Goal: Task Accomplishment & Management: Manage account settings

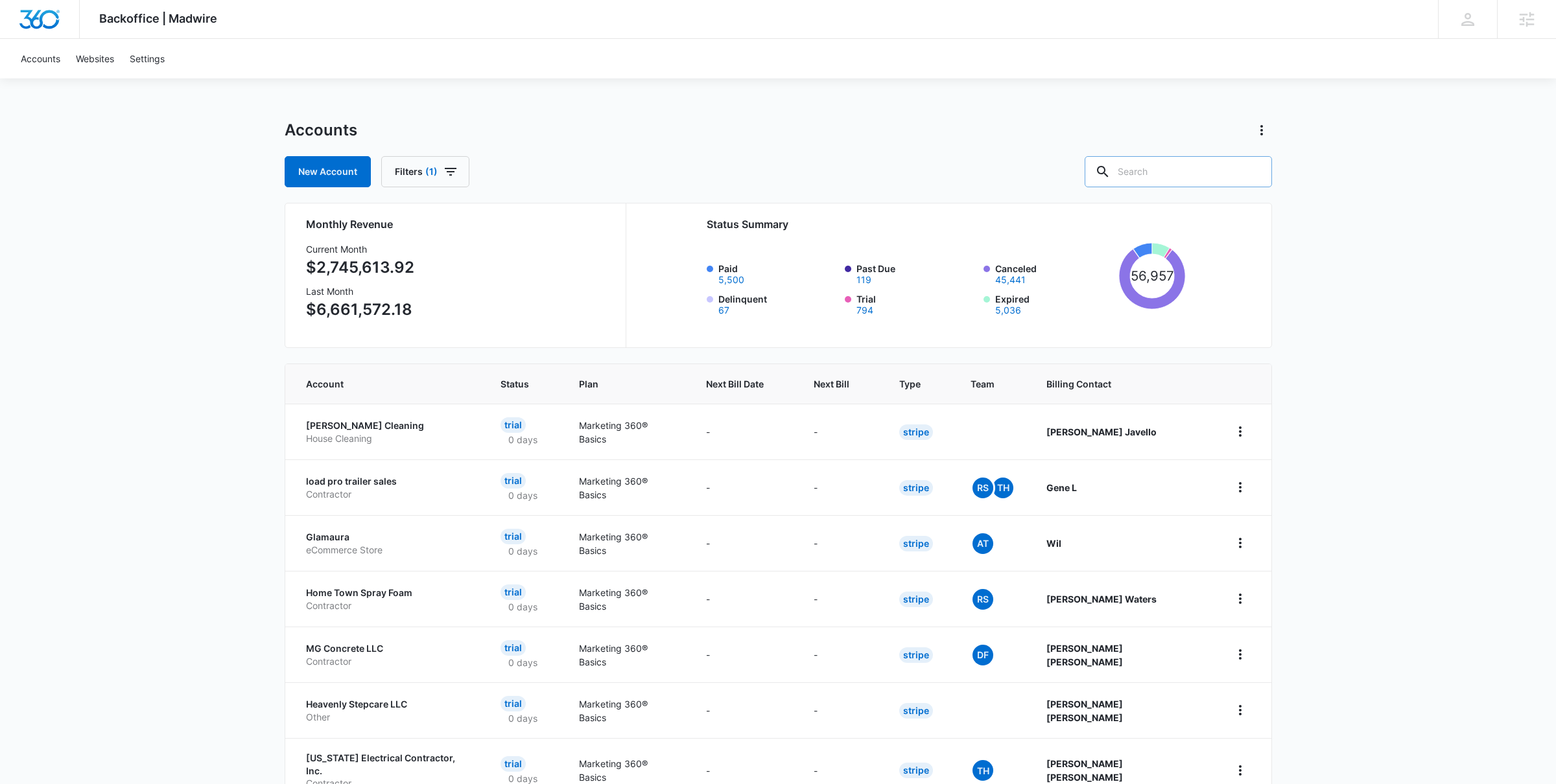
click at [1169, 175] on input "text" at bounding box center [1178, 171] width 188 height 31
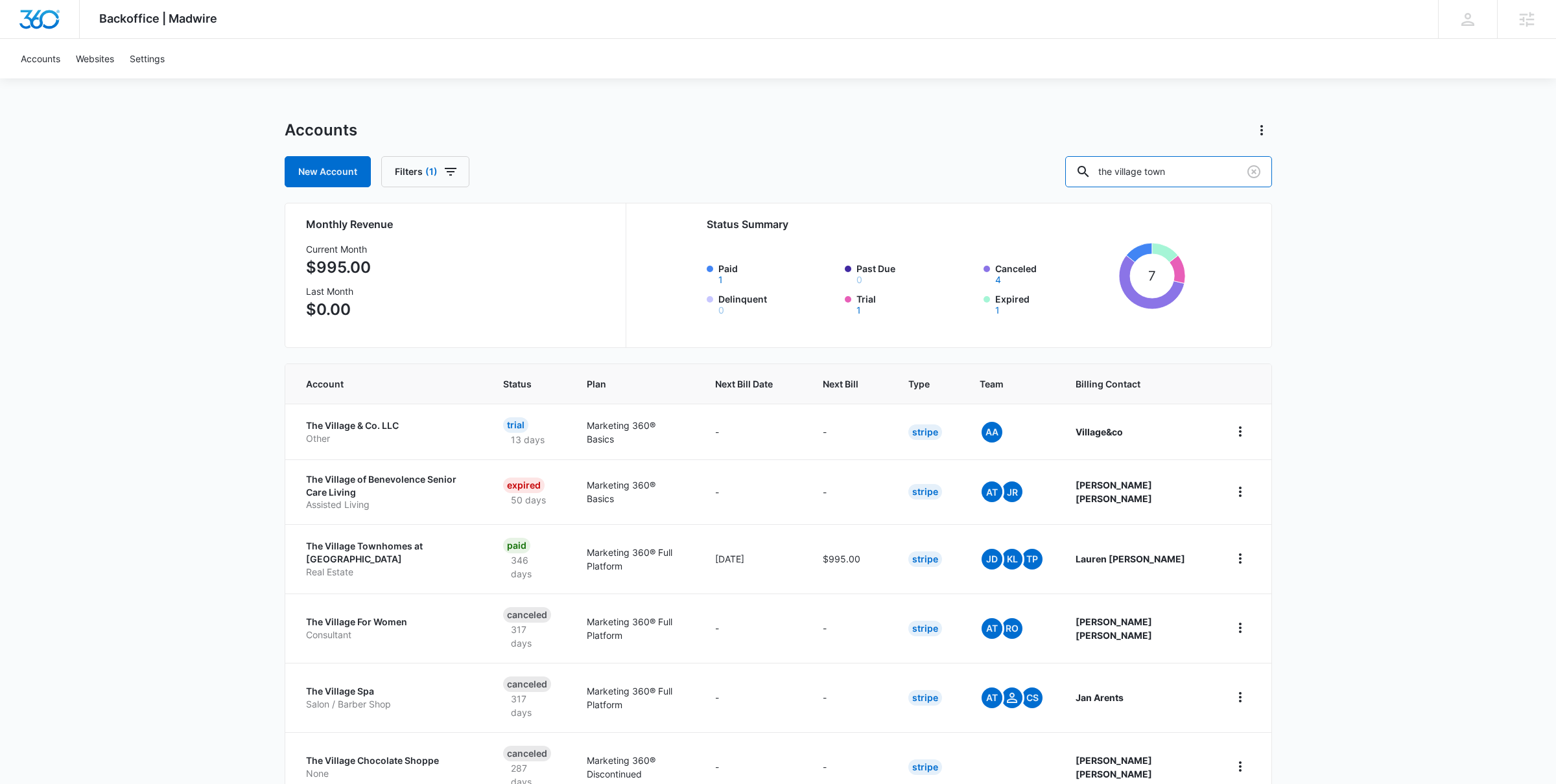
type input "the village town"
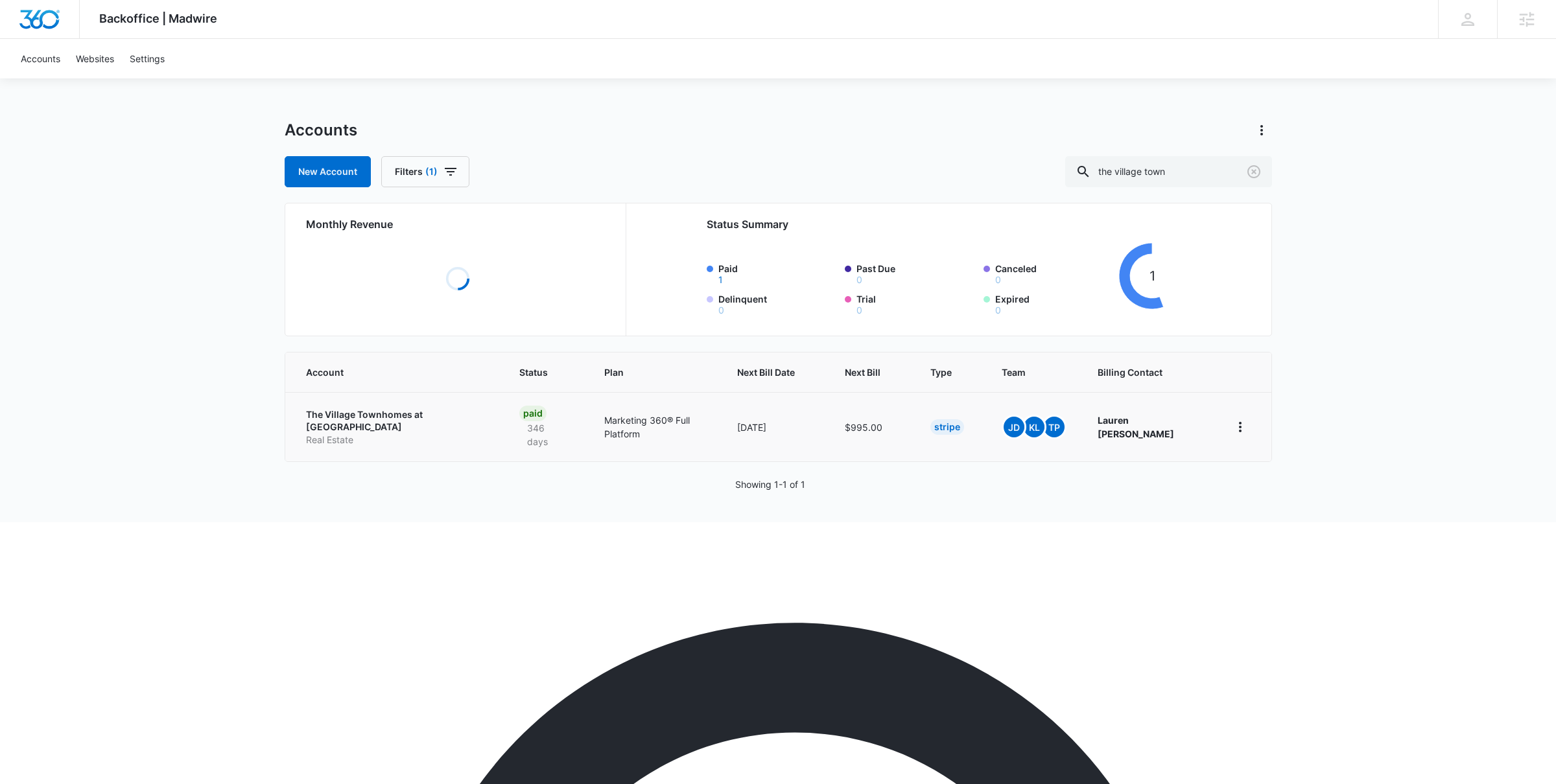
click at [426, 414] on p "The Village Townhomes at [GEOGRAPHIC_DATA]" at bounding box center [396, 420] width 182 height 25
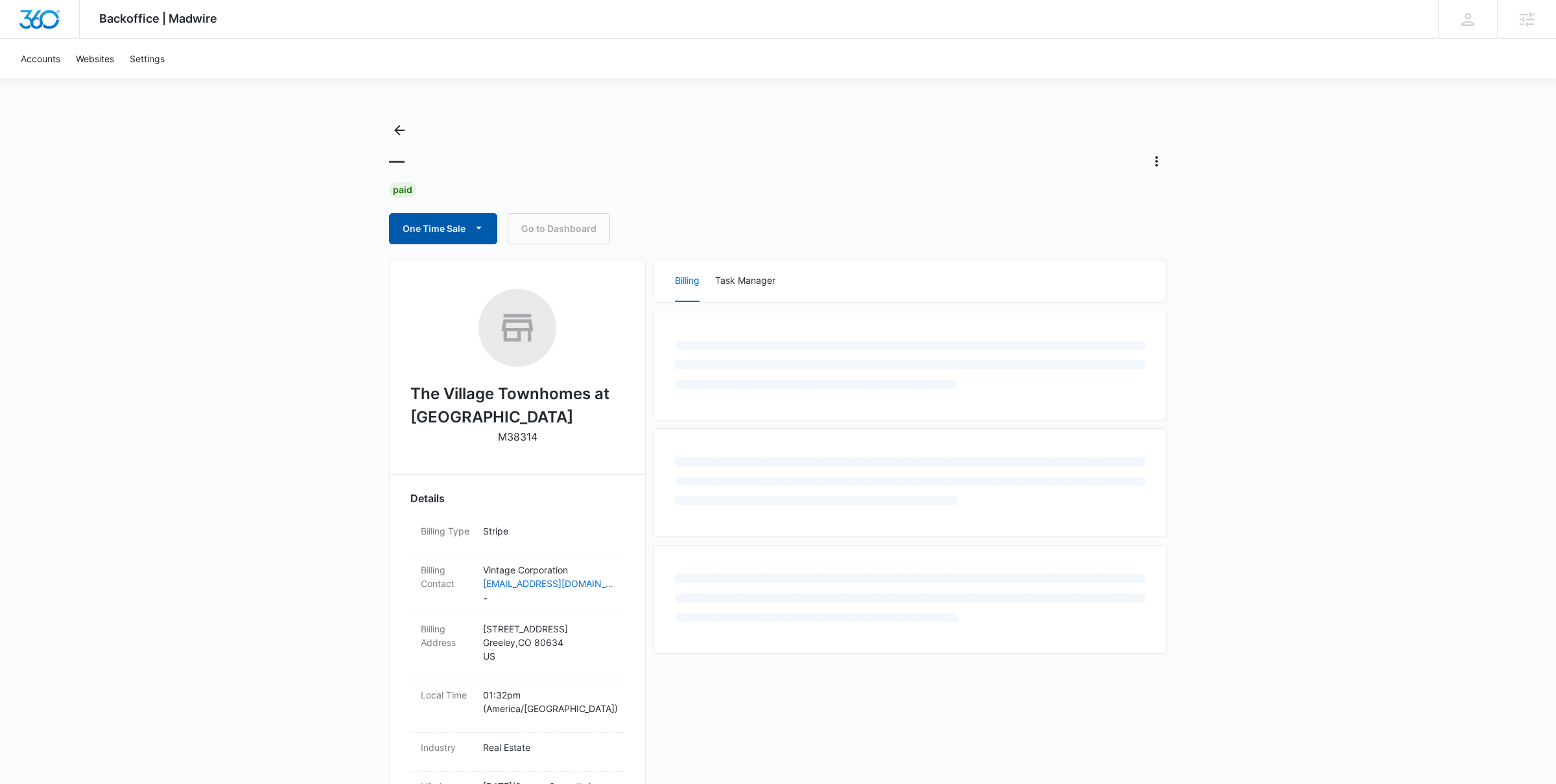
click at [469, 230] on button "One Time Sale" at bounding box center [443, 229] width 108 height 31
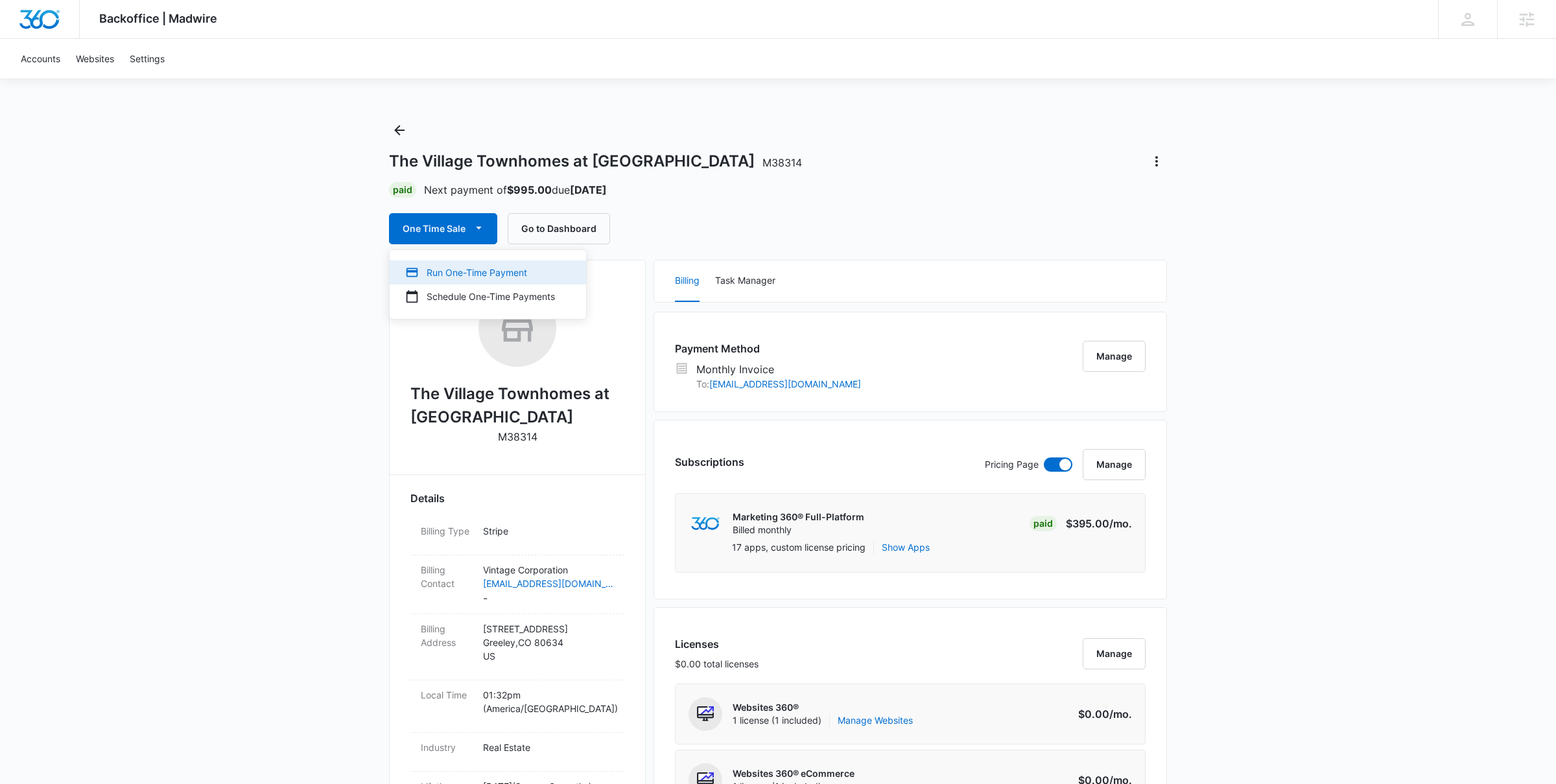
click at [467, 277] on div "Run One-Time Payment" at bounding box center [480, 272] width 150 height 14
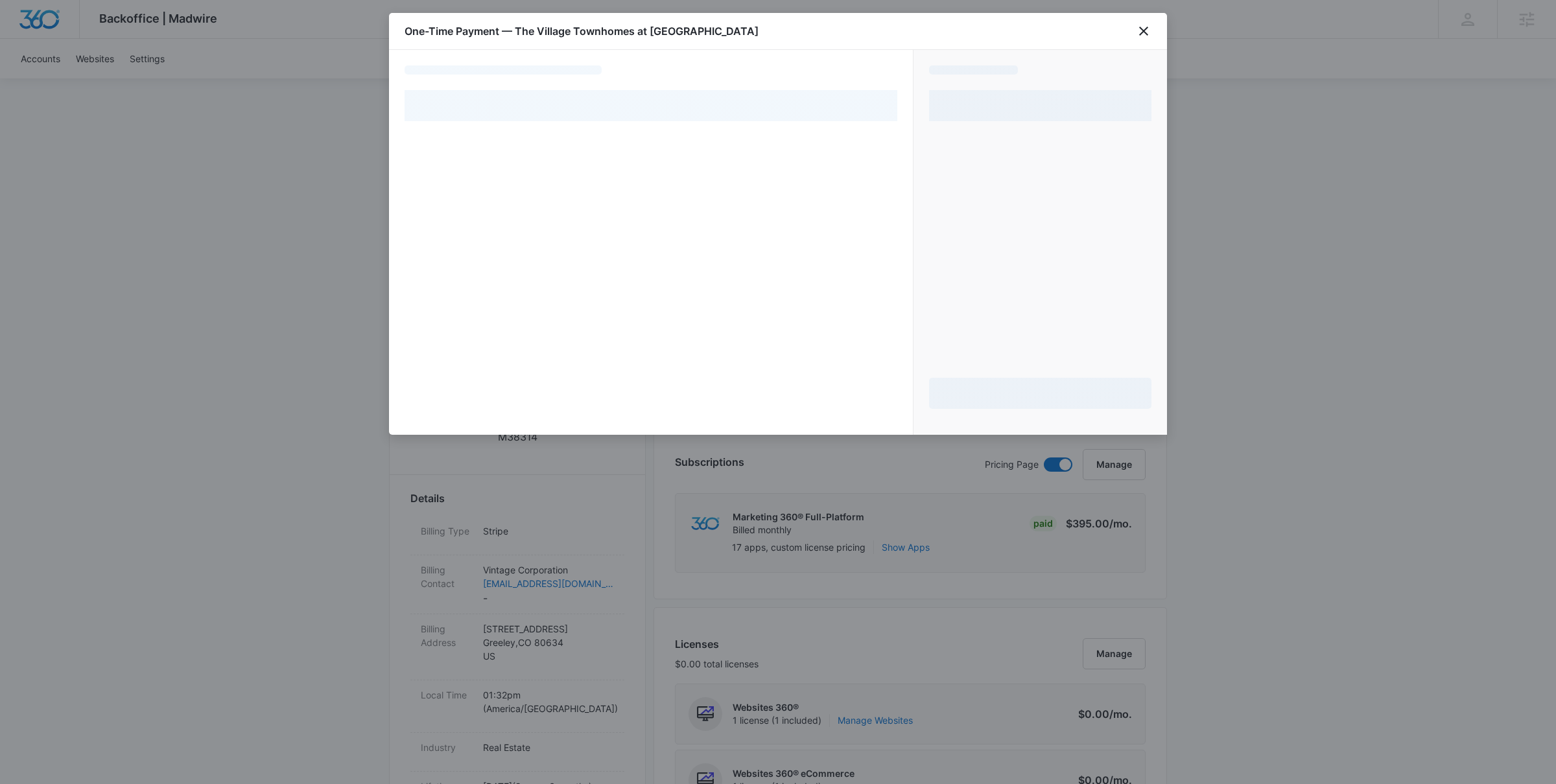
select select "MANUAL_INVOICE"
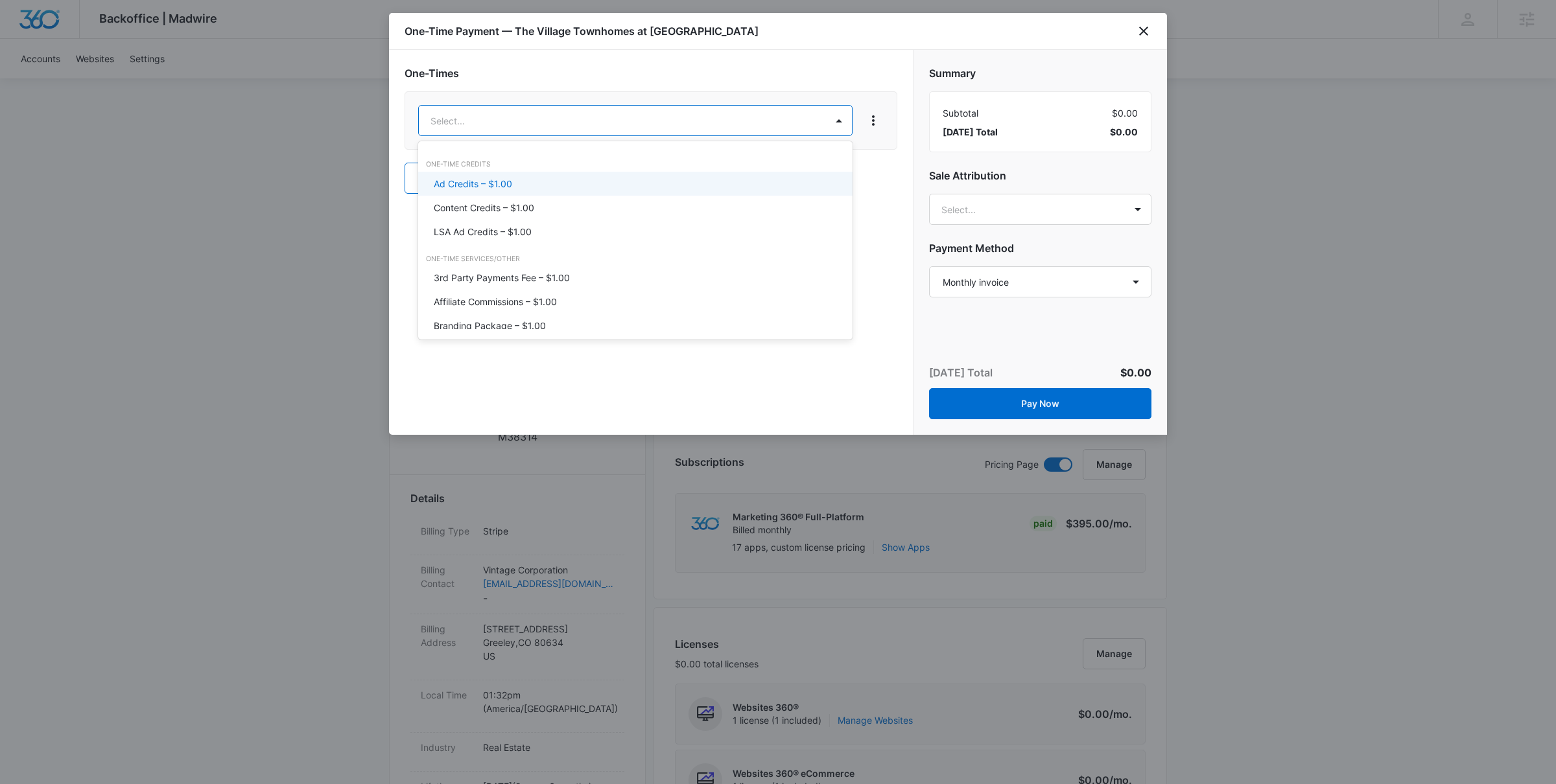
click at [602, 189] on div "Ad Credits – $1.00" at bounding box center [634, 183] width 401 height 14
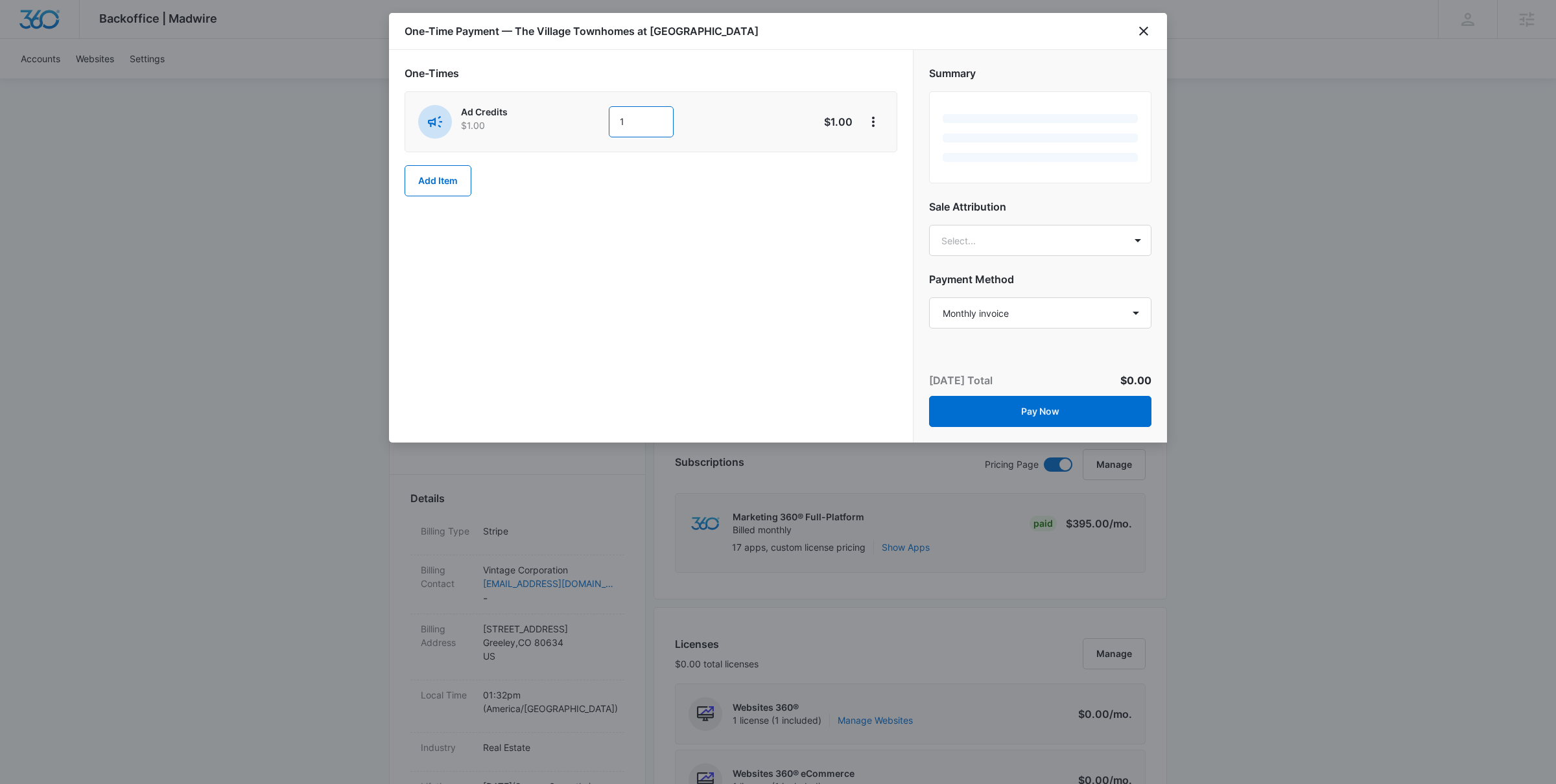
click at [652, 118] on input "1" at bounding box center [641, 121] width 65 height 31
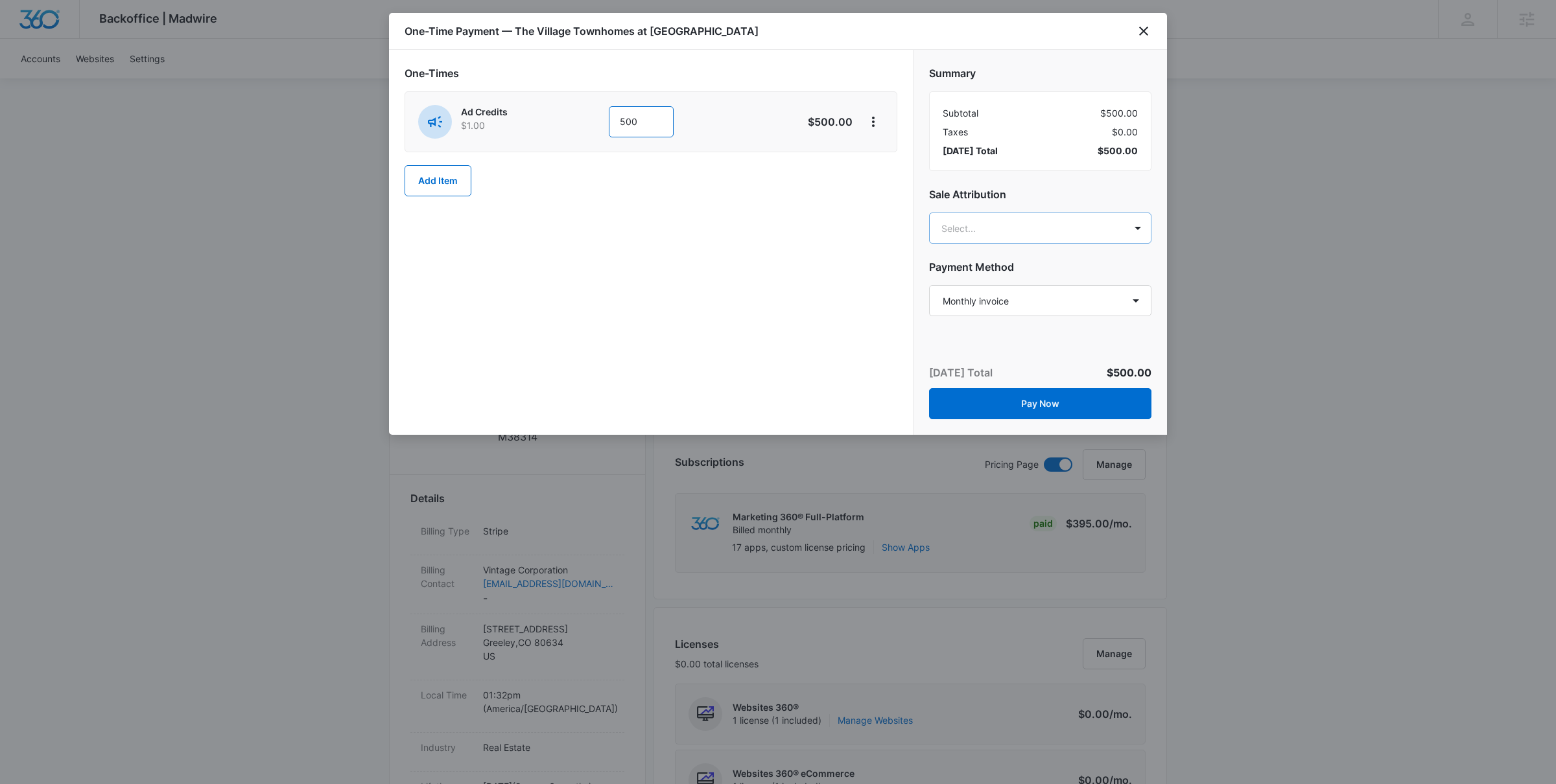
type input "500"
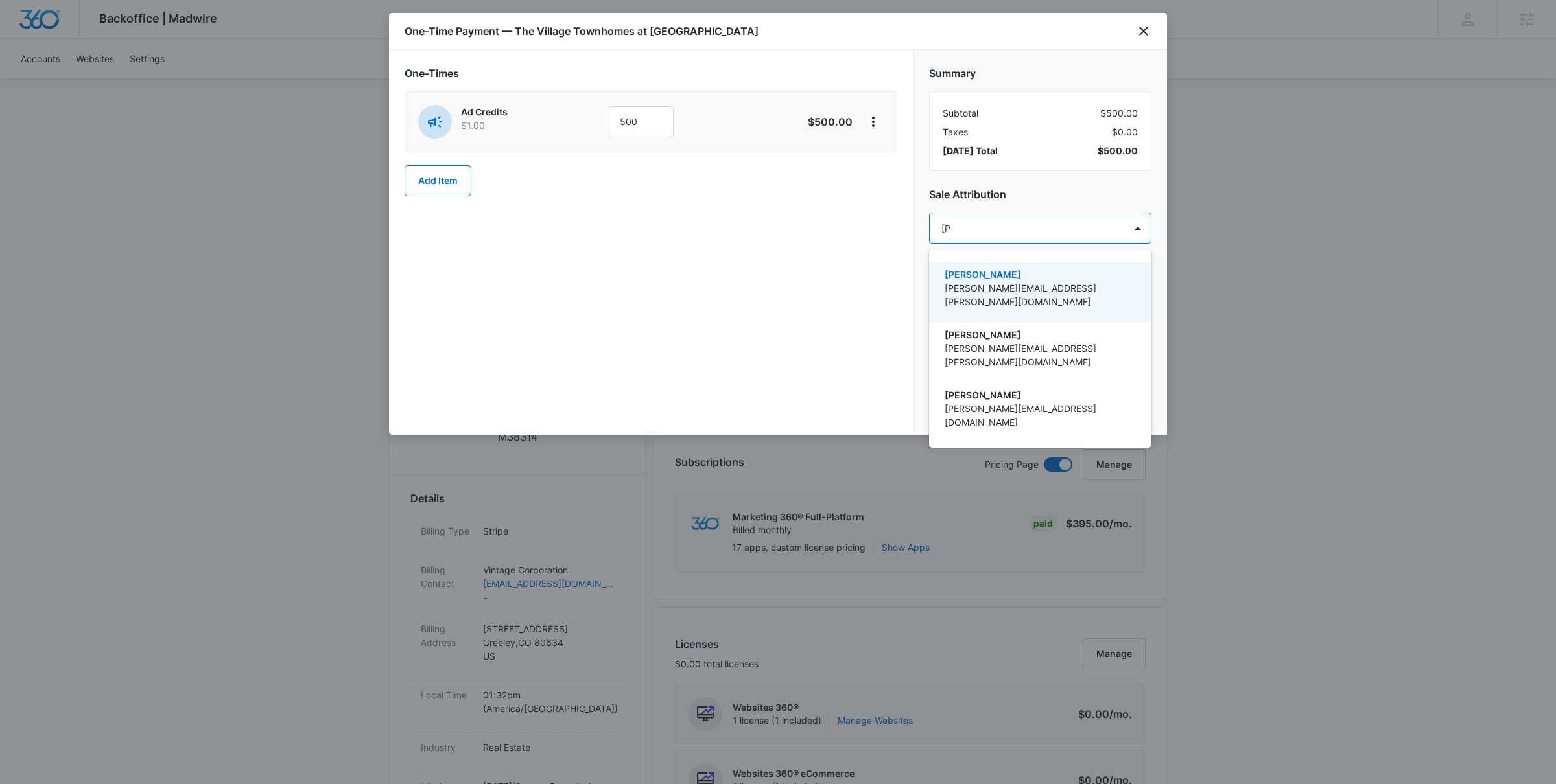
type input "jamie"
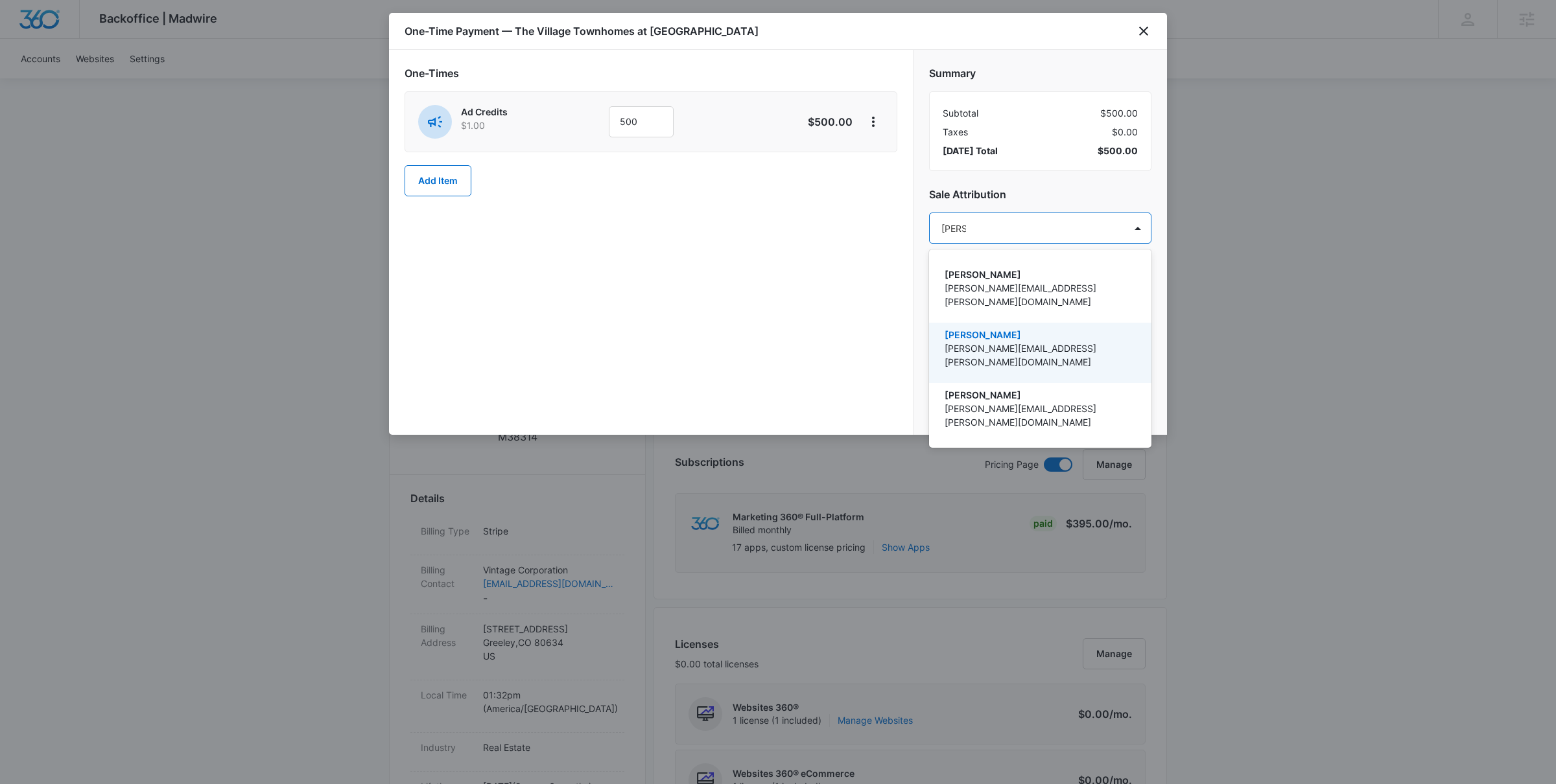
click at [1034, 328] on p "[PERSON_NAME]" at bounding box center [1038, 335] width 188 height 14
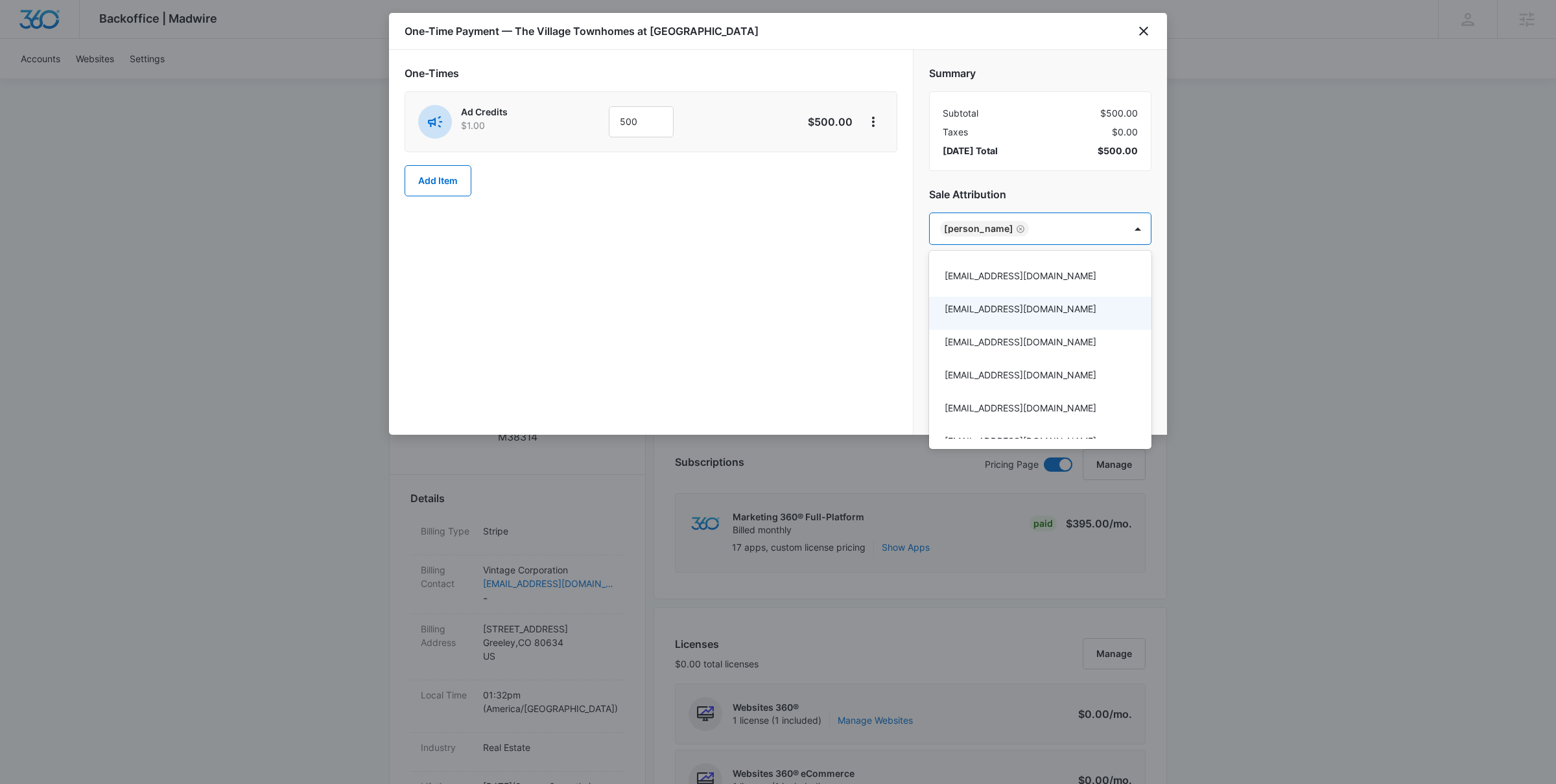
click at [882, 329] on div at bounding box center [778, 392] width 1556 height 784
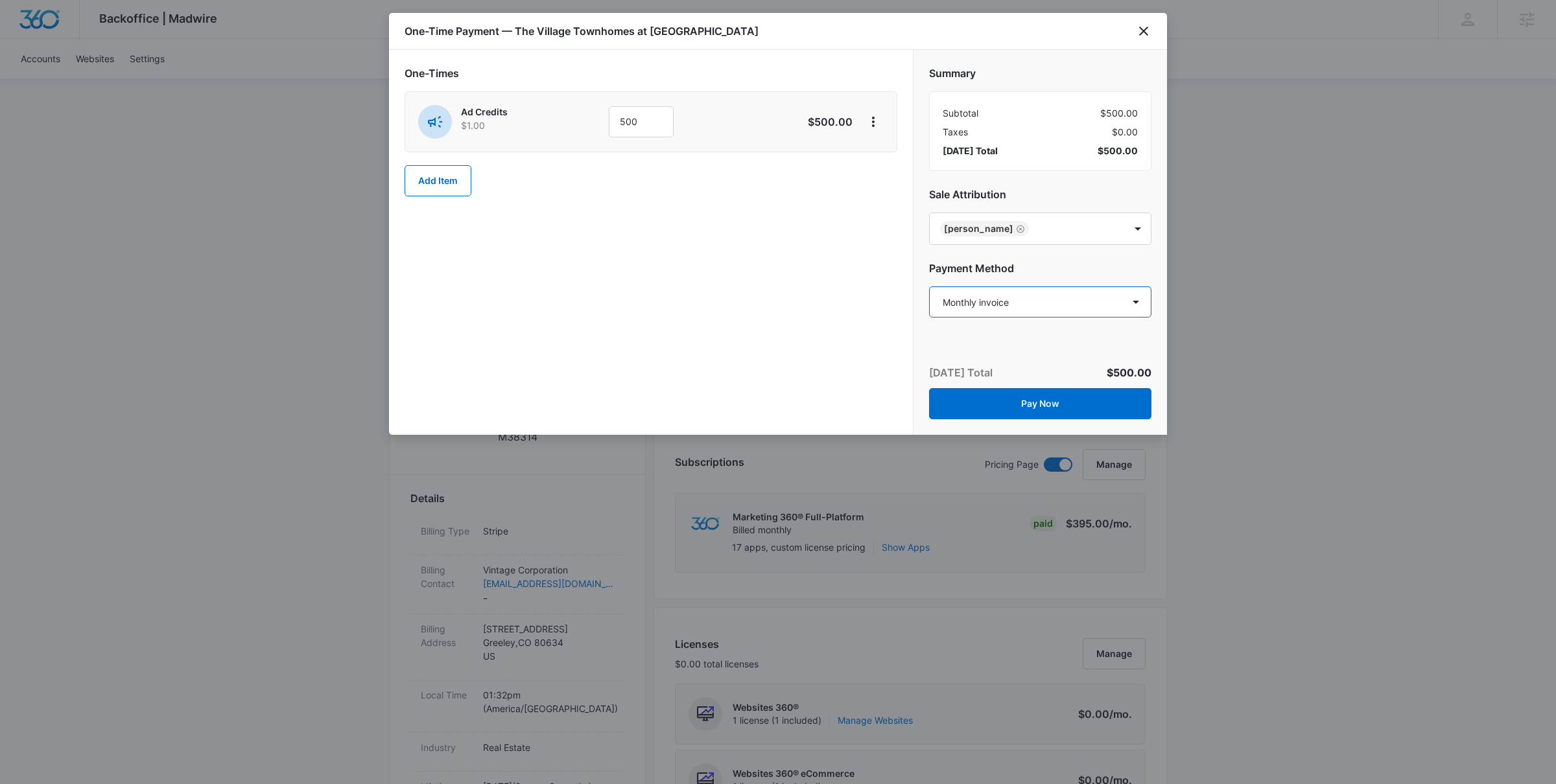
click at [1042, 310] on select "Select a payment method Visa ending in 2769 Visa ending in 9219 Visa ending in …" at bounding box center [1040, 301] width 222 height 31
select select "pm_1MvkHkA4n8RTgNjUotgFltbp"
click at [929, 286] on select "Select a payment method Visa ending in 2769 Visa ending in 9219 Visa ending in …" at bounding box center [1040, 301] width 222 height 31
click at [837, 382] on div "One-Times Ad Credits $1.00 500 $500.00 Add Item" at bounding box center [651, 242] width 524 height 385
click at [1051, 402] on button "Pay Now" at bounding box center [1040, 403] width 222 height 31
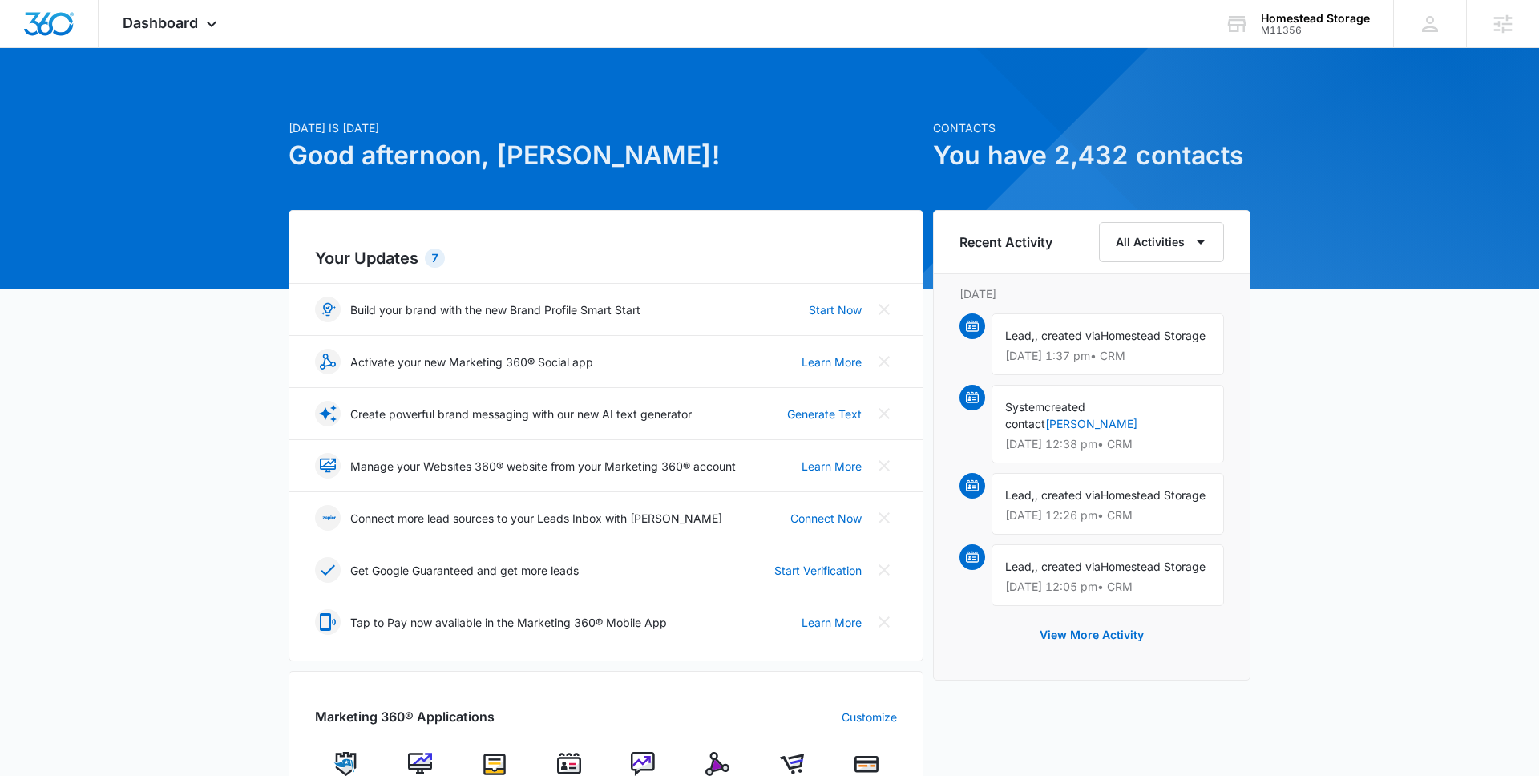
scroll to position [2, 0]
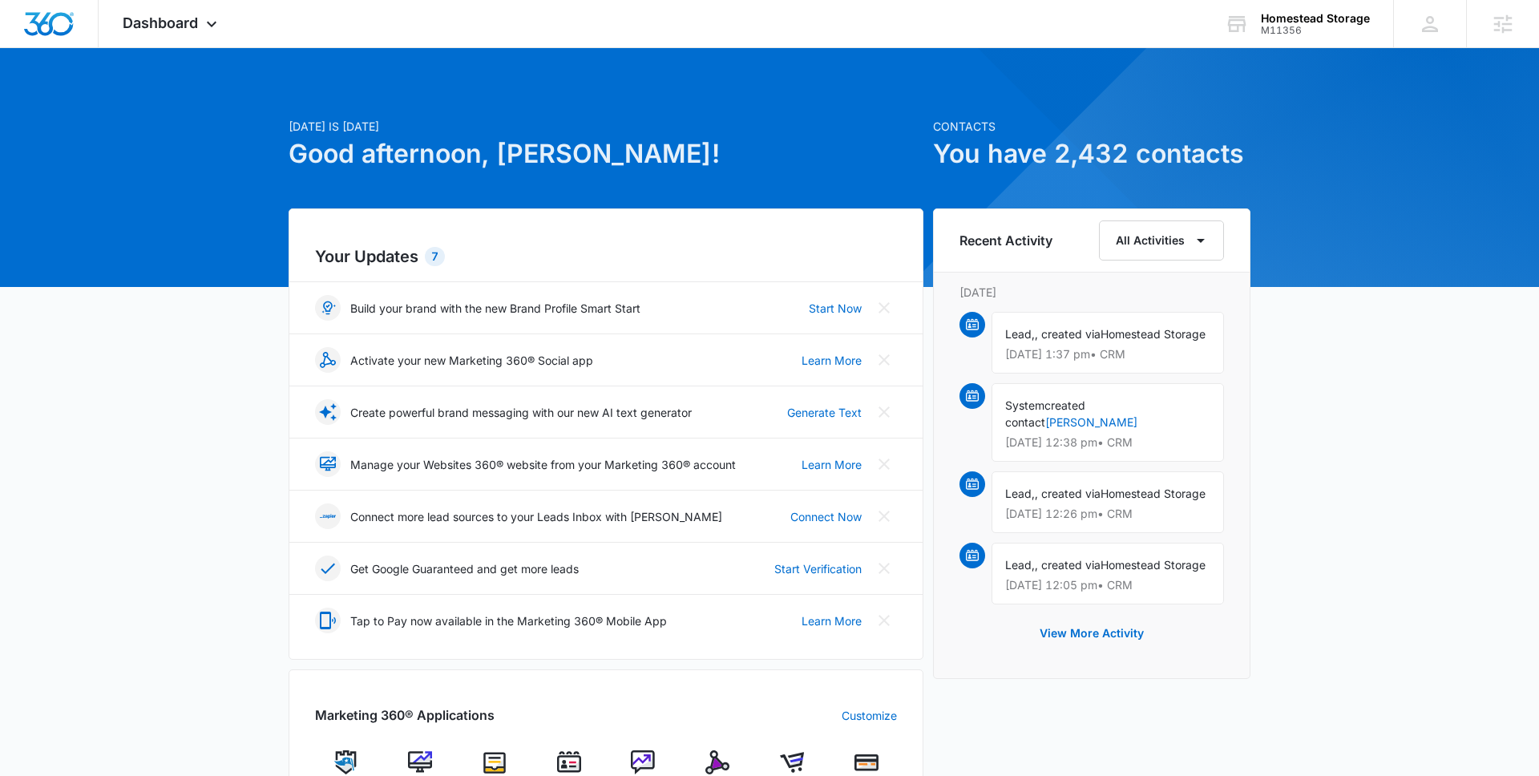
type textarea "n"
click at [479, 171] on h1 "Good afternoon, Jamie!" at bounding box center [606, 154] width 635 height 38
click at [1288, 21] on div "Homestead Storage" at bounding box center [1315, 18] width 109 height 13
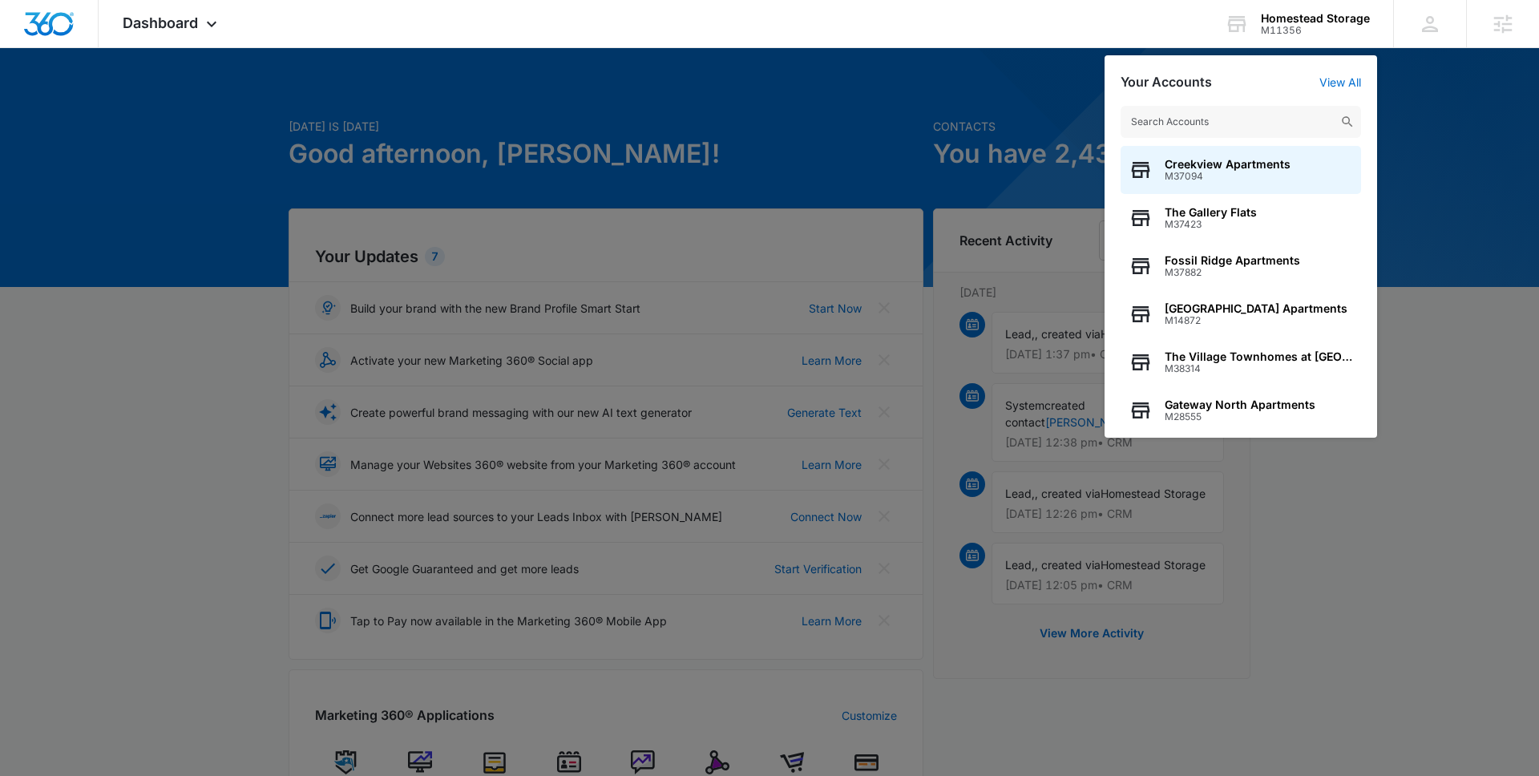
click at [944, 113] on div at bounding box center [769, 388] width 1539 height 776
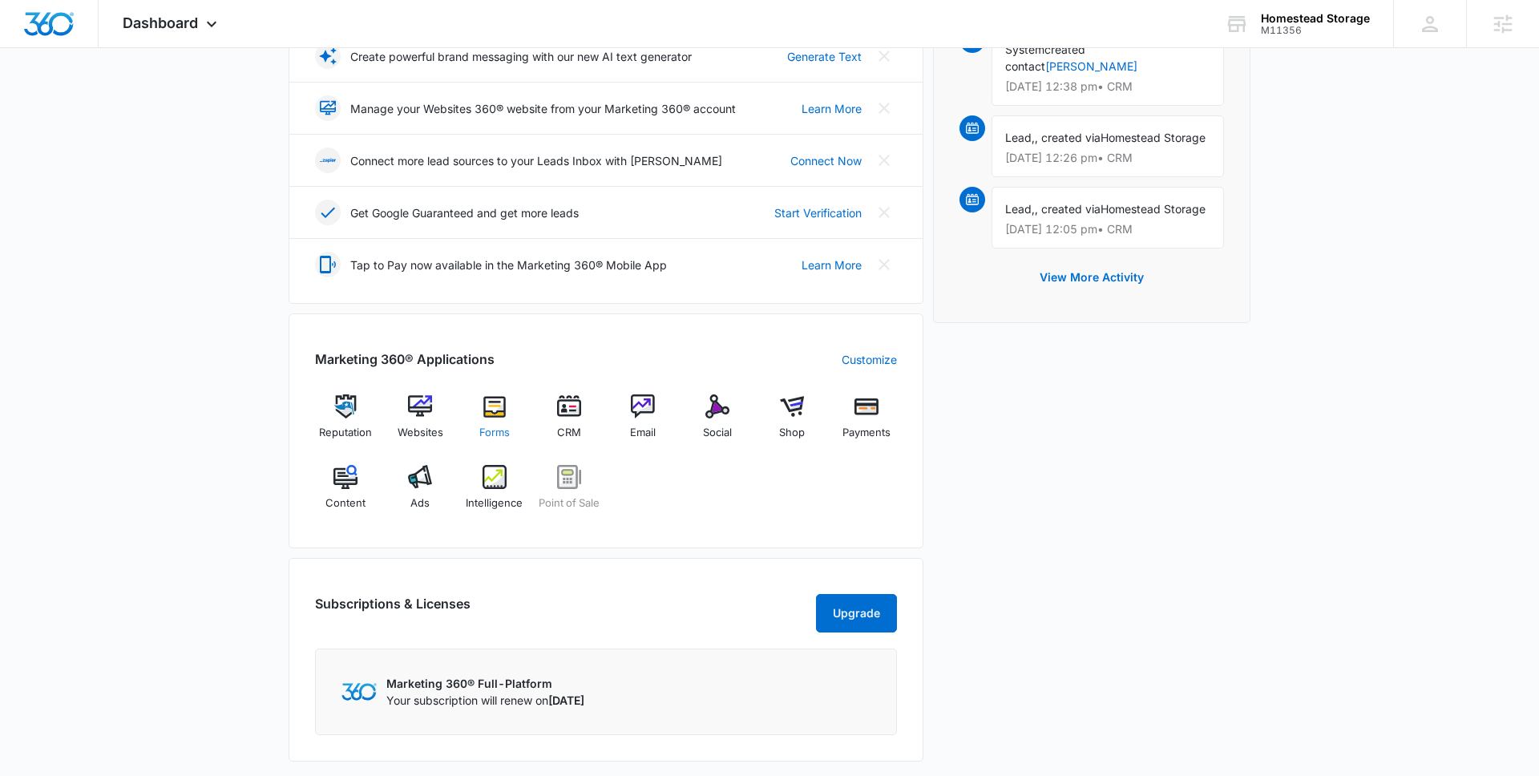
scroll to position [356, 0]
click at [495, 421] on div "Forms" at bounding box center [495, 425] width 62 height 58
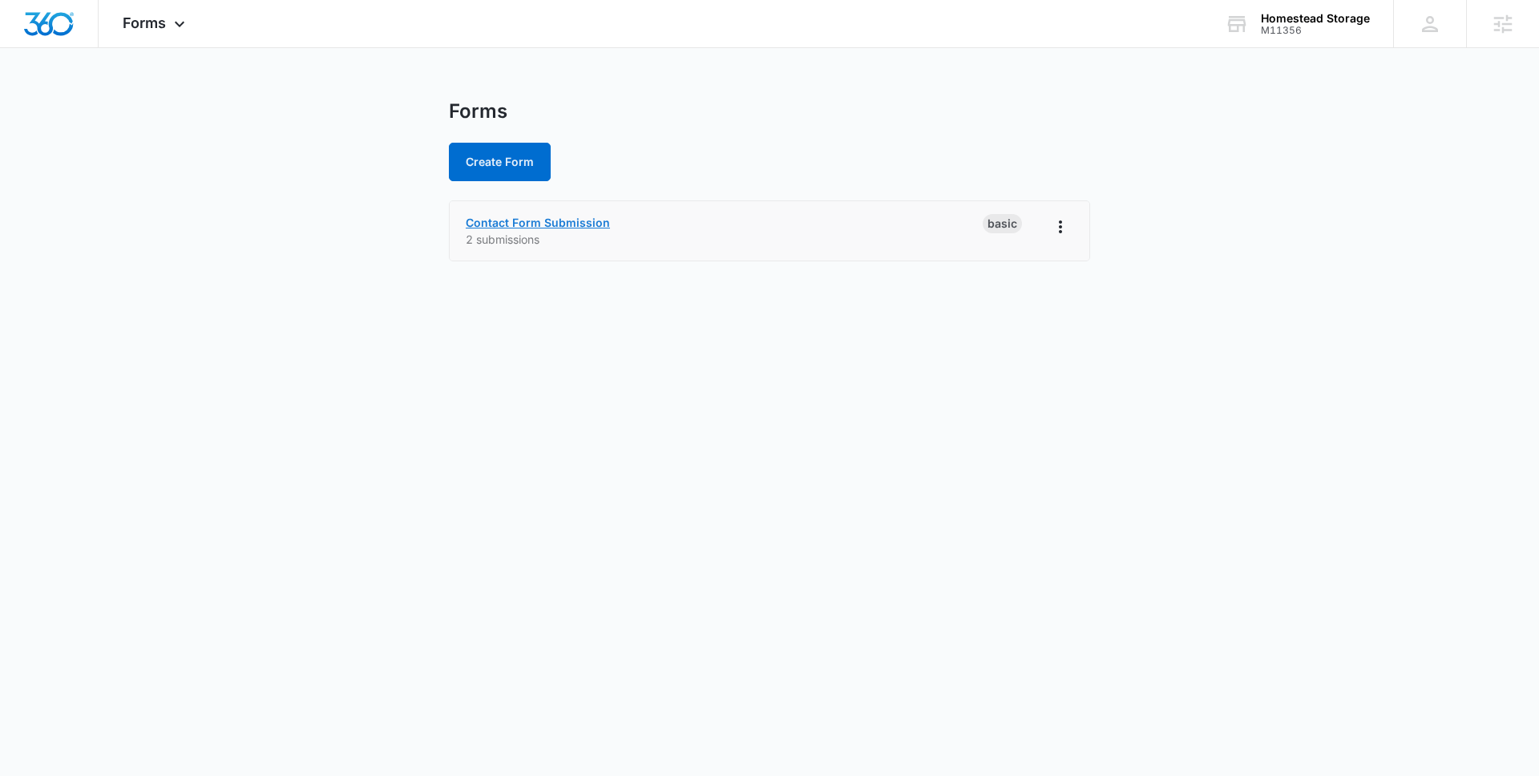
click at [539, 223] on link "Contact Form Submission" at bounding box center [538, 223] width 144 height 14
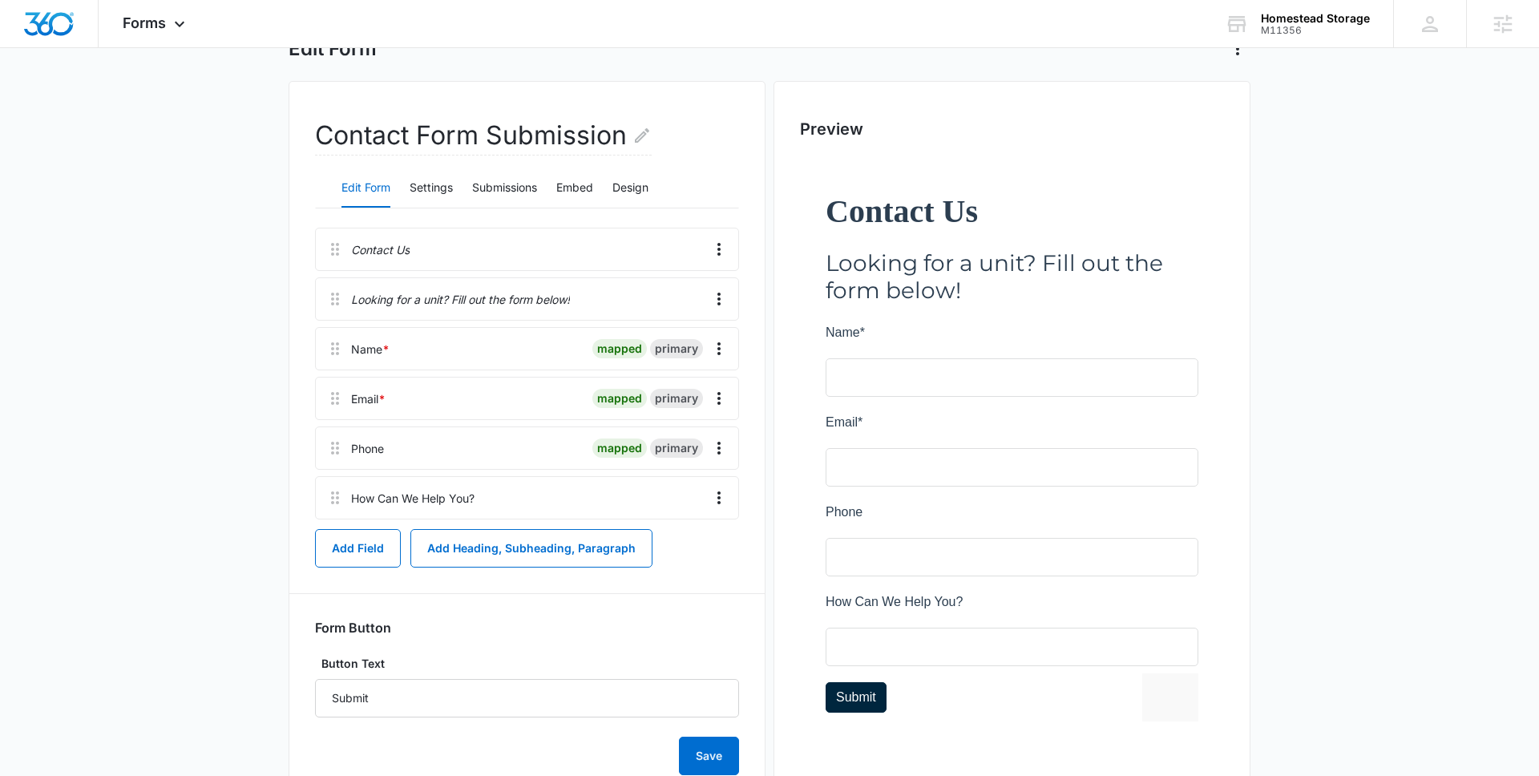
scroll to position [160, 0]
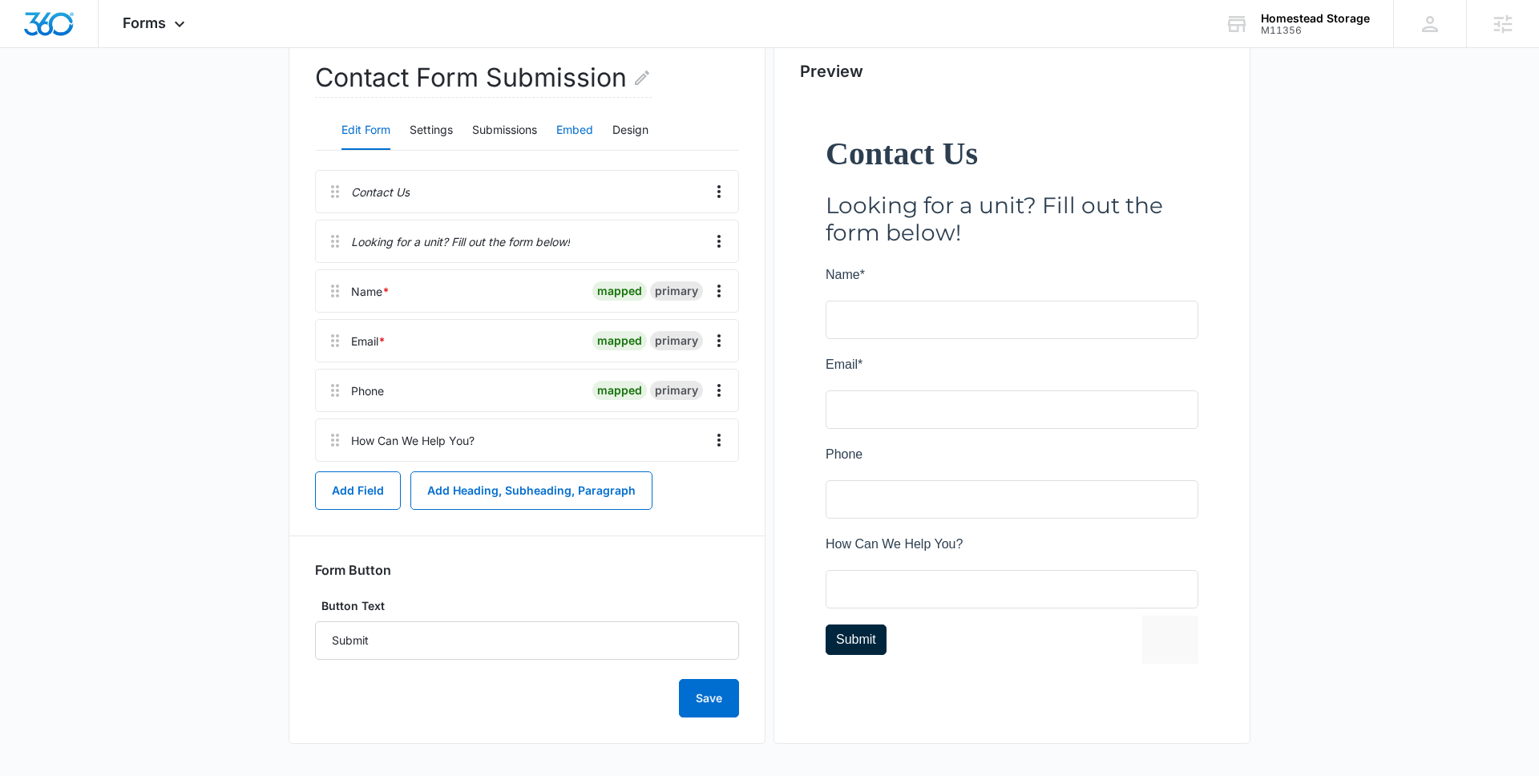
click at [585, 131] on button "Embed" at bounding box center [574, 130] width 37 height 38
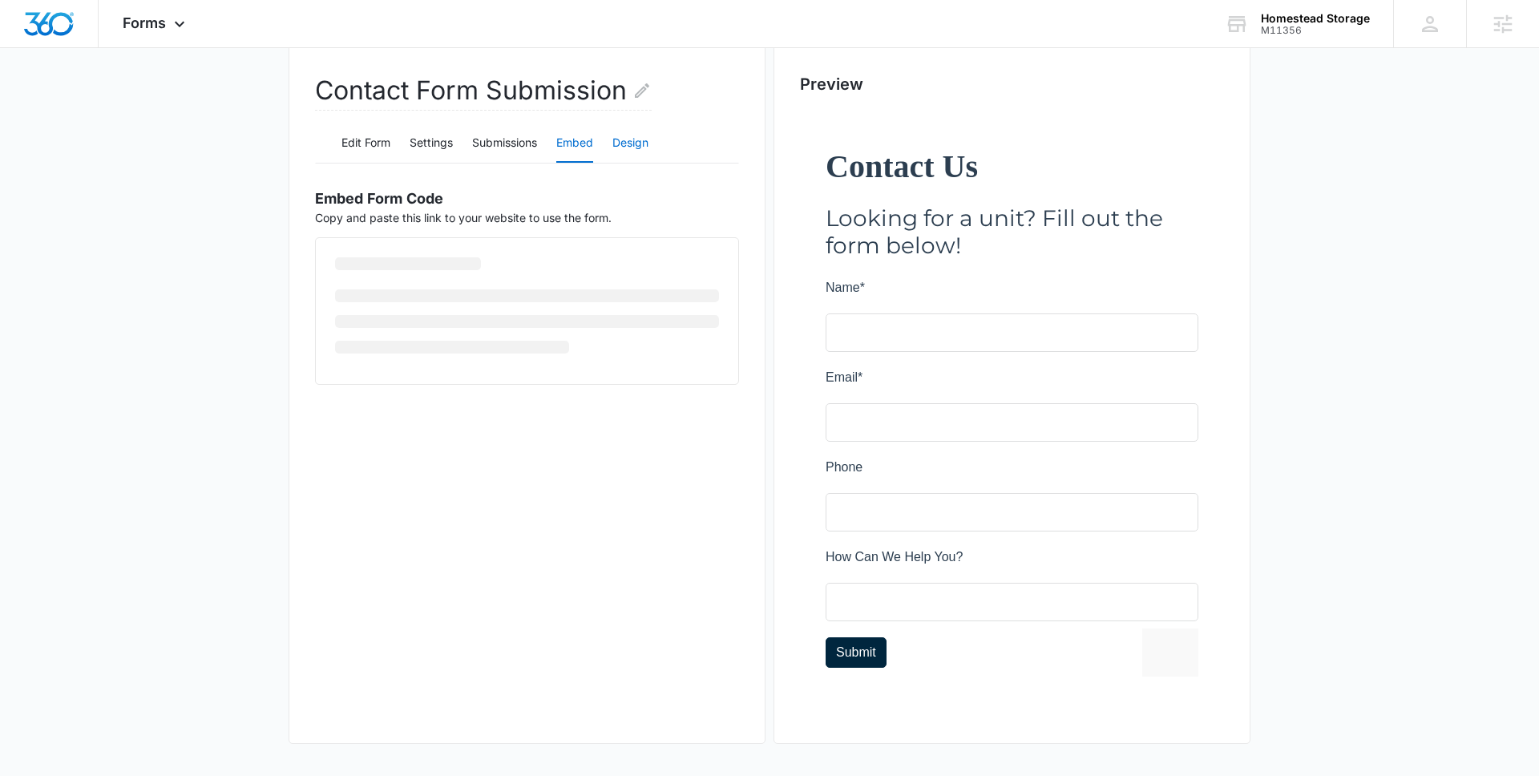
click at [636, 138] on button "Design" at bounding box center [631, 143] width 36 height 38
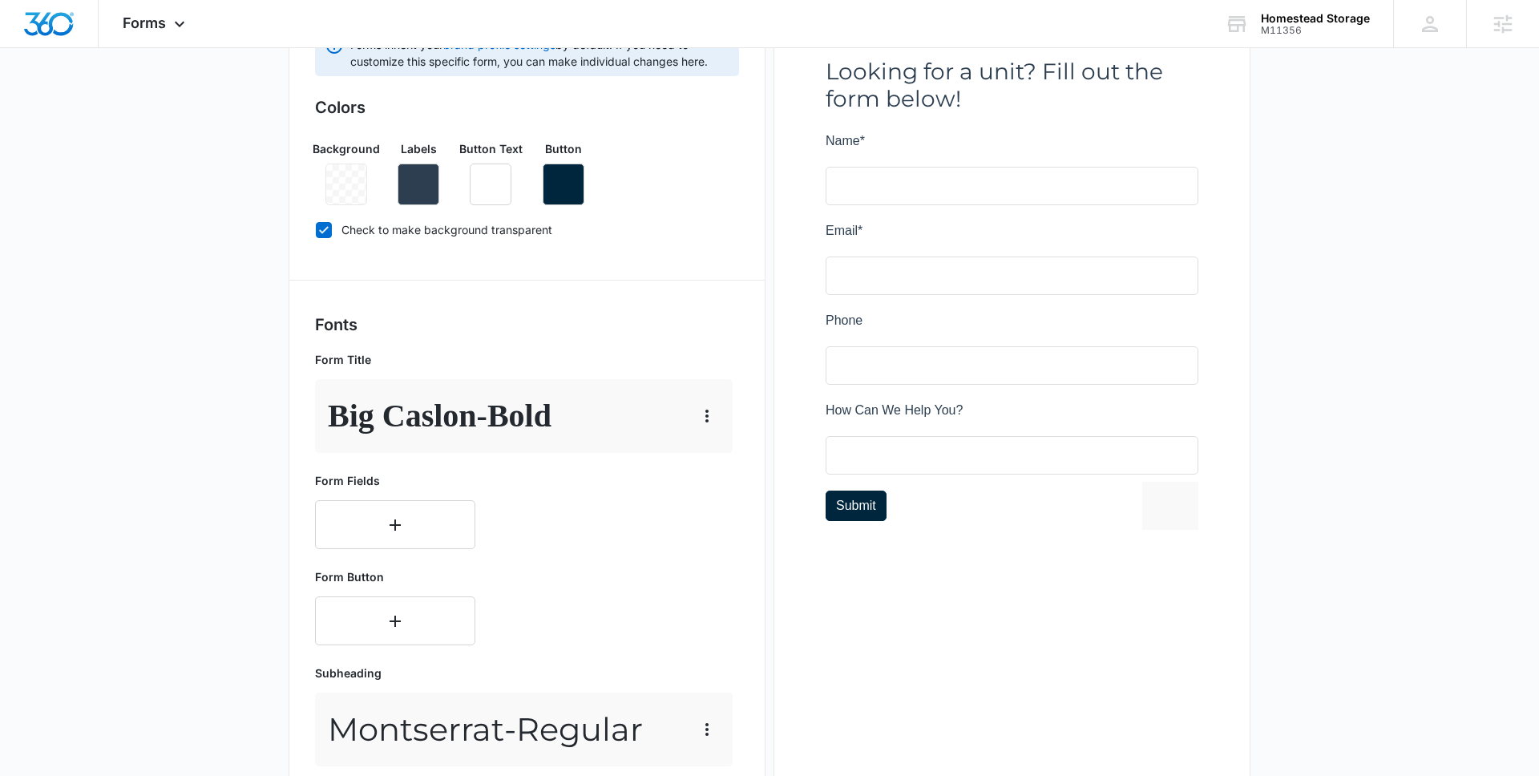
scroll to position [332, 0]
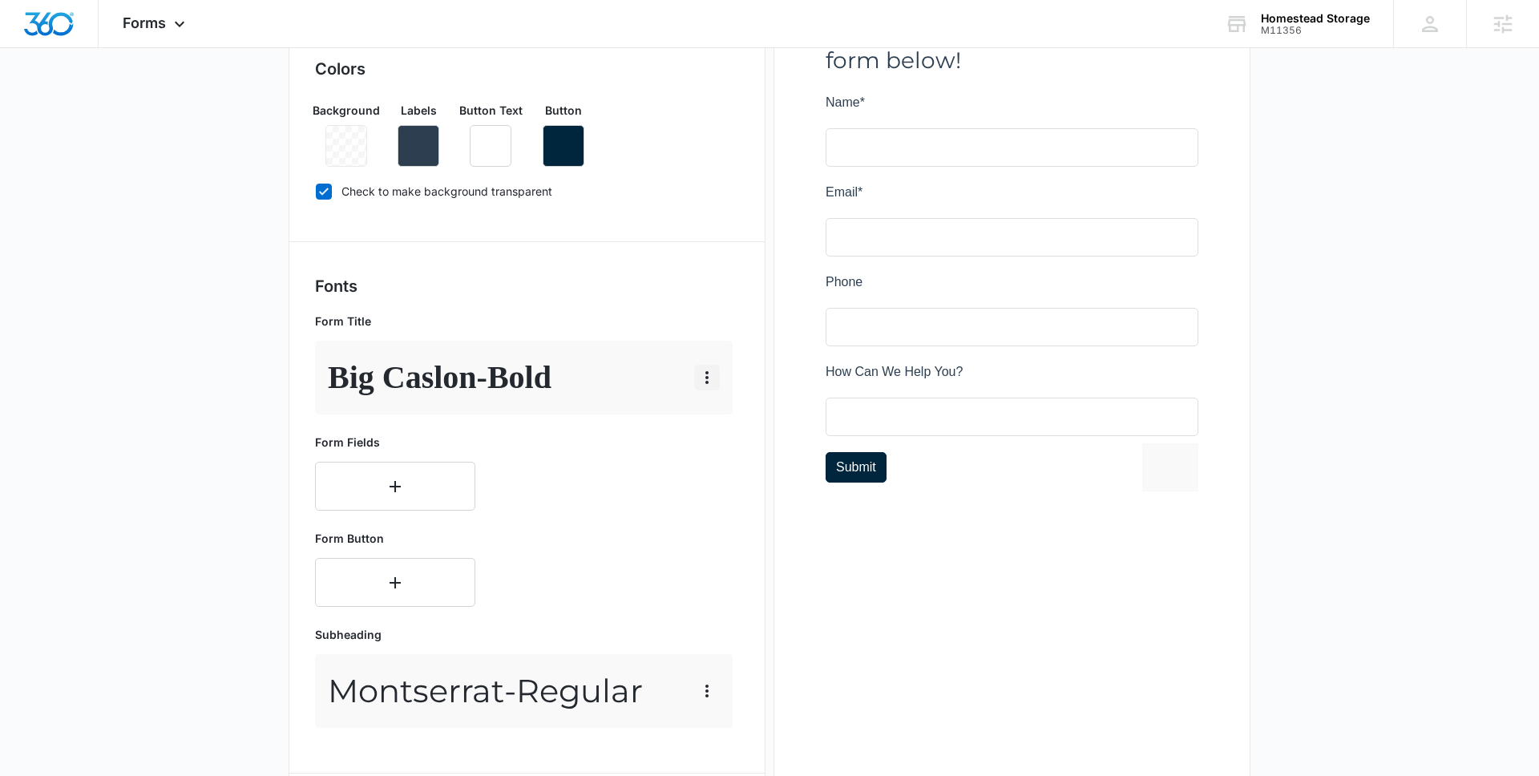
click at [703, 382] on icon "button" at bounding box center [707, 377] width 19 height 19
click at [719, 425] on div "Edit" at bounding box center [731, 422] width 34 height 11
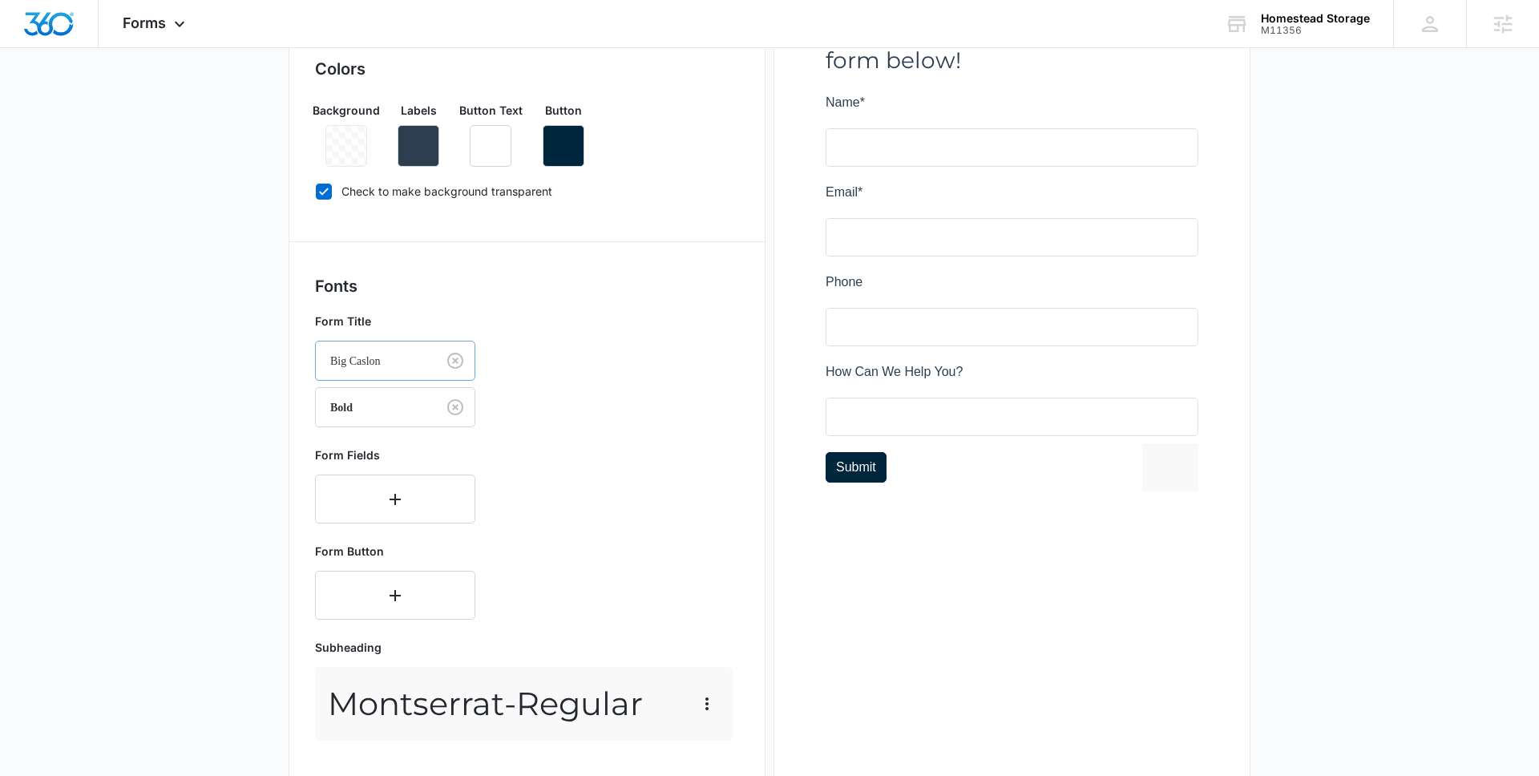
click at [423, 362] on div "Big Caslon" at bounding box center [376, 361] width 120 height 36
click at [398, 444] on p "Abril Fatface" at bounding box center [393, 439] width 119 height 17
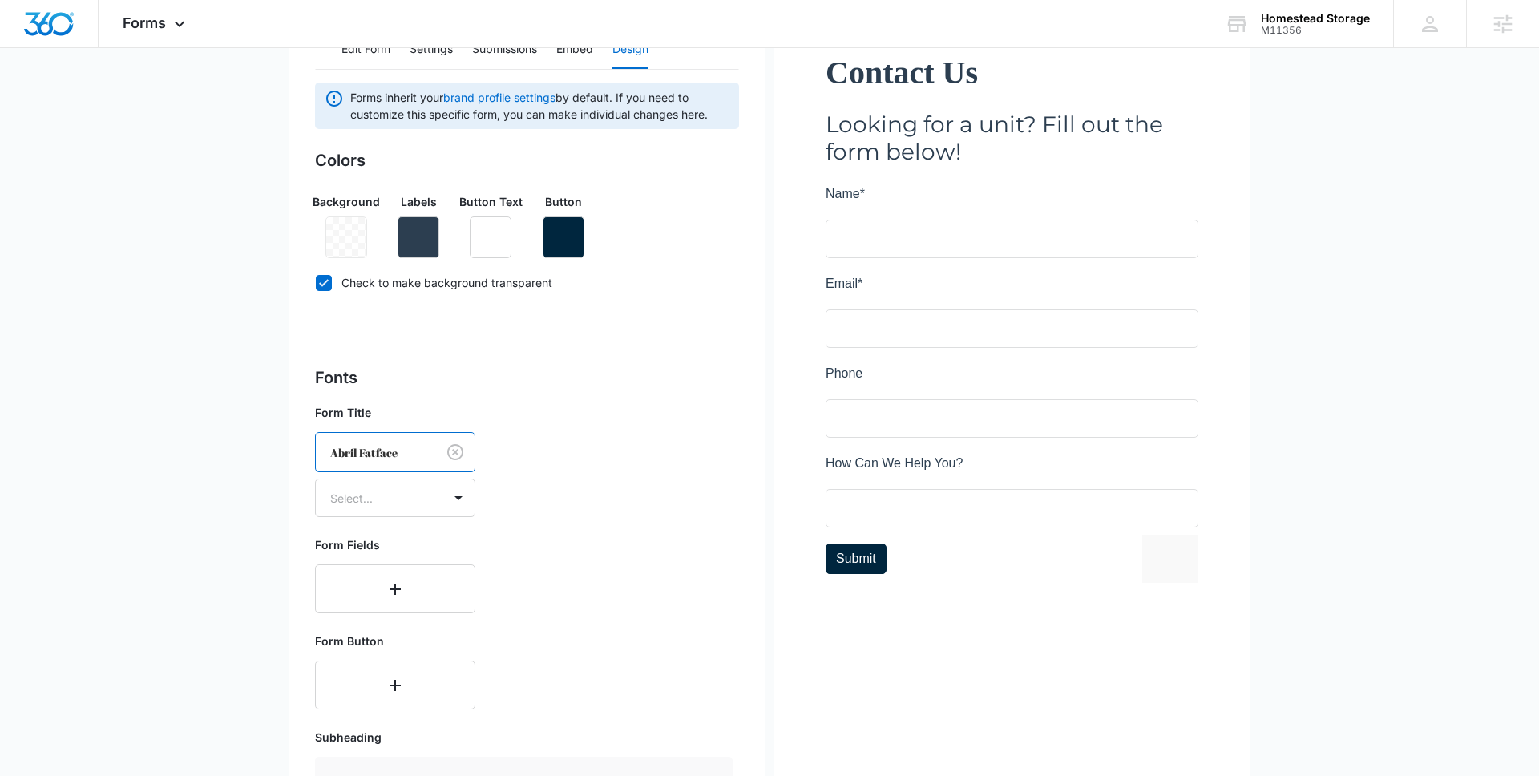
scroll to position [243, 0]
click at [410, 453] on div at bounding box center [372, 450] width 85 height 20
click at [411, 459] on div "Abril Fatface" at bounding box center [376, 450] width 120 height 36
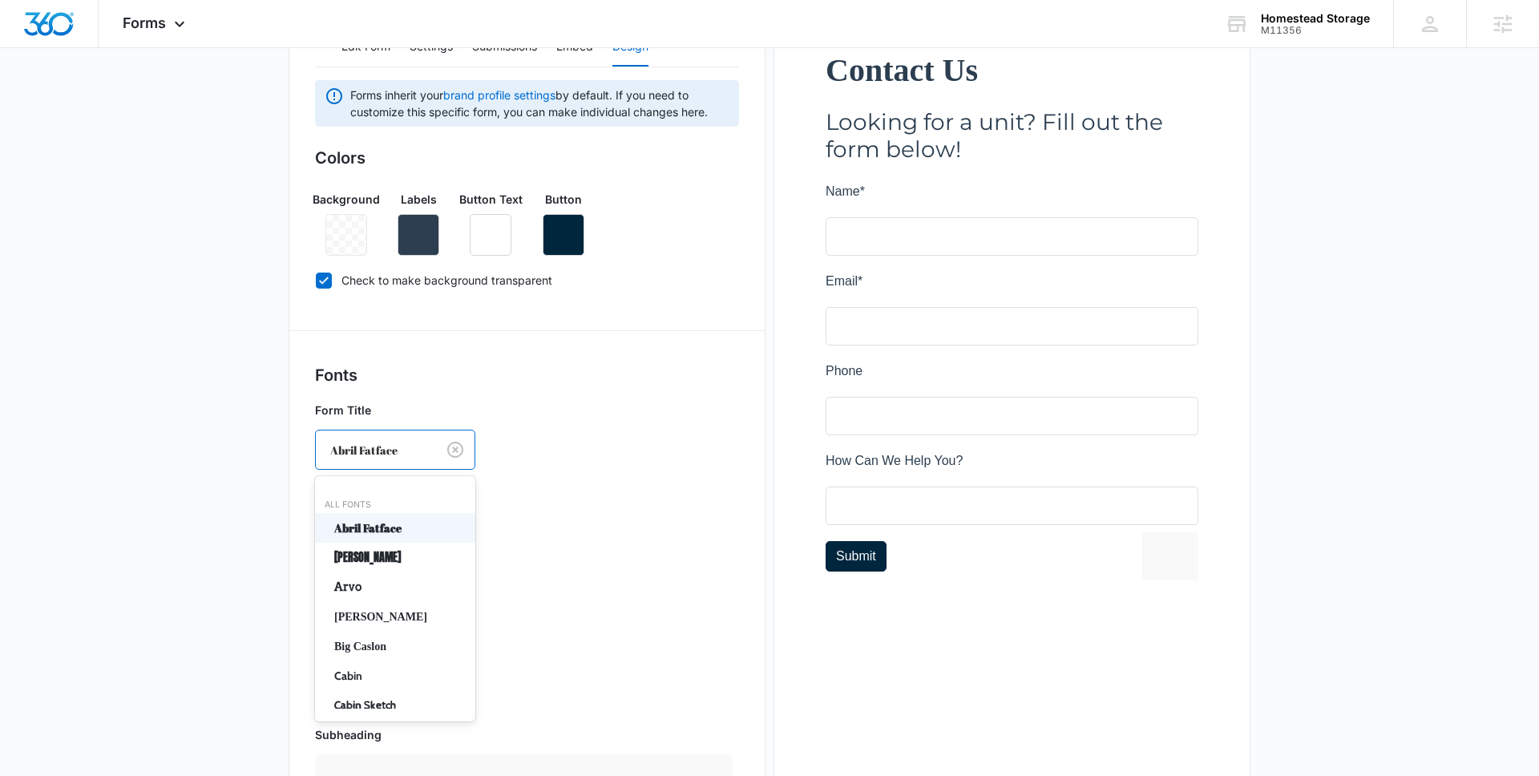
click at [407, 456] on div at bounding box center [372, 450] width 85 height 20
click at [386, 545] on p "Big Caslon" at bounding box center [393, 545] width 119 height 17
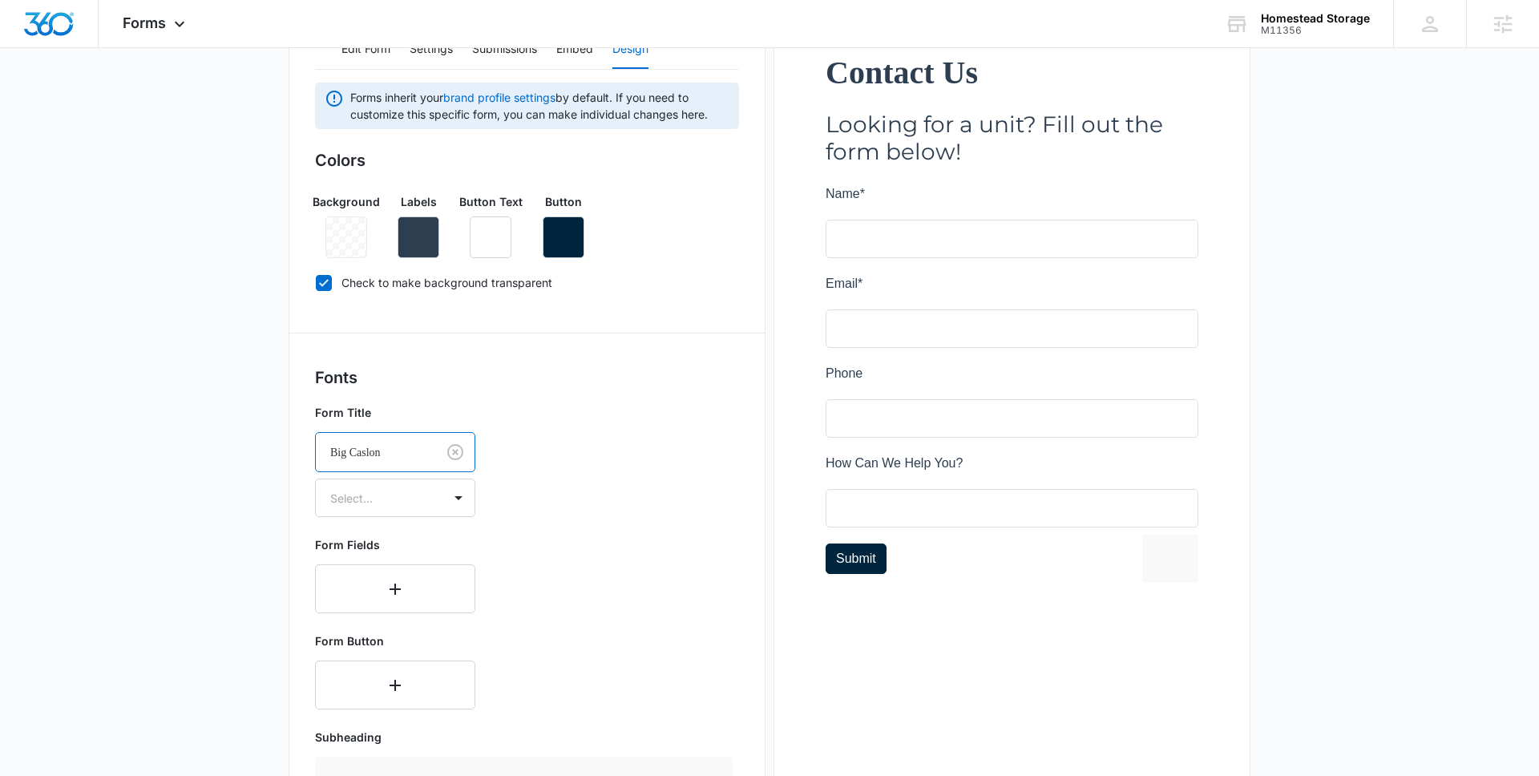
scroll to position [245, 0]
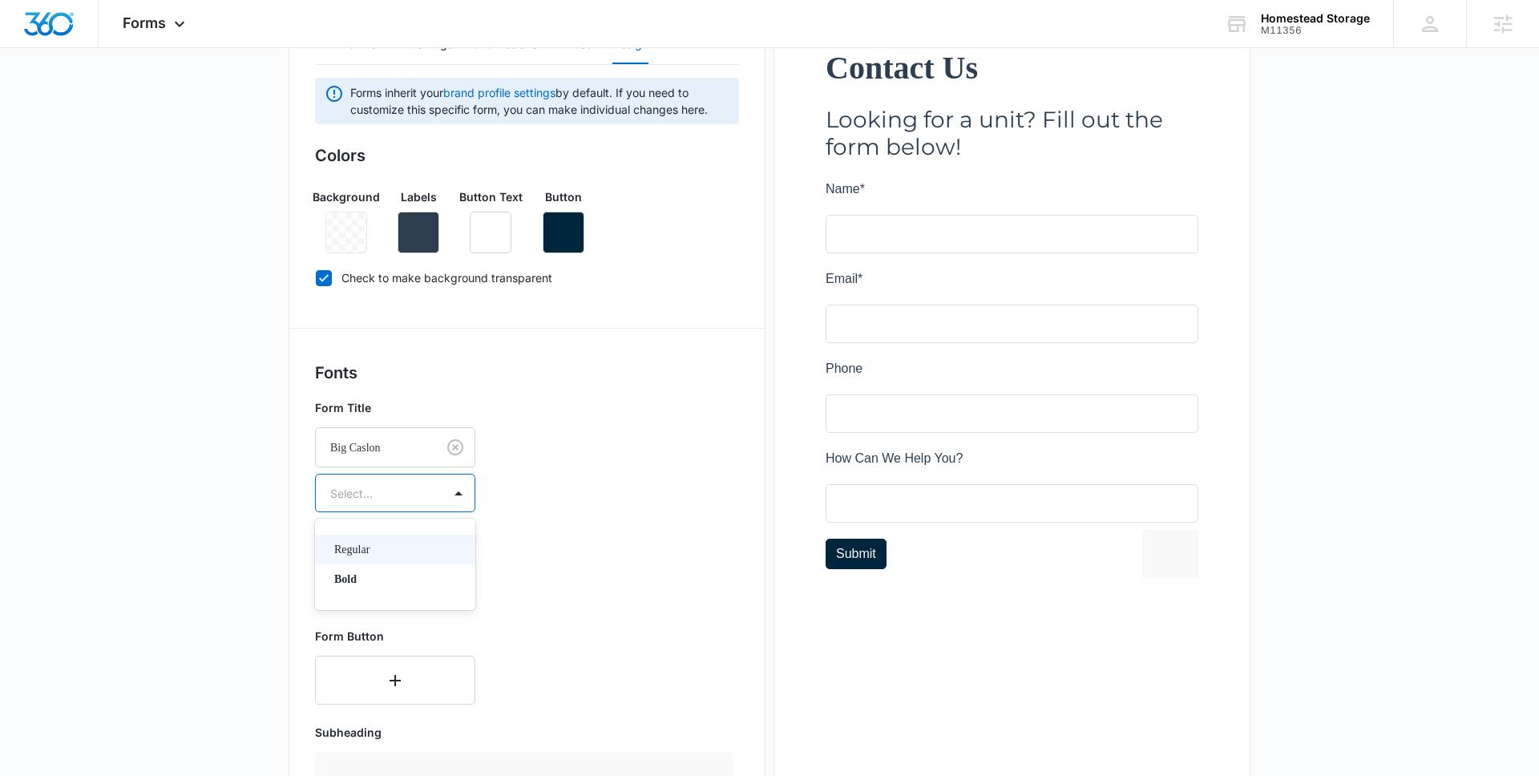
click at [408, 500] on div at bounding box center [375, 493] width 91 height 20
click at [375, 556] on p "Regular" at bounding box center [393, 549] width 119 height 17
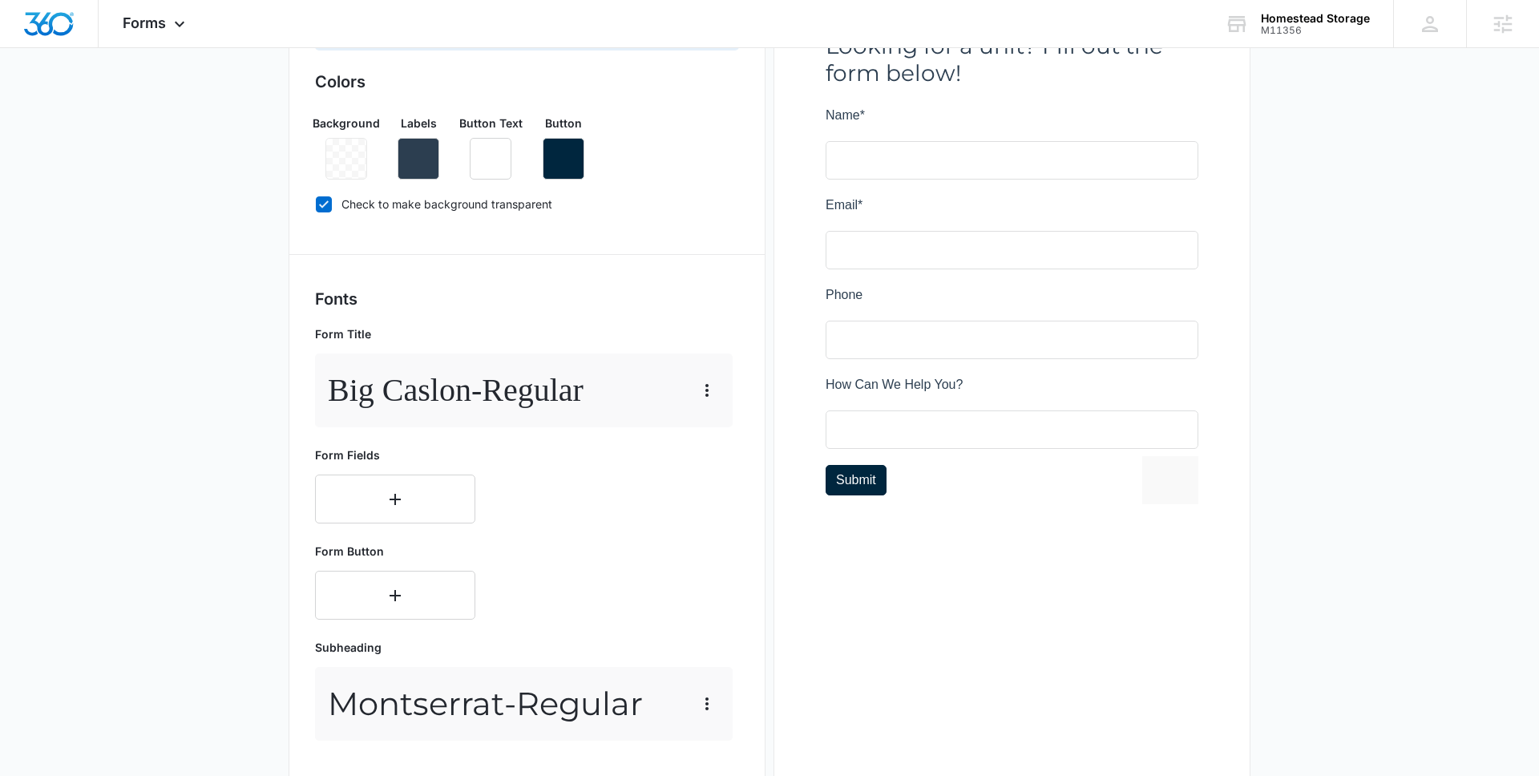
scroll to position [317, 0]
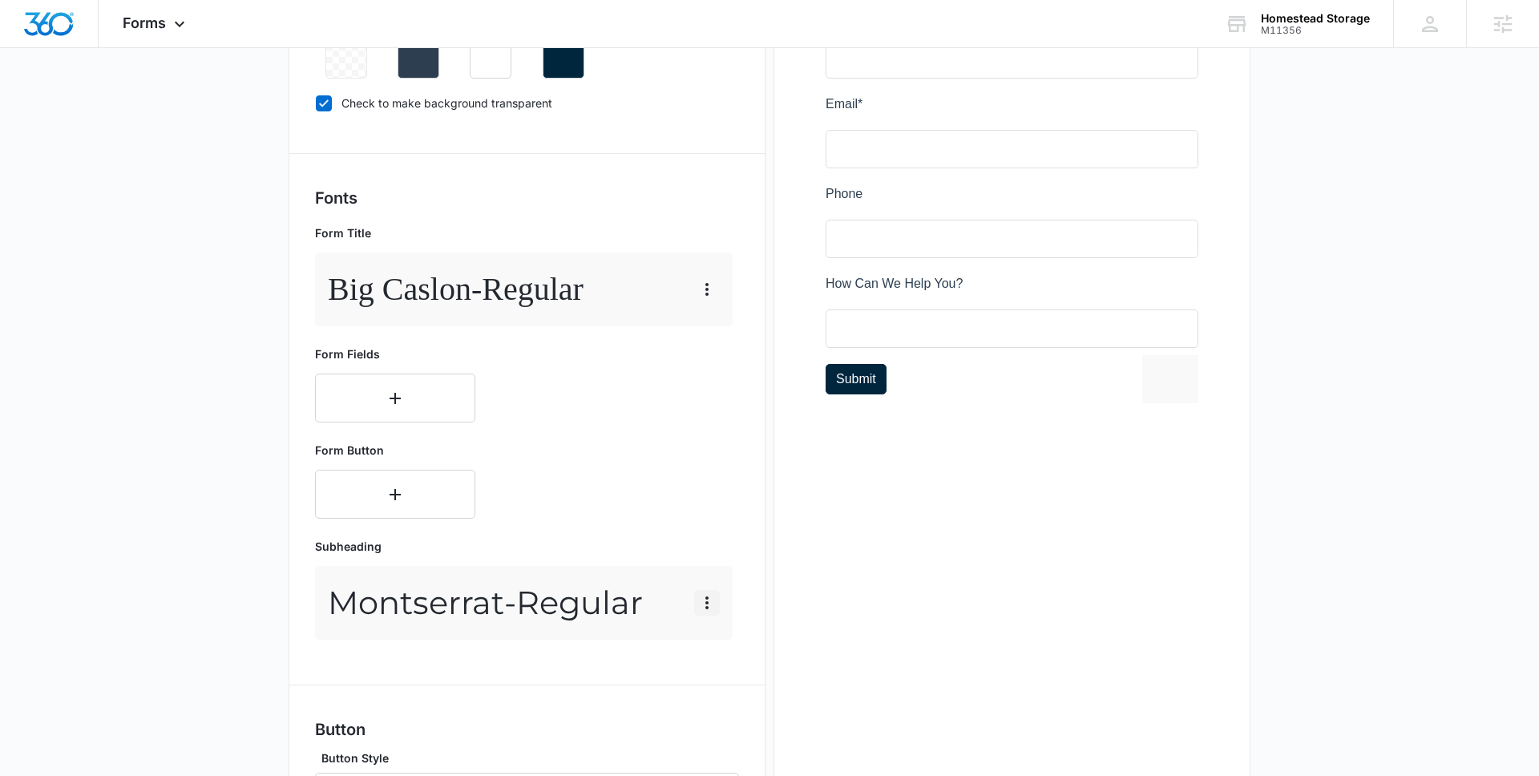
click at [702, 607] on icon "button" at bounding box center [707, 602] width 19 height 19
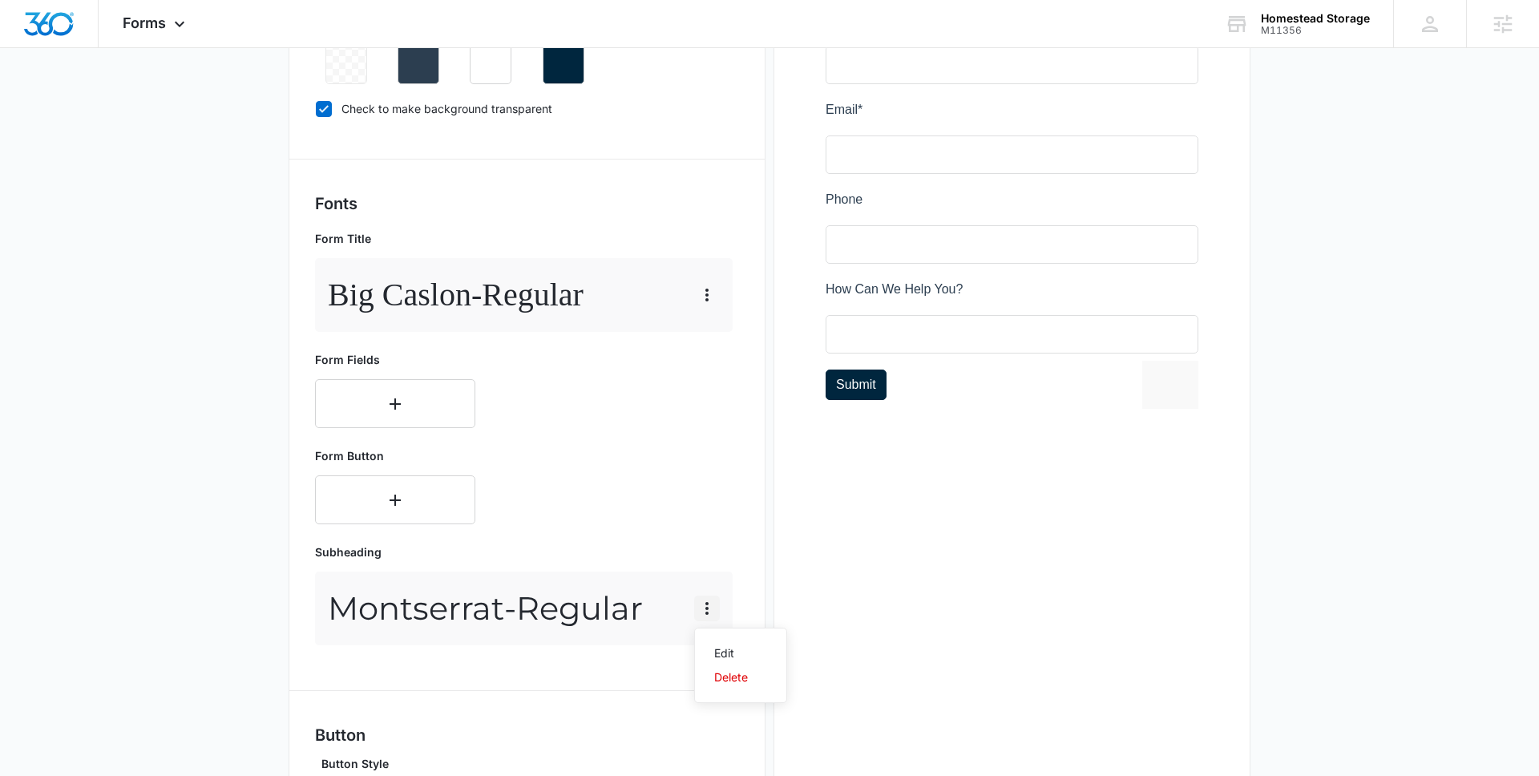
scroll to position [413, 0]
click at [705, 546] on p "Subheading" at bounding box center [524, 553] width 418 height 17
click at [710, 617] on icon "button" at bounding box center [707, 610] width 19 height 19
click at [726, 652] on div "Edit" at bounding box center [731, 655] width 34 height 11
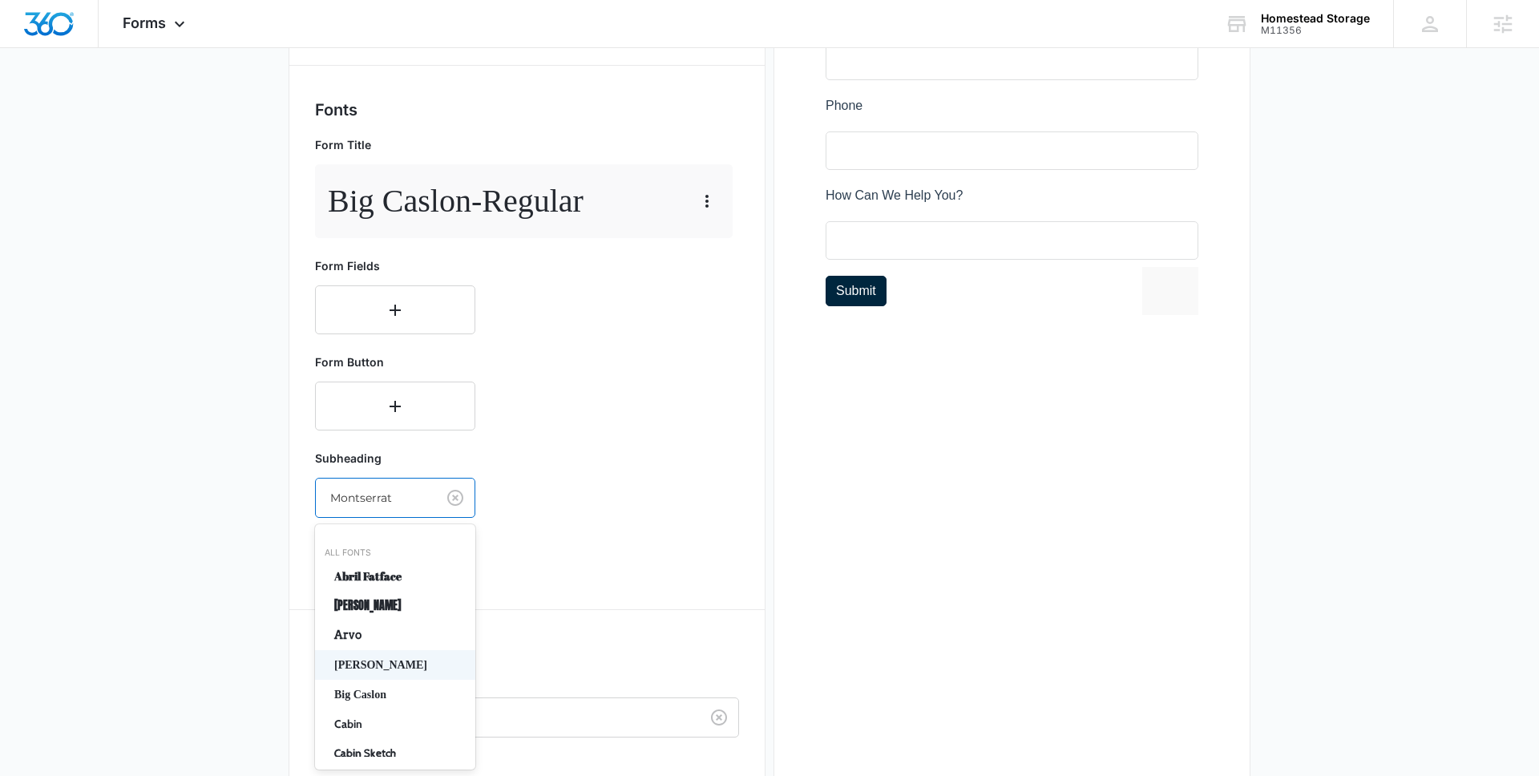
scroll to position [0, 0]
click at [396, 518] on div "Baskerville, 4 of 50. 50 results available. Use Up and Down to choose options, …" at bounding box center [395, 498] width 160 height 40
click at [361, 684] on p "Poppins" at bounding box center [393, 692] width 119 height 17
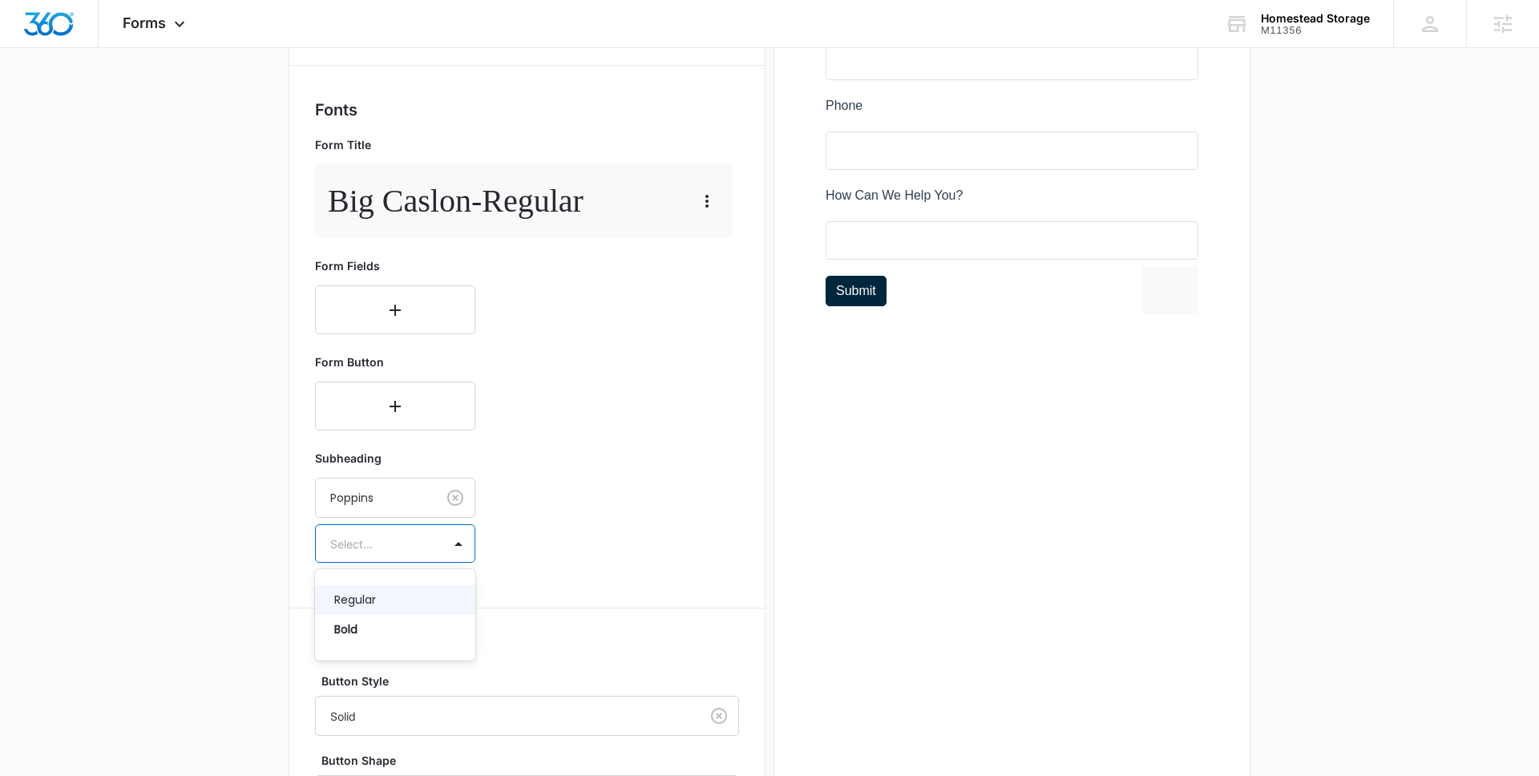
click at [407, 553] on div "Select..." at bounding box center [379, 544] width 127 height 36
click at [372, 610] on div "Regular" at bounding box center [395, 600] width 160 height 30
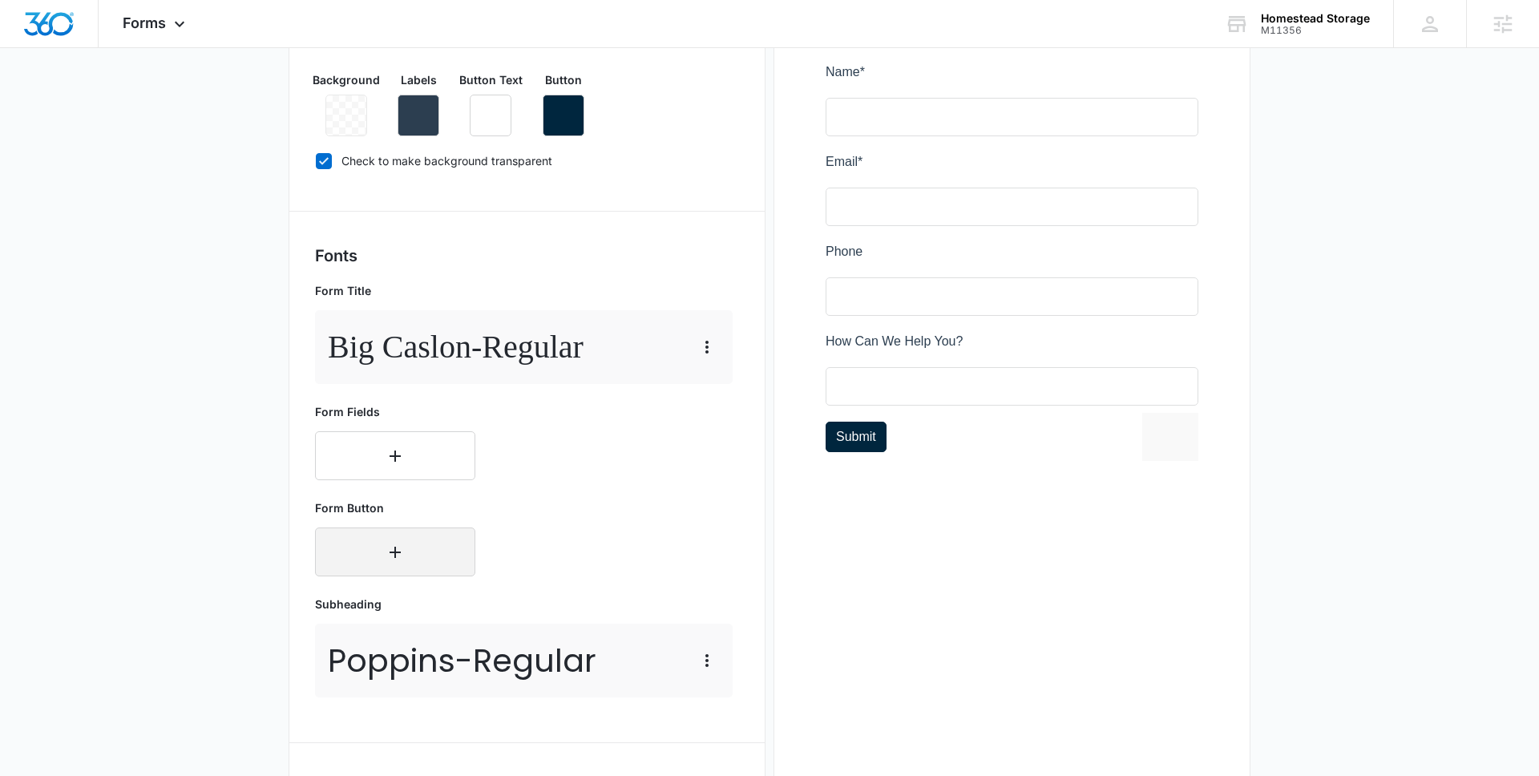
scroll to position [364, 0]
click at [714, 346] on icon "button" at bounding box center [707, 345] width 19 height 19
click at [711, 384] on button "Edit" at bounding box center [740, 390] width 91 height 24
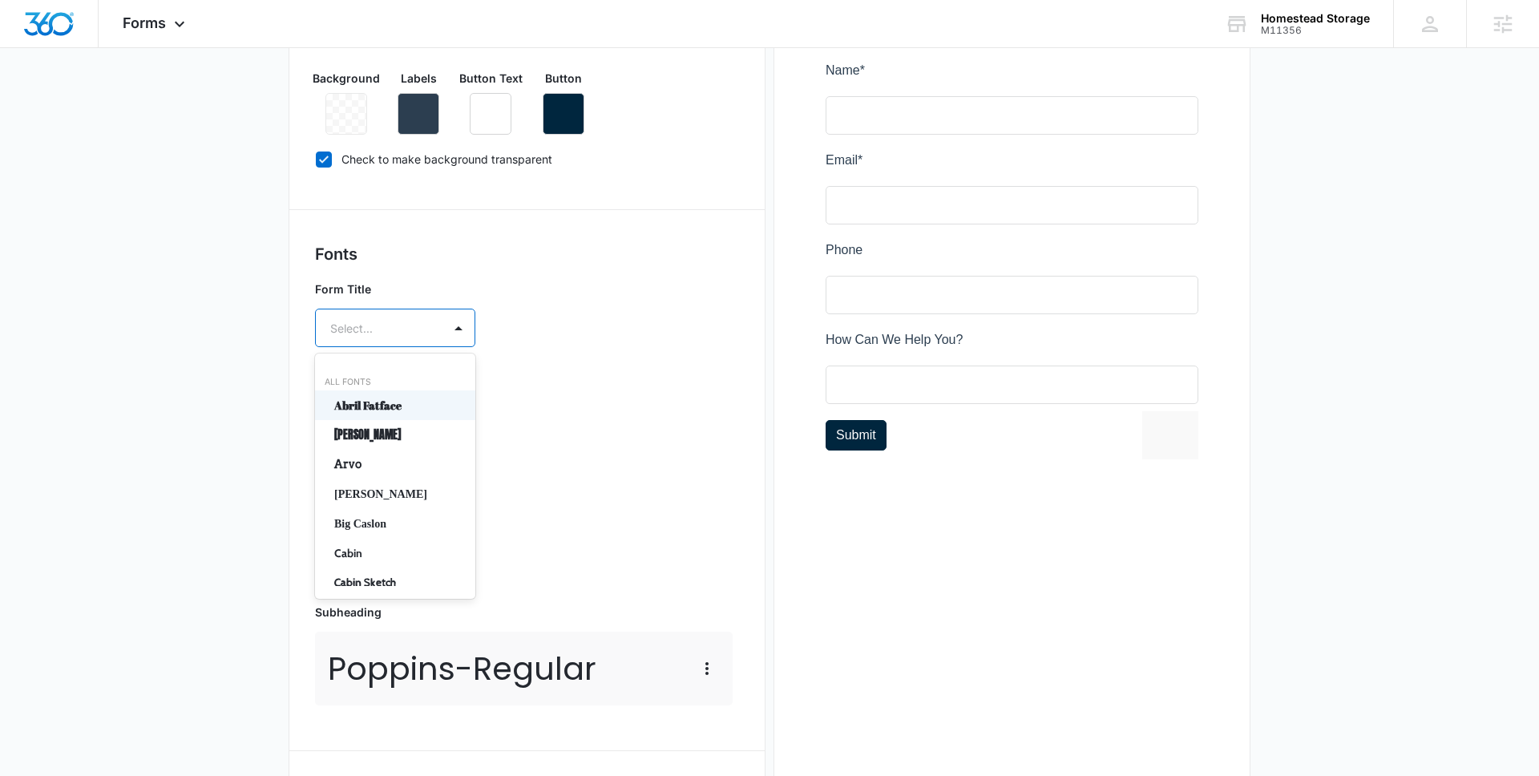
click at [403, 325] on div at bounding box center [375, 328] width 91 height 20
click at [386, 466] on p "Poppins" at bounding box center [393, 474] width 119 height 17
click at [405, 382] on div at bounding box center [375, 375] width 91 height 20
click at [382, 426] on p "Regular" at bounding box center [393, 431] width 119 height 17
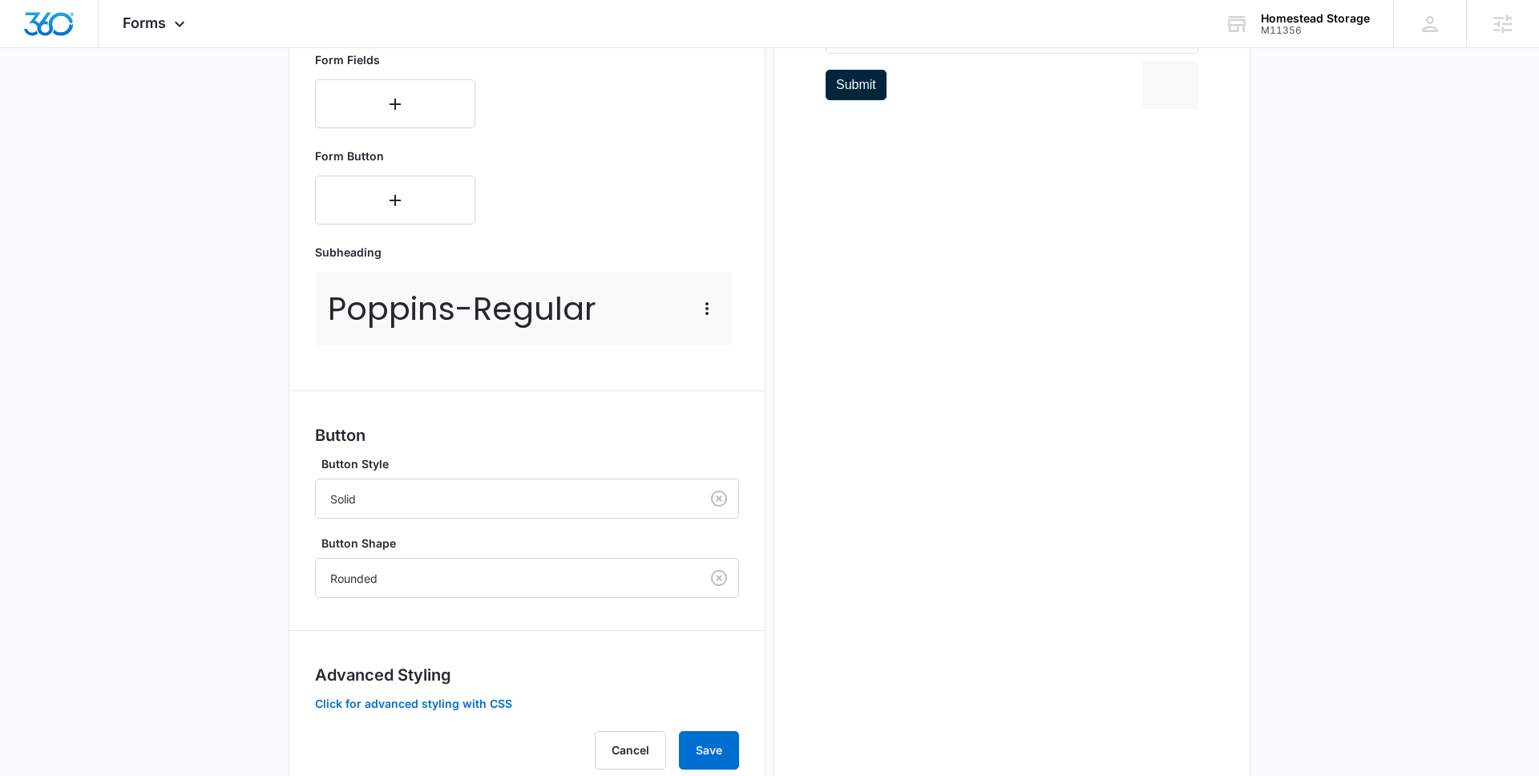
scroll to position [767, 0]
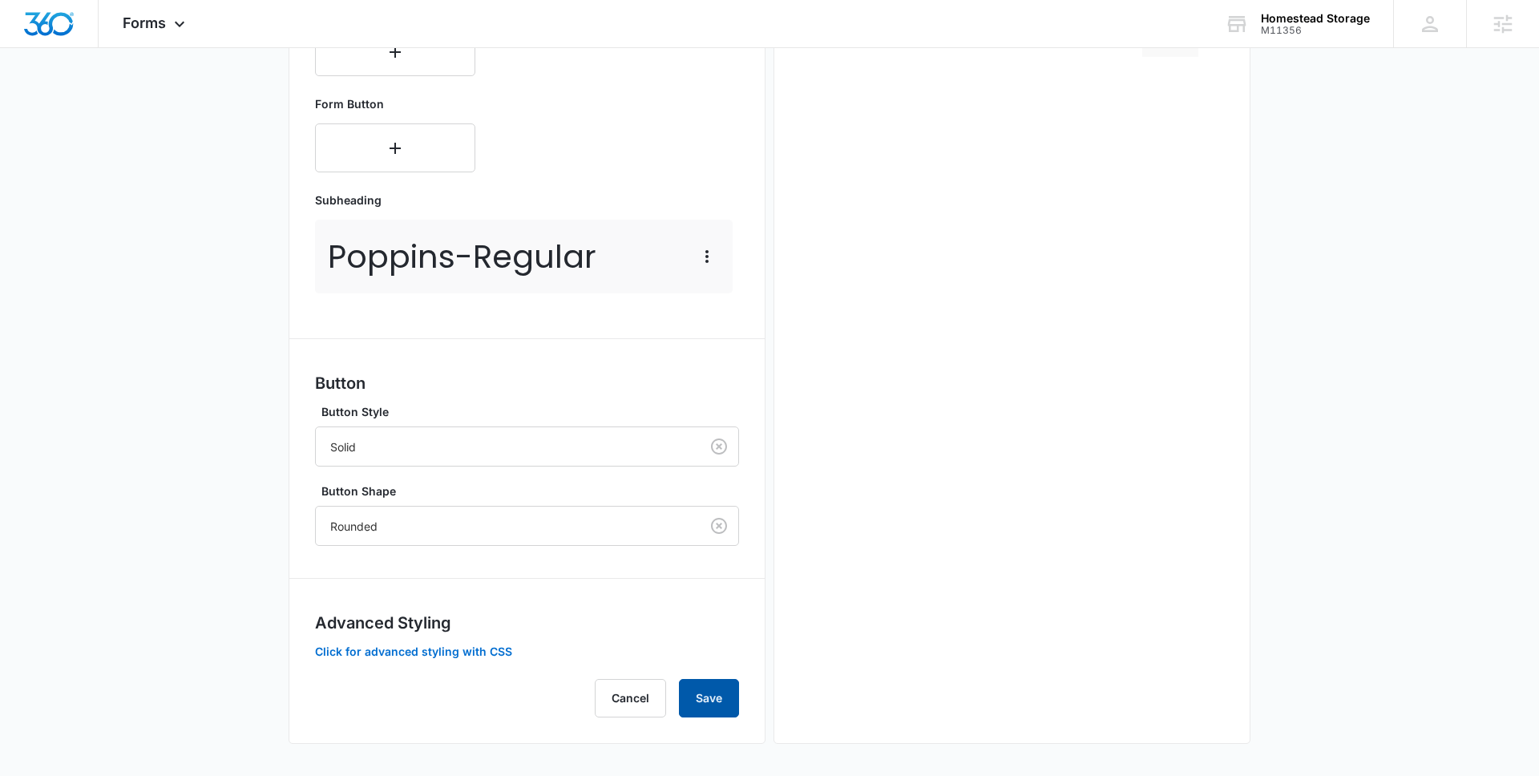
click at [706, 689] on button "Save" at bounding box center [709, 698] width 60 height 38
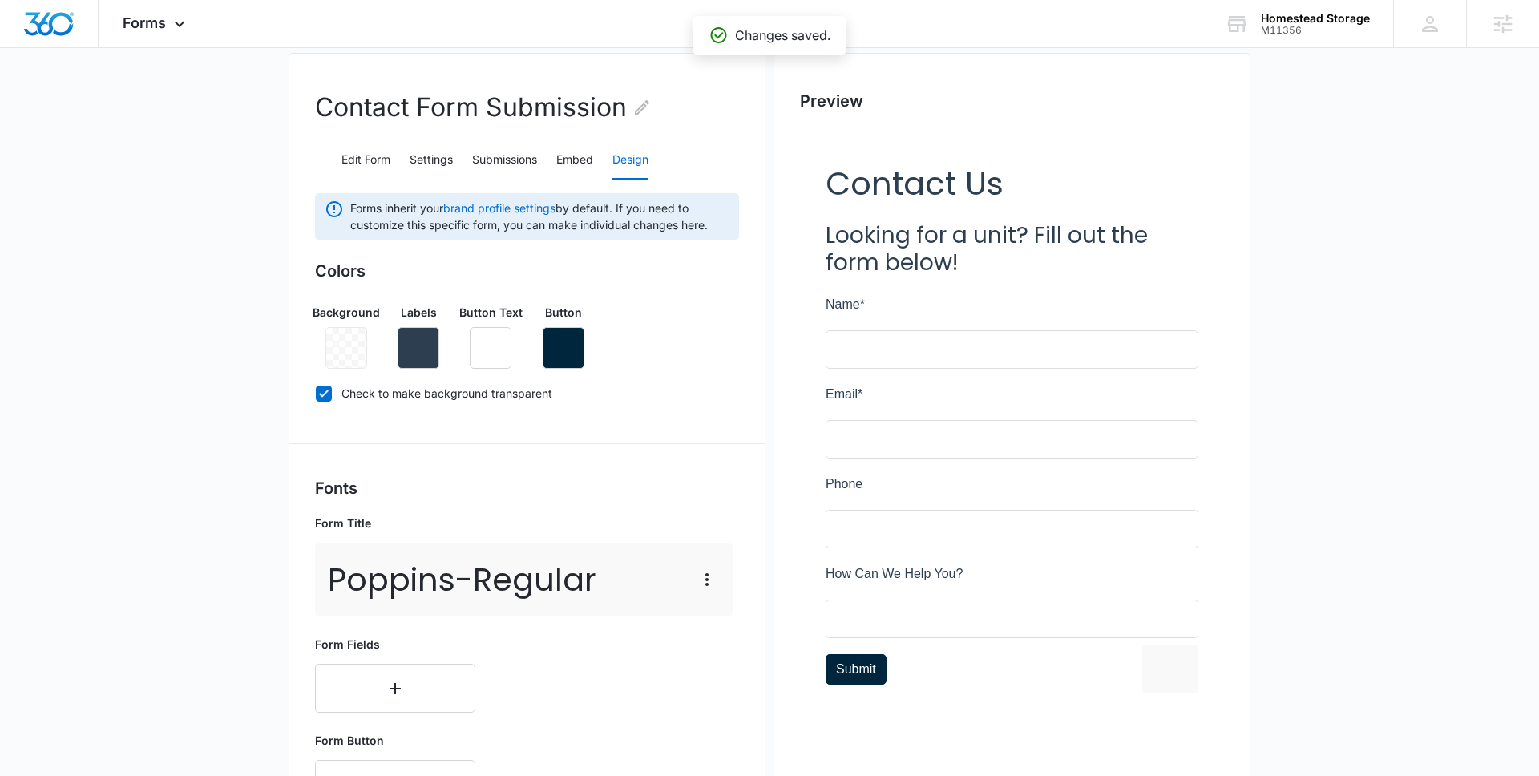
scroll to position [0, 0]
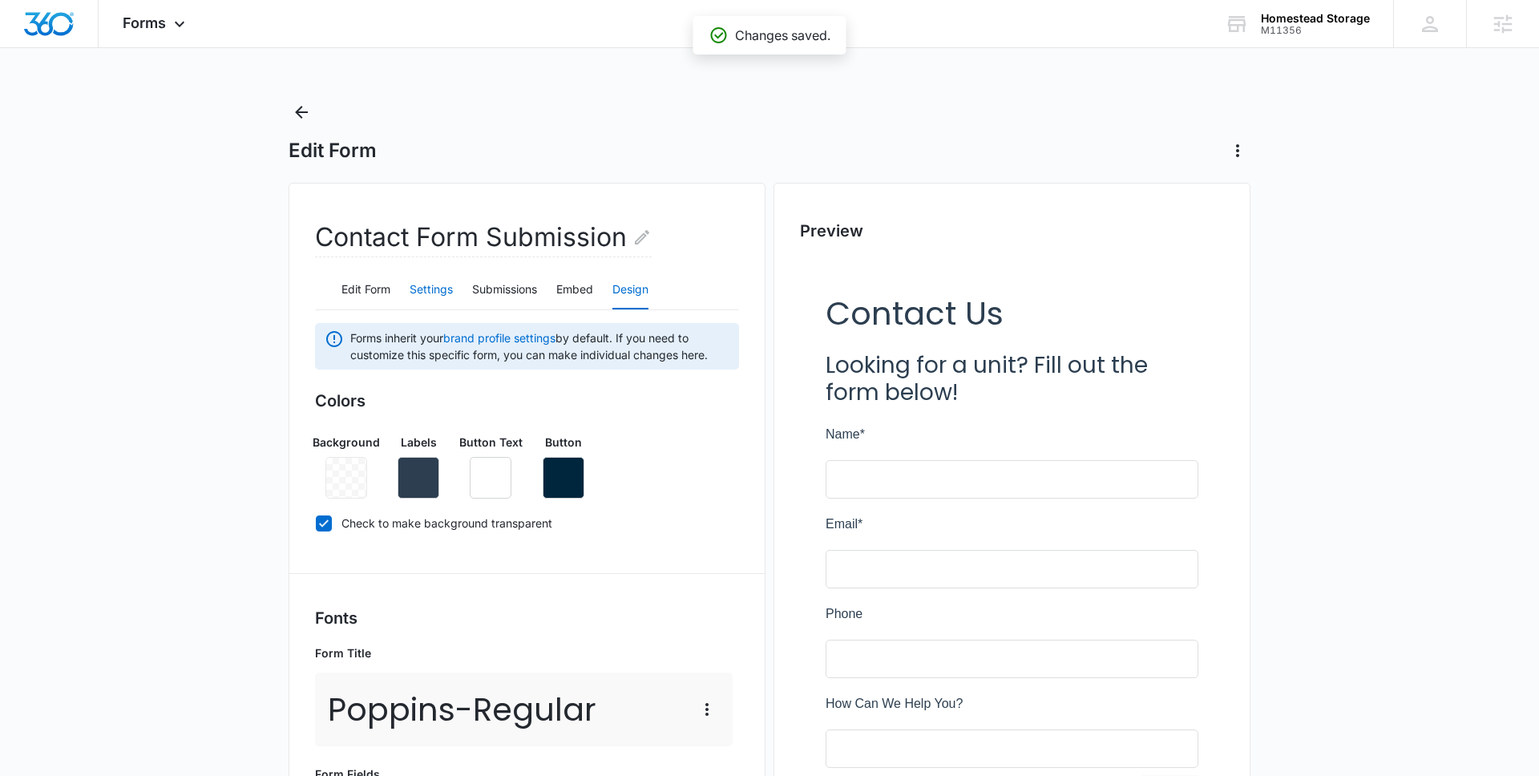
click at [412, 292] on button "Settings" at bounding box center [431, 290] width 43 height 38
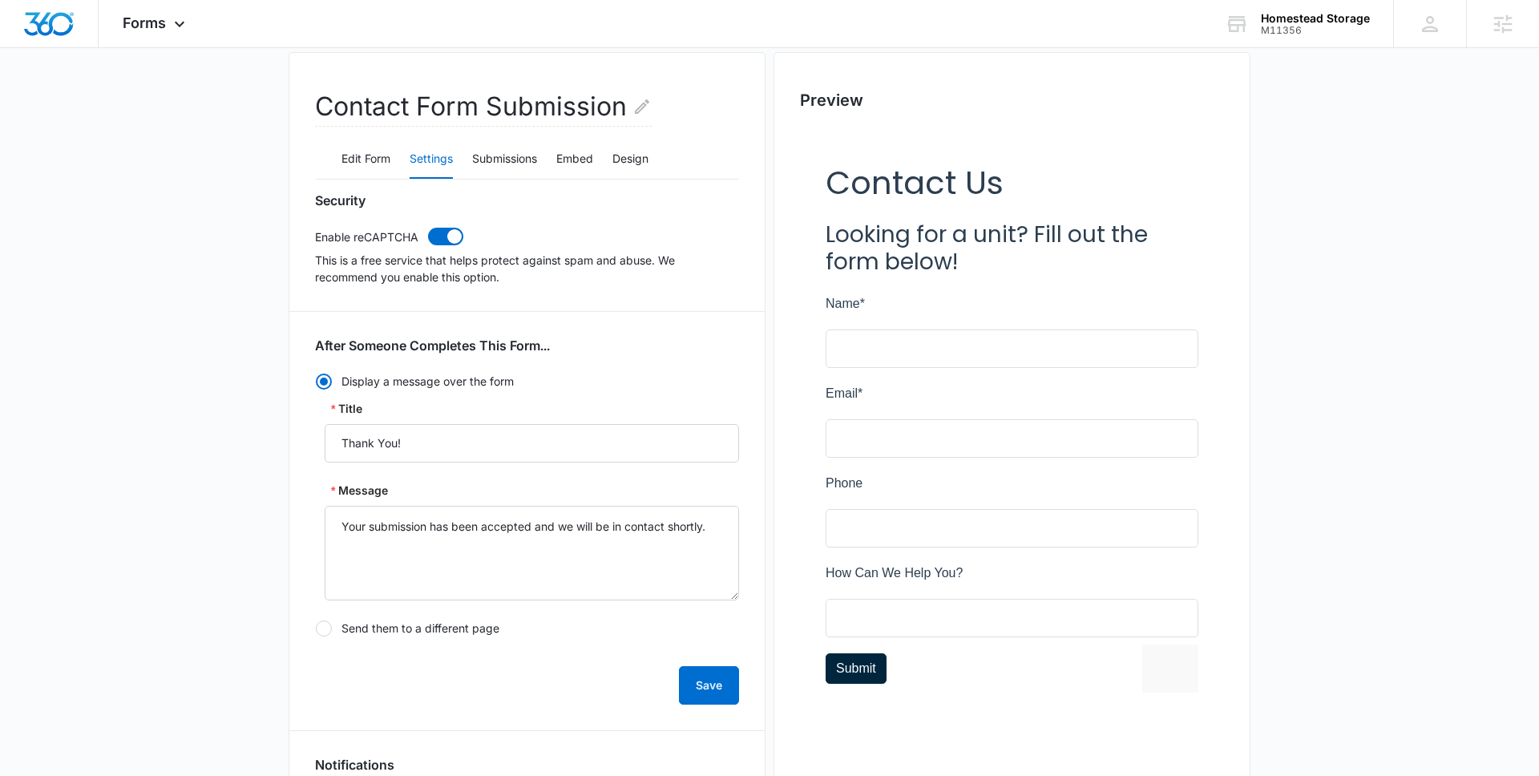
scroll to position [119, 0]
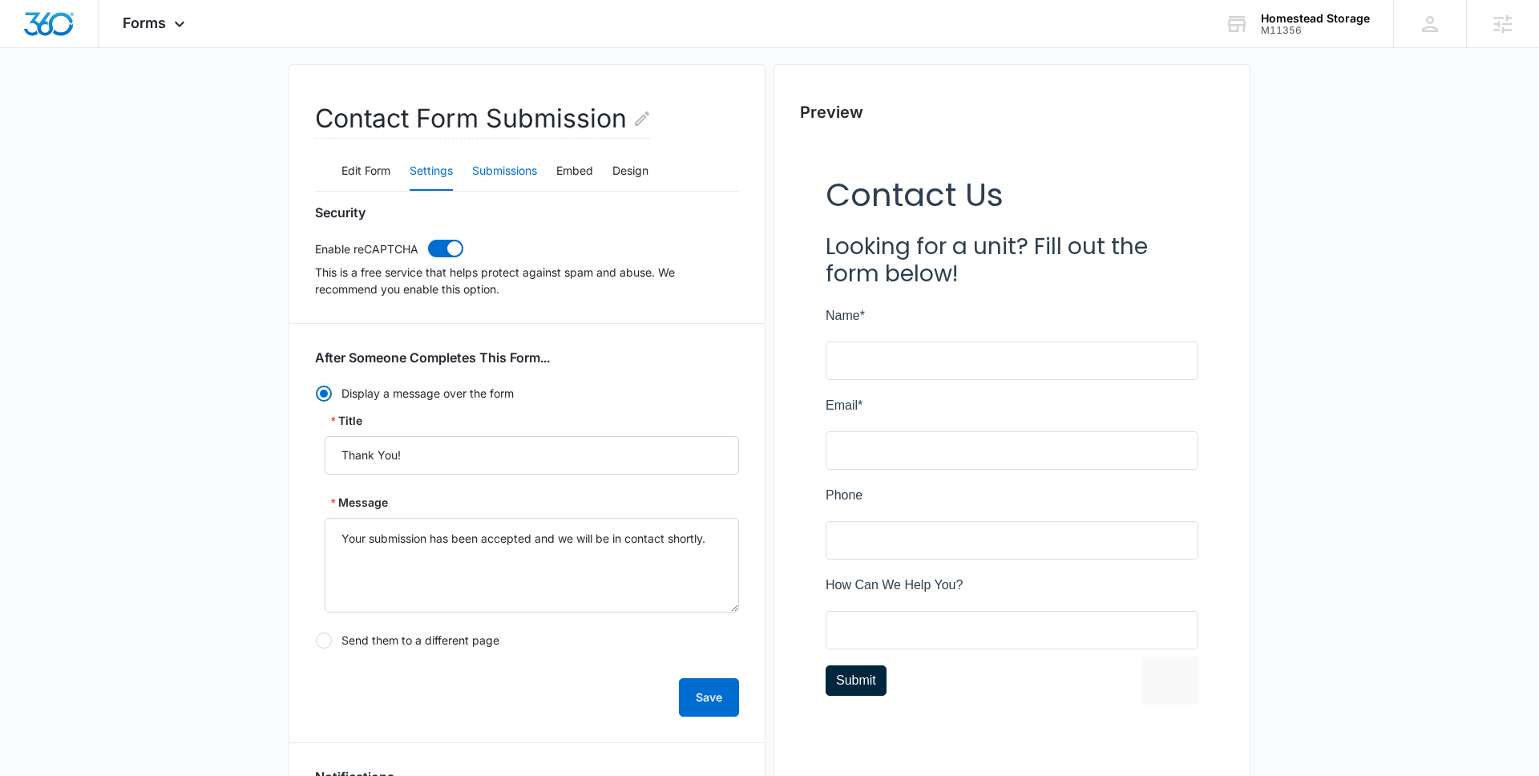
click at [512, 173] on button "Submissions" at bounding box center [504, 171] width 65 height 38
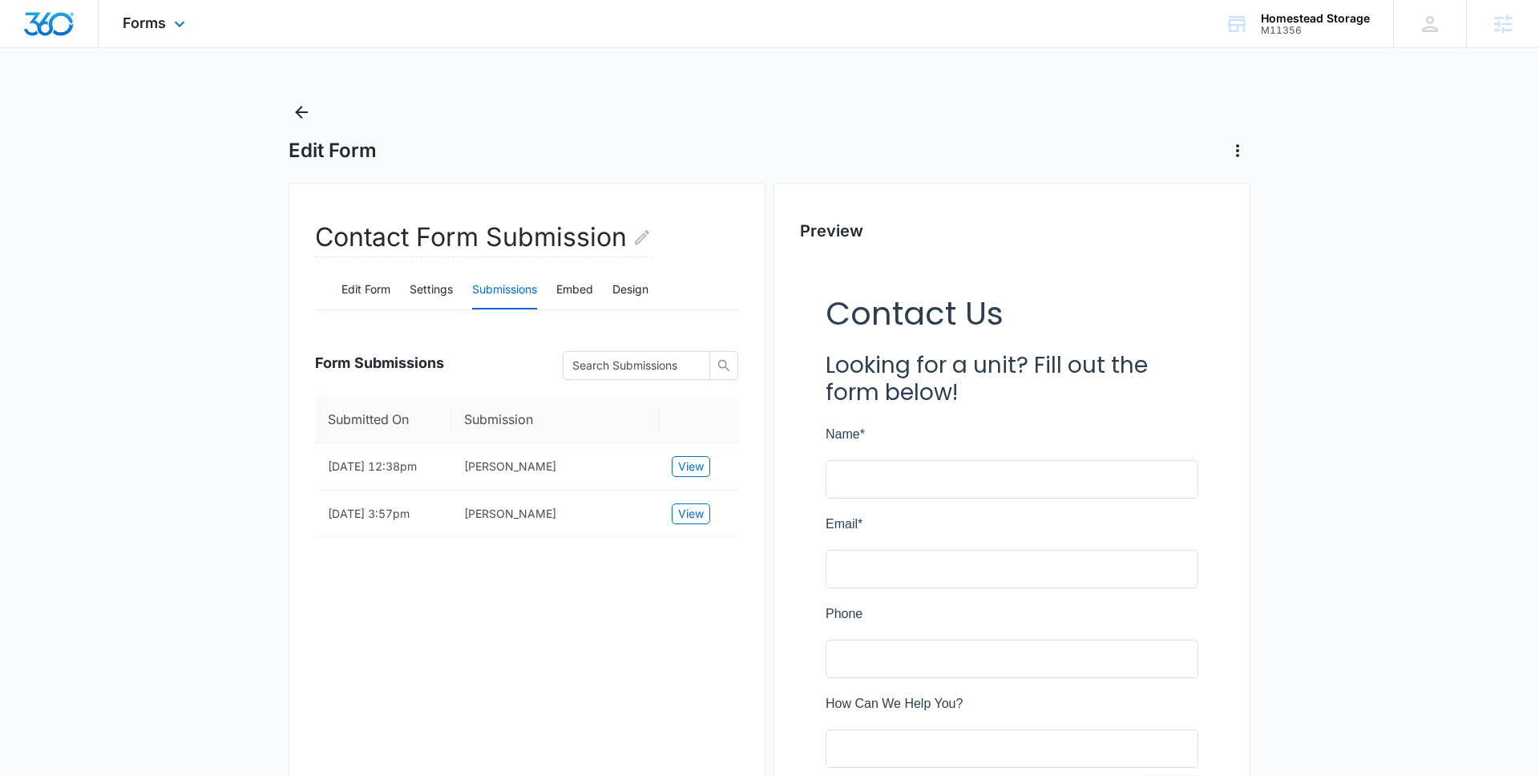
scroll to position [880, 0]
click at [1264, 31] on div "M11356" at bounding box center [1315, 30] width 109 height 11
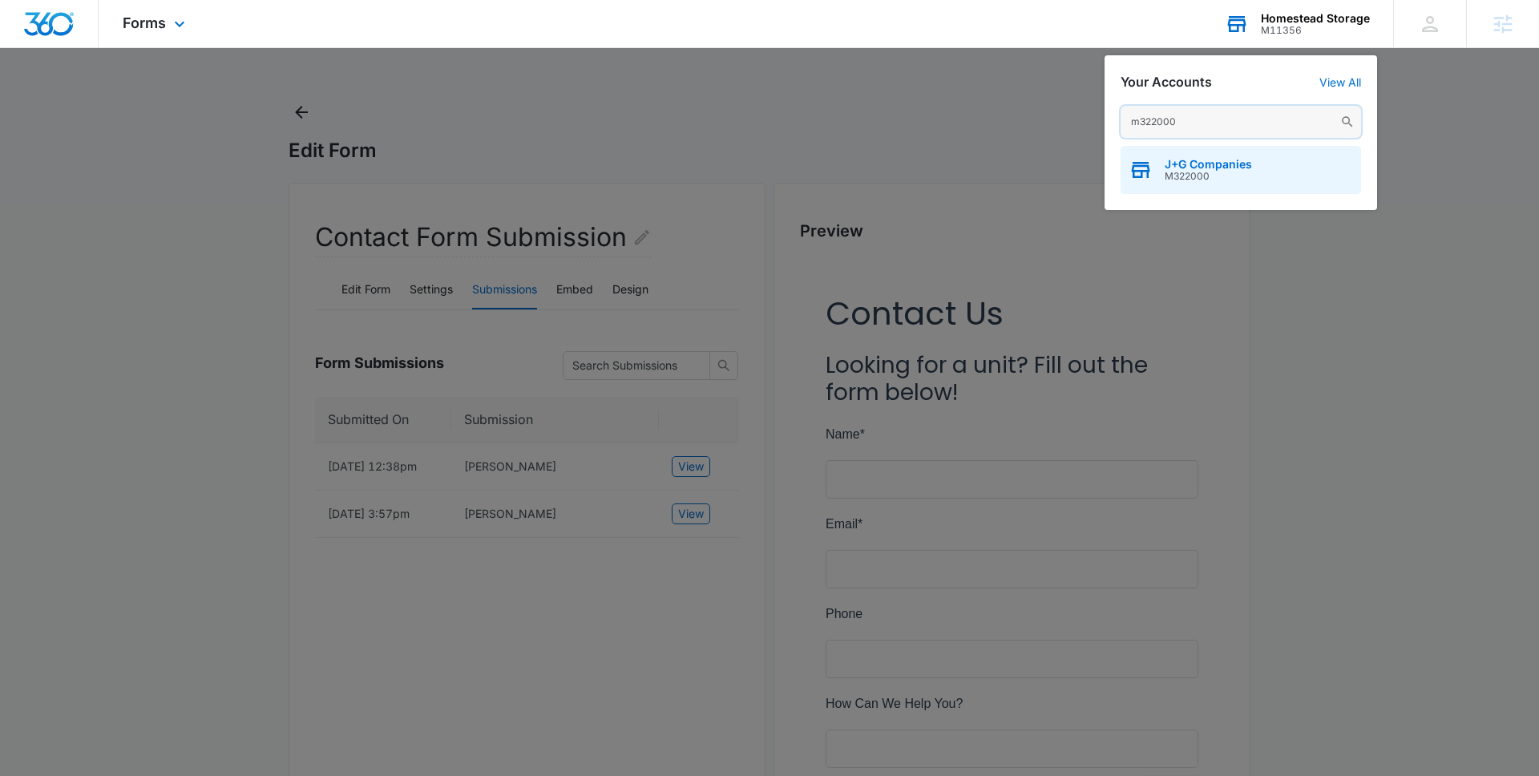
type input "m322000"
click at [1215, 179] on span "M322000" at bounding box center [1208, 176] width 87 height 11
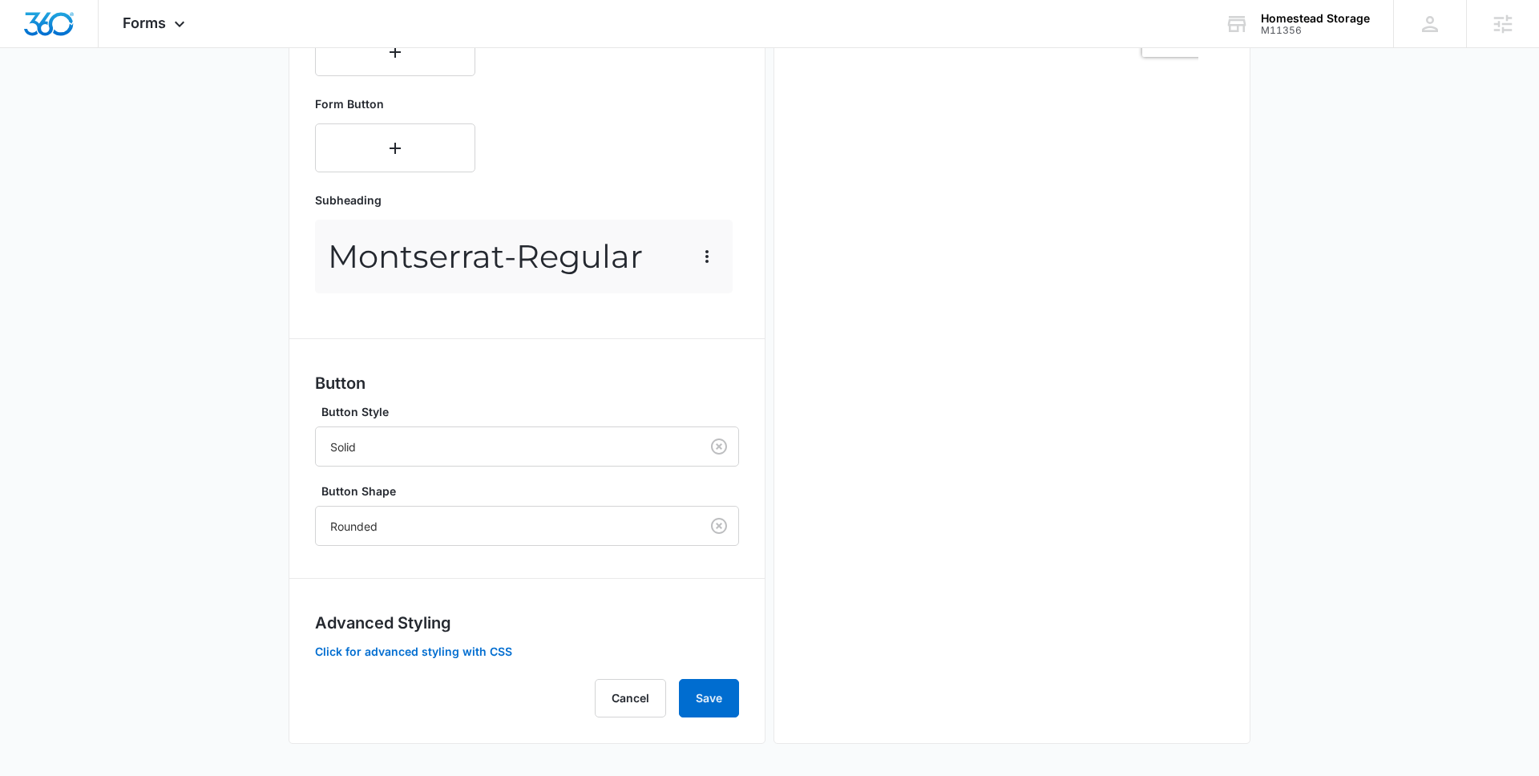
scroll to position [895, 0]
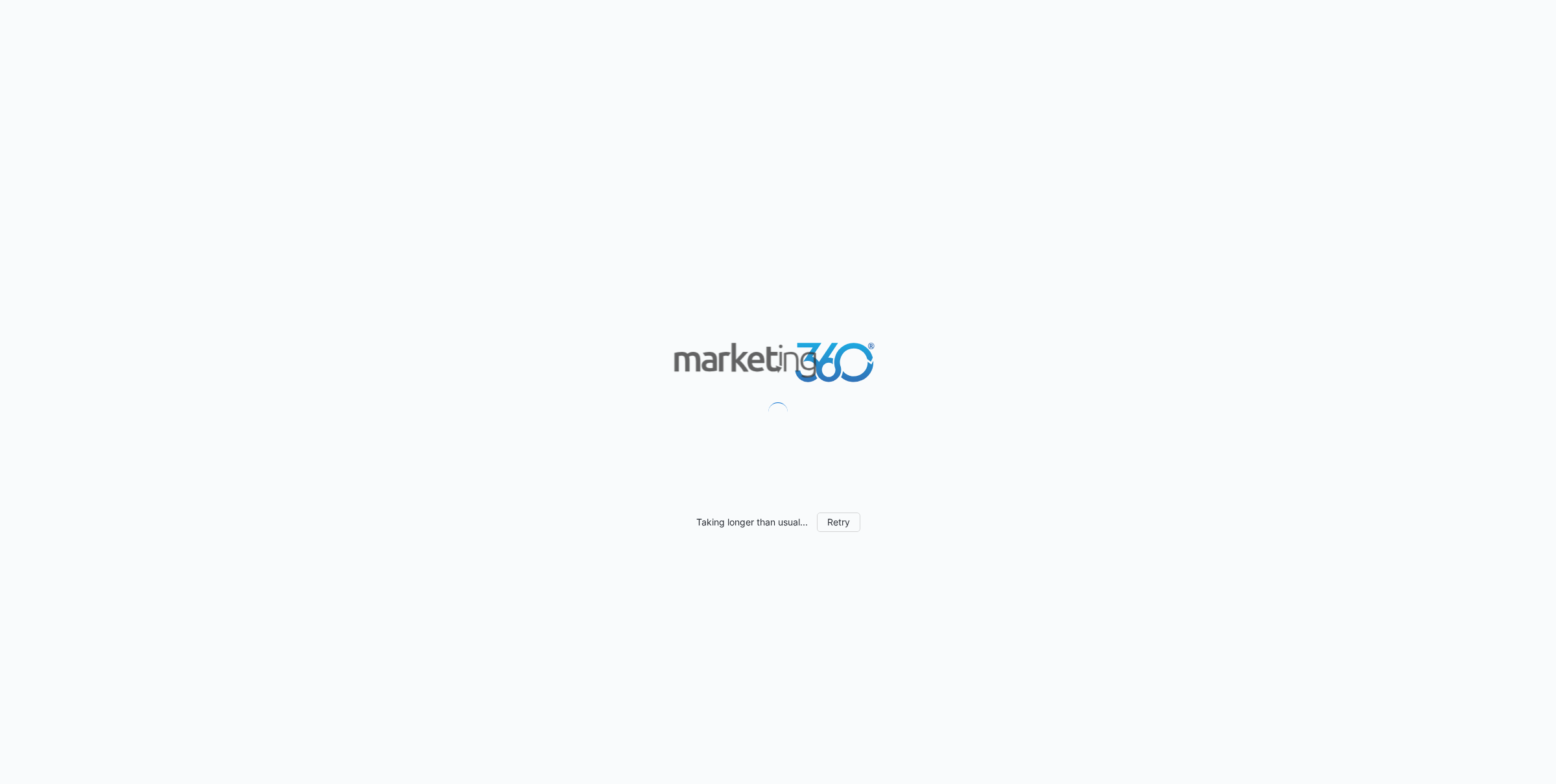
scroll to position [568, 0]
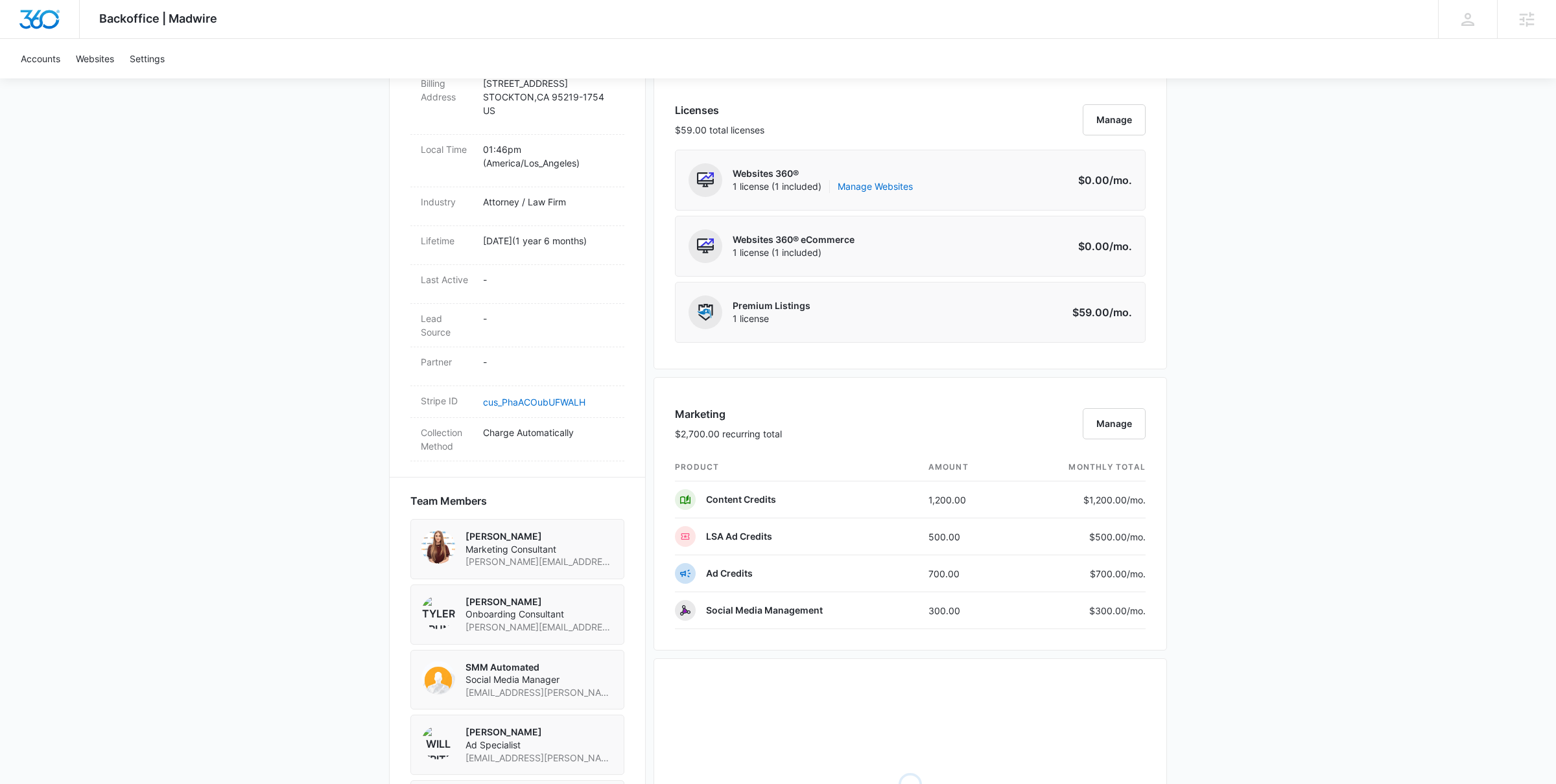
scroll to position [529, 0]
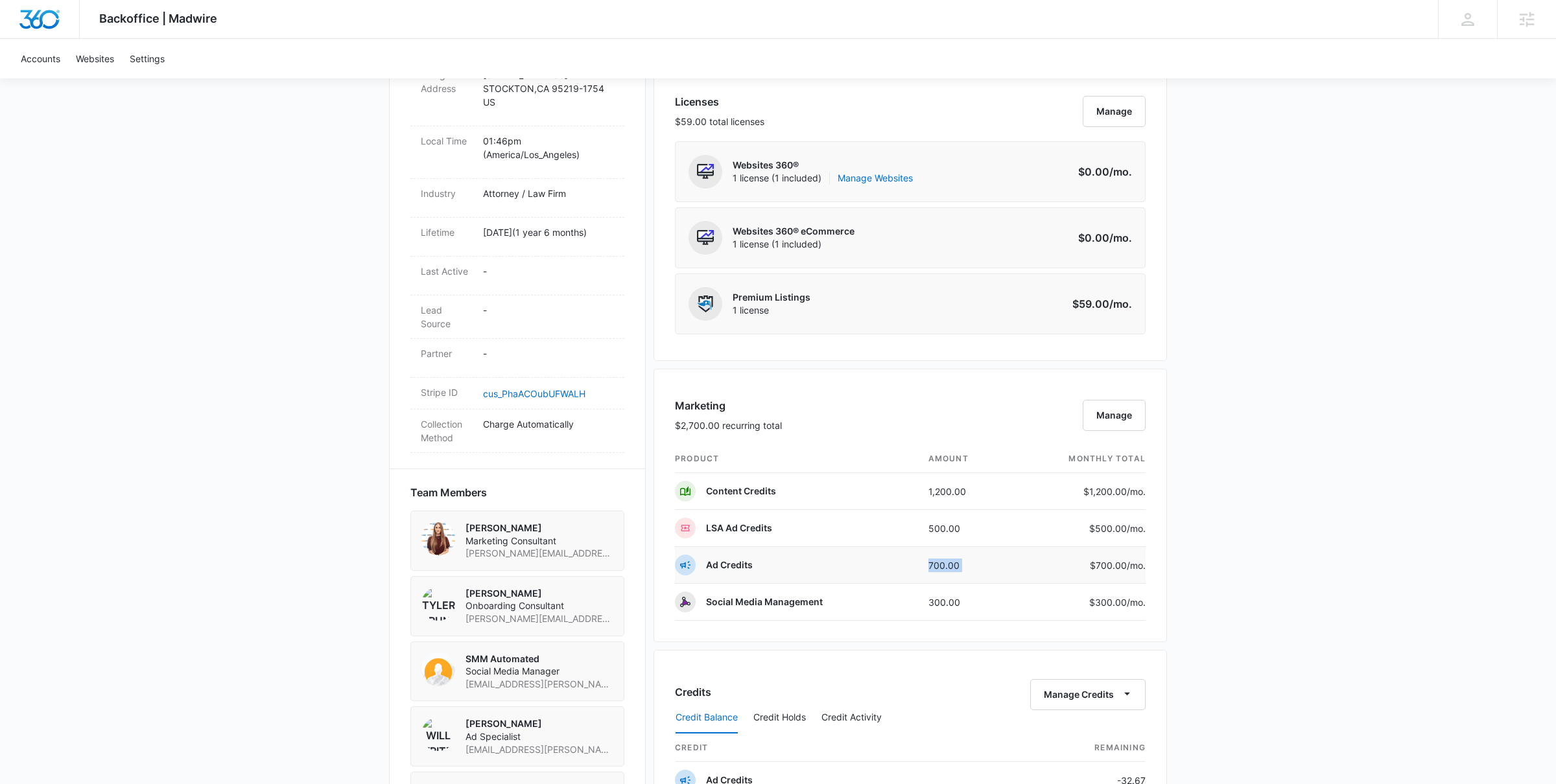
drag, startPoint x: 926, startPoint y: 567, endPoint x: 1011, endPoint y: 567, distance: 85.0
type textarea "700.00"
click at [1013, 569] on tr "Ad Credits 700.00 $700.00 /mo." at bounding box center [911, 566] width 471 height 37
click at [1009, 570] on td "700.00" at bounding box center [965, 566] width 94 height 37
drag, startPoint x: 926, startPoint y: 605, endPoint x: 998, endPoint y: 606, distance: 72.0
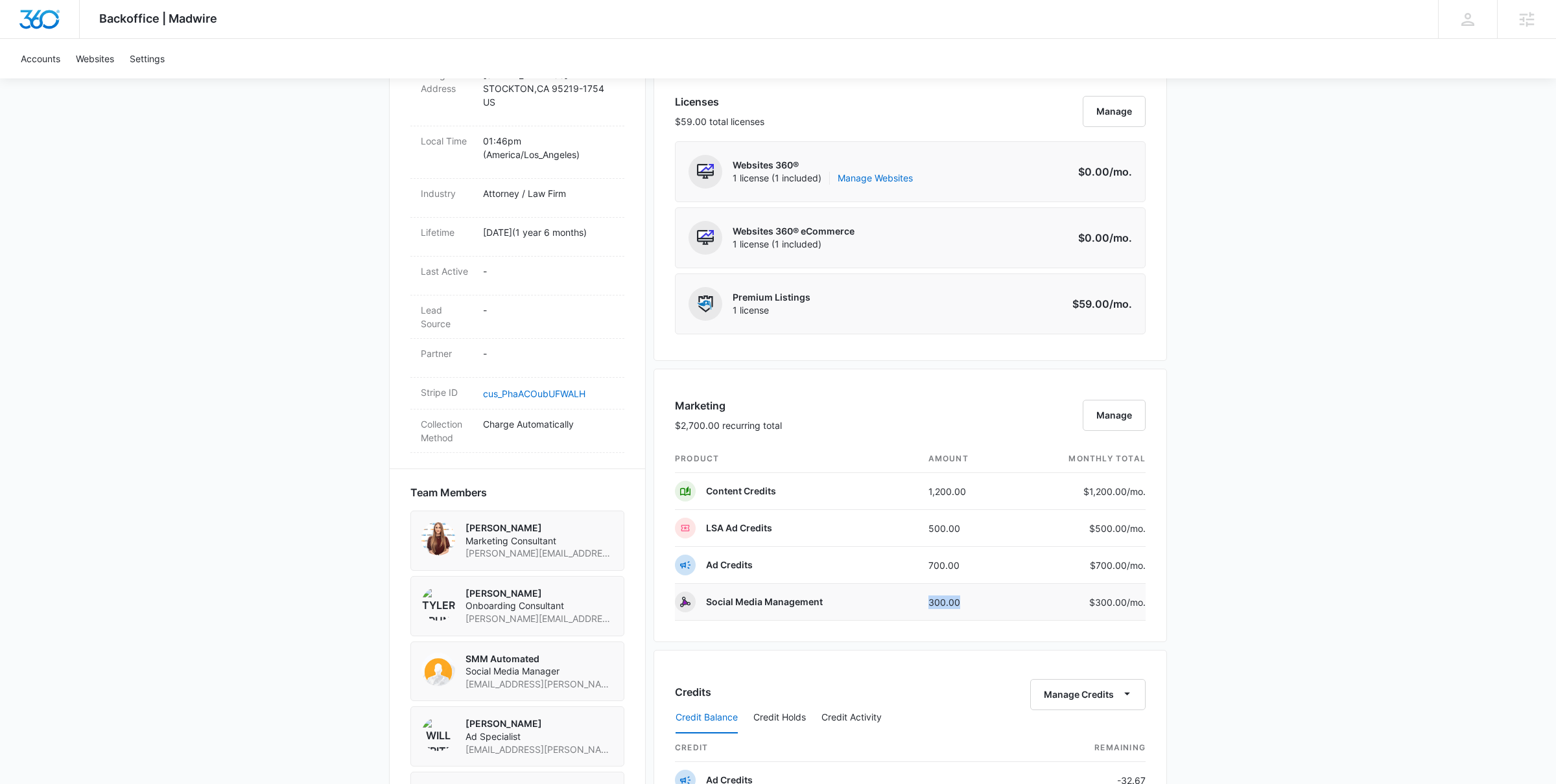
click at [999, 607] on td "300.00" at bounding box center [965, 602] width 94 height 37
click at [998, 606] on td "300.00" at bounding box center [965, 602] width 94 height 37
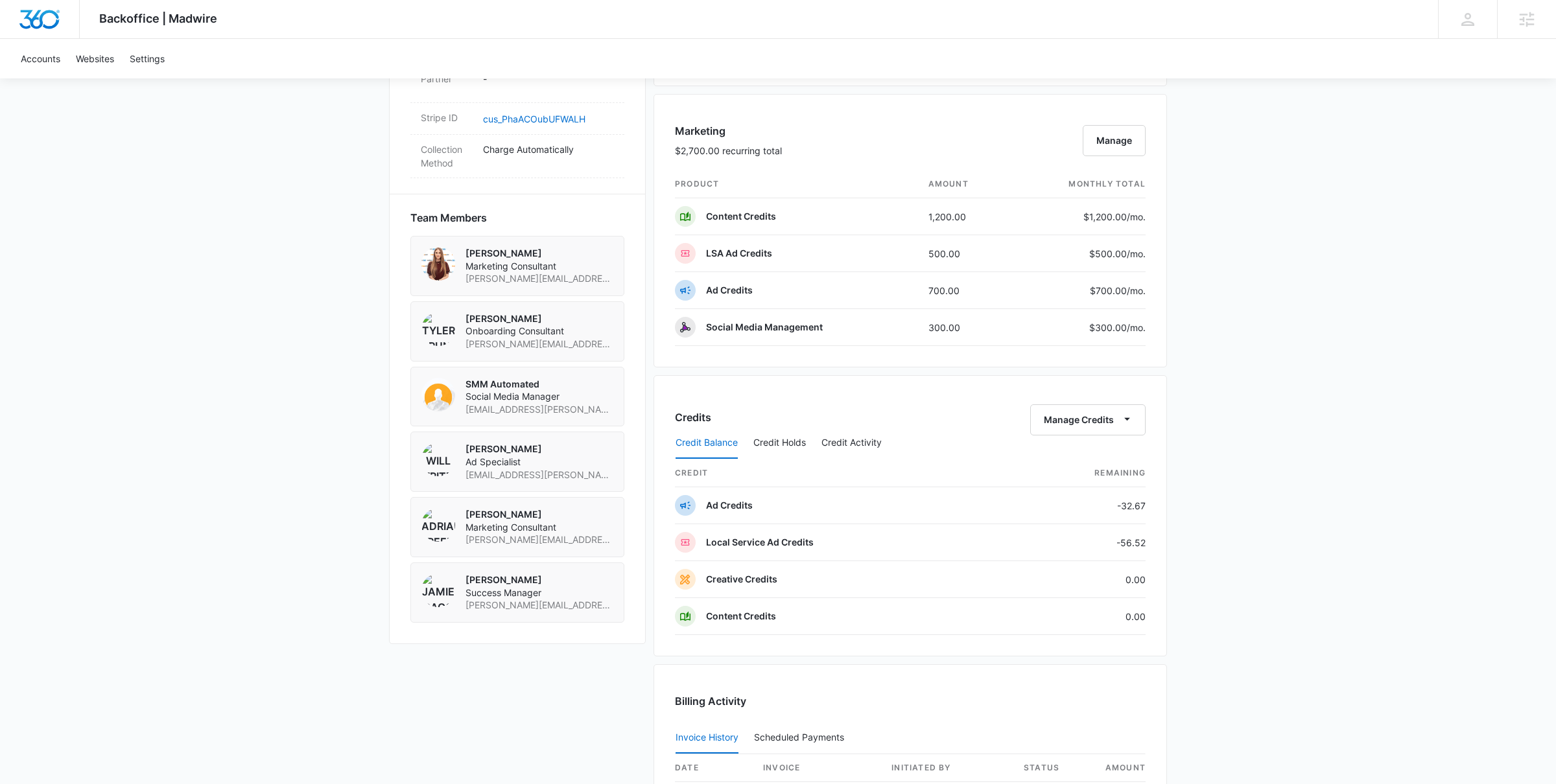
scroll to position [810, 0]
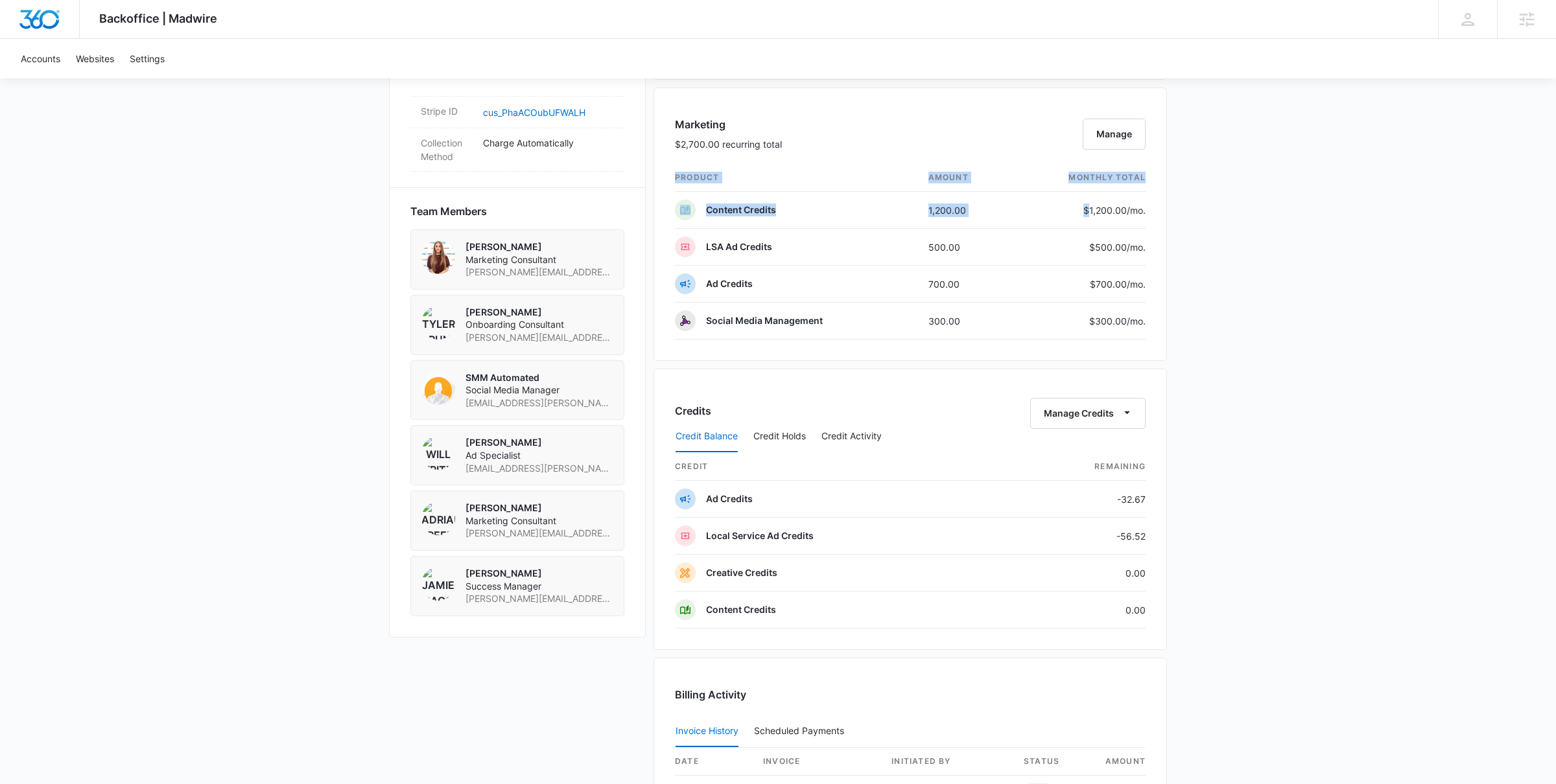
drag, startPoint x: 1088, startPoint y: 213, endPoint x: 1148, endPoint y: 213, distance: 60.0
click at [1148, 212] on div "Marketing $2,700.00 recurring total Manage product amount monthly total Content…" at bounding box center [910, 224] width 514 height 273
click at [1148, 213] on div "Marketing $2,700.00 recurring total Manage product amount monthly total Content…" at bounding box center [910, 224] width 514 height 273
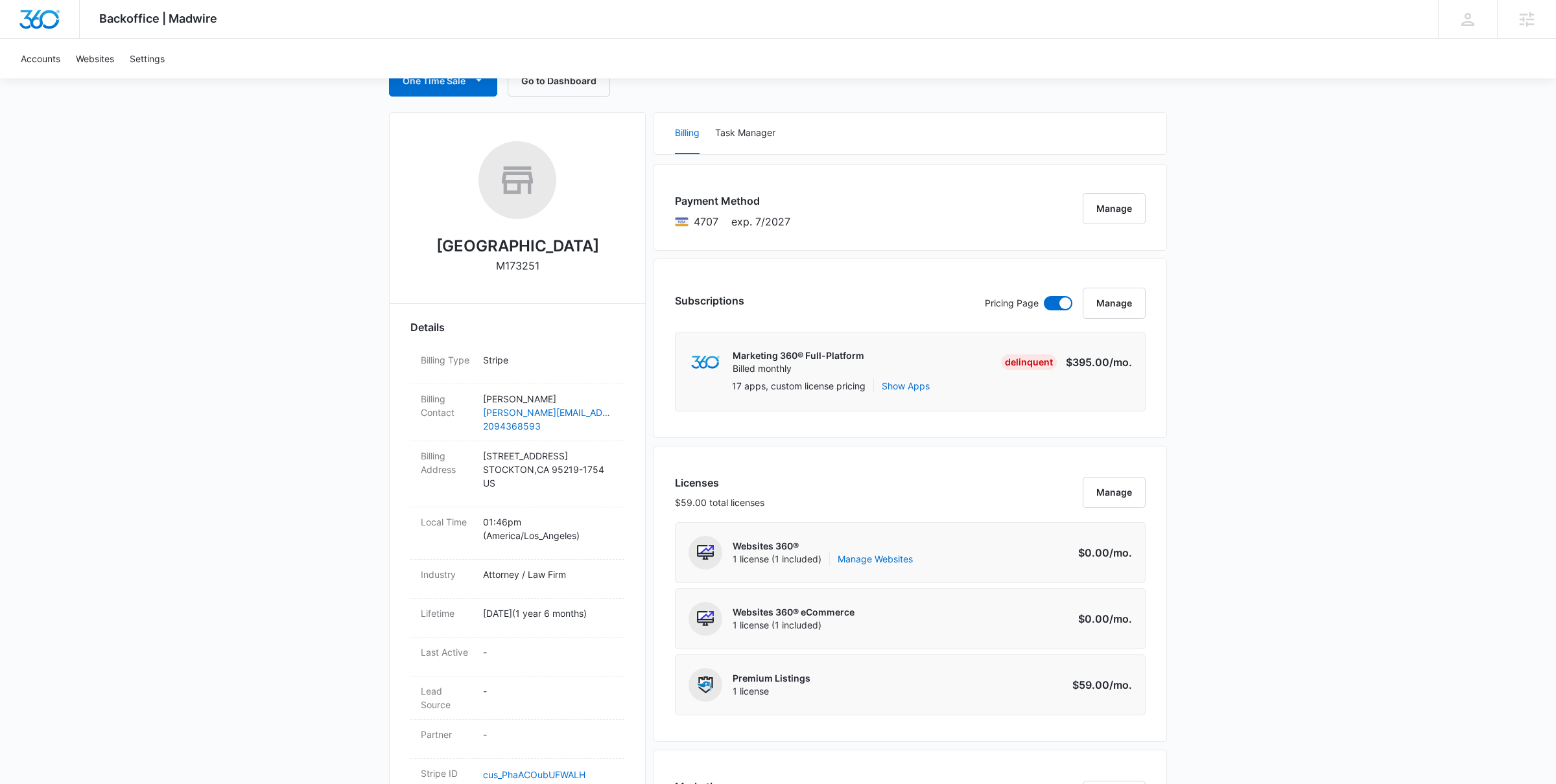
scroll to position [0, 0]
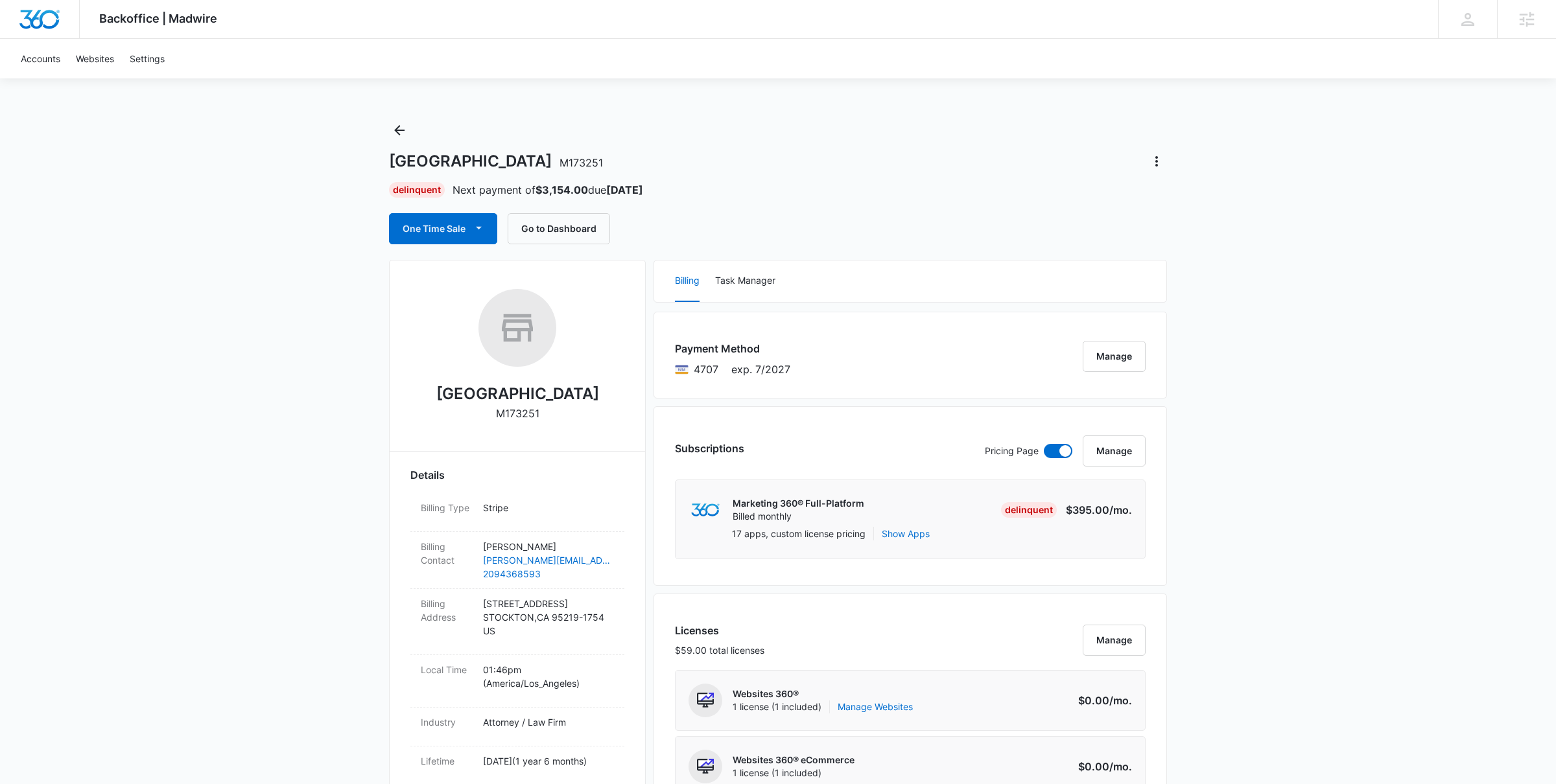
click at [588, 158] on span "M173251" at bounding box center [581, 162] width 44 height 13
drag, startPoint x: 585, startPoint y: 160, endPoint x: 604, endPoint y: 162, distance: 19.1
click at [585, 160] on span "M173251" at bounding box center [581, 162] width 44 height 13
click at [610, 161] on div "Aguilar Justice Center M173251" at bounding box center [778, 162] width 778 height 21
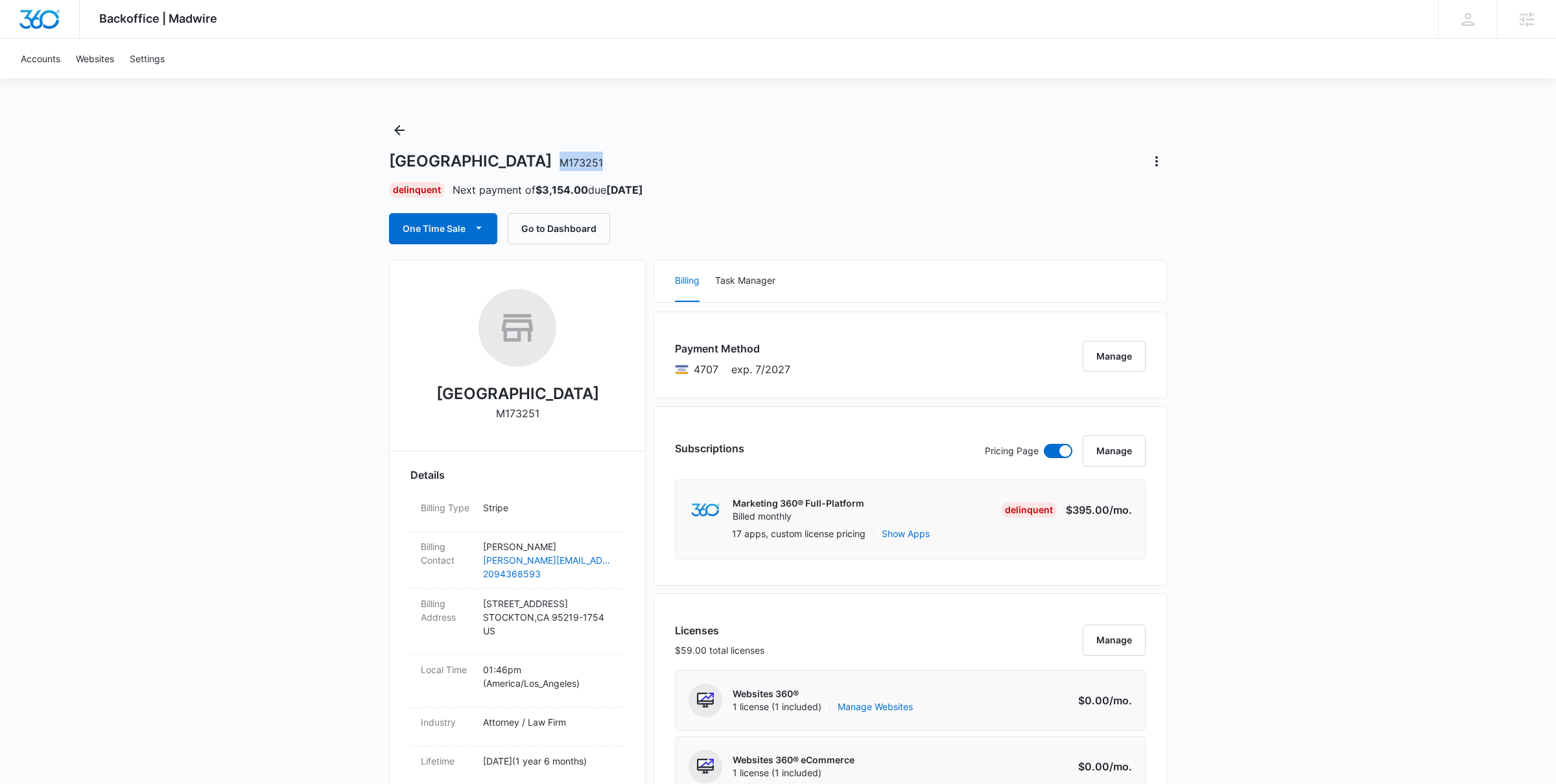
drag, startPoint x: 584, startPoint y: 160, endPoint x: 568, endPoint y: 162, distance: 16.1
click at [568, 162] on div "Aguilar Justice Center M173251" at bounding box center [778, 162] width 778 height 21
drag, startPoint x: 555, startPoint y: 159, endPoint x: 390, endPoint y: 166, distance: 165.1
click at [390, 166] on h1 "Aguilar Justice Center M173251" at bounding box center [496, 162] width 214 height 19
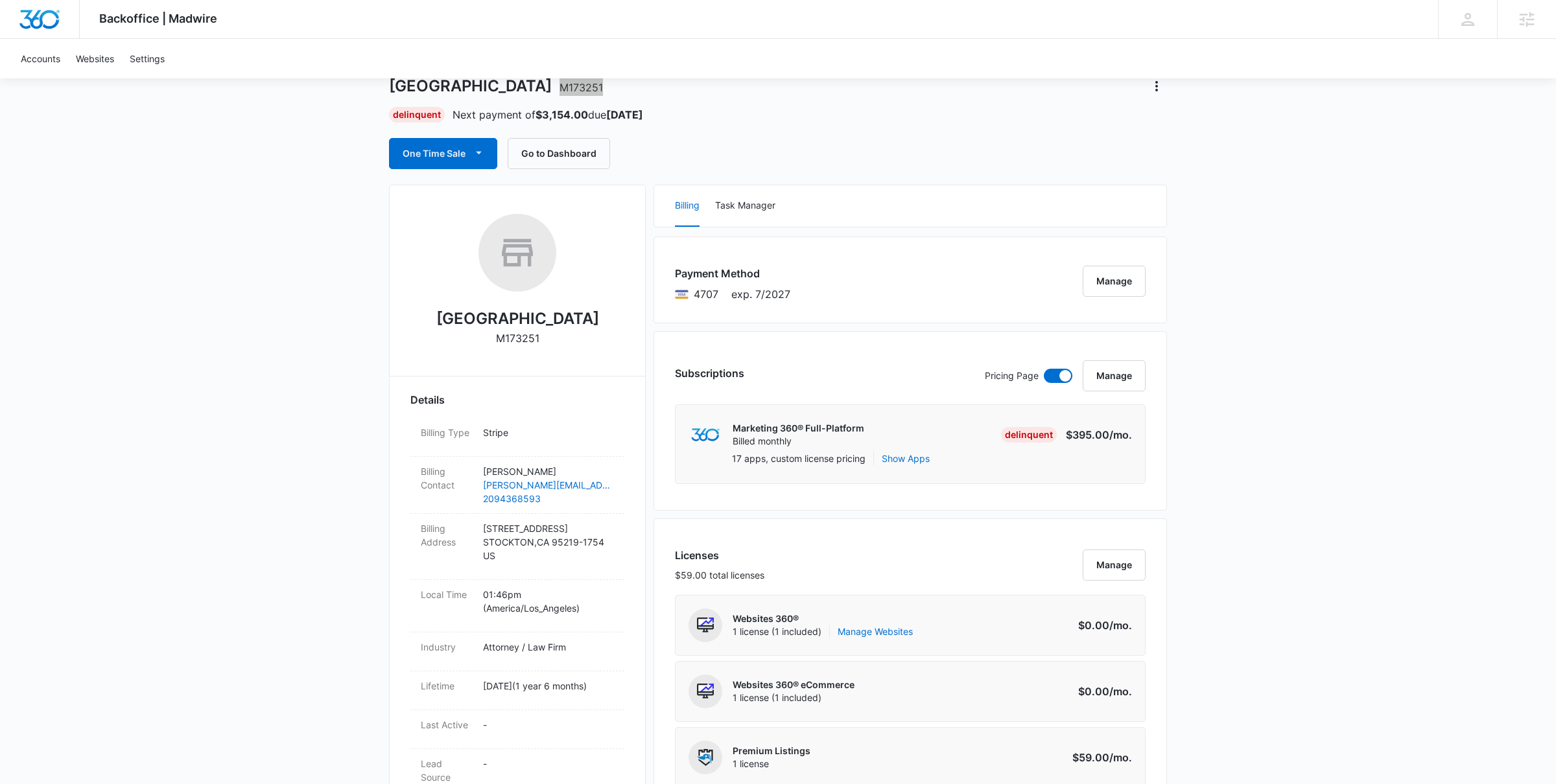
scroll to position [106, 0]
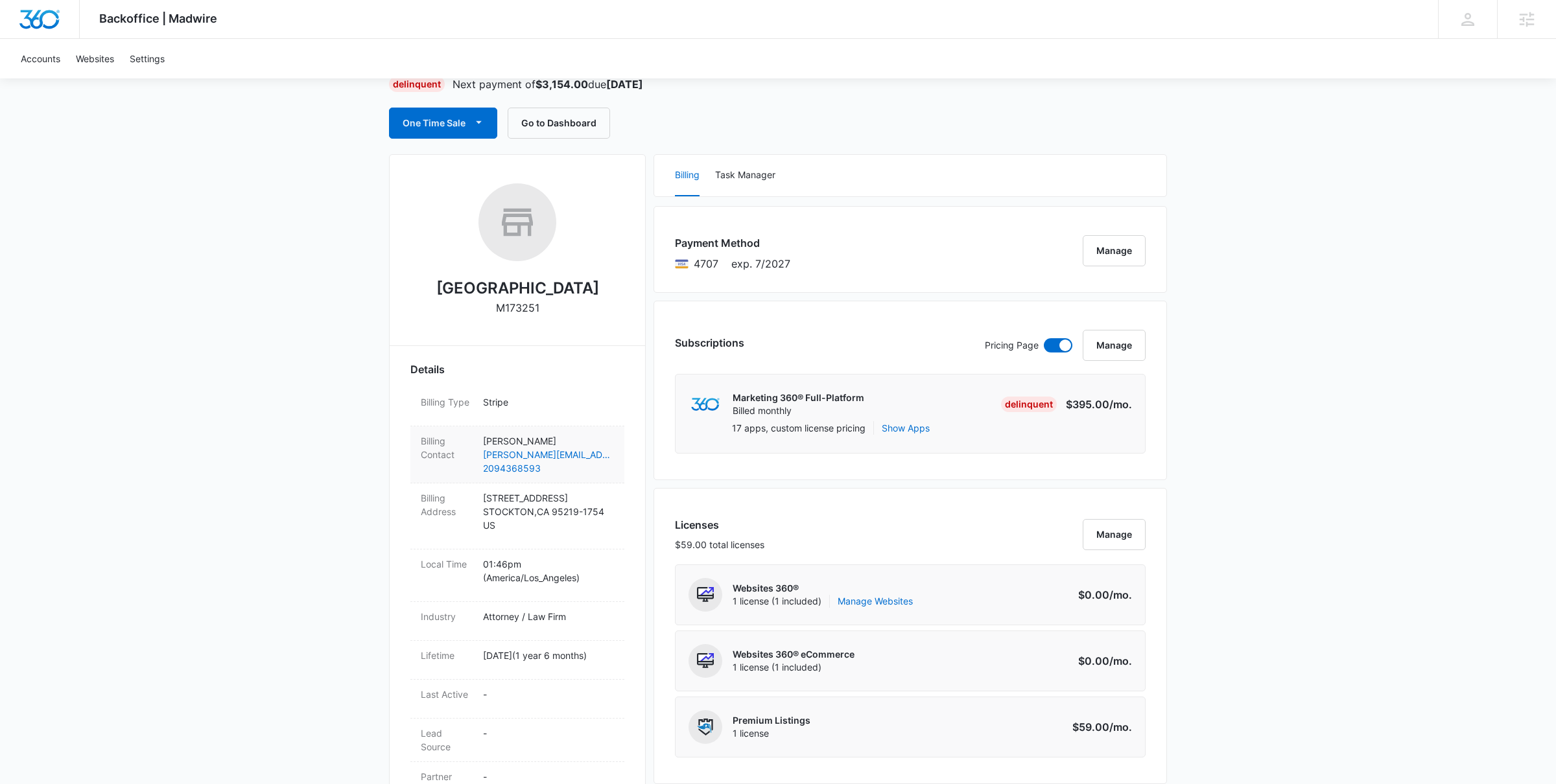
drag, startPoint x: 482, startPoint y: 436, endPoint x: 561, endPoint y: 436, distance: 79.0
click at [561, 436] on div "Billing Contact Robert Aguilar robert@aguilarjustice.com 2094368593" at bounding box center [518, 455] width 214 height 57
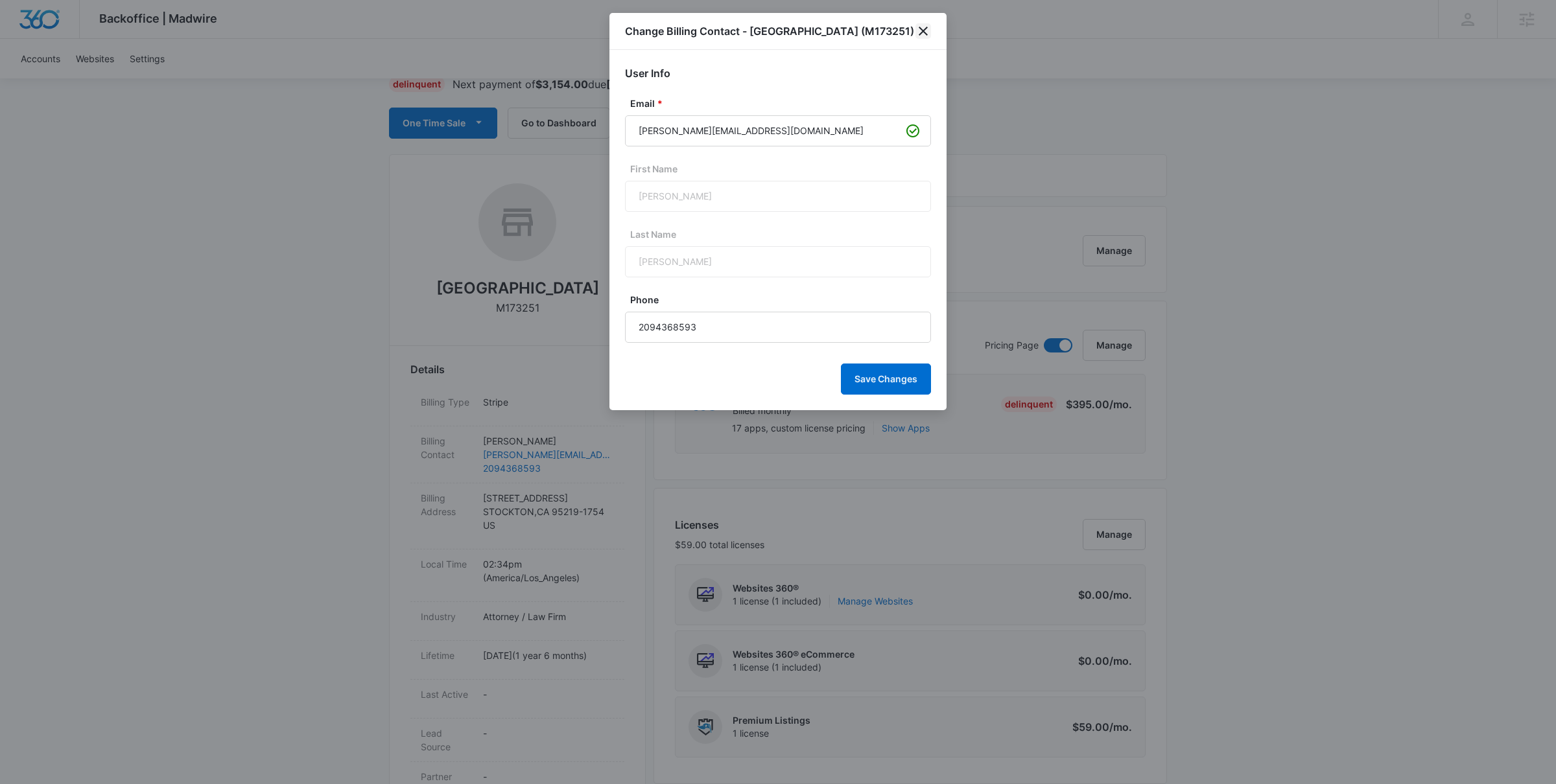
click at [921, 39] on icon "close" at bounding box center [923, 31] width 15 height 15
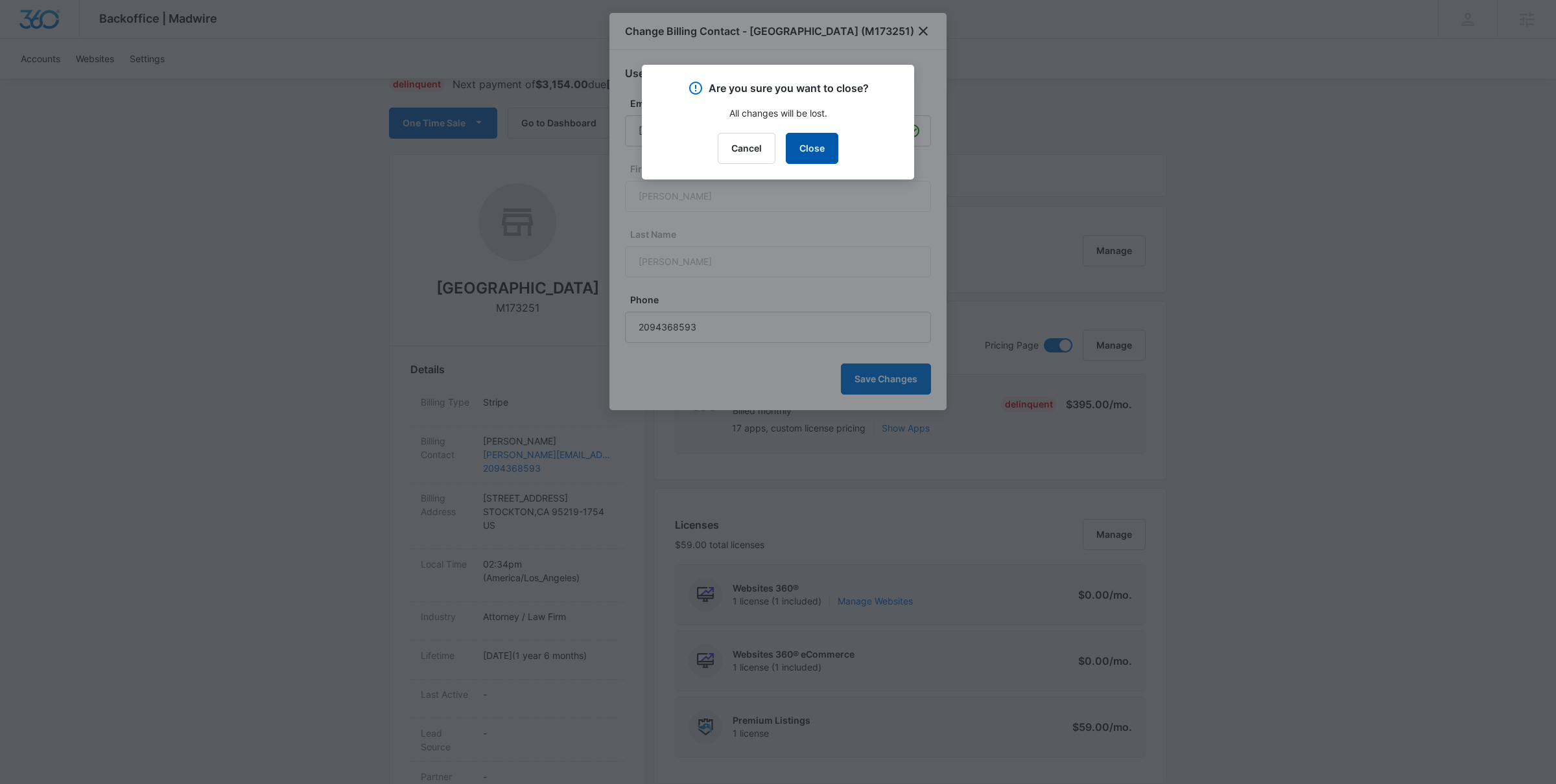
click at [818, 137] on button "Close" at bounding box center [812, 148] width 53 height 31
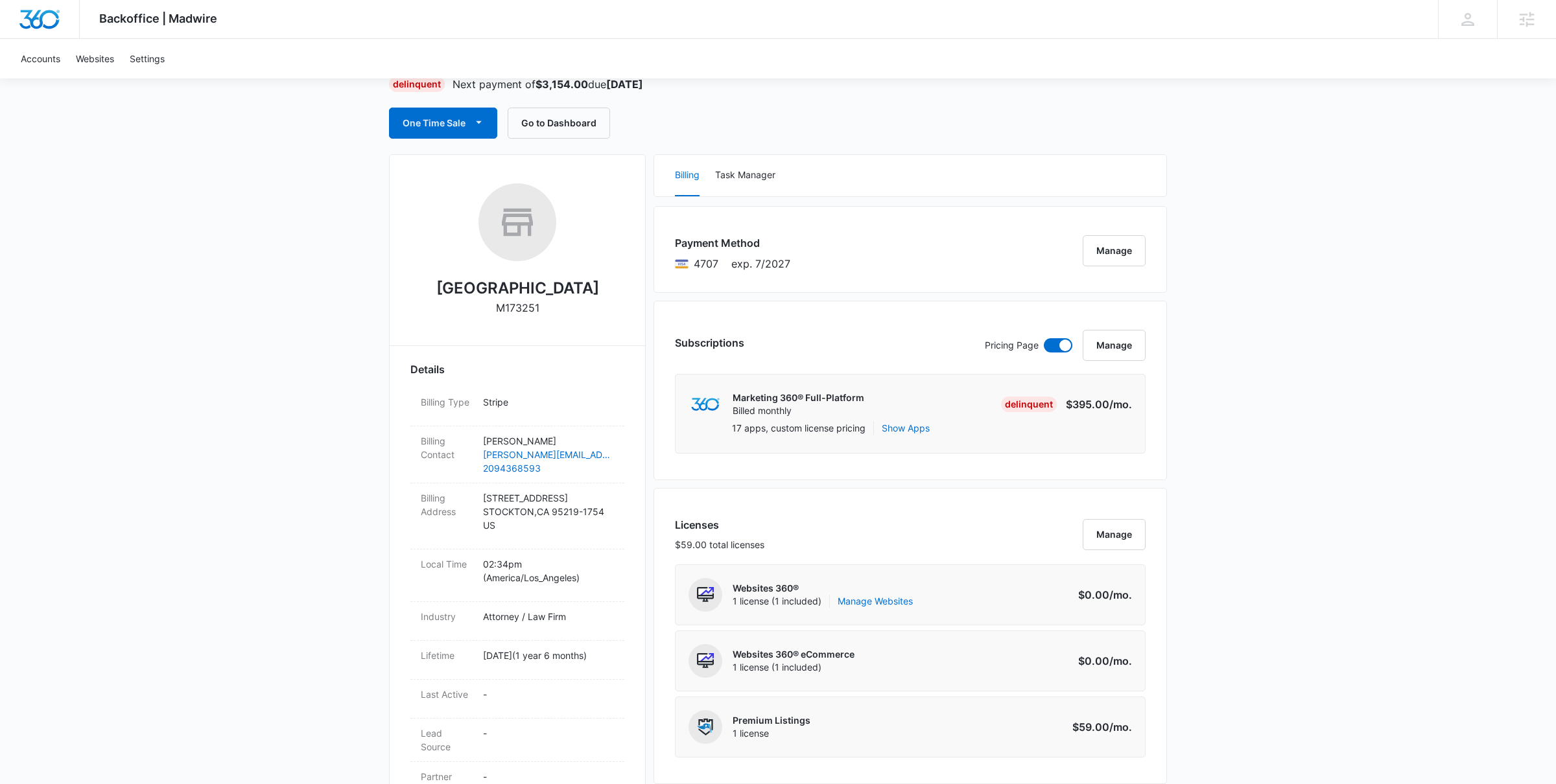
copy p "[PERSON_NAME]"
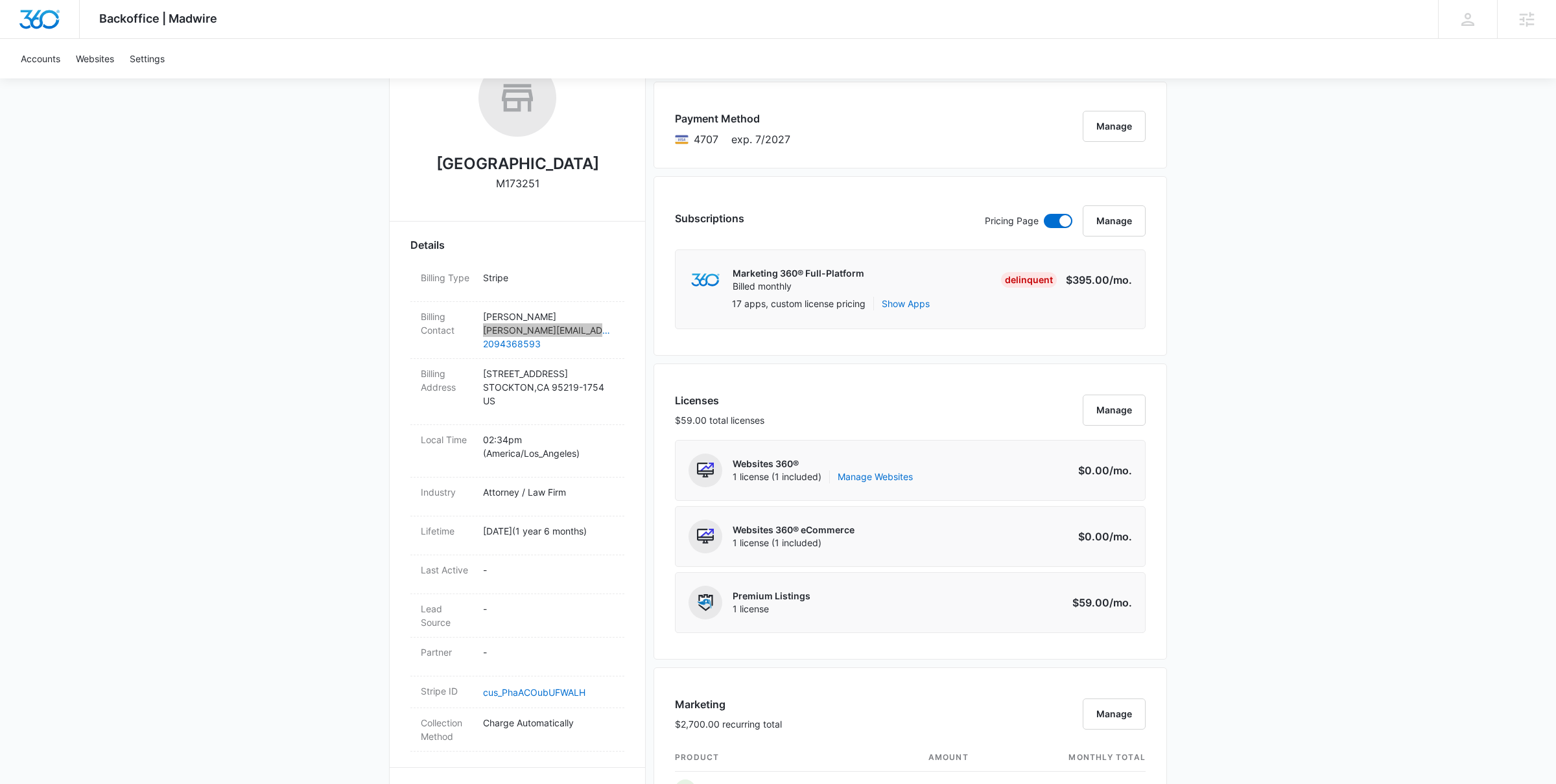
scroll to position [230, 0]
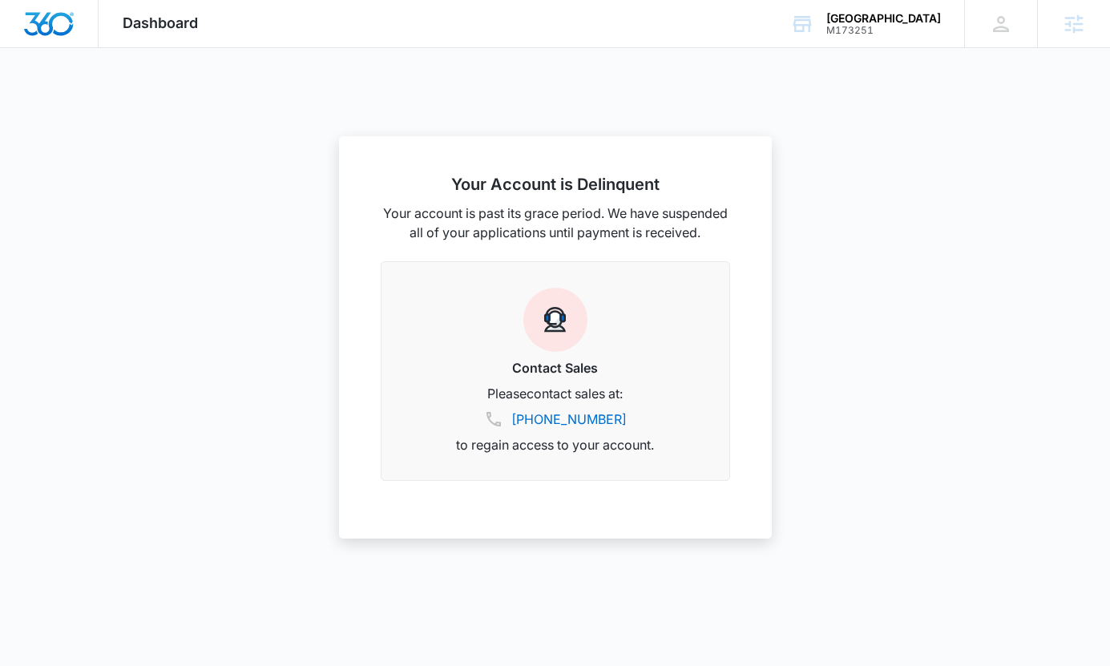
scroll to position [895, 0]
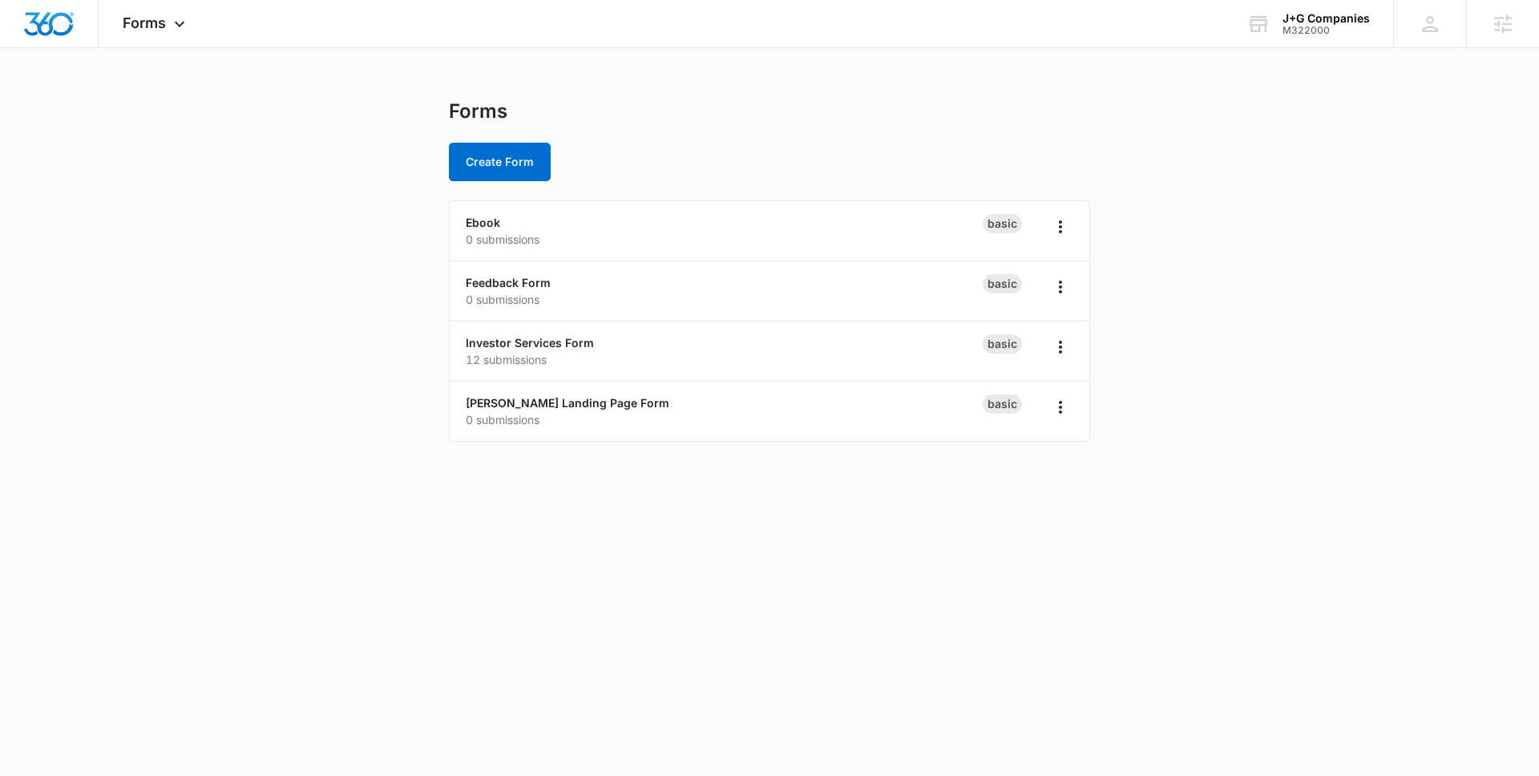
scroll to position [880, 0]
click at [160, 14] on span "Forms" at bounding box center [144, 22] width 43 height 17
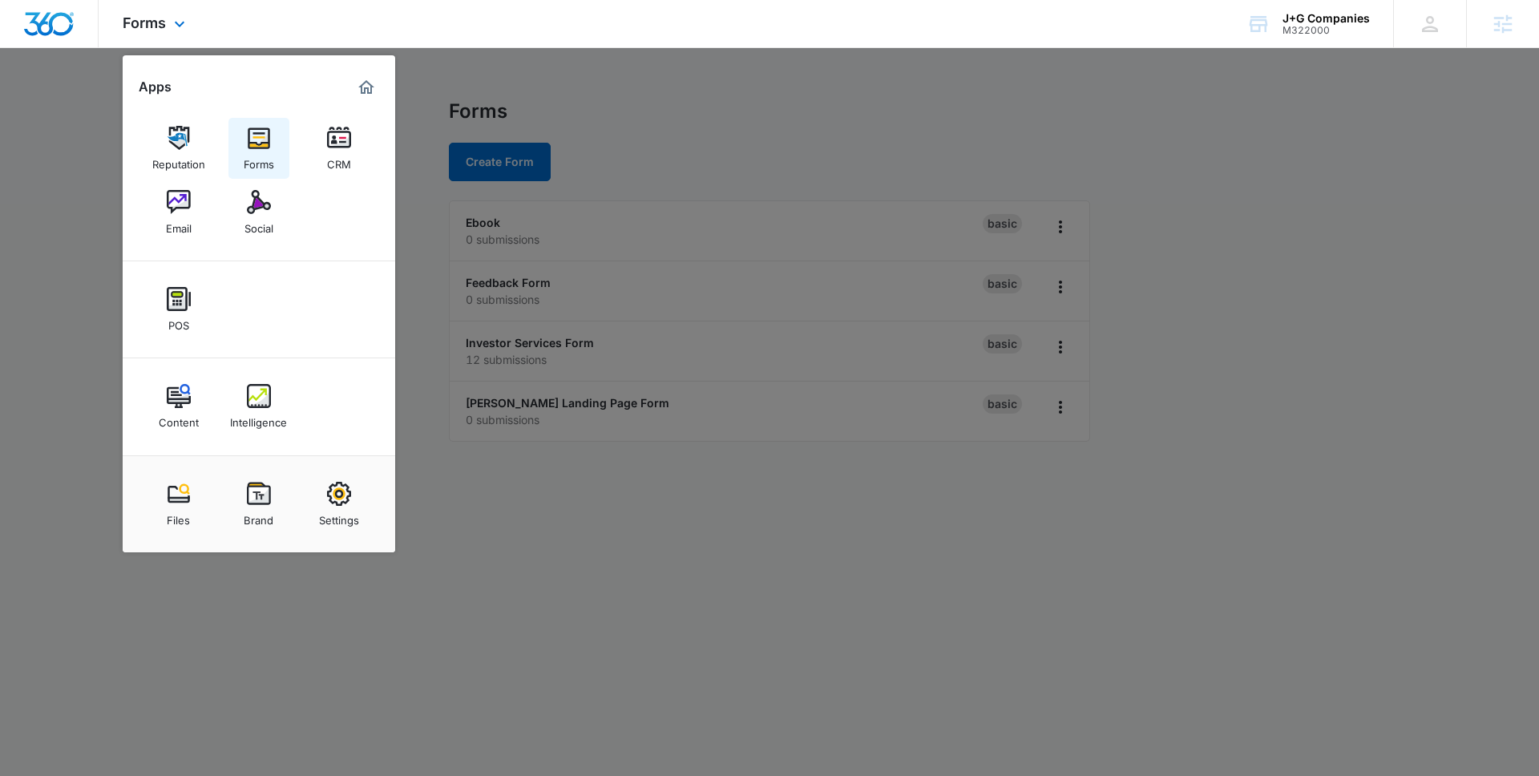
click at [264, 149] on img at bounding box center [259, 138] width 24 height 24
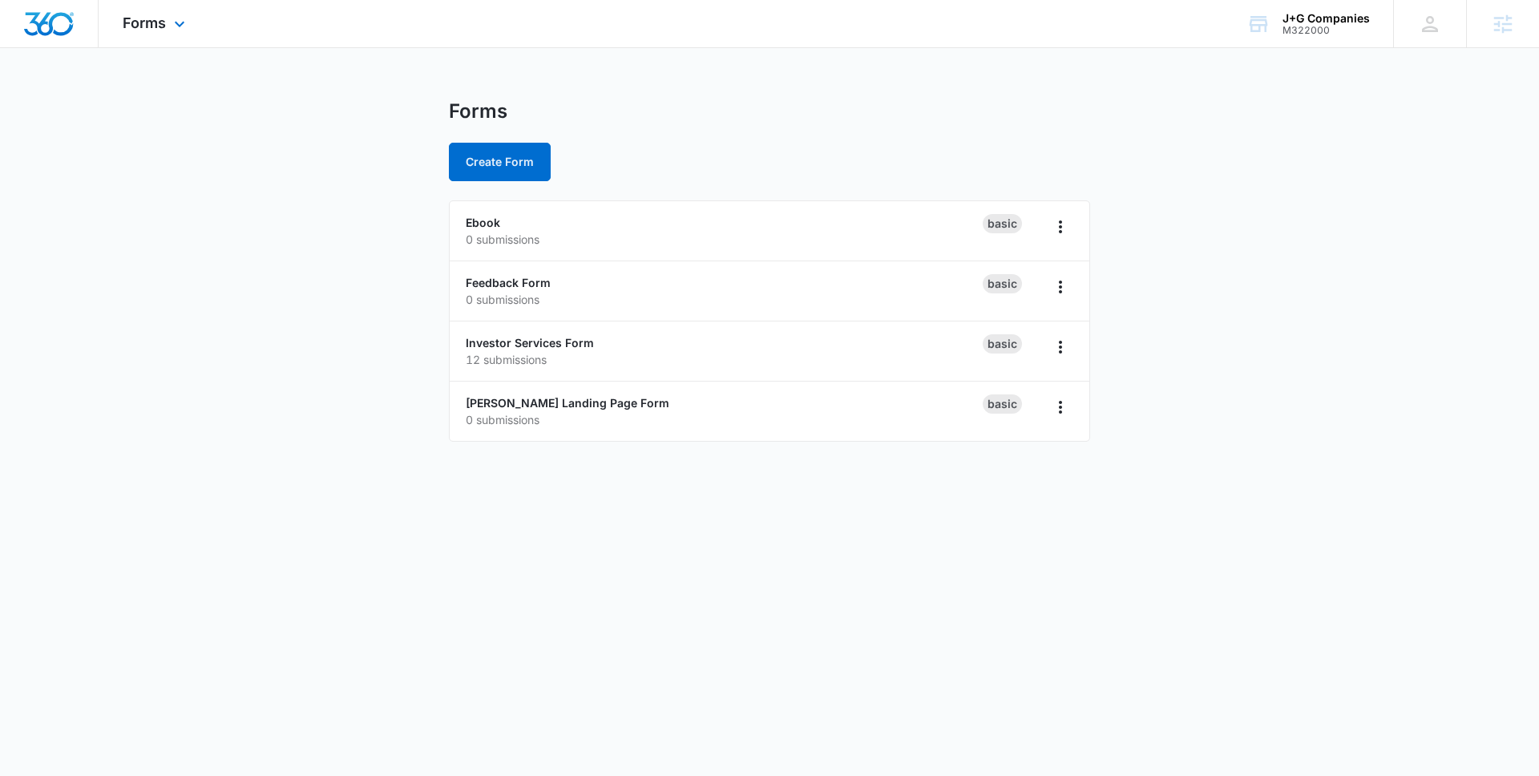
click at [168, 23] on div "Forms Apps Reputation Forms CRM Email Social POS Content Intelligence Files Bra…" at bounding box center [156, 23] width 115 height 47
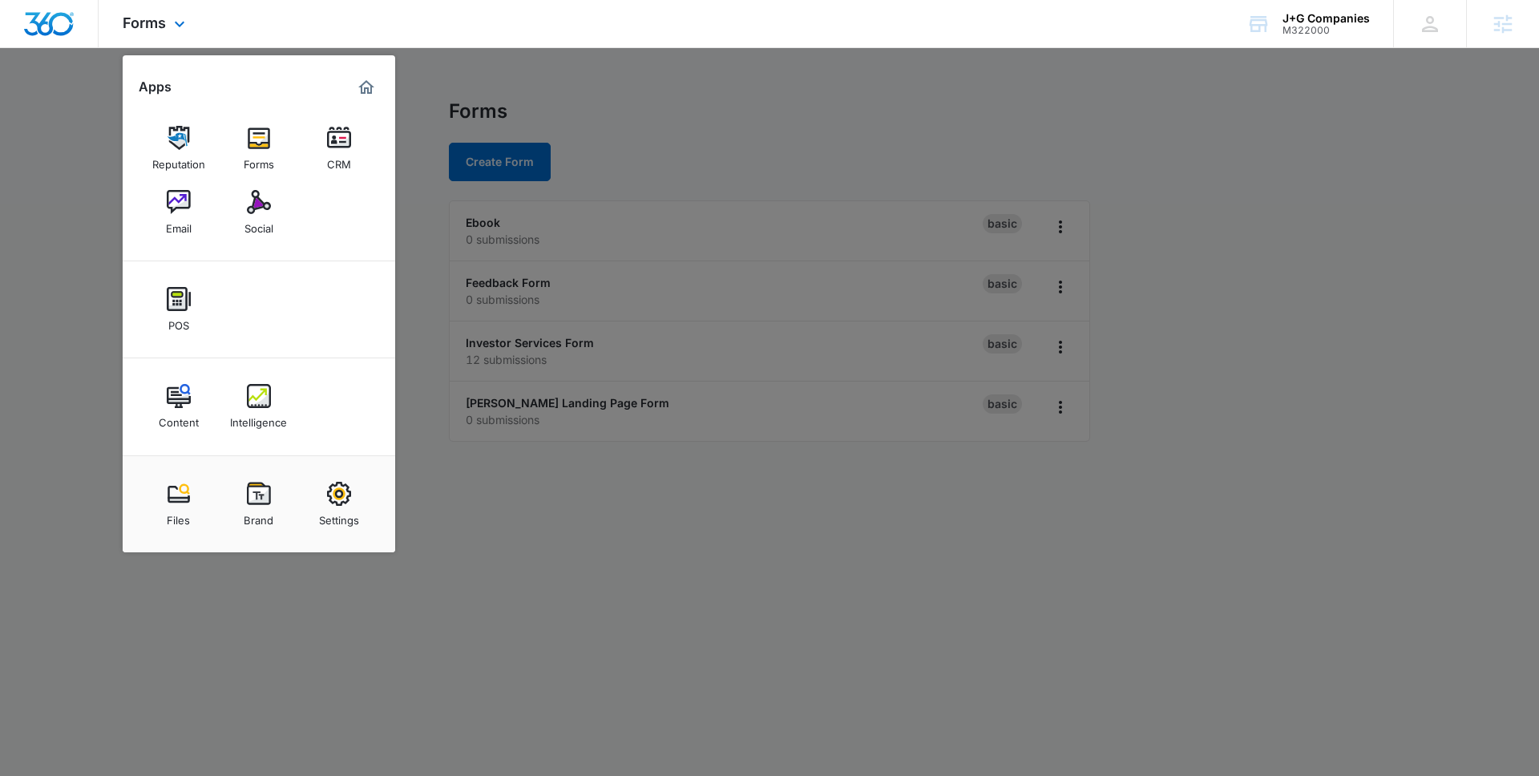
click at [370, 94] on img "Marketing 360® Dashboard" at bounding box center [366, 87] width 19 height 19
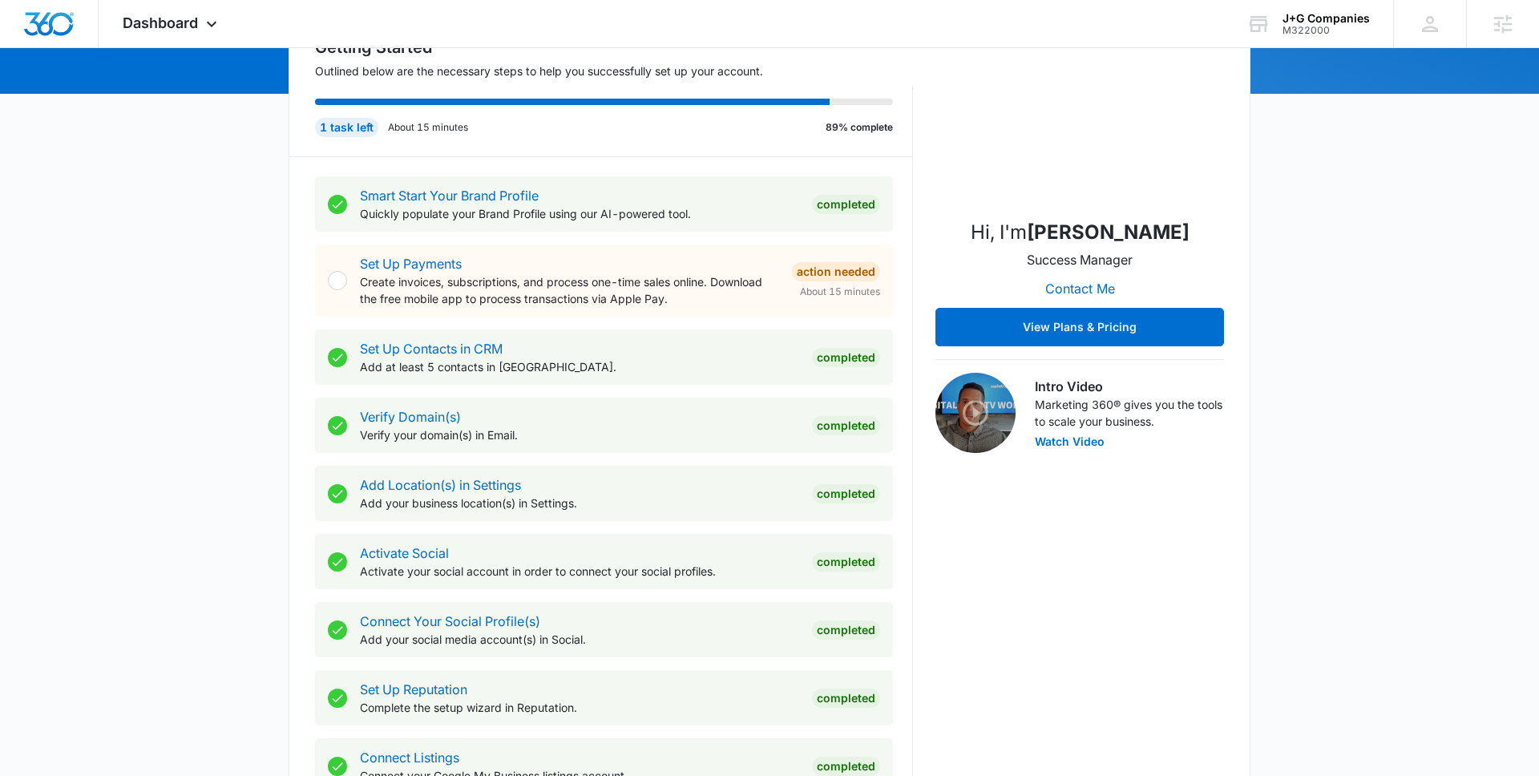
scroll to position [192, 0]
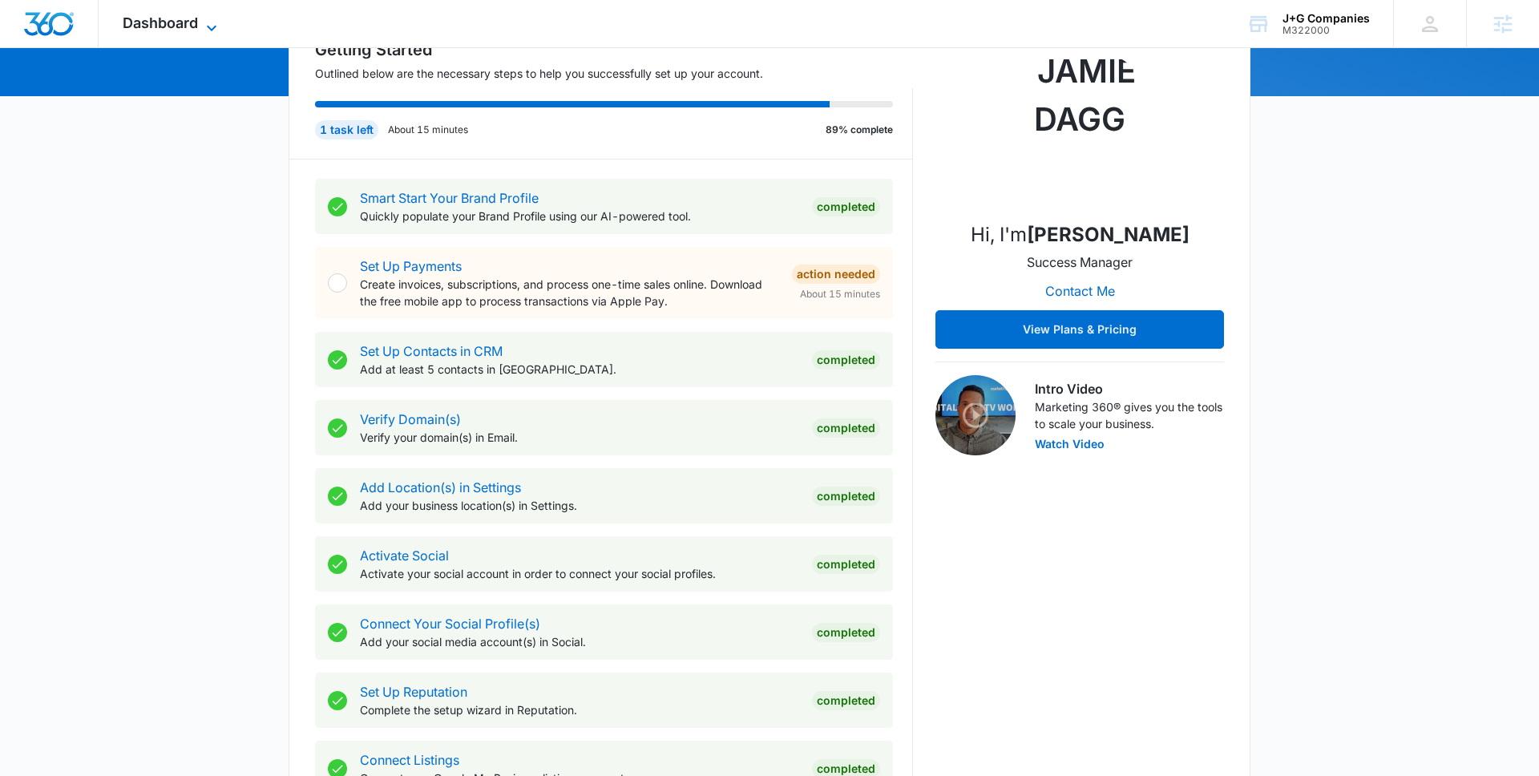
click at [188, 23] on span "Dashboard" at bounding box center [160, 22] width 75 height 17
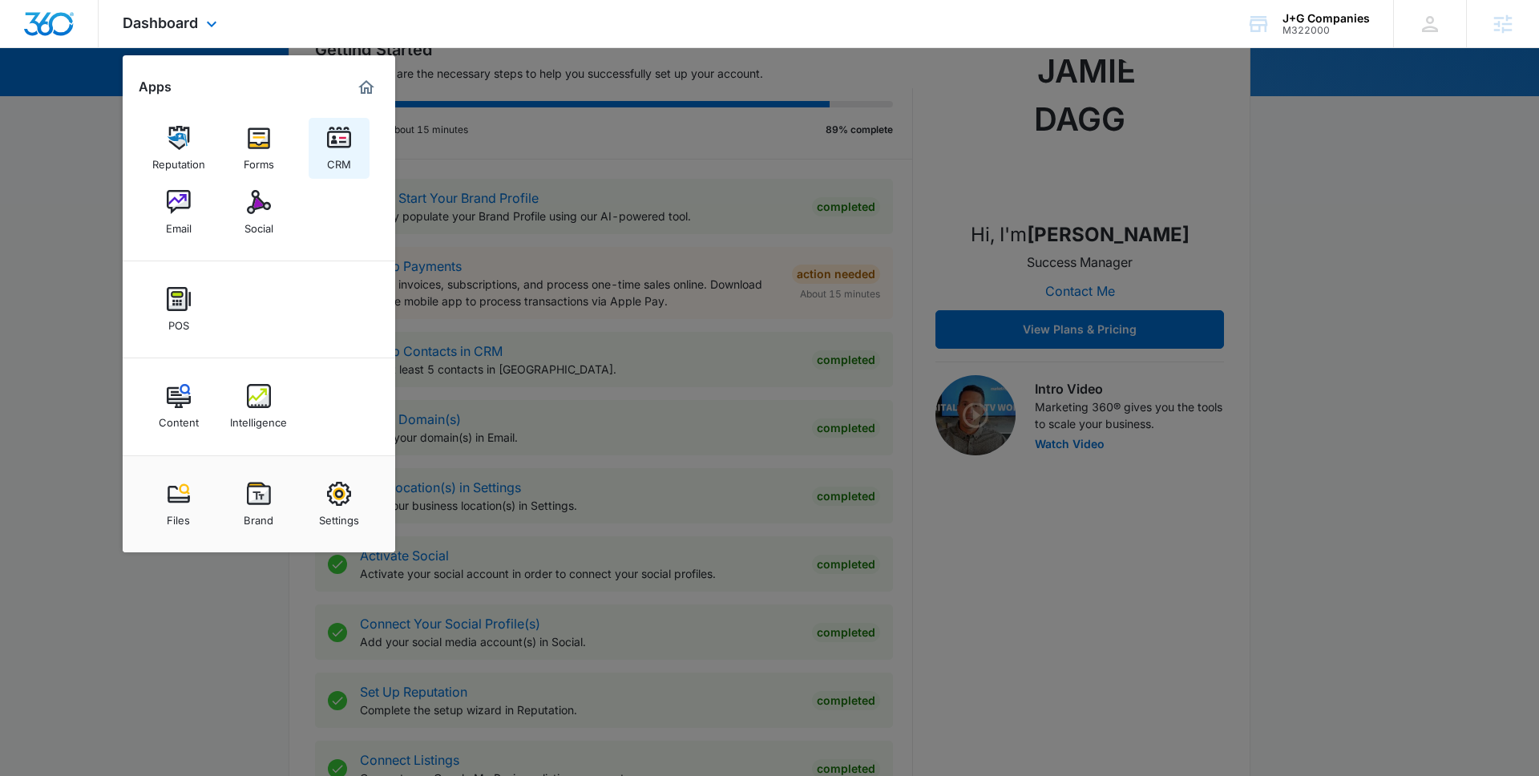
click at [325, 146] on link "CRM" at bounding box center [339, 148] width 61 height 61
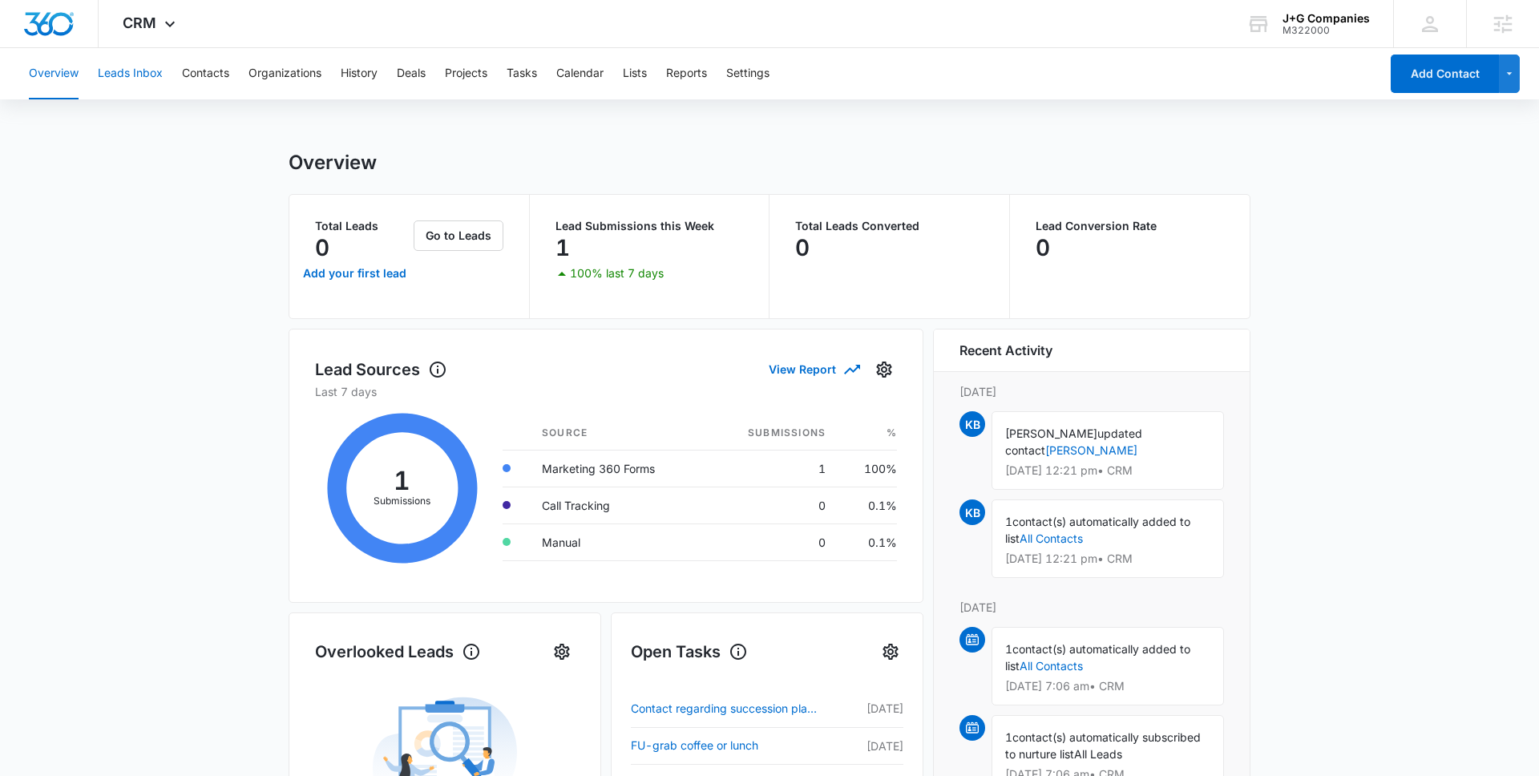
click at [130, 80] on button "Leads Inbox" at bounding box center [130, 73] width 65 height 51
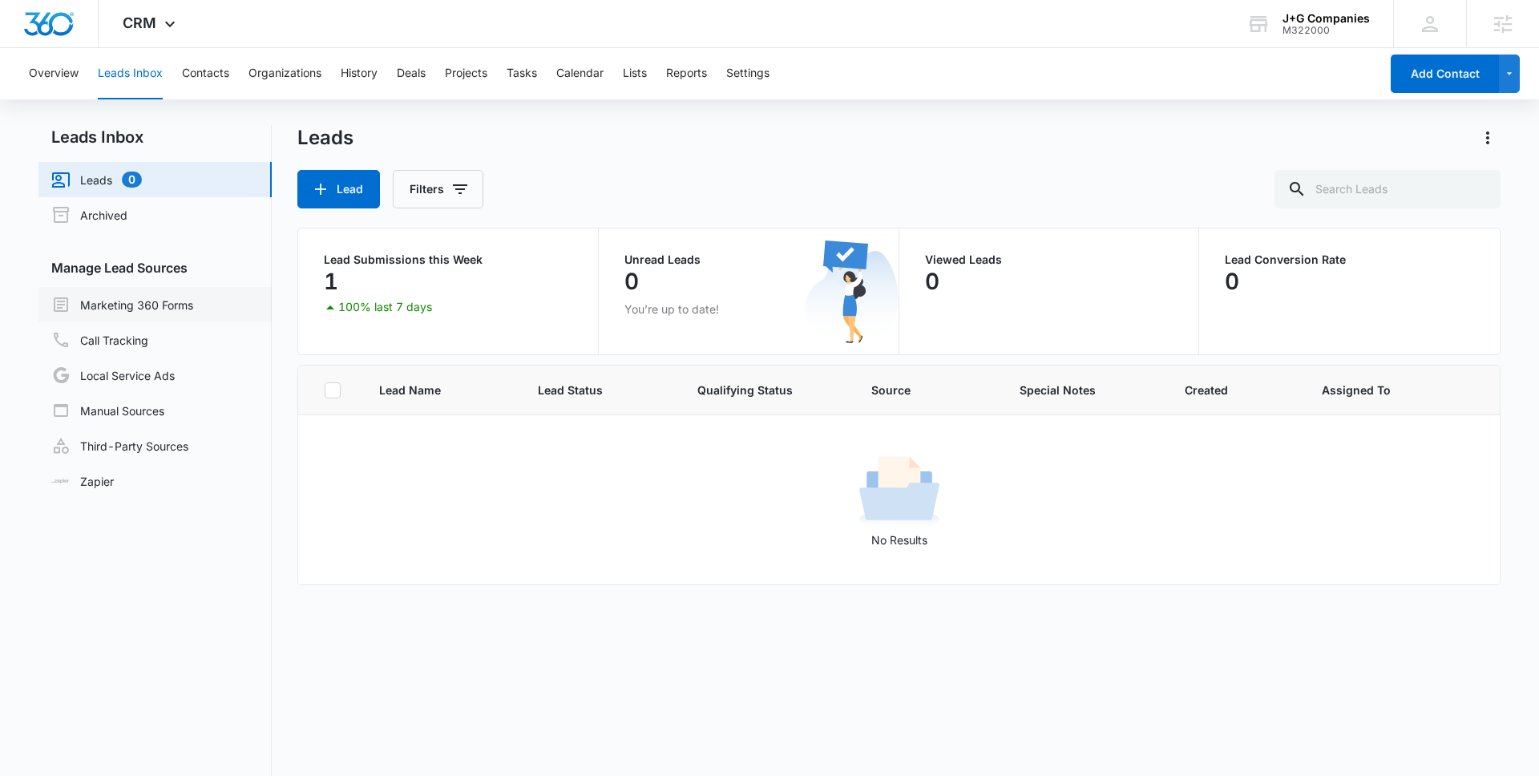
click at [186, 301] on link "Marketing 360 Forms" at bounding box center [122, 304] width 142 height 19
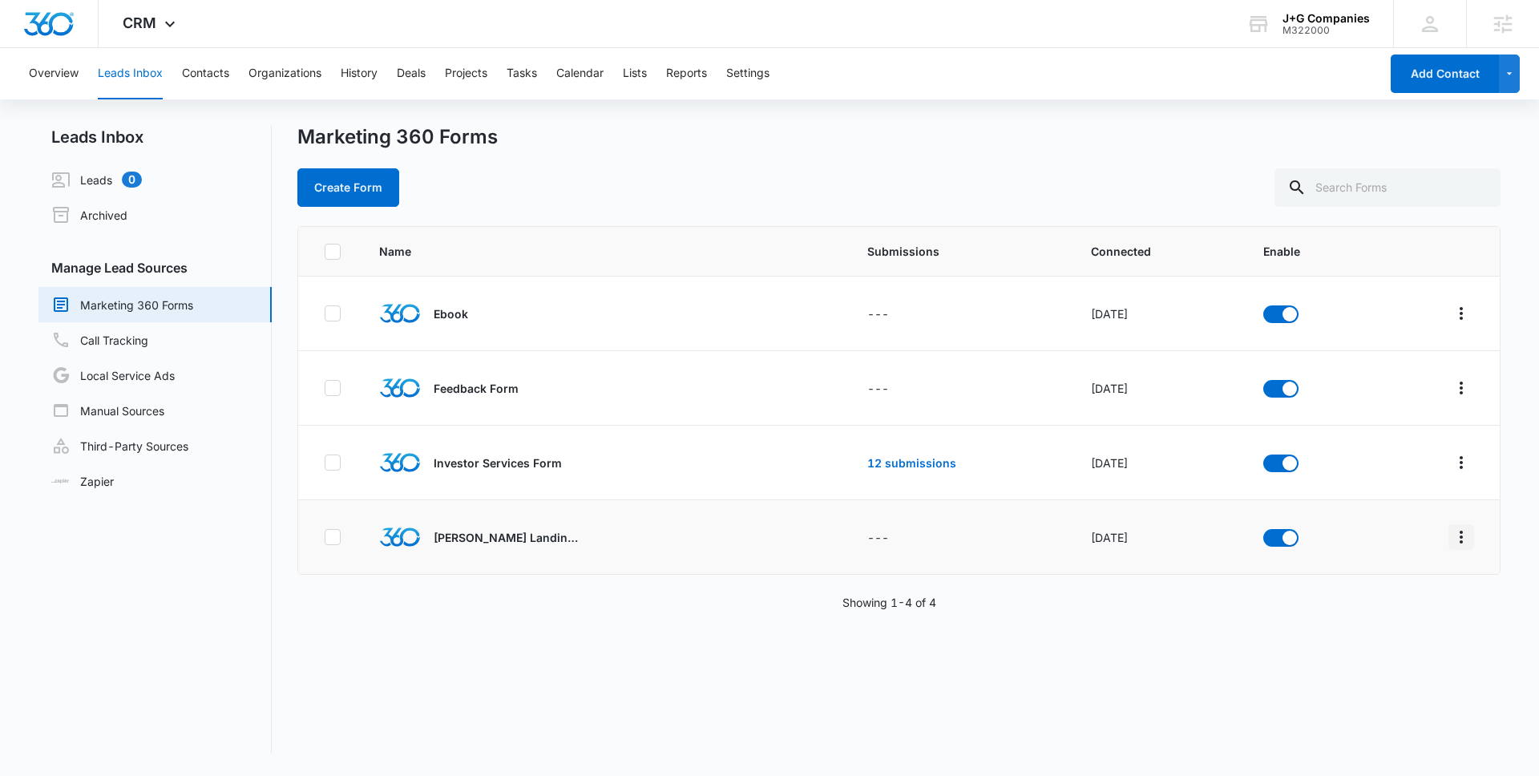
click at [1461, 533] on icon "Overflow Menu" at bounding box center [1461, 537] width 3 height 13
click at [1377, 638] on button "Field Mapping" at bounding box center [1399, 630] width 148 height 24
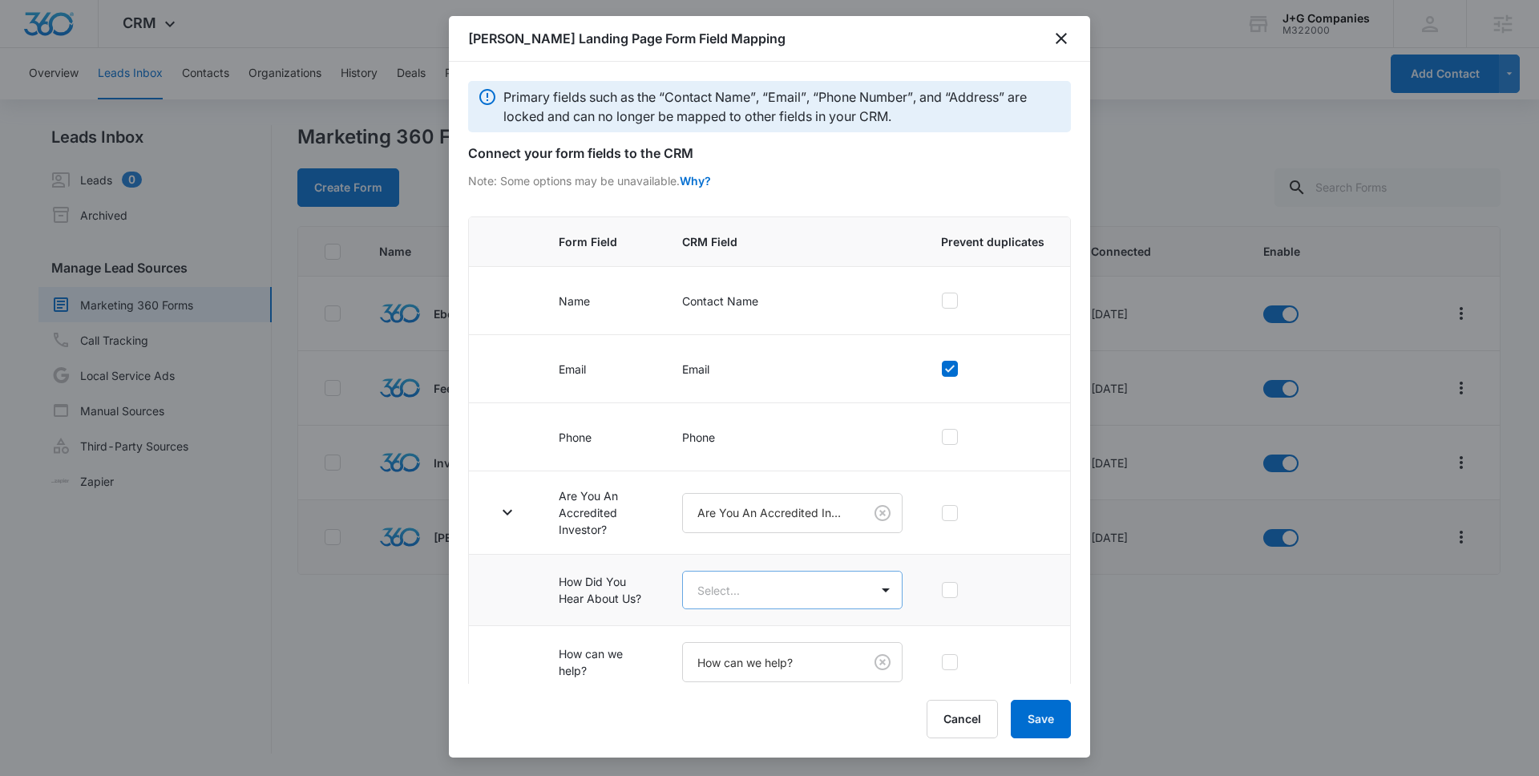
click at [802, 595] on body "CRM Apps Reputation Forms CRM Email Social POS Content Intelligence Files Brand…" at bounding box center [769, 388] width 1539 height 776
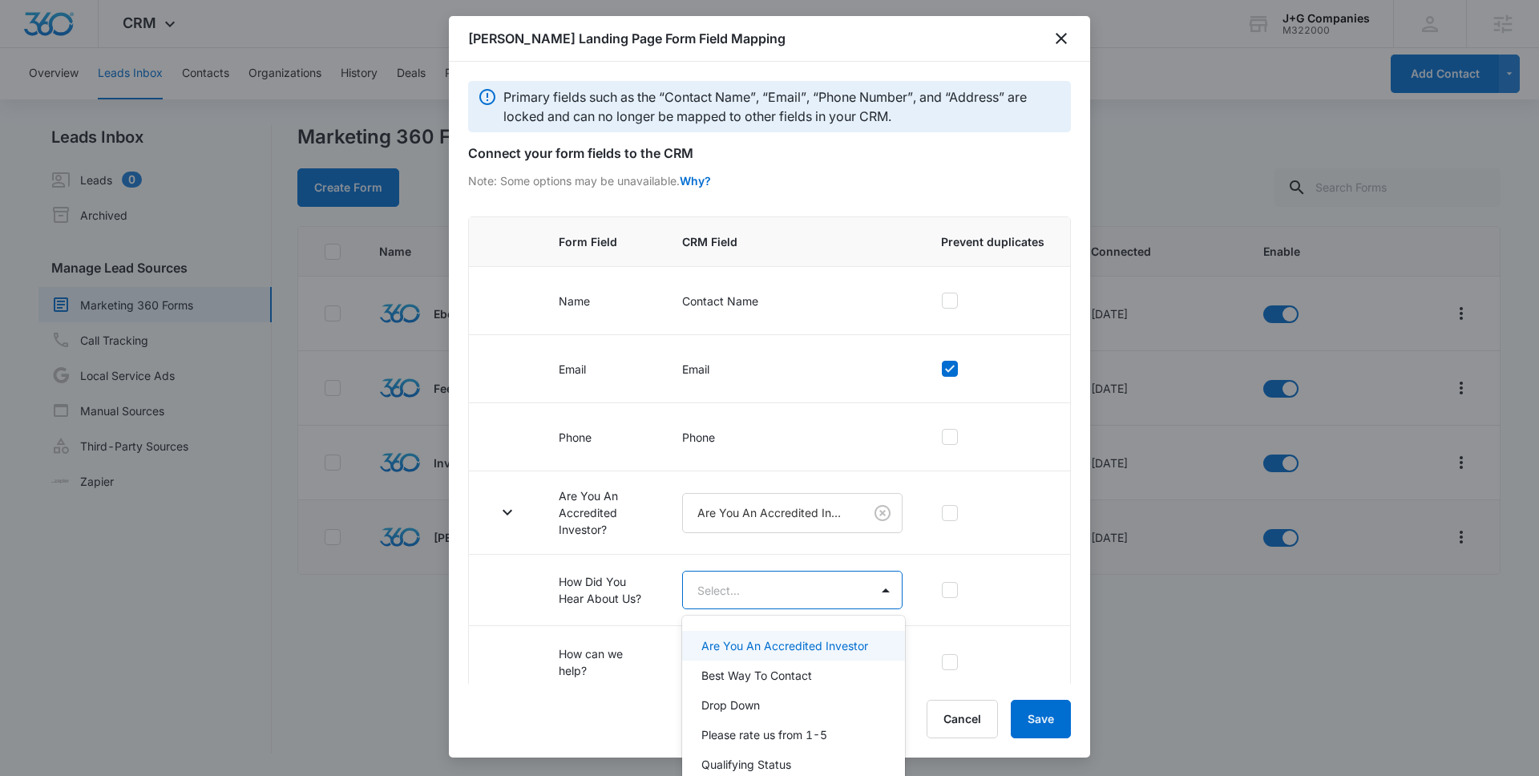
click at [675, 609] on div at bounding box center [769, 388] width 1539 height 776
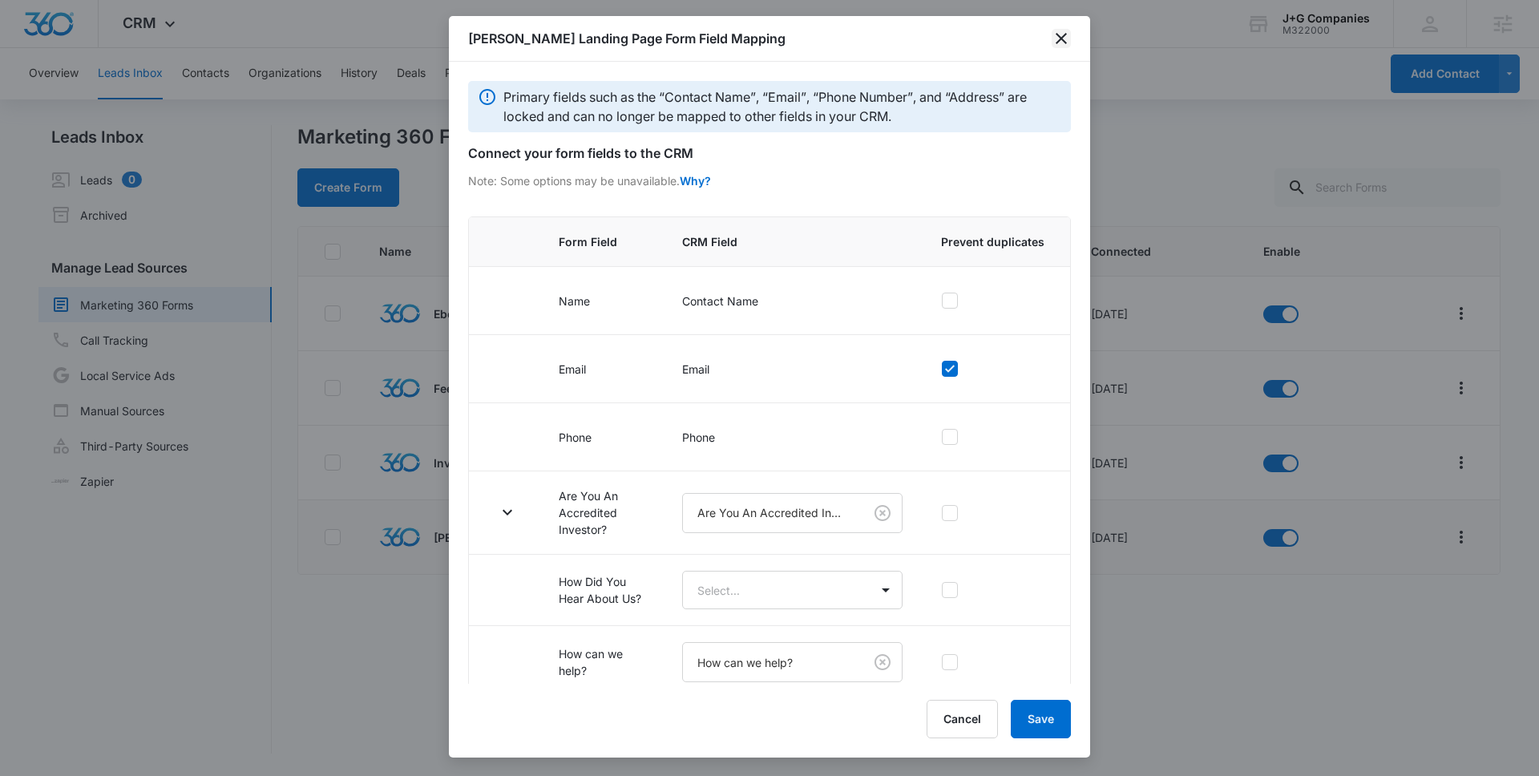
click at [1058, 41] on icon "close" at bounding box center [1061, 38] width 11 height 11
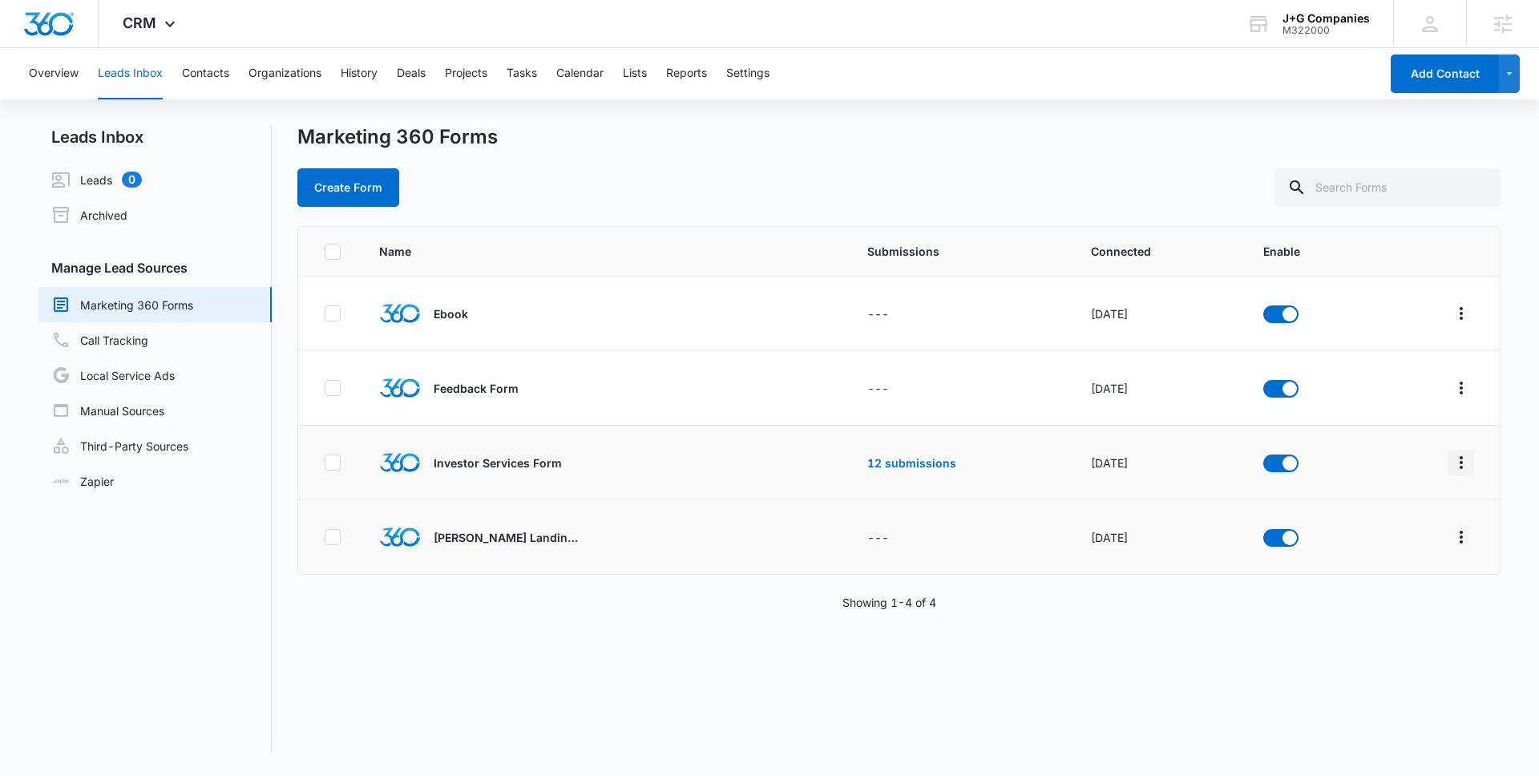
click at [1470, 459] on icon "Overflow Menu" at bounding box center [1461, 462] width 19 height 19
click at [1368, 563] on button "Field Mapping" at bounding box center [1399, 556] width 148 height 24
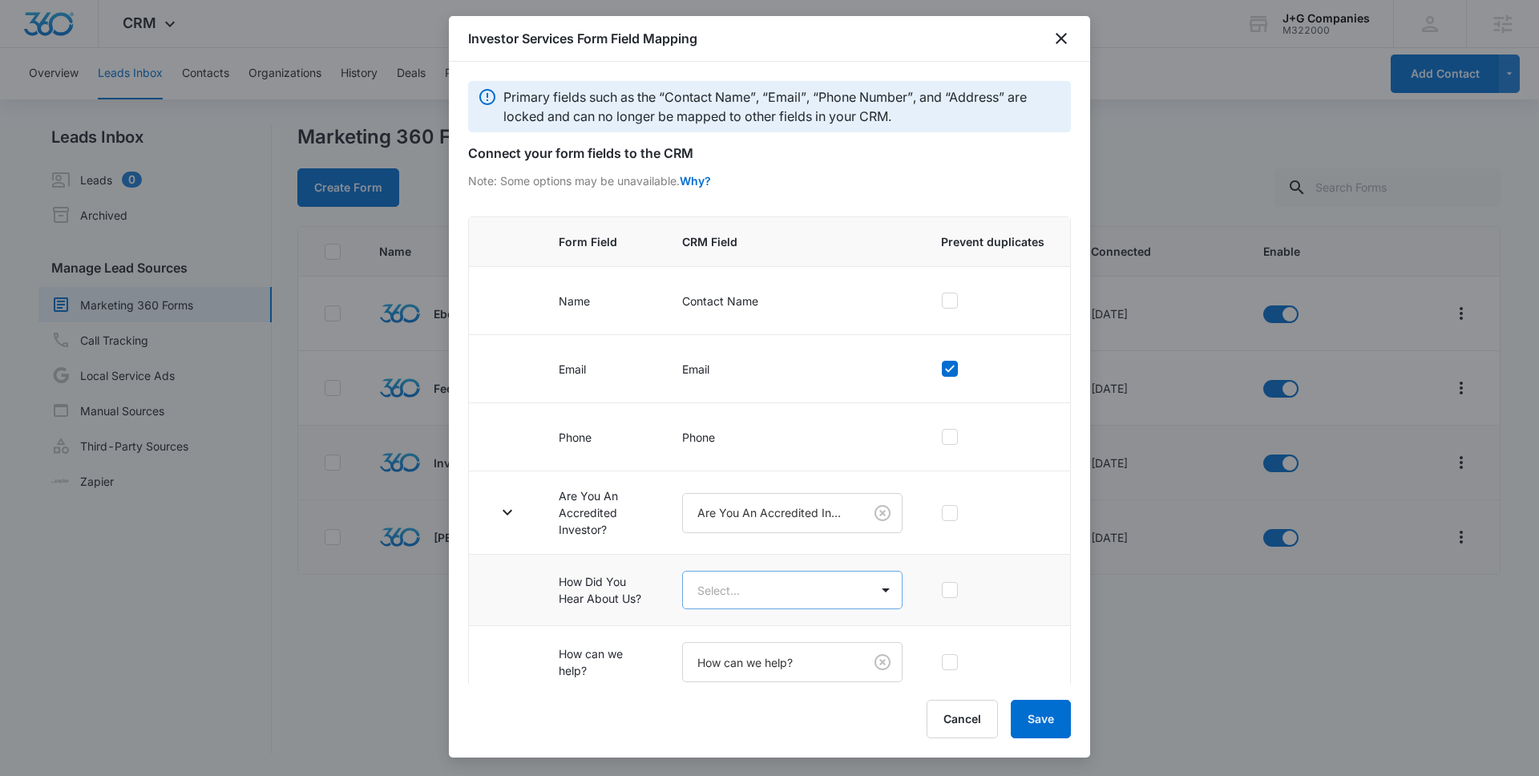
click at [808, 589] on body "CRM Apps Reputation Forms CRM Email Social POS Content Intelligence Files Brand…" at bounding box center [769, 388] width 1539 height 776
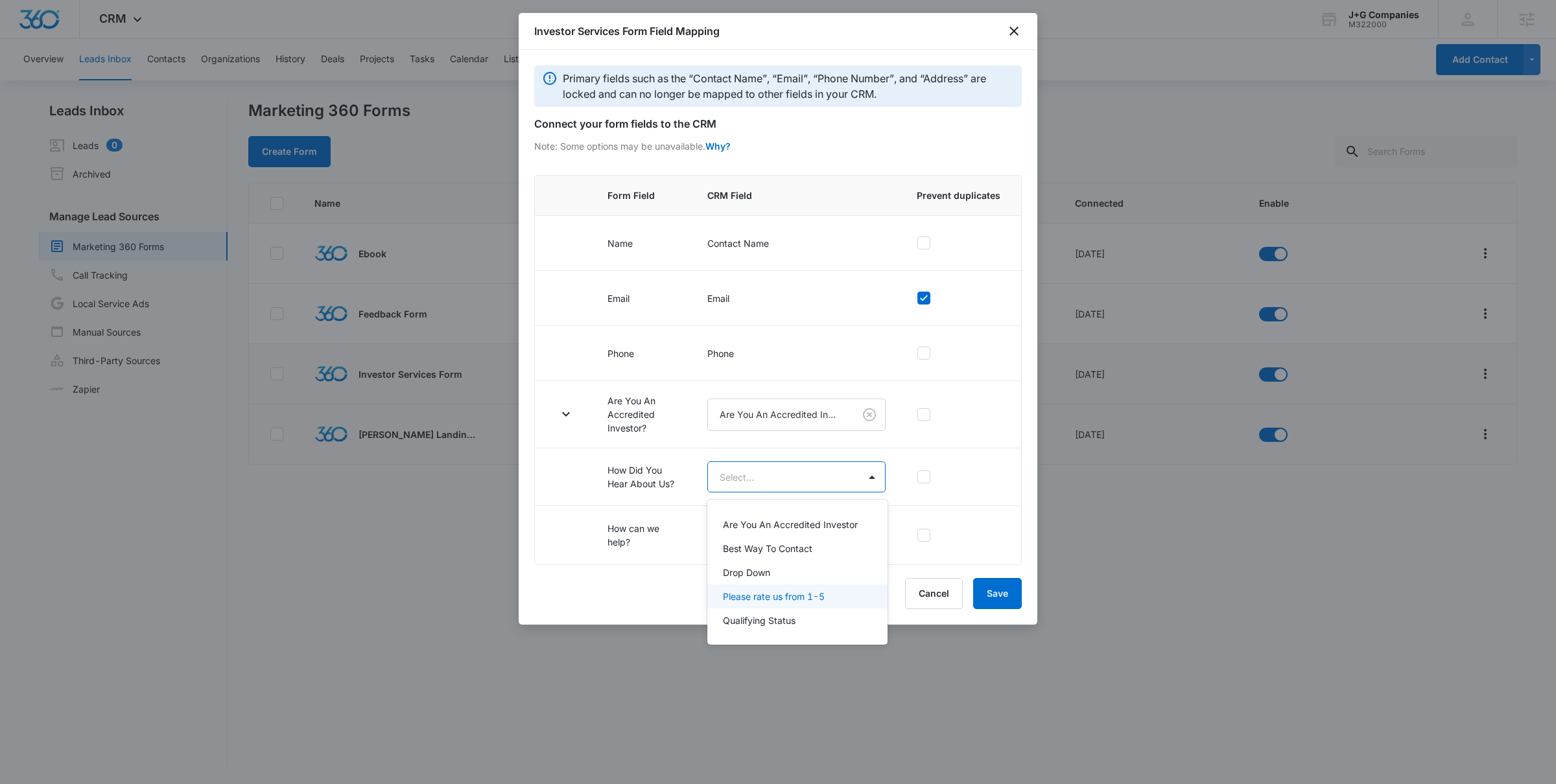
scroll to position [0, 0]
click at [933, 586] on div at bounding box center [778, 392] width 1556 height 784
click at [933, 596] on button "Cancel" at bounding box center [933, 593] width 57 height 31
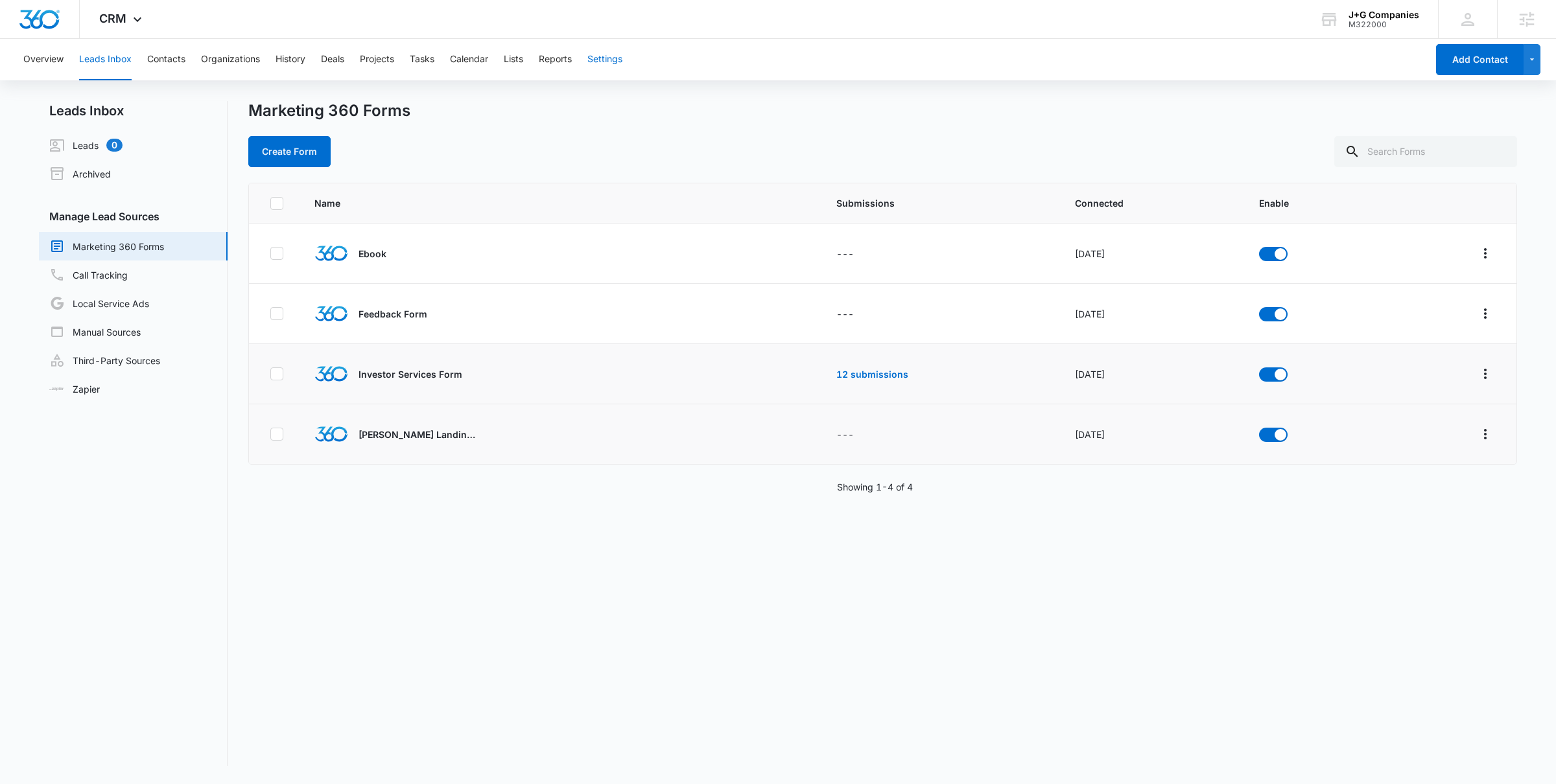
click at [594, 61] on button "Settings" at bounding box center [604, 59] width 35 height 41
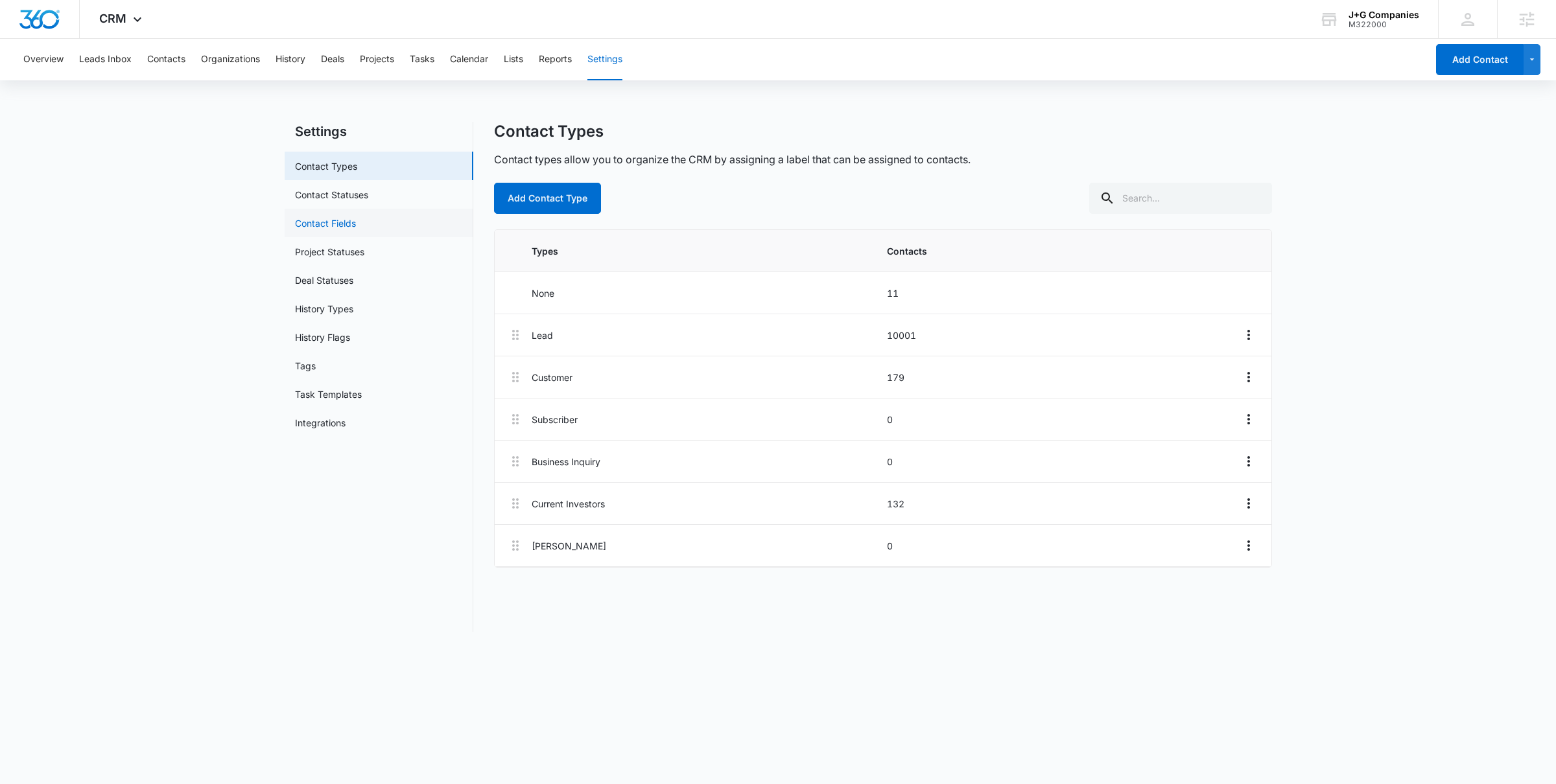
click at [356, 217] on link "Contact Fields" at bounding box center [325, 223] width 61 height 14
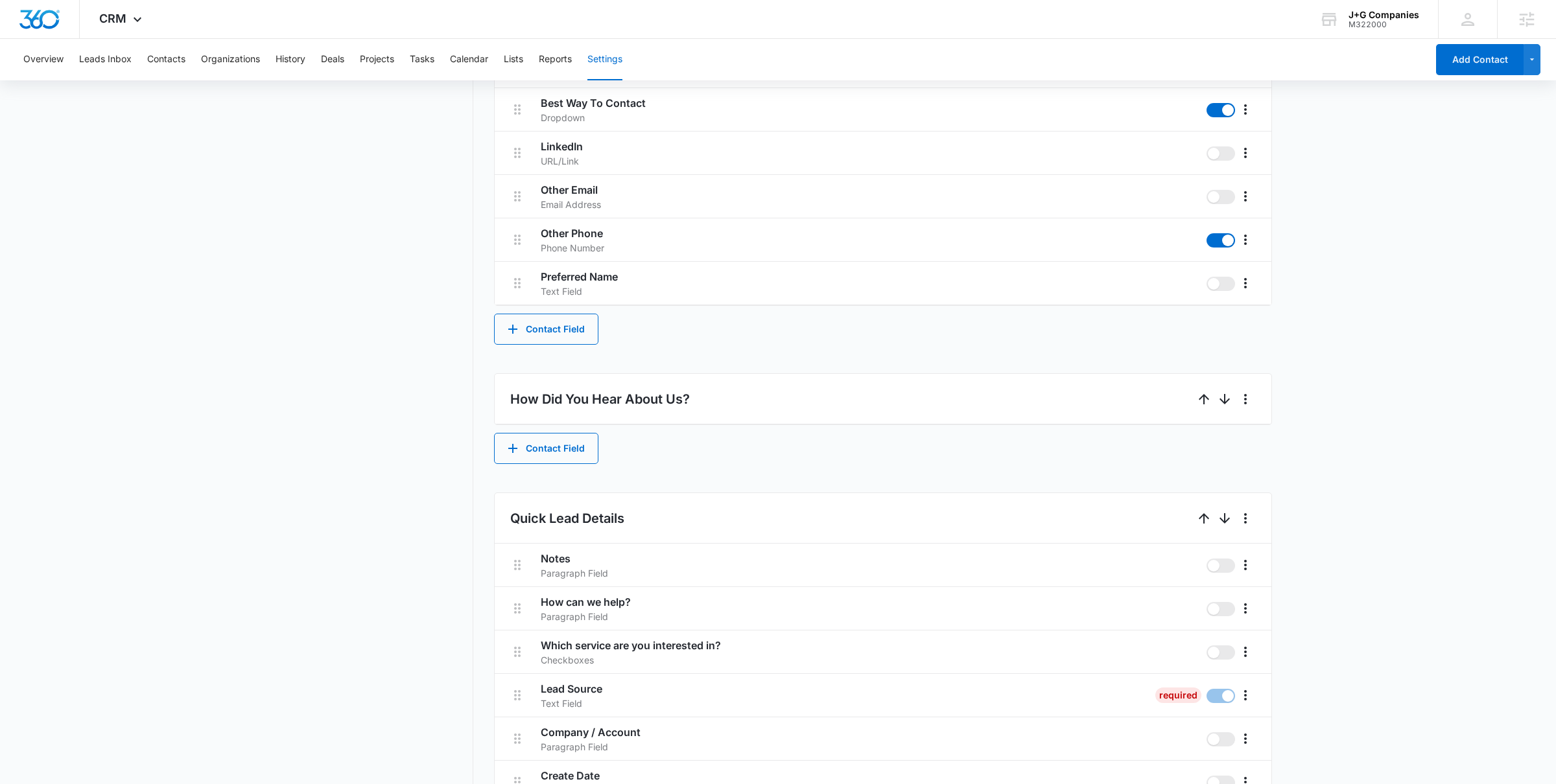
scroll to position [577, 0]
click at [634, 406] on h2 "How Did You Hear About Us?" at bounding box center [600, 398] width 180 height 19
click at [1245, 401] on icon "More" at bounding box center [1245, 398] width 15 height 15
click at [953, 463] on div "Contact Info These are "Primary Fields", their configurations are limited becau…" at bounding box center [883, 540] width 778 height 1777
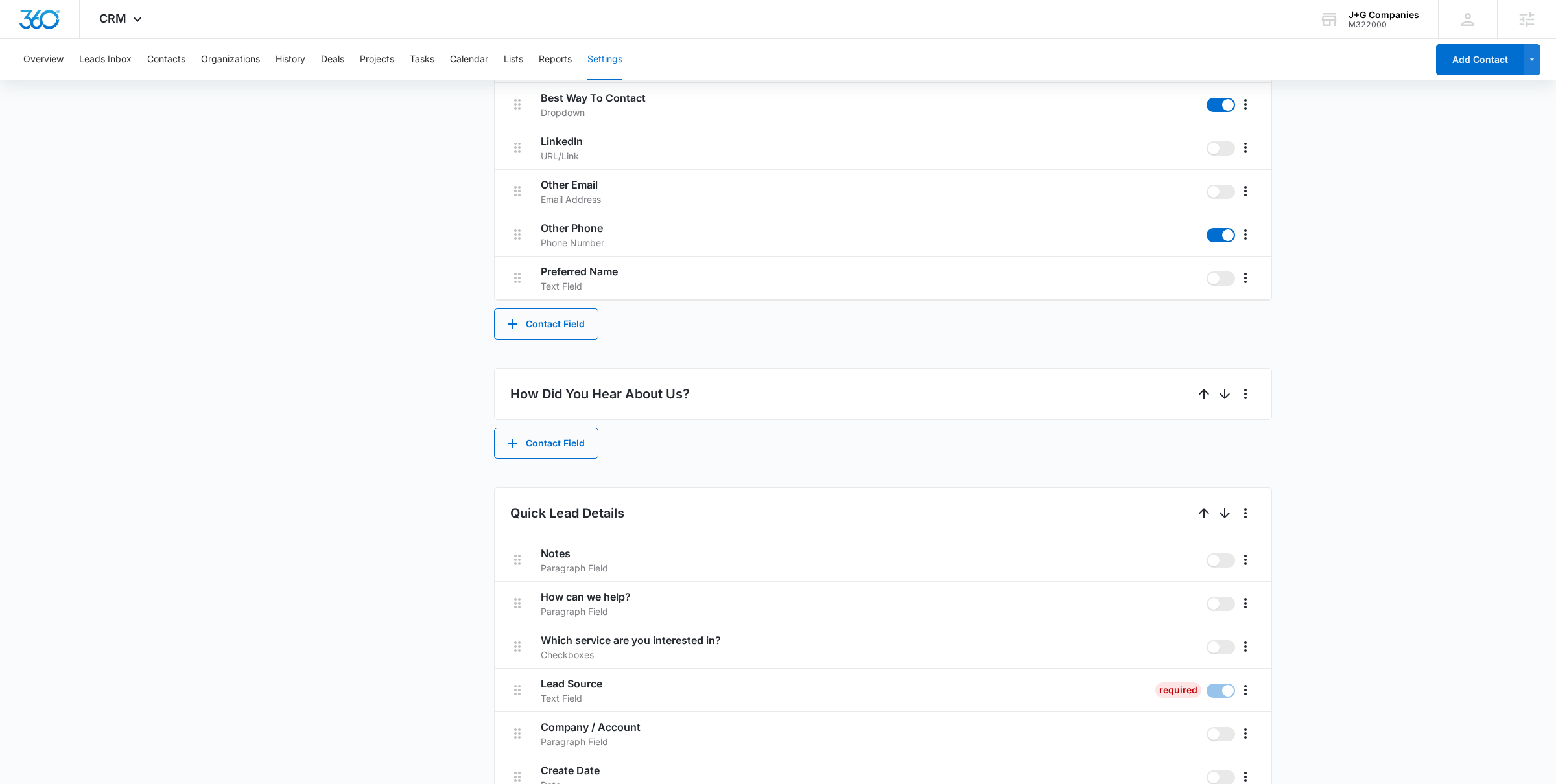
scroll to position [588, 0]
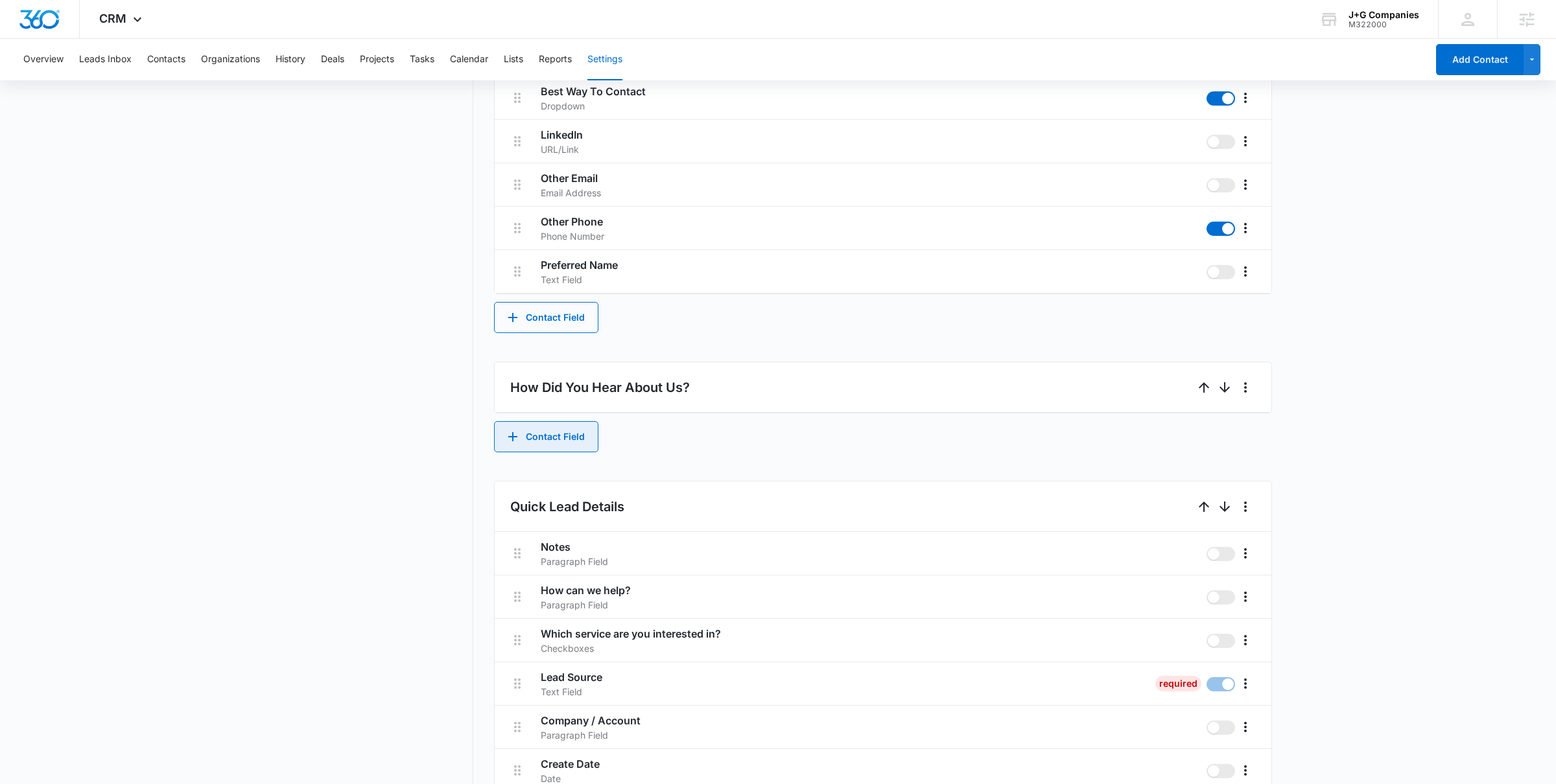
click at [535, 434] on button "Contact Field" at bounding box center [546, 436] width 104 height 31
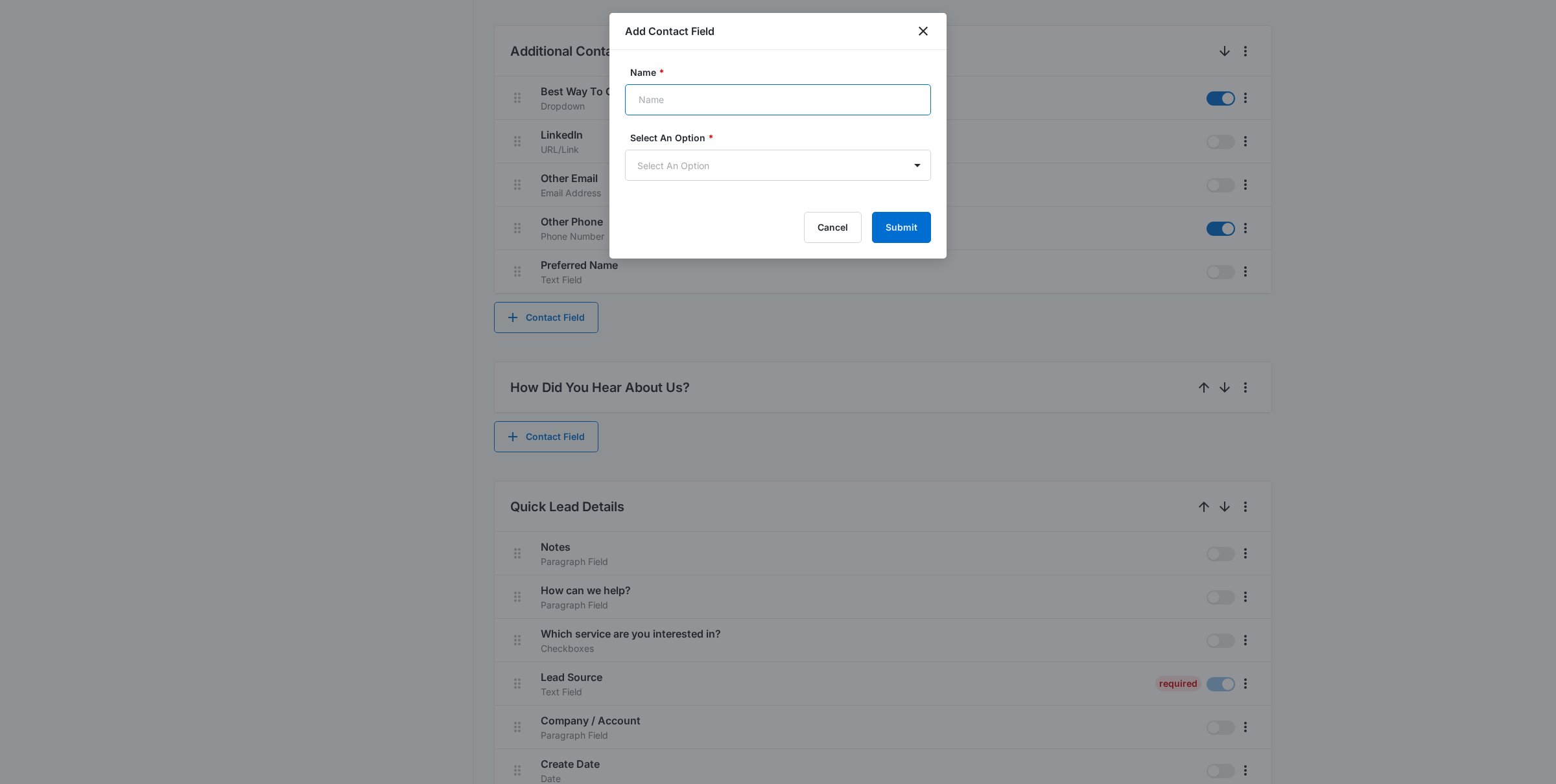
click at [691, 92] on input "Name *" at bounding box center [778, 99] width 306 height 31
click at [924, 28] on icon "close" at bounding box center [923, 31] width 9 height 9
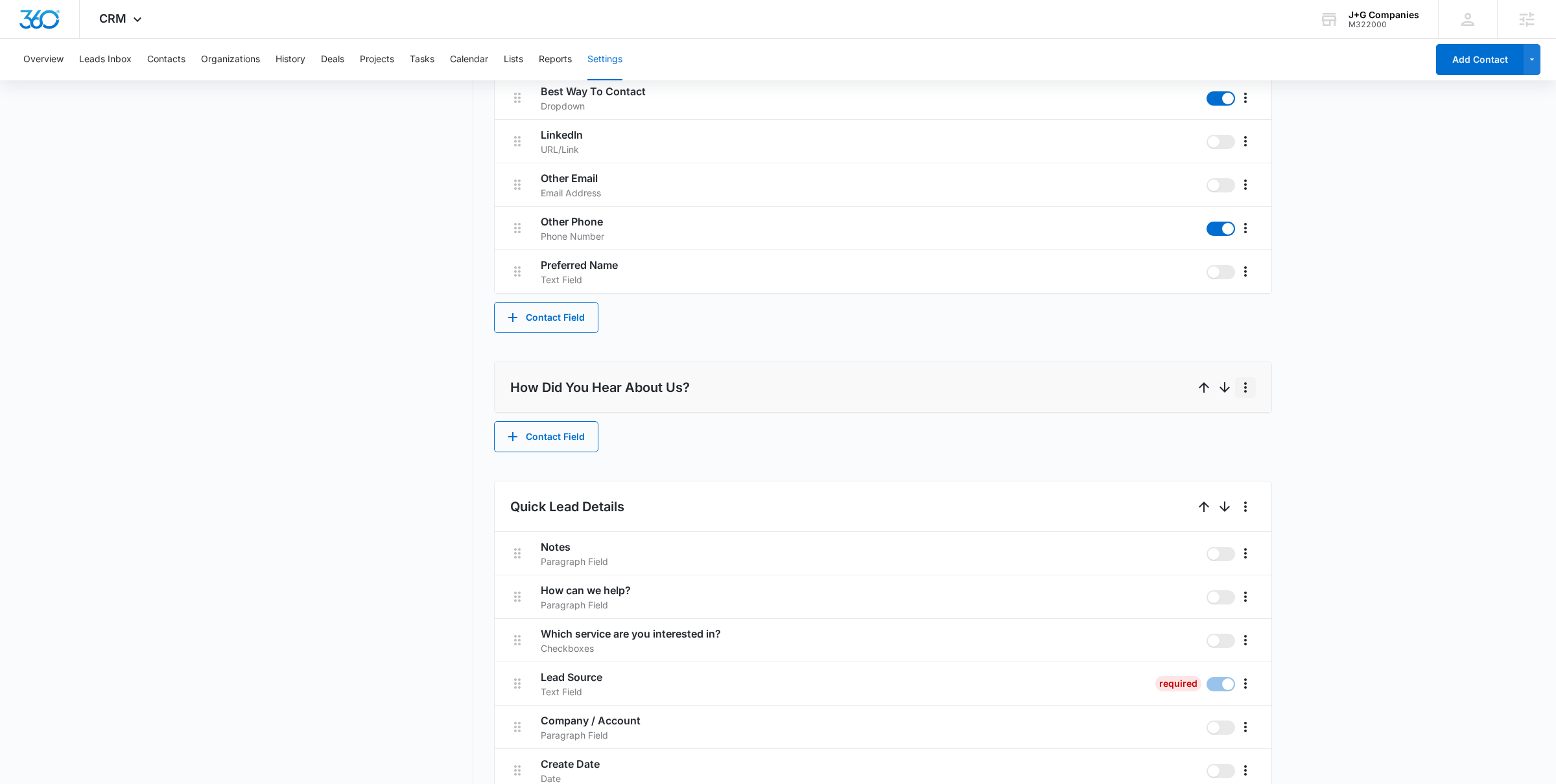
click at [1245, 383] on icon "More" at bounding box center [1245, 387] width 15 height 15
click at [1245, 419] on div "Edit" at bounding box center [1265, 424] width 27 height 9
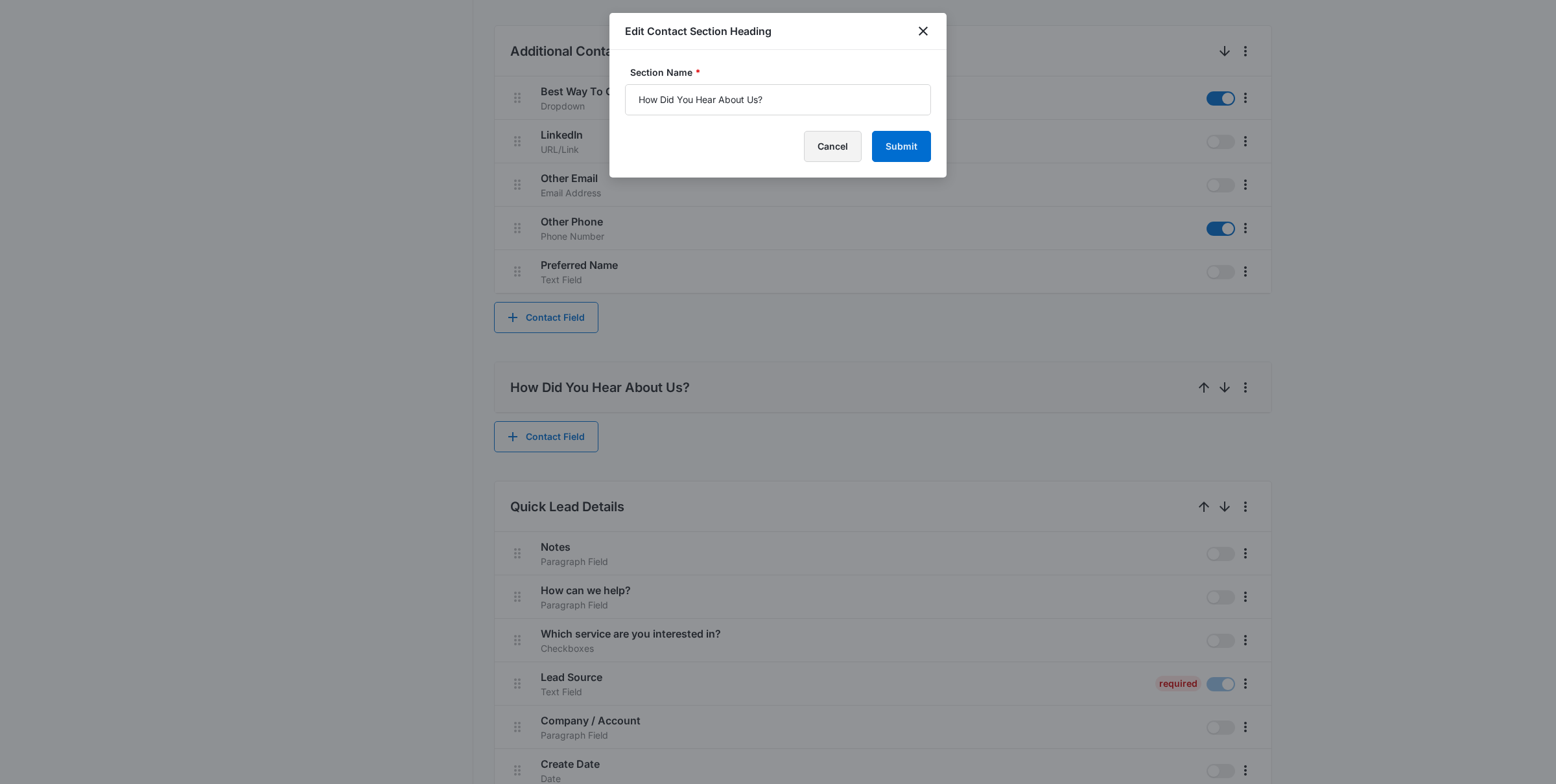
drag, startPoint x: 826, startPoint y: 145, endPoint x: 757, endPoint y: 280, distance: 151.6
click at [826, 145] on button "Cancel" at bounding box center [832, 146] width 57 height 31
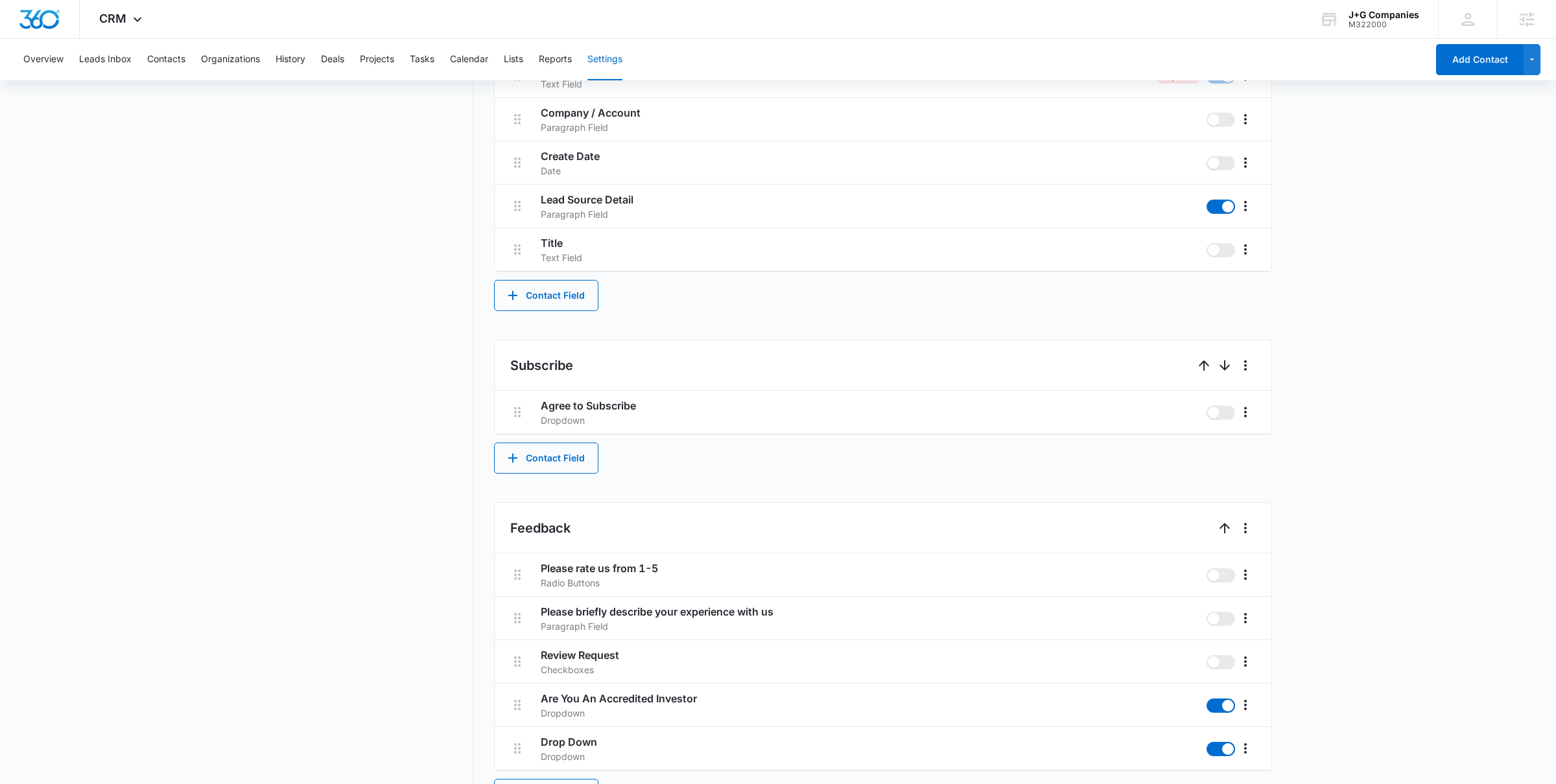
scroll to position [1239, 0]
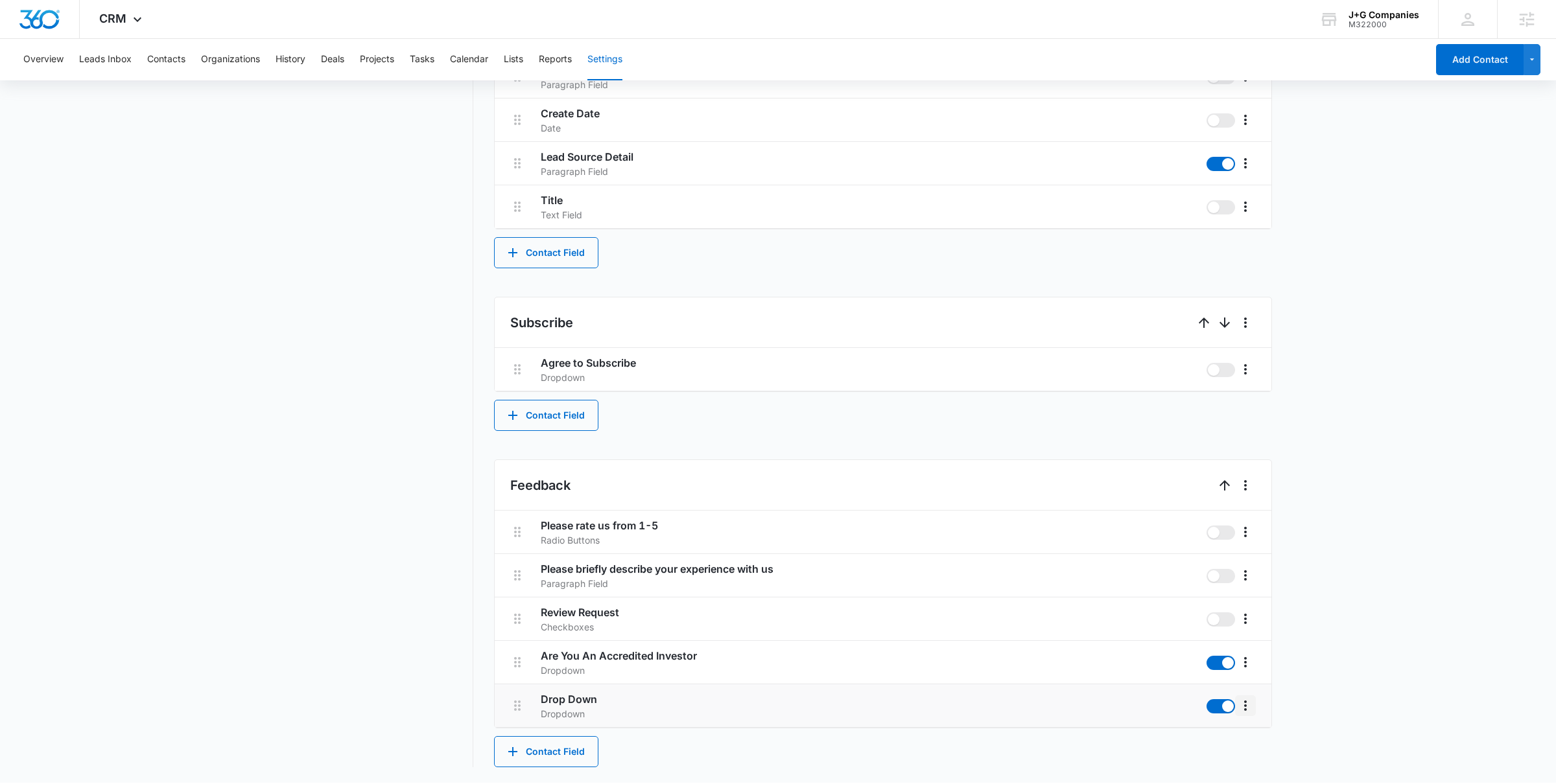
click at [1245, 626] on icon "More" at bounding box center [1245, 706] width 15 height 15
click at [1245, 626] on div "Edit" at bounding box center [1265, 744] width 27 height 9
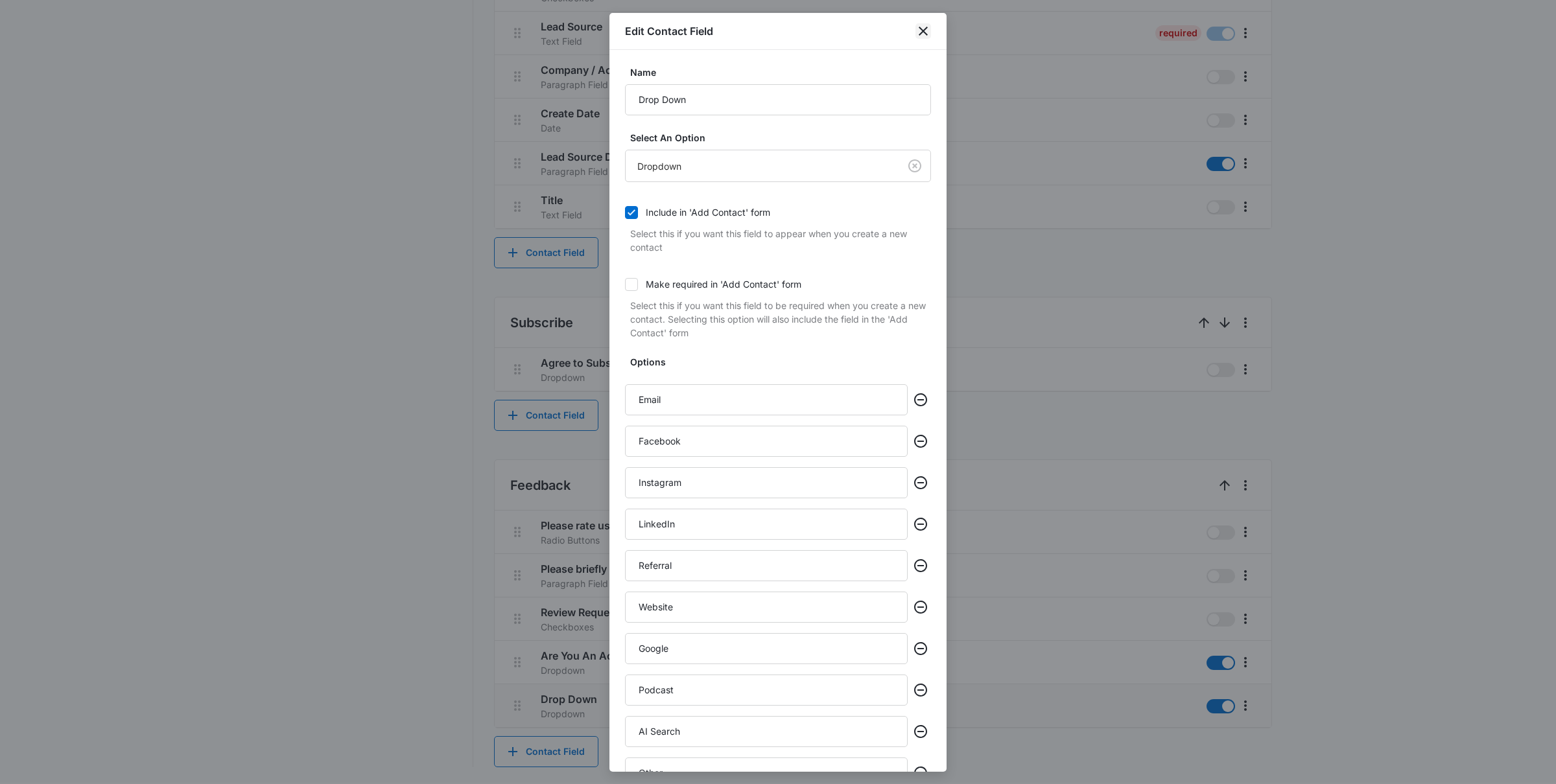
click at [923, 26] on icon "close" at bounding box center [923, 31] width 15 height 15
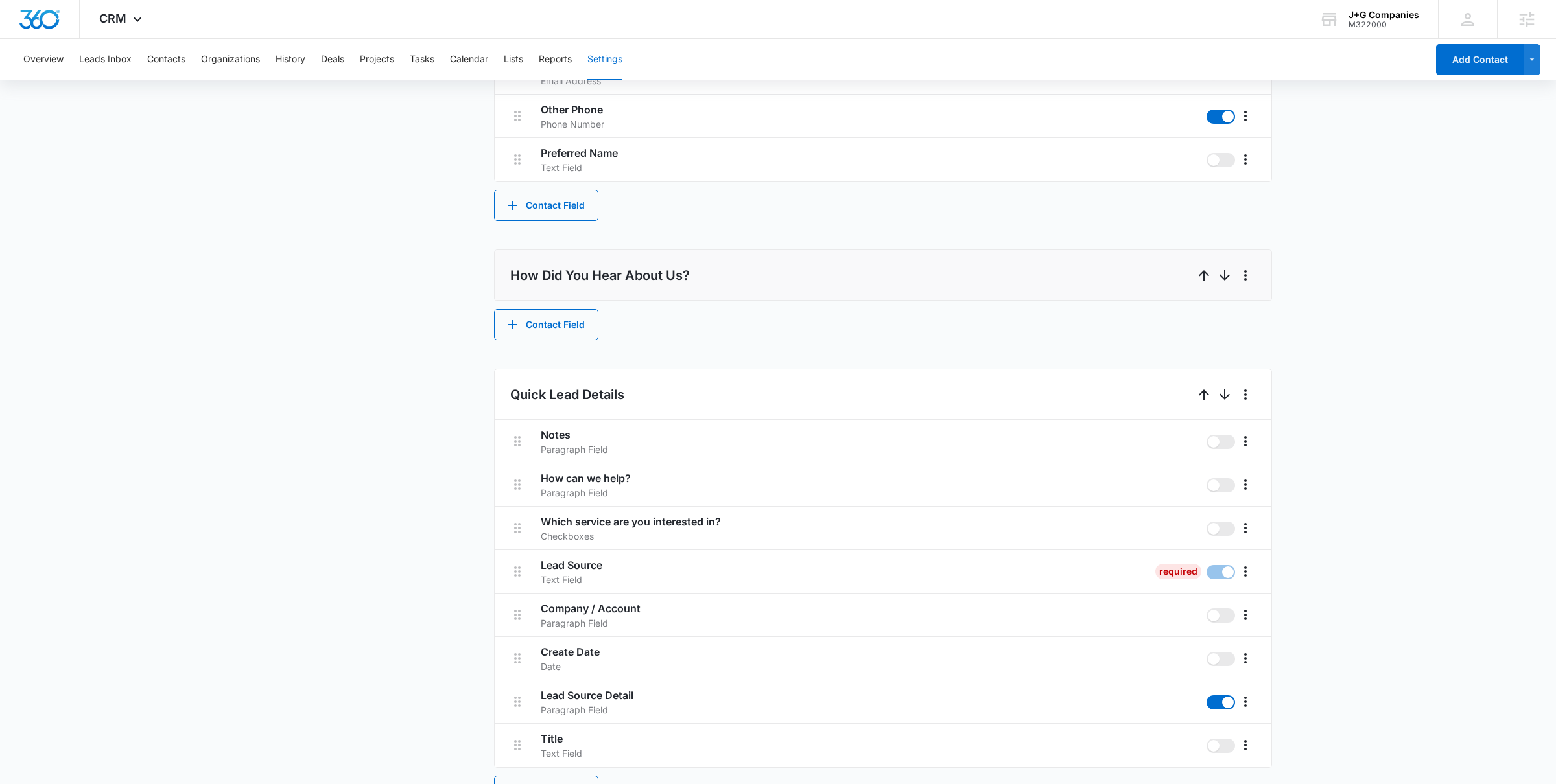
scroll to position [692, 0]
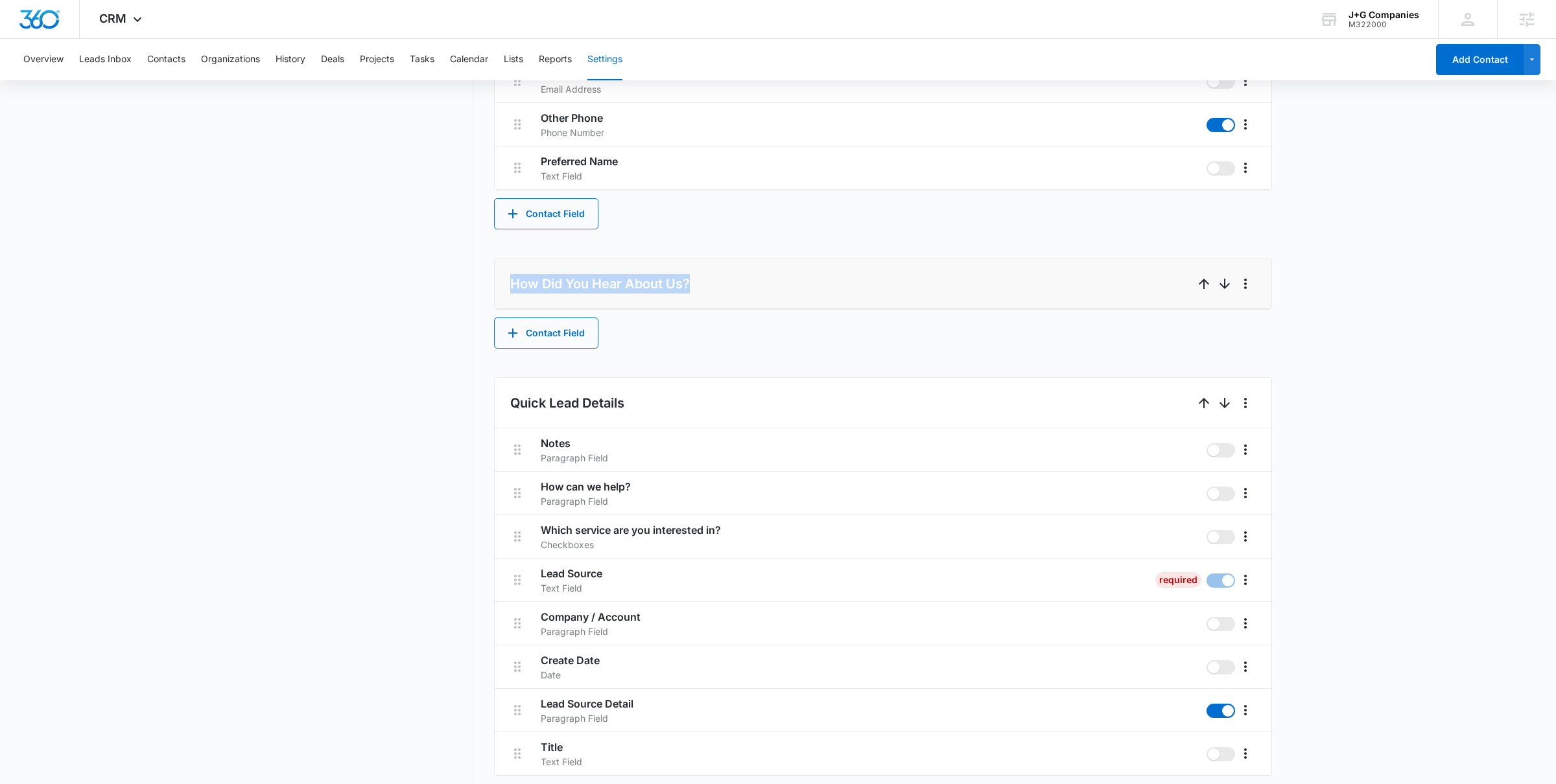
drag, startPoint x: 505, startPoint y: 276, endPoint x: 715, endPoint y: 281, distance: 210.1
click at [715, 281] on li "How Did You Hear About Us?" at bounding box center [883, 284] width 777 height 51
copy h2 "How Did You Hear About Us?"
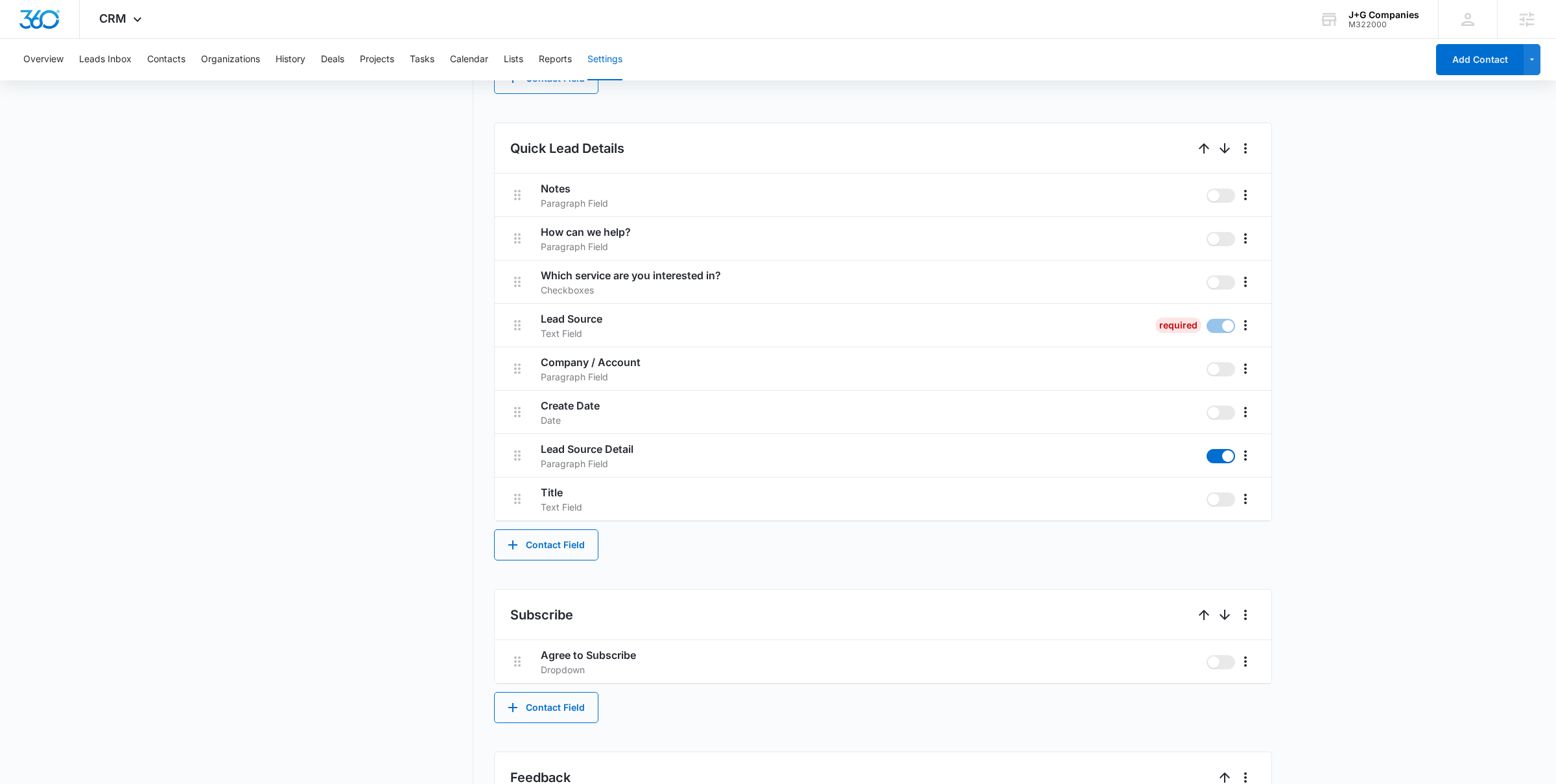
scroll to position [1239, 0]
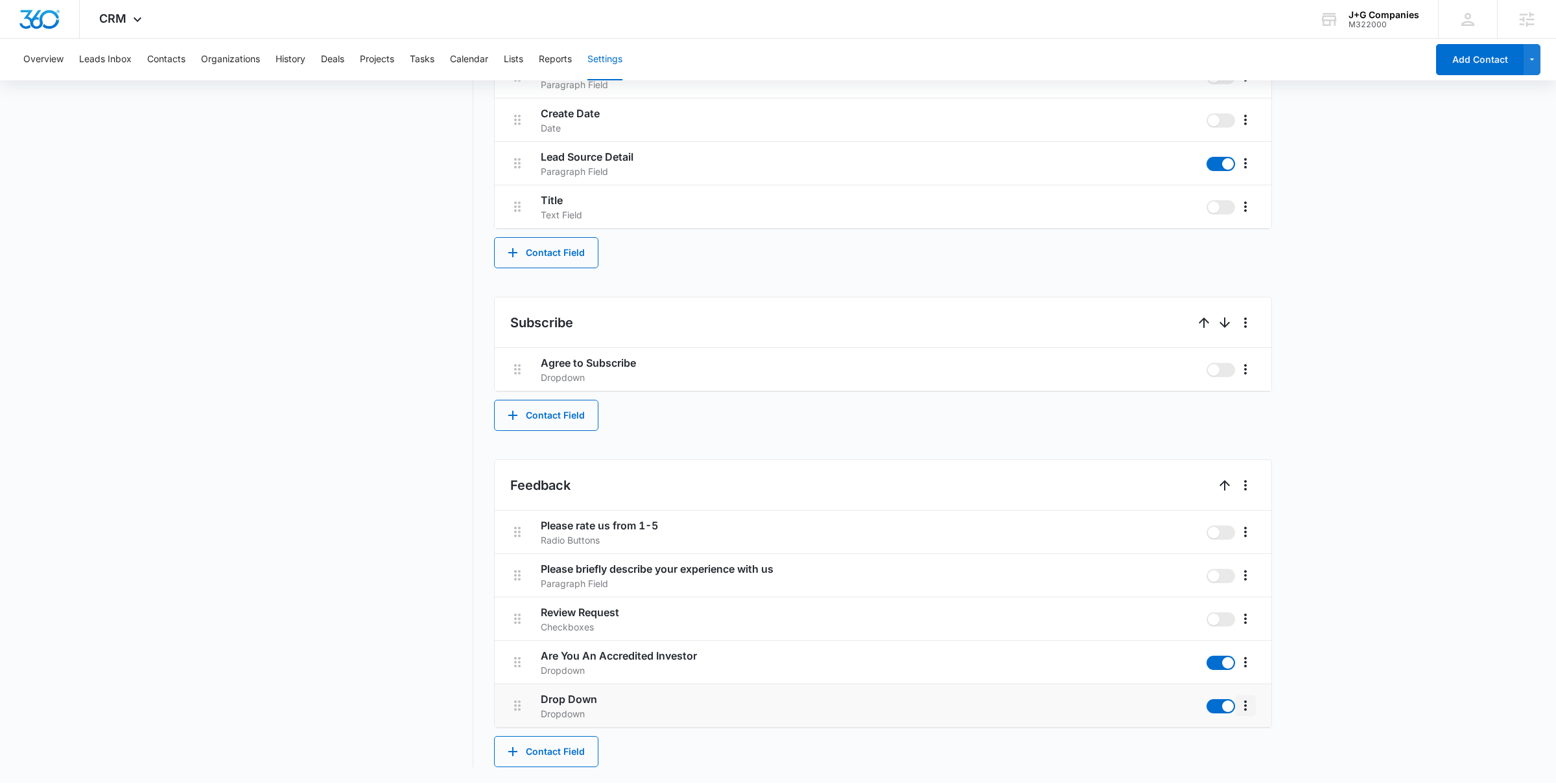
click at [1245, 626] on icon "More" at bounding box center [1245, 706] width 15 height 15
click at [1245, 626] on div "Edit" at bounding box center [1265, 744] width 27 height 9
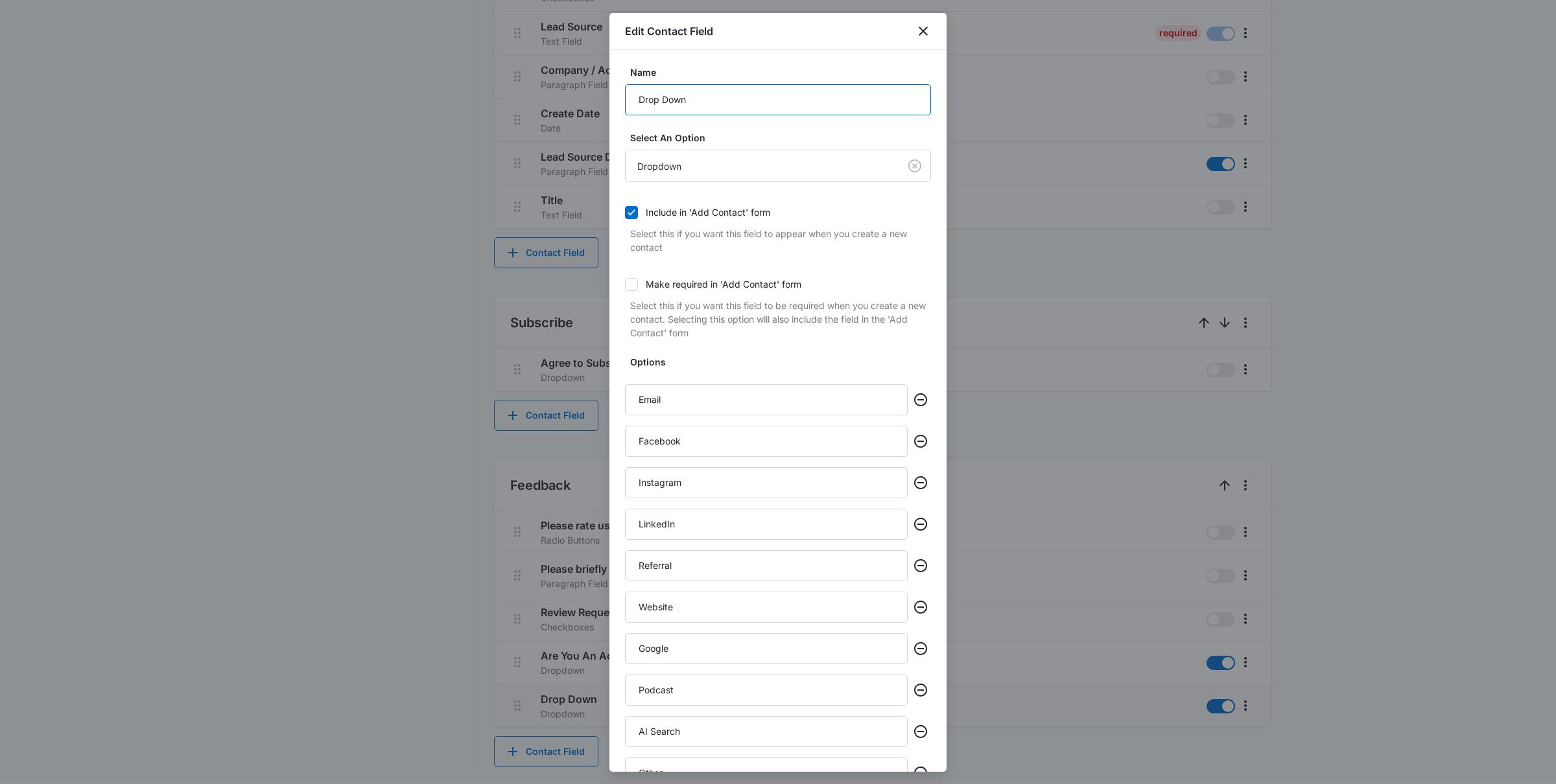
click at [705, 104] on input "Drop Down" at bounding box center [778, 99] width 306 height 31
paste input "How Did You Hear About Us?"
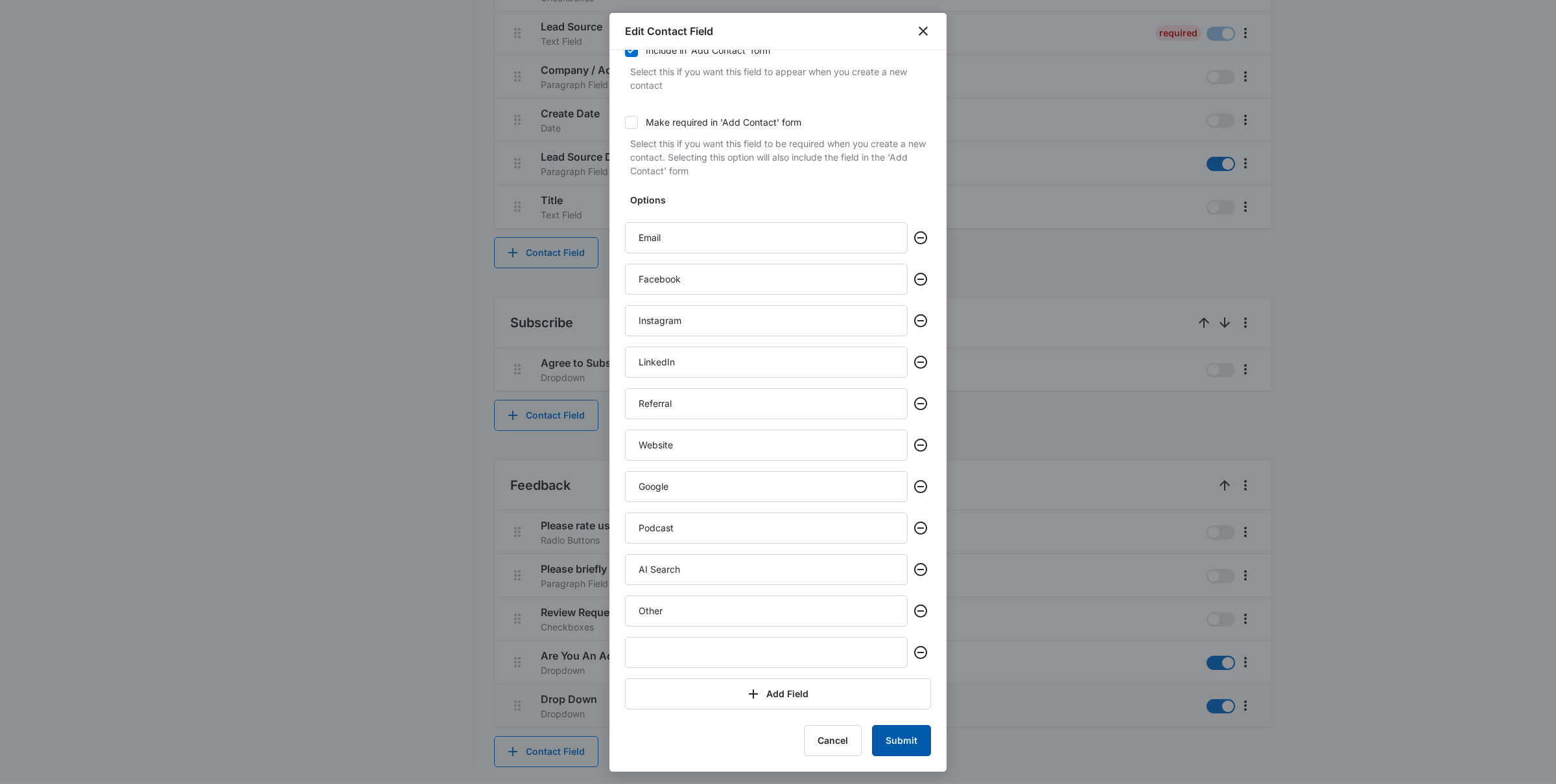
click at [915, 626] on button "Submit" at bounding box center [901, 740] width 59 height 31
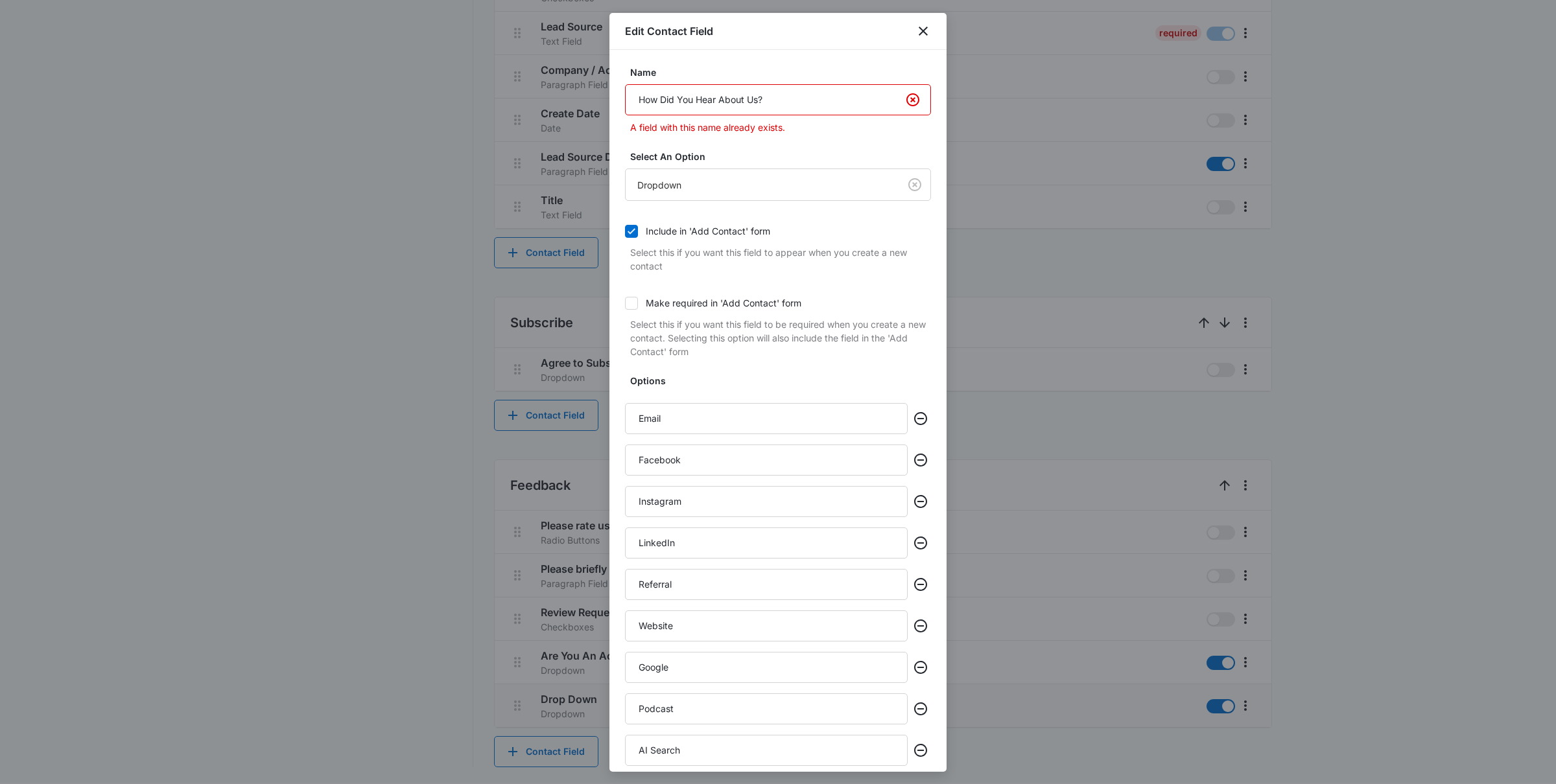
click at [779, 99] on input "How Did You Hear About Us?" at bounding box center [778, 99] width 306 height 31
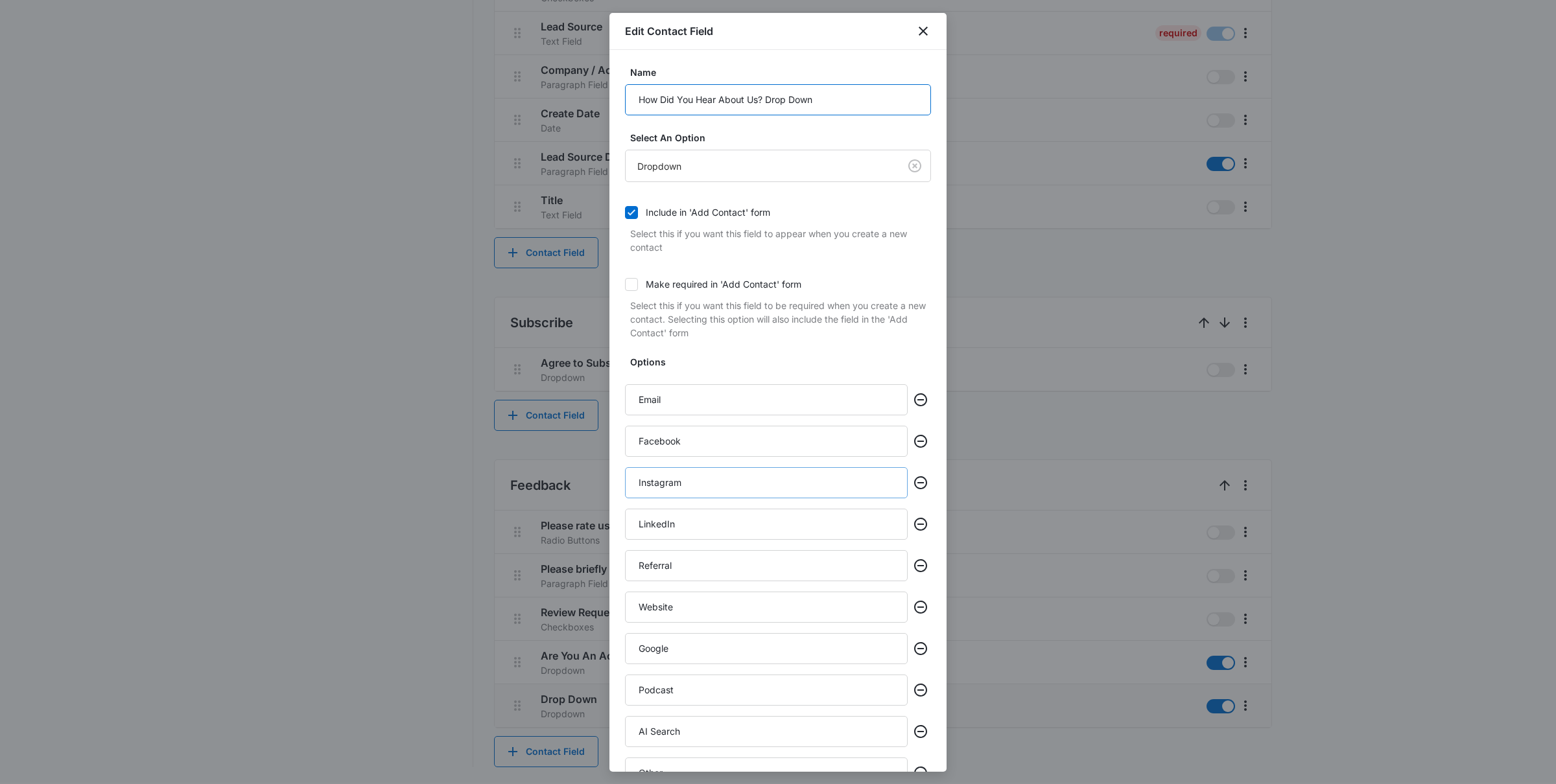
scroll to position [162, 0]
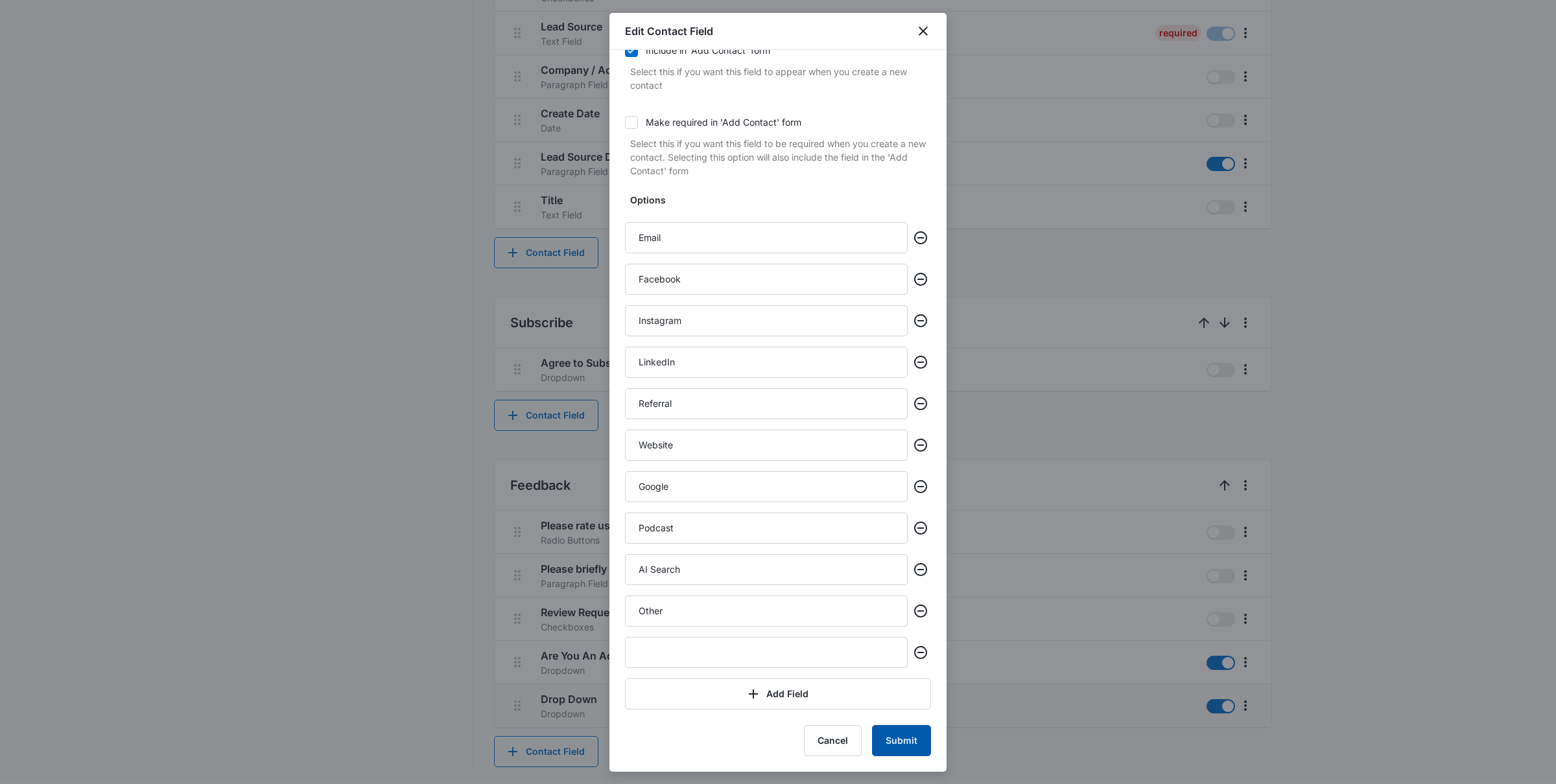
type input "How Did You Hear About Us? Drop Down"
click at [918, 626] on button "Submit" at bounding box center [901, 740] width 59 height 31
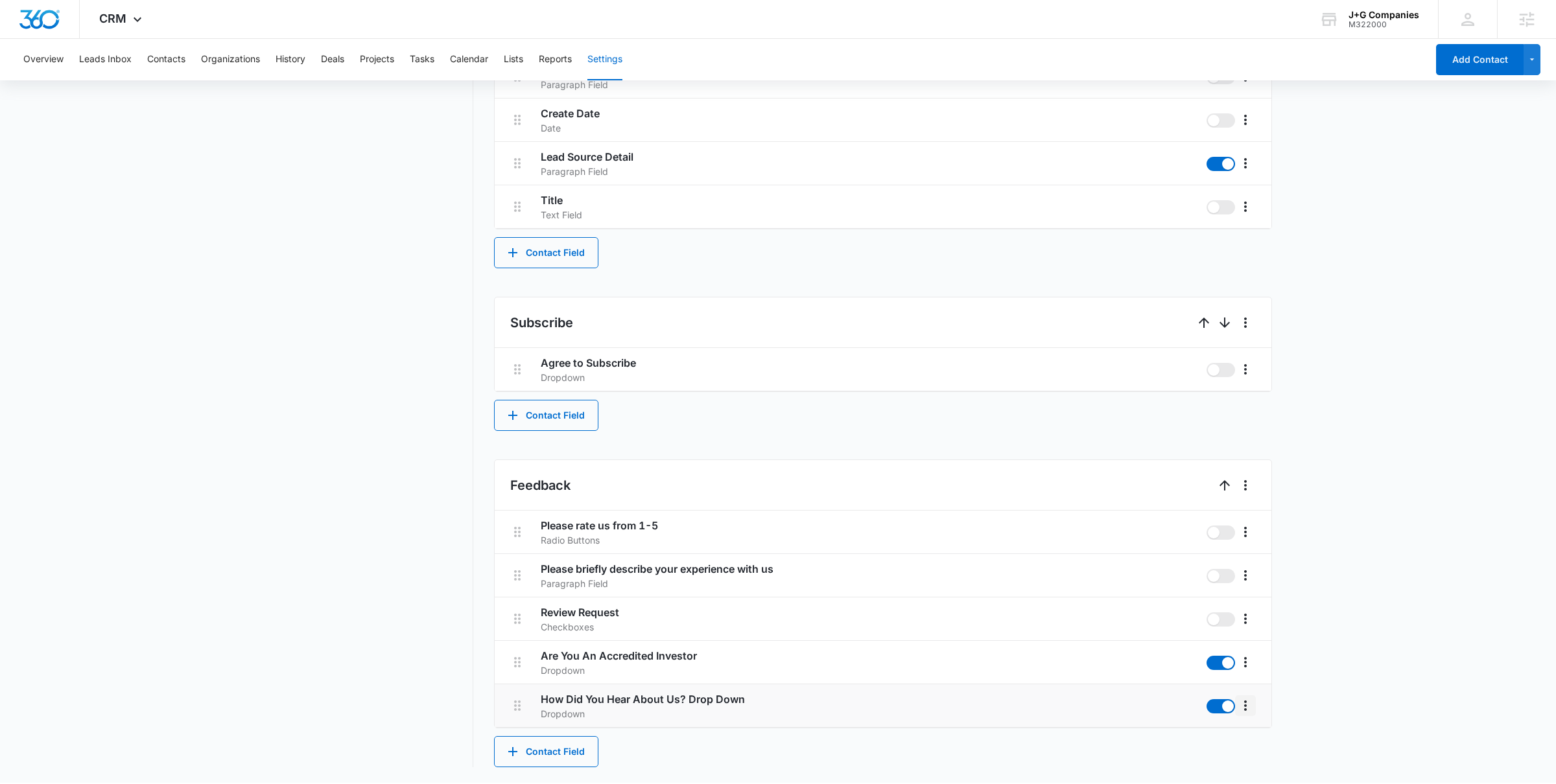
click at [1245, 626] on icon "More" at bounding box center [1245, 706] width 15 height 15
click at [1245, 626] on div "Edit" at bounding box center [1265, 744] width 27 height 9
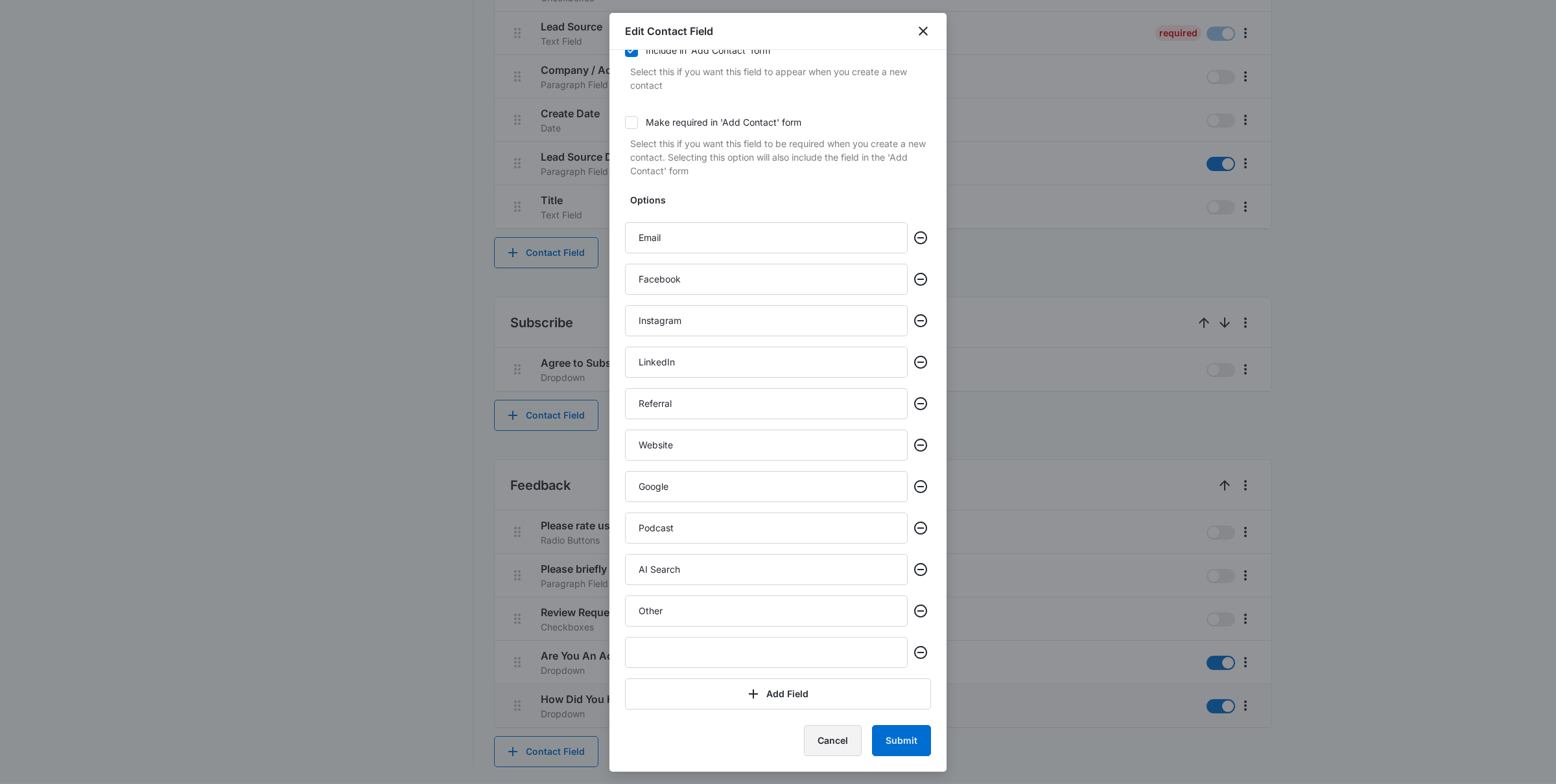
click at [825, 626] on button "Cancel" at bounding box center [832, 740] width 57 height 31
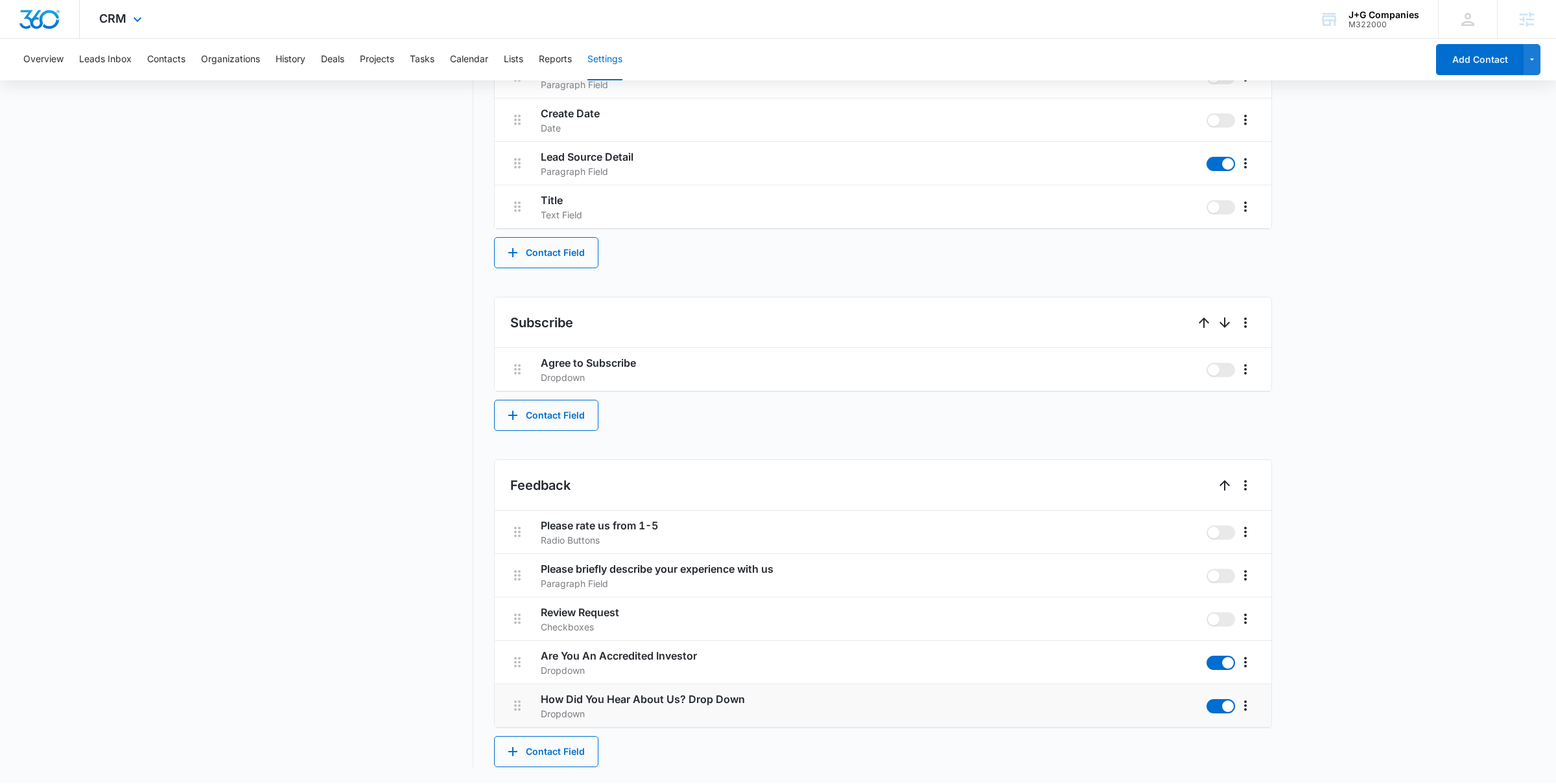
click at [112, 8] on div "CRM Apps Reputation Forms CRM Email Social POS Content Intelligence Files Brand…" at bounding box center [122, 19] width 85 height 38
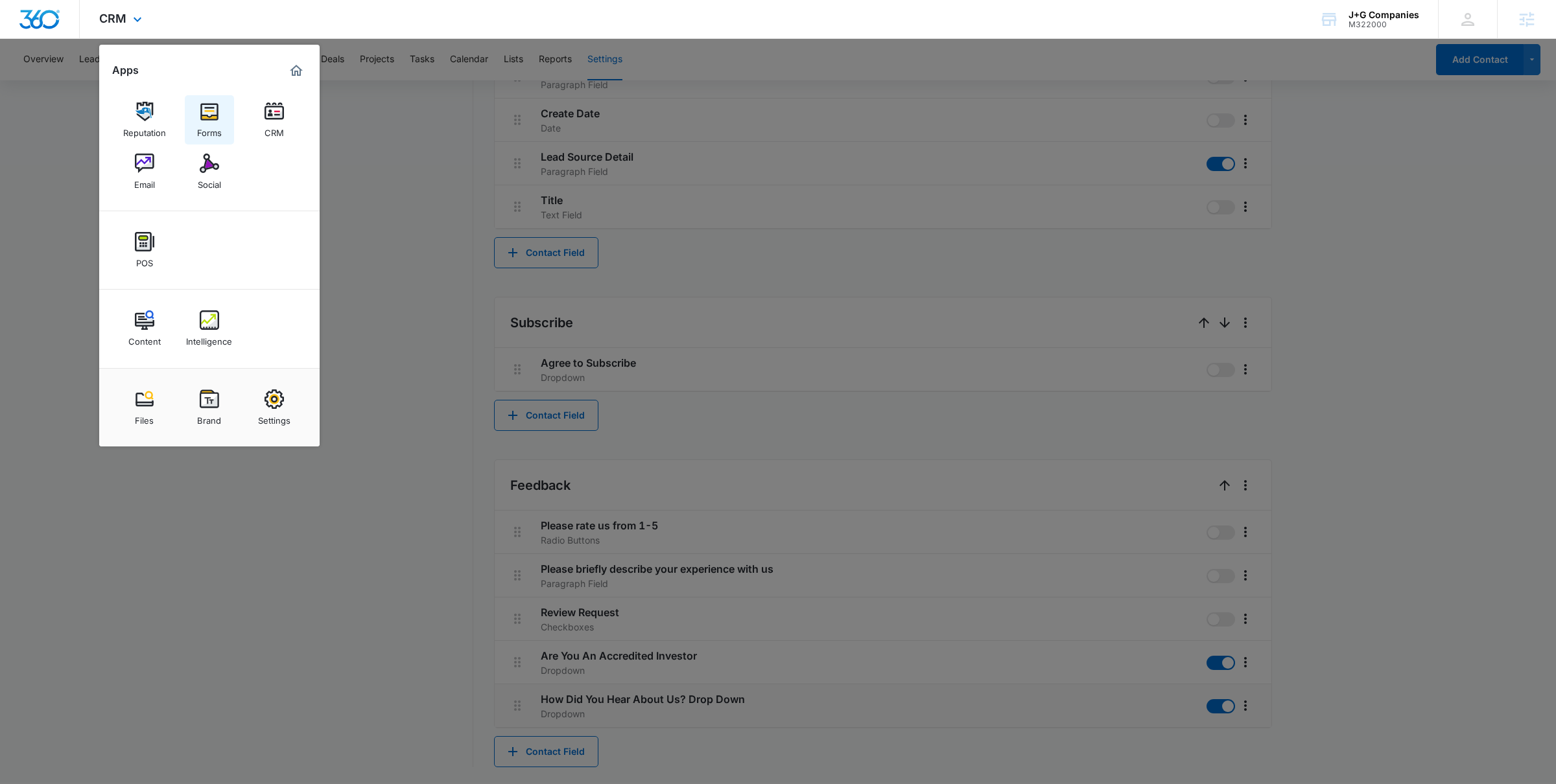
click at [213, 125] on div "Forms" at bounding box center [209, 129] width 24 height 17
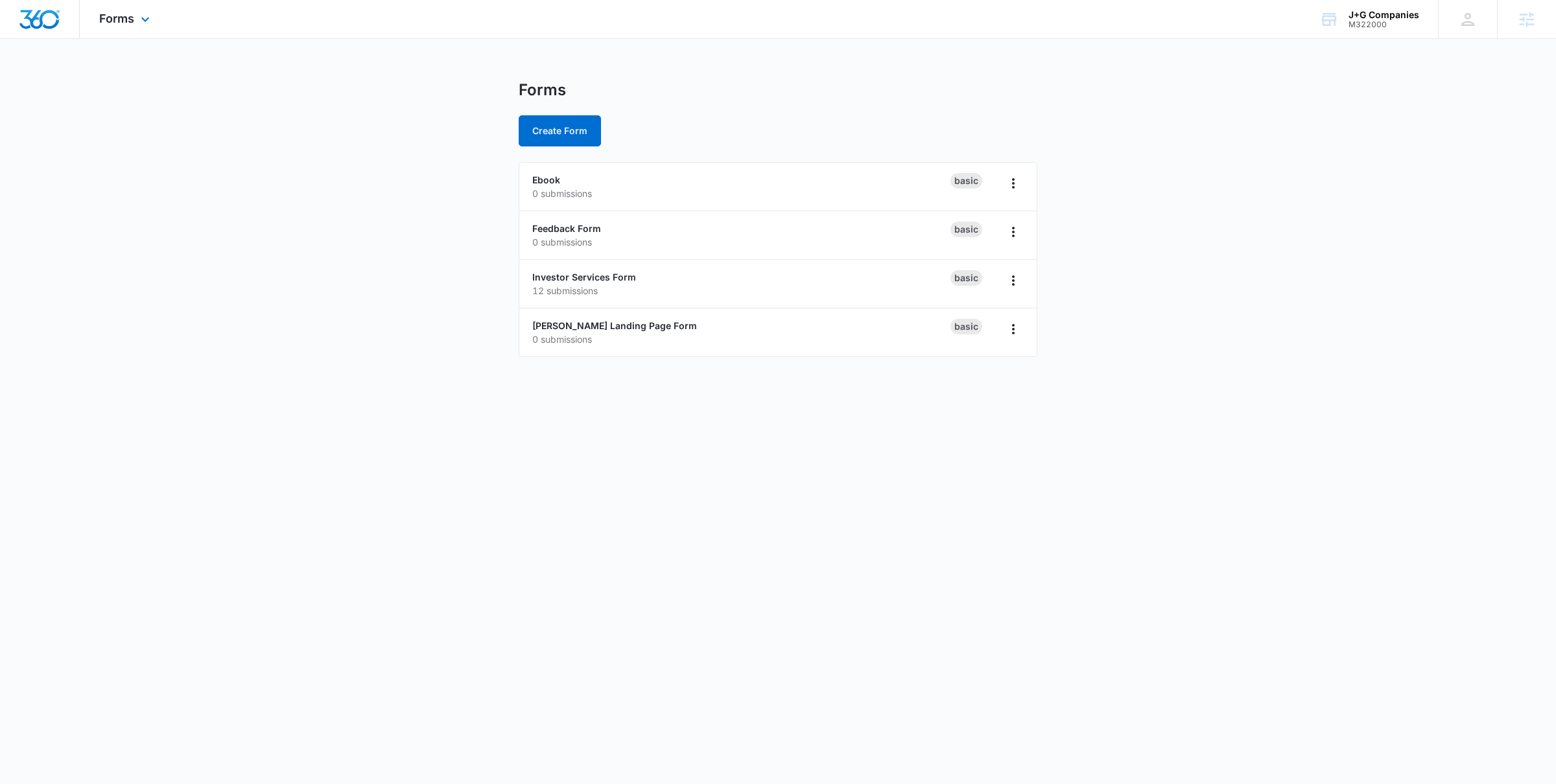
click at [123, 24] on div "Forms Apps Reputation Forms CRM Email Social POS Content Intelligence Files Bra…" at bounding box center [126, 19] width 93 height 38
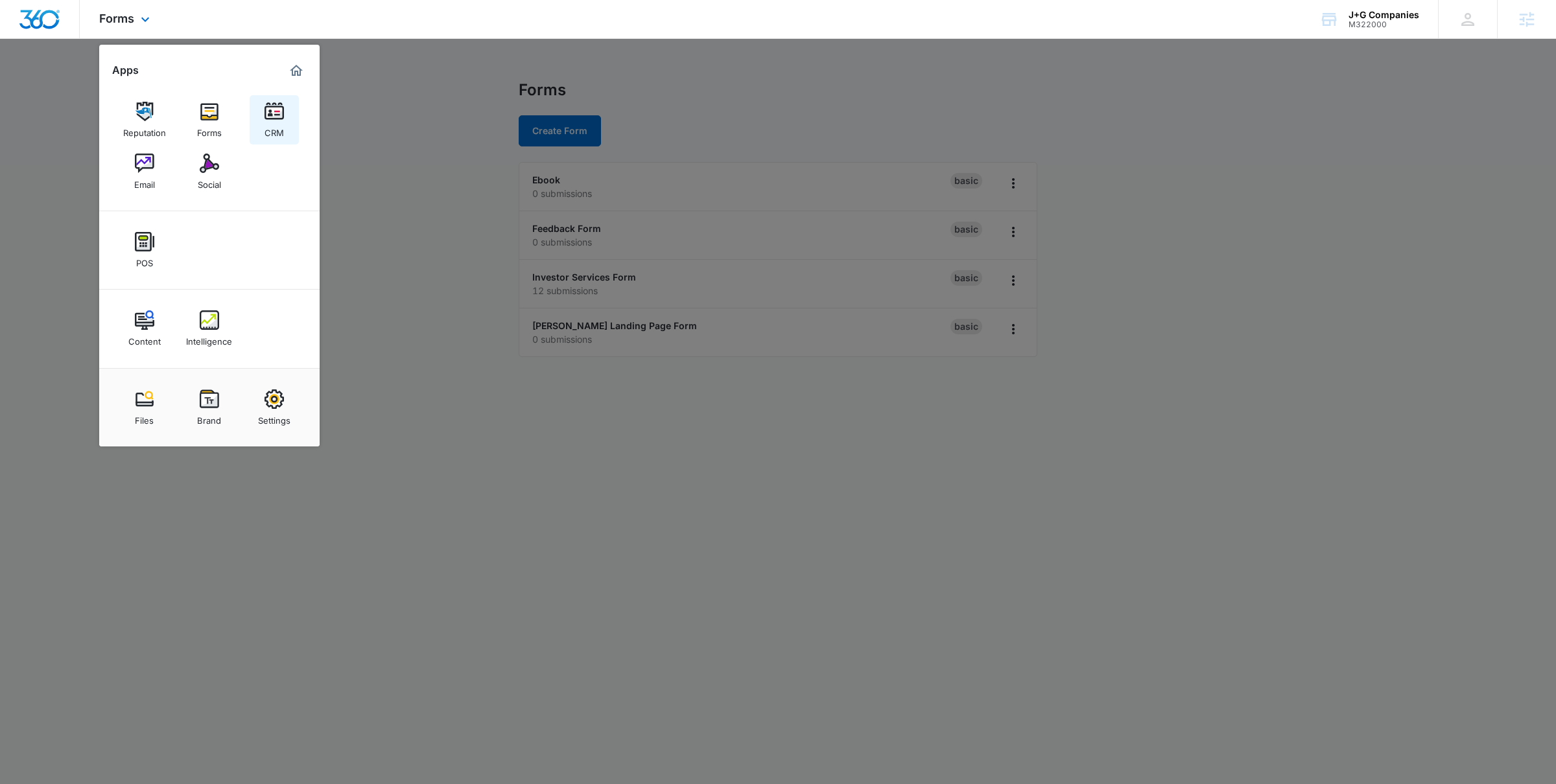
click at [291, 117] on link "CRM" at bounding box center [274, 120] width 49 height 49
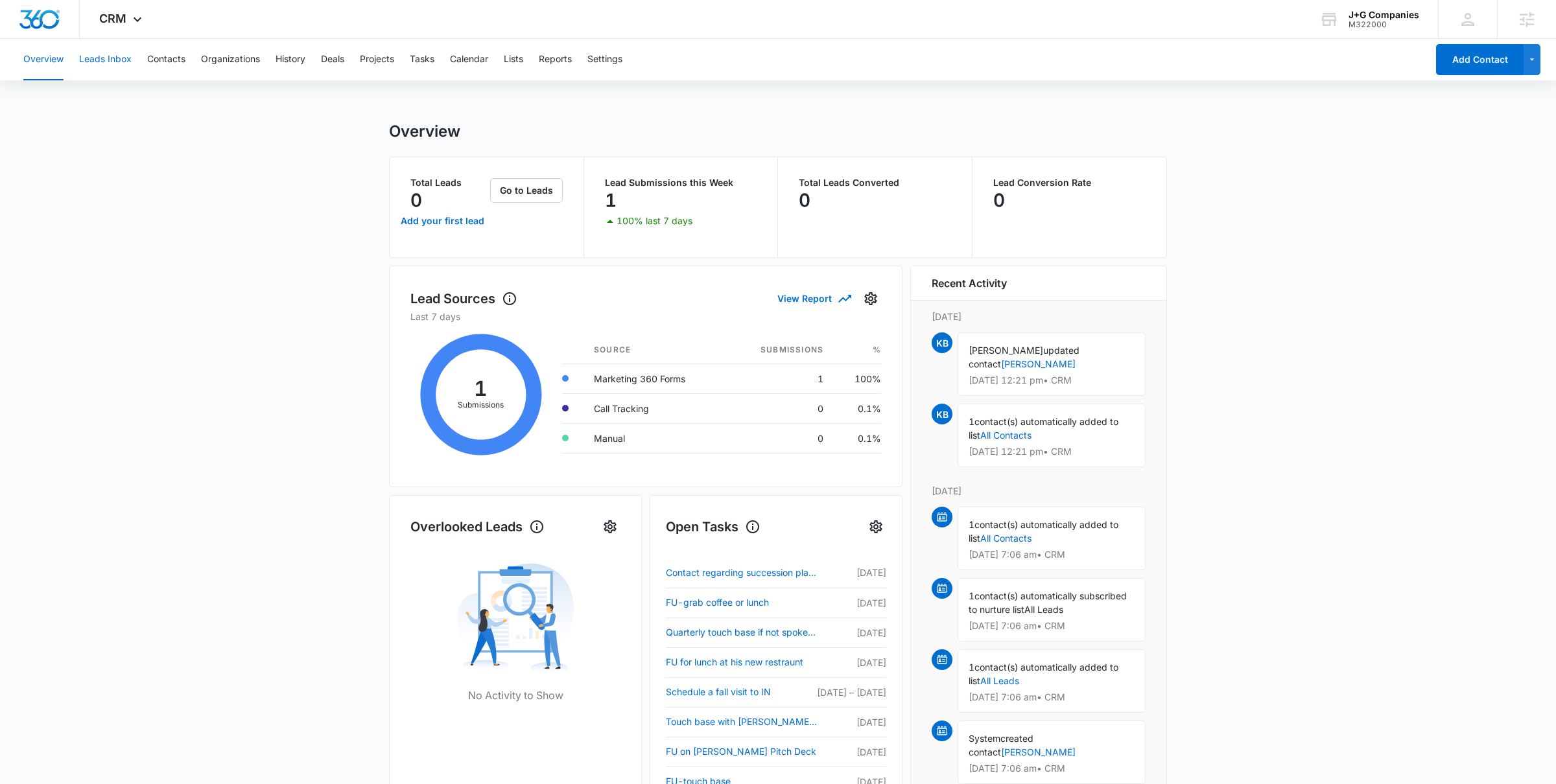
click at [118, 53] on button "Leads Inbox" at bounding box center [105, 59] width 53 height 41
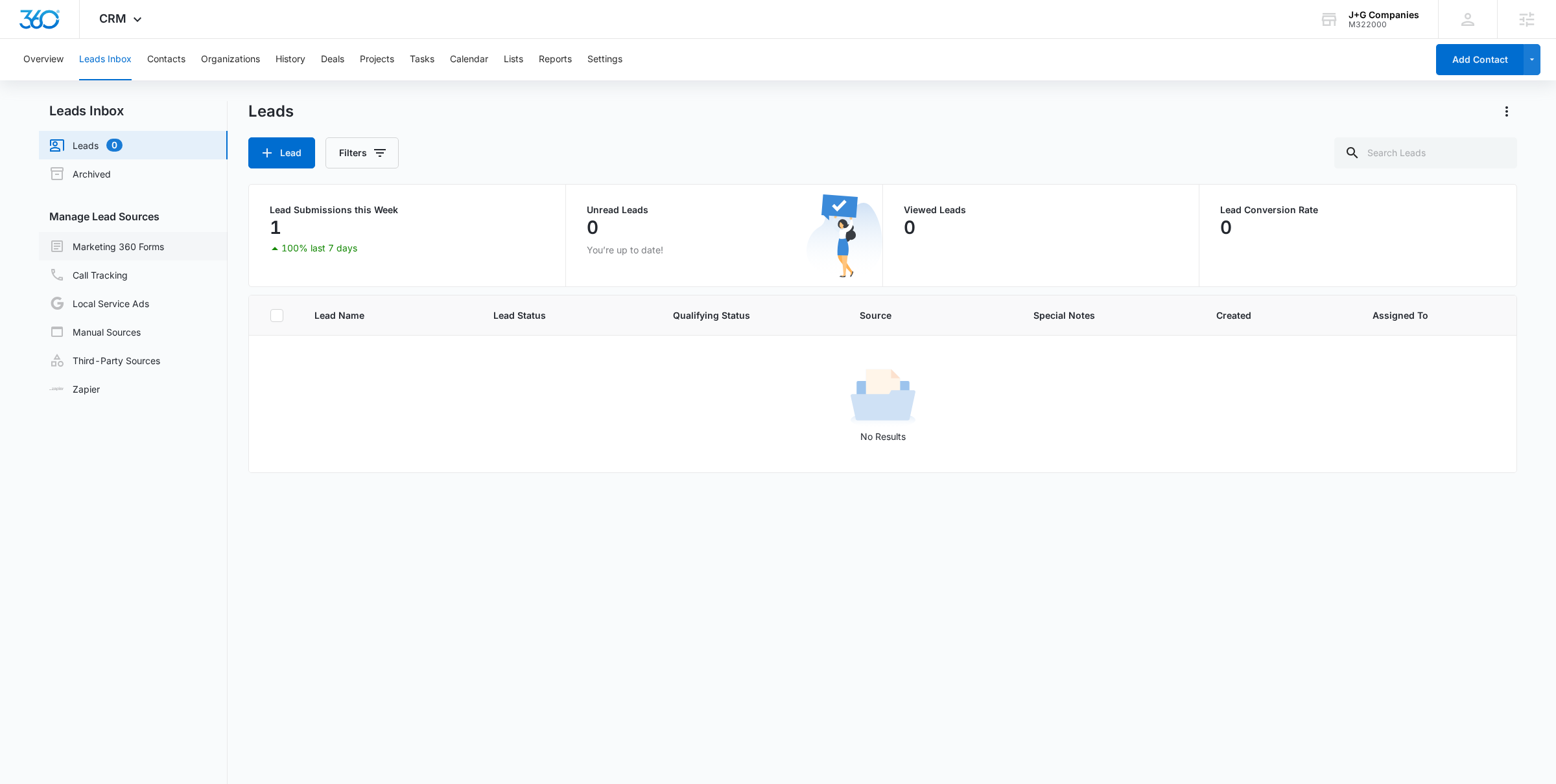
click at [122, 251] on link "Marketing 360 Forms" at bounding box center [107, 246] width 115 height 15
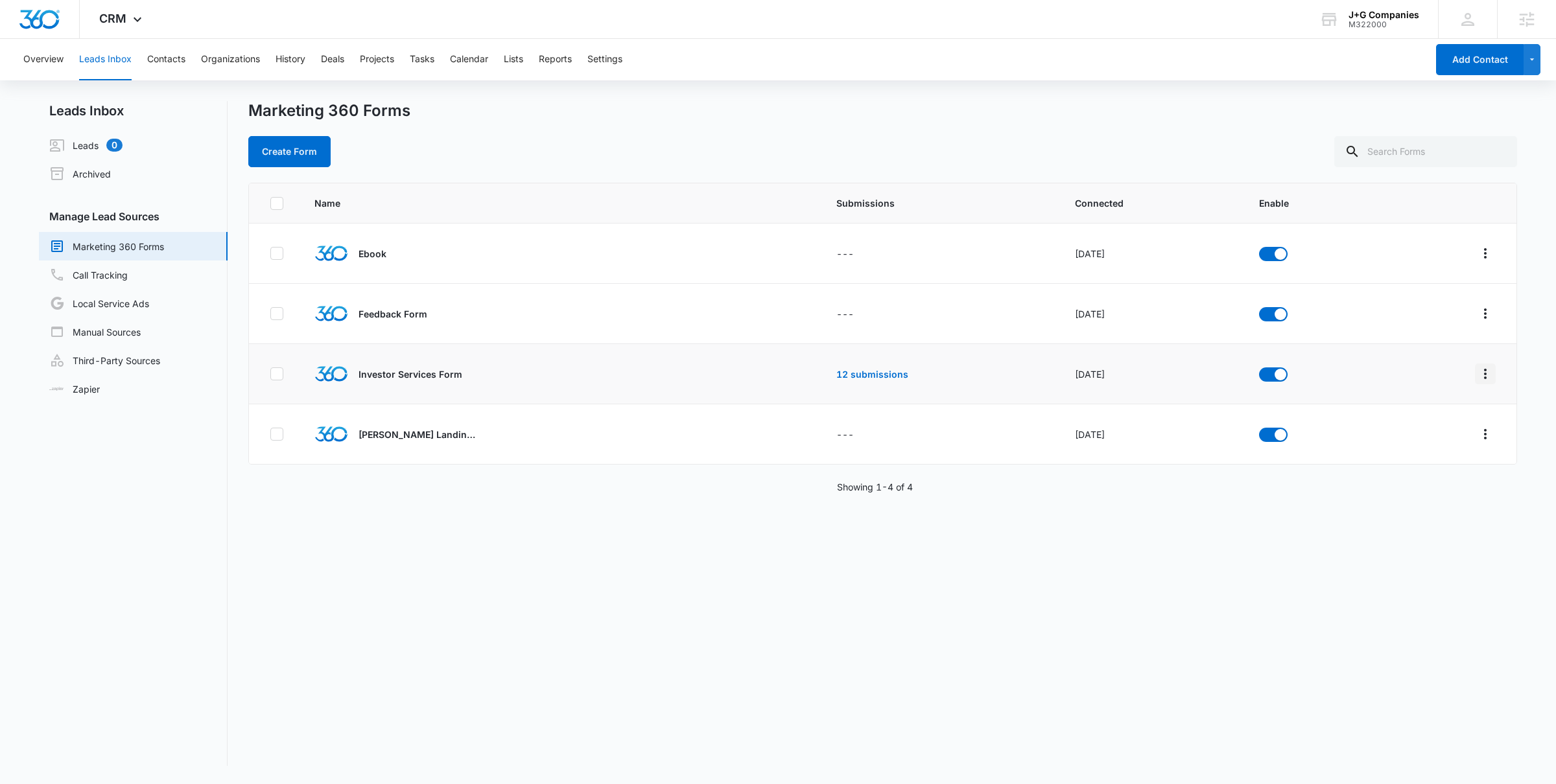
click at [1245, 377] on icon "Overflow Menu" at bounding box center [1485, 373] width 15 height 15
click at [1245, 451] on div "Field Mapping" at bounding box center [1427, 449] width 74 height 9
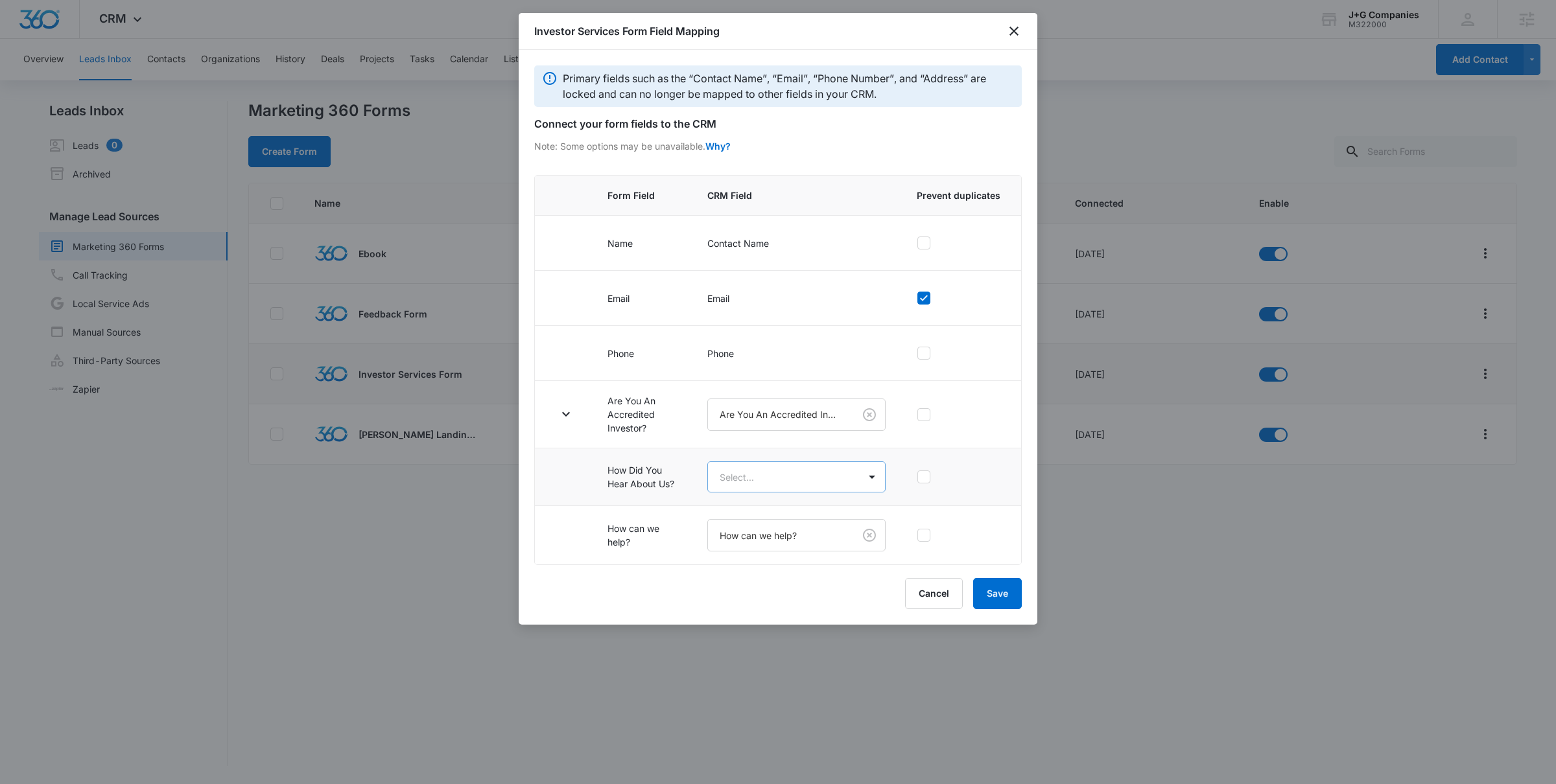
click at [776, 476] on body "CRM Apps Reputation Forms CRM Email Social POS Content Intelligence Files Brand…" at bounding box center [778, 392] width 1556 height 784
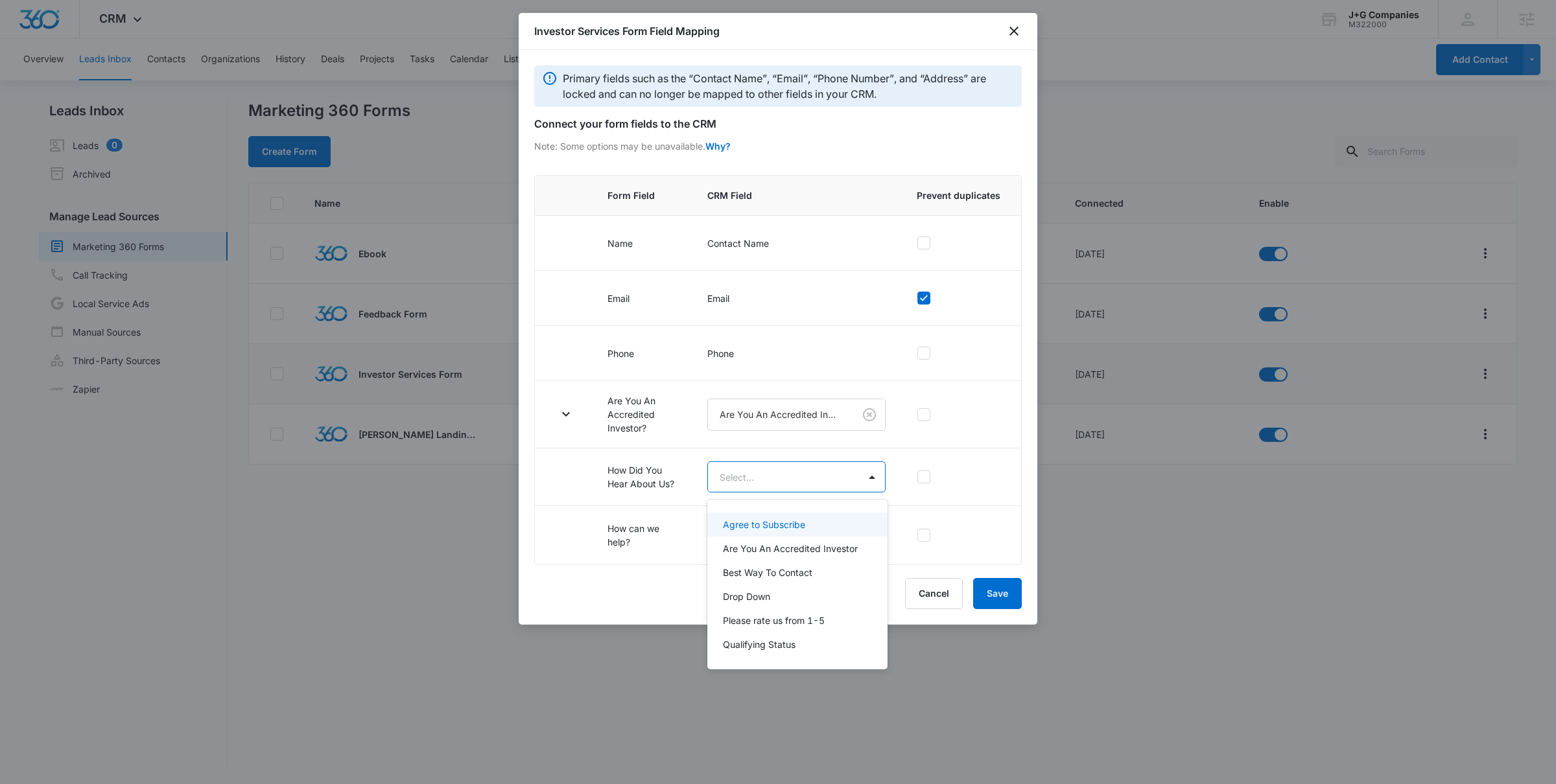
click at [774, 478] on body "CRM Apps Reputation Forms CRM Email Social POS Content Intelligence Files Brand…" at bounding box center [778, 392] width 1556 height 784
click at [767, 597] on p "Drop Down" at bounding box center [746, 596] width 48 height 14
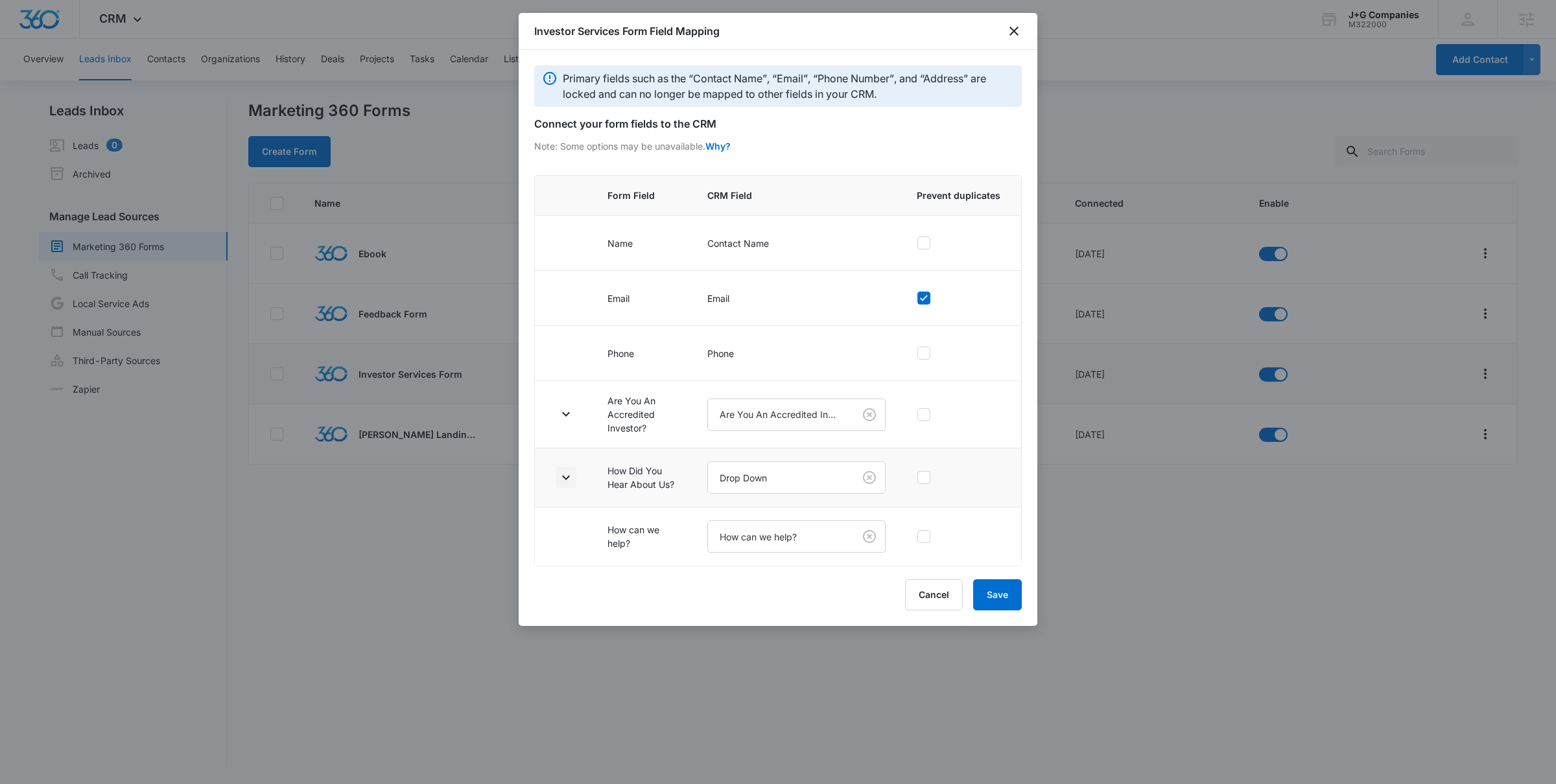
drag, startPoint x: 560, startPoint y: 479, endPoint x: 576, endPoint y: 483, distance: 16.5
click at [560, 479] on icon "button" at bounding box center [565, 477] width 15 height 15
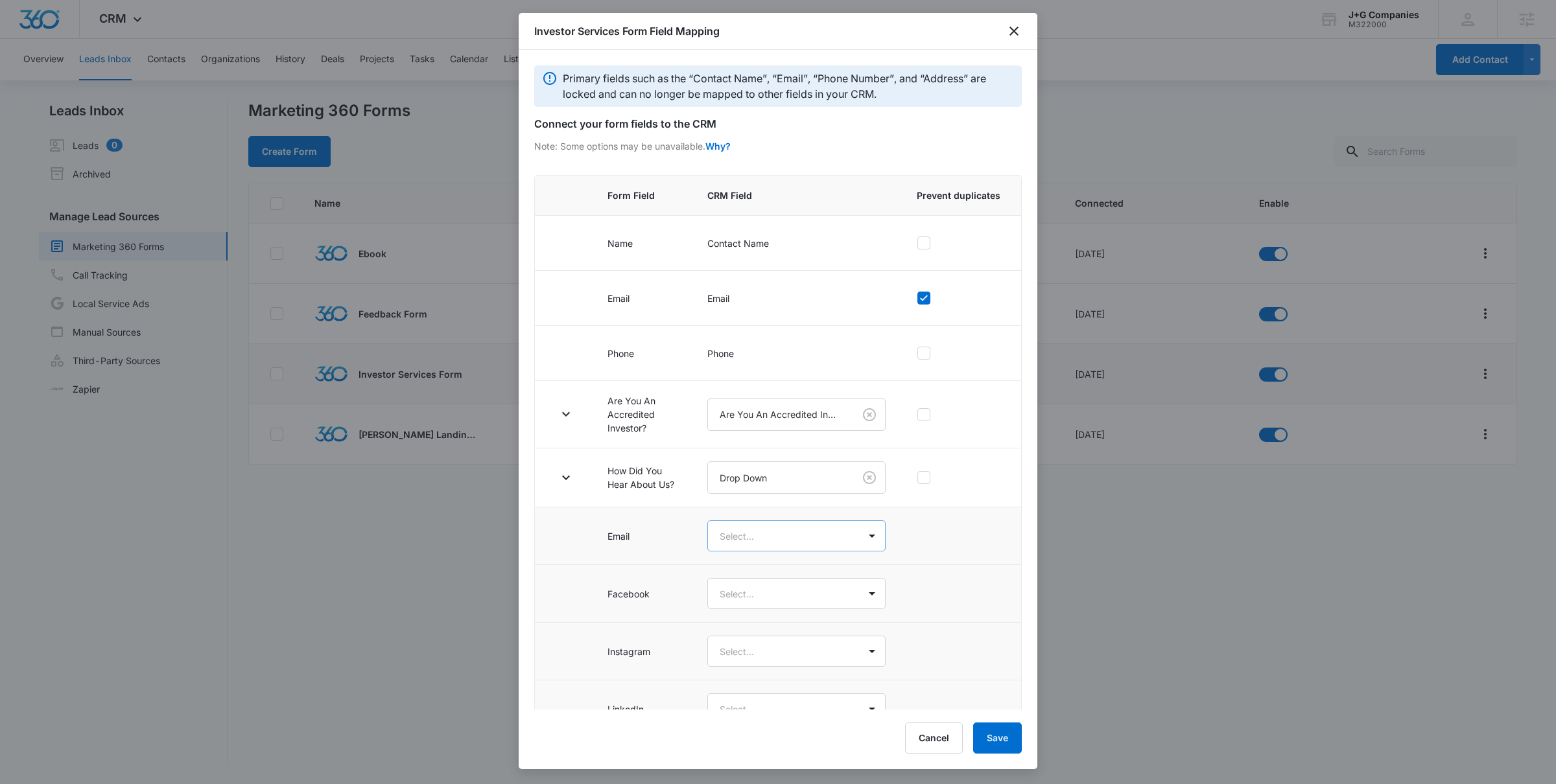
click at [747, 534] on body "CRM Apps Reputation Forms CRM Email Social POS Content Intelligence Files Brand…" at bounding box center [778, 392] width 1556 height 784
click at [755, 589] on div "Email" at bounding box center [796, 584] width 146 height 14
click at [757, 596] on body "CRM Apps Reputation Forms CRM Email Social POS Content Intelligence Files Brand…" at bounding box center [778, 392] width 1556 height 784
click at [751, 626] on p "Facebook" at bounding box center [744, 667] width 42 height 14
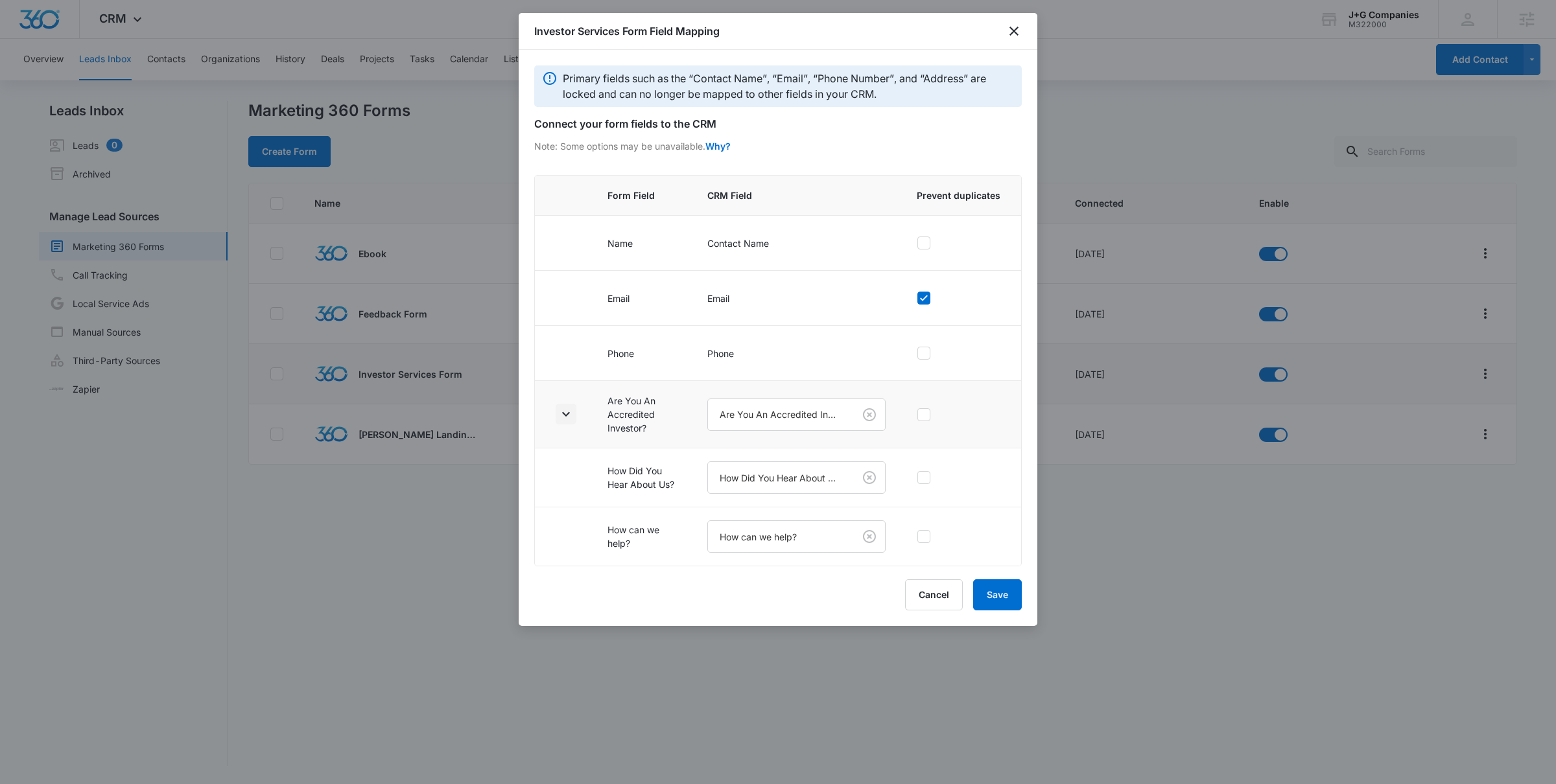
click at [564, 413] on icon "button" at bounding box center [565, 414] width 15 height 15
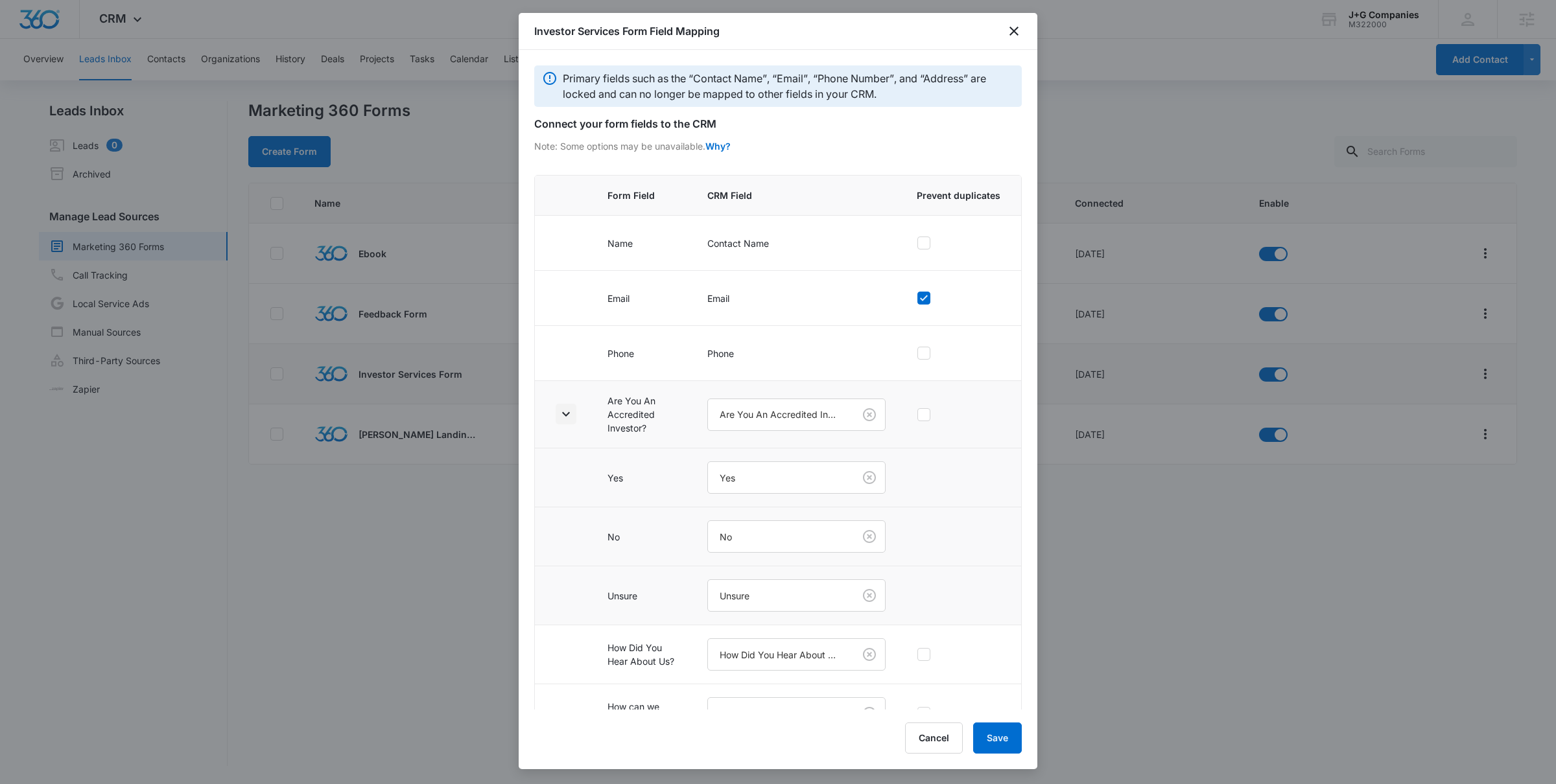
click at [564, 413] on icon "button" at bounding box center [565, 414] width 15 height 15
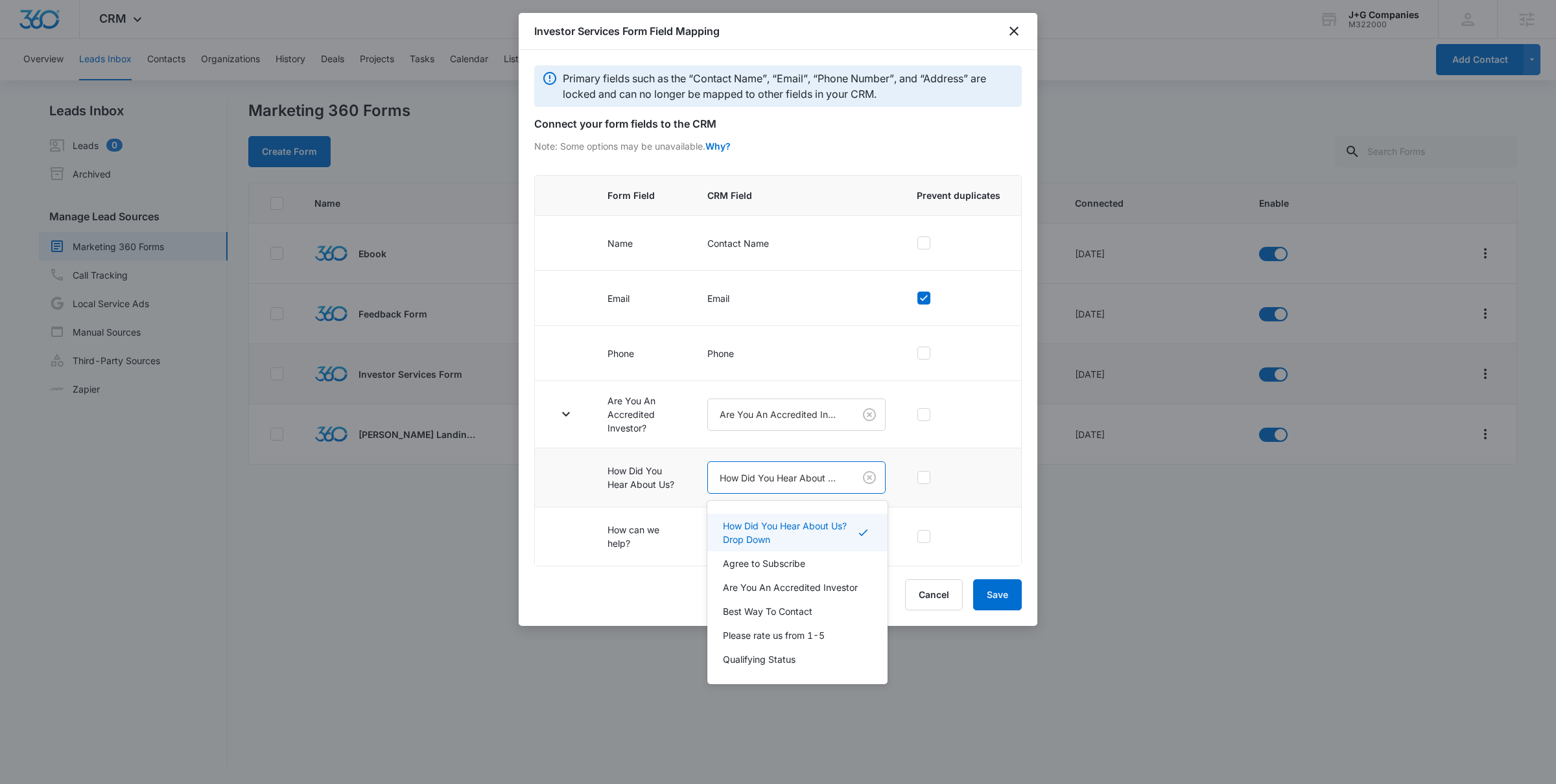
click at [800, 489] on body "CRM Apps Reputation Forms CRM Email Social POS Content Intelligence Files Brand…" at bounding box center [778, 392] width 1556 height 784
click at [899, 449] on div at bounding box center [778, 392] width 1556 height 784
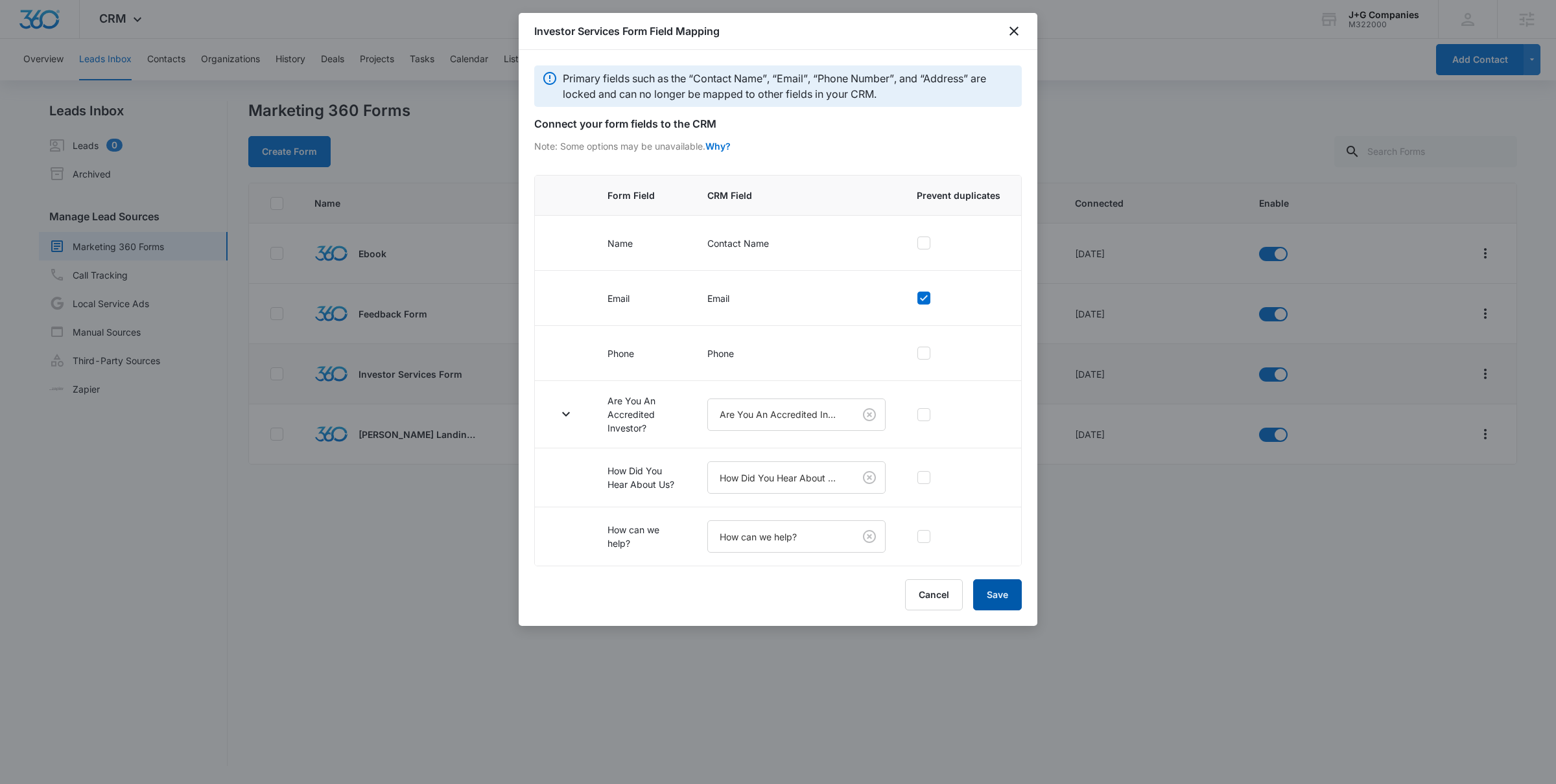
click at [987, 594] on button "Save" at bounding box center [997, 595] width 49 height 31
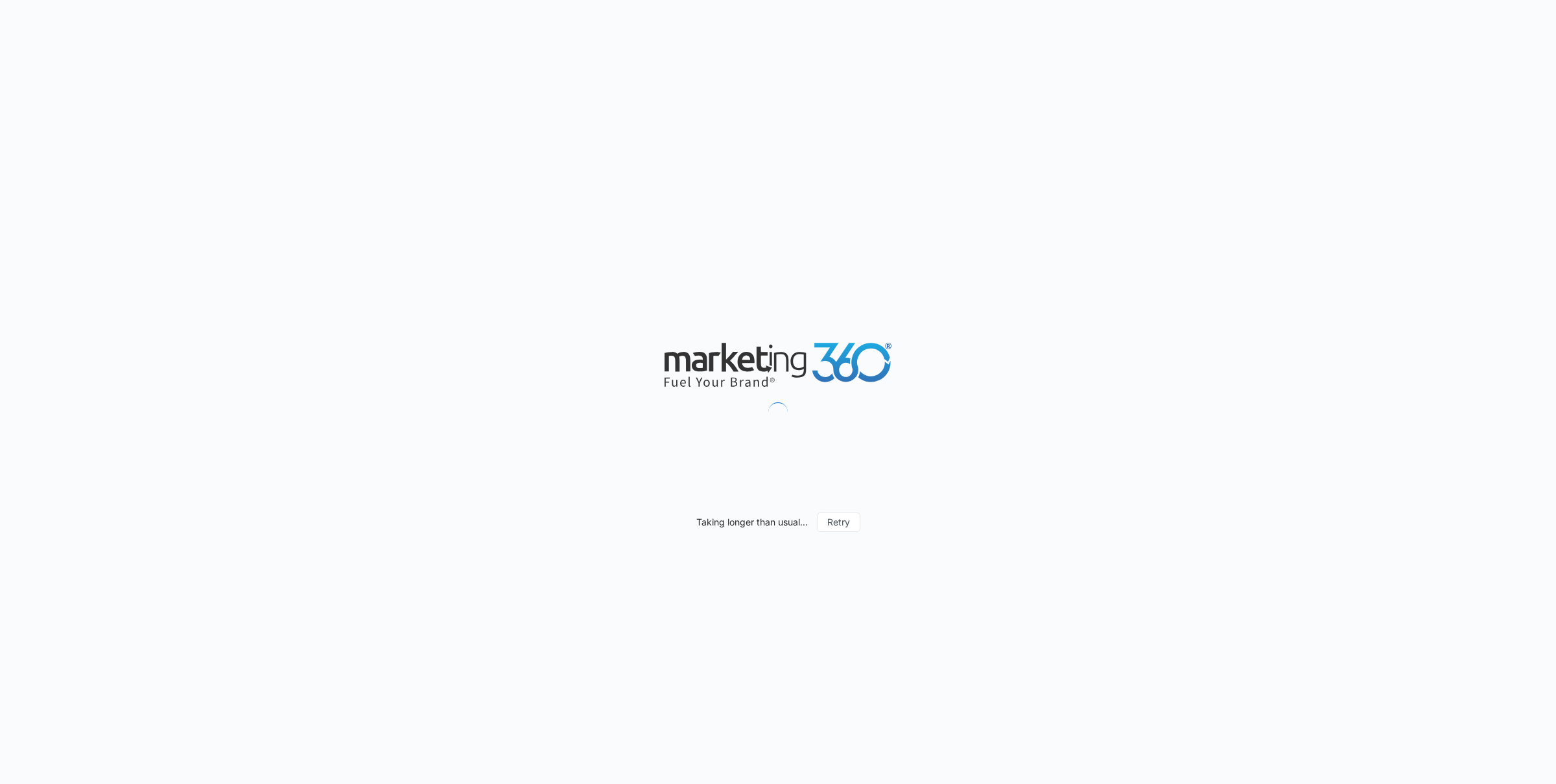
scroll to position [568, 0]
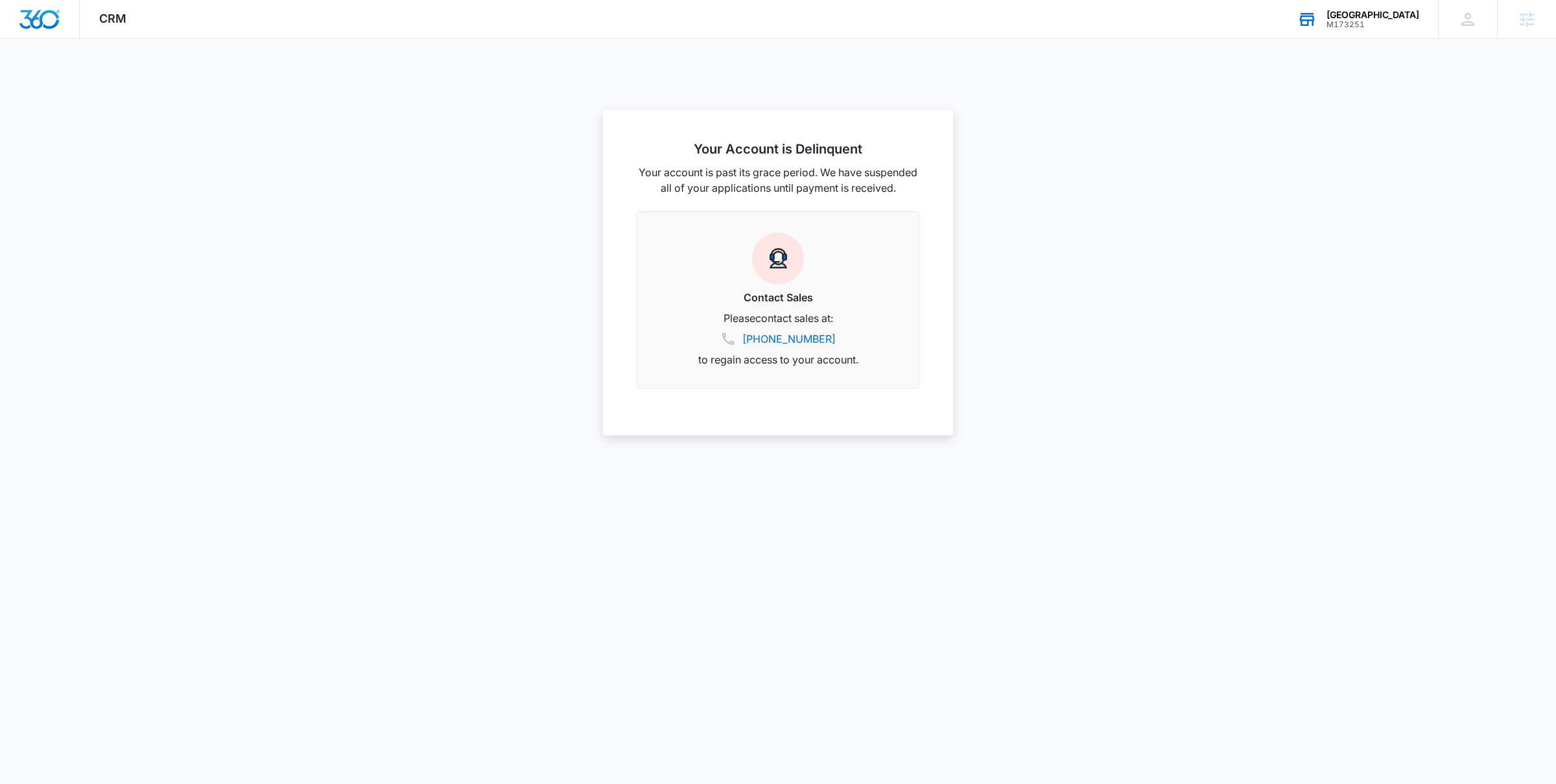
click at [1319, 21] on div "Aguilar Justice Center M173251 Your Accounts View All" at bounding box center [1358, 19] width 160 height 38
type input "m322000"
click at [1302, 138] on span "M322000" at bounding box center [1288, 142] width 70 height 9
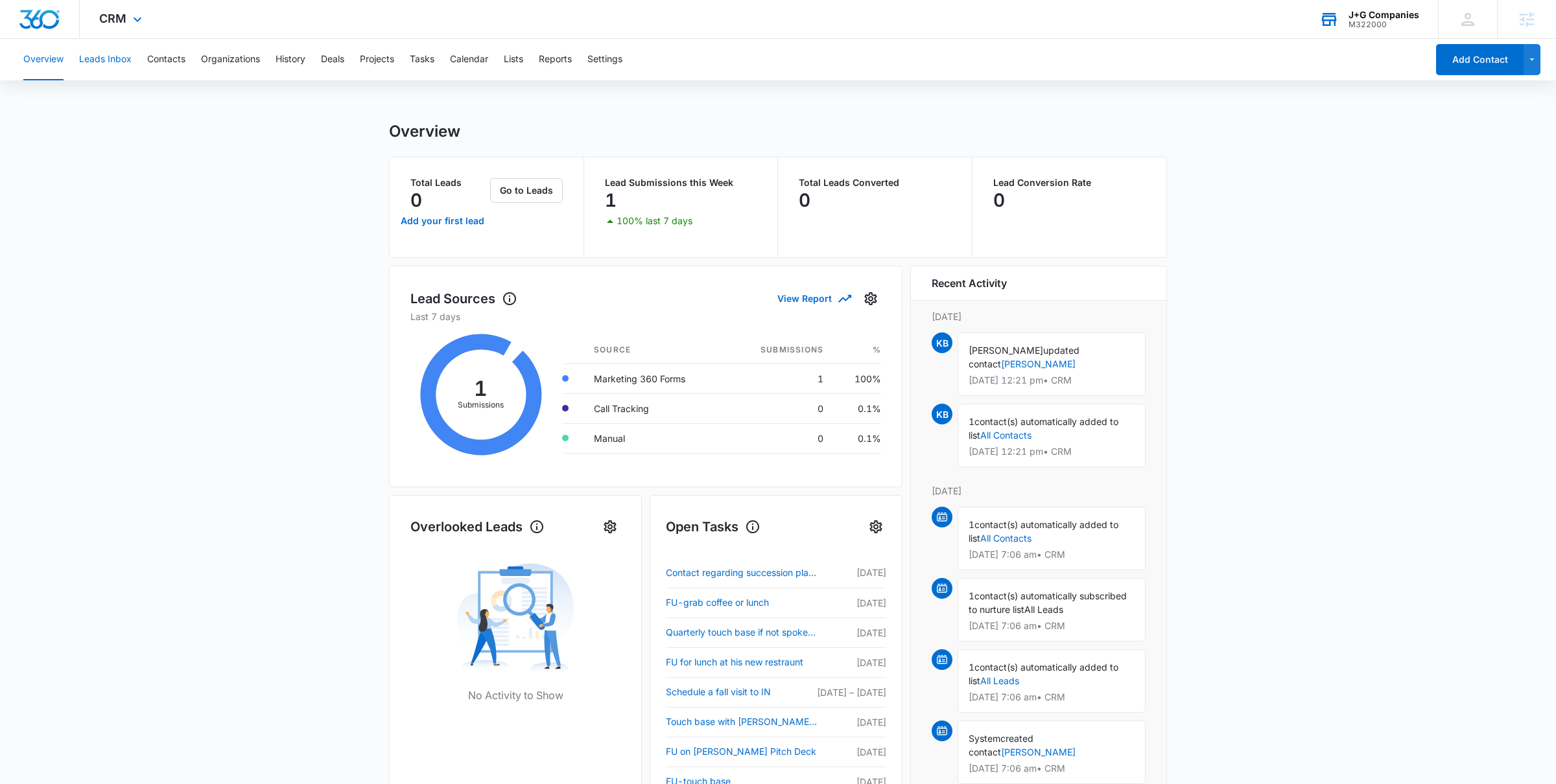
click at [116, 62] on button "Leads Inbox" at bounding box center [105, 59] width 53 height 41
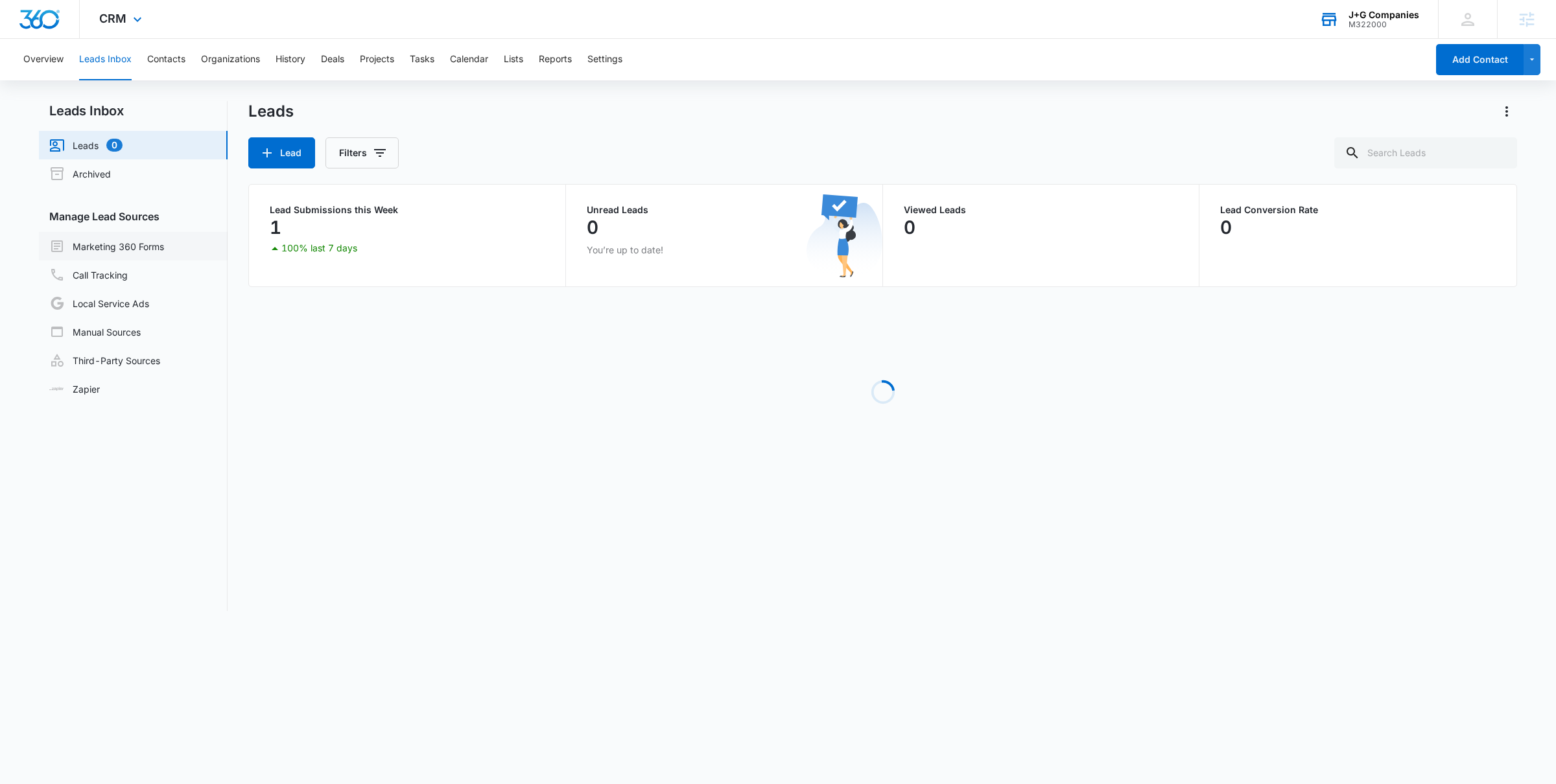
click at [164, 250] on link "Marketing 360 Forms" at bounding box center [107, 246] width 115 height 15
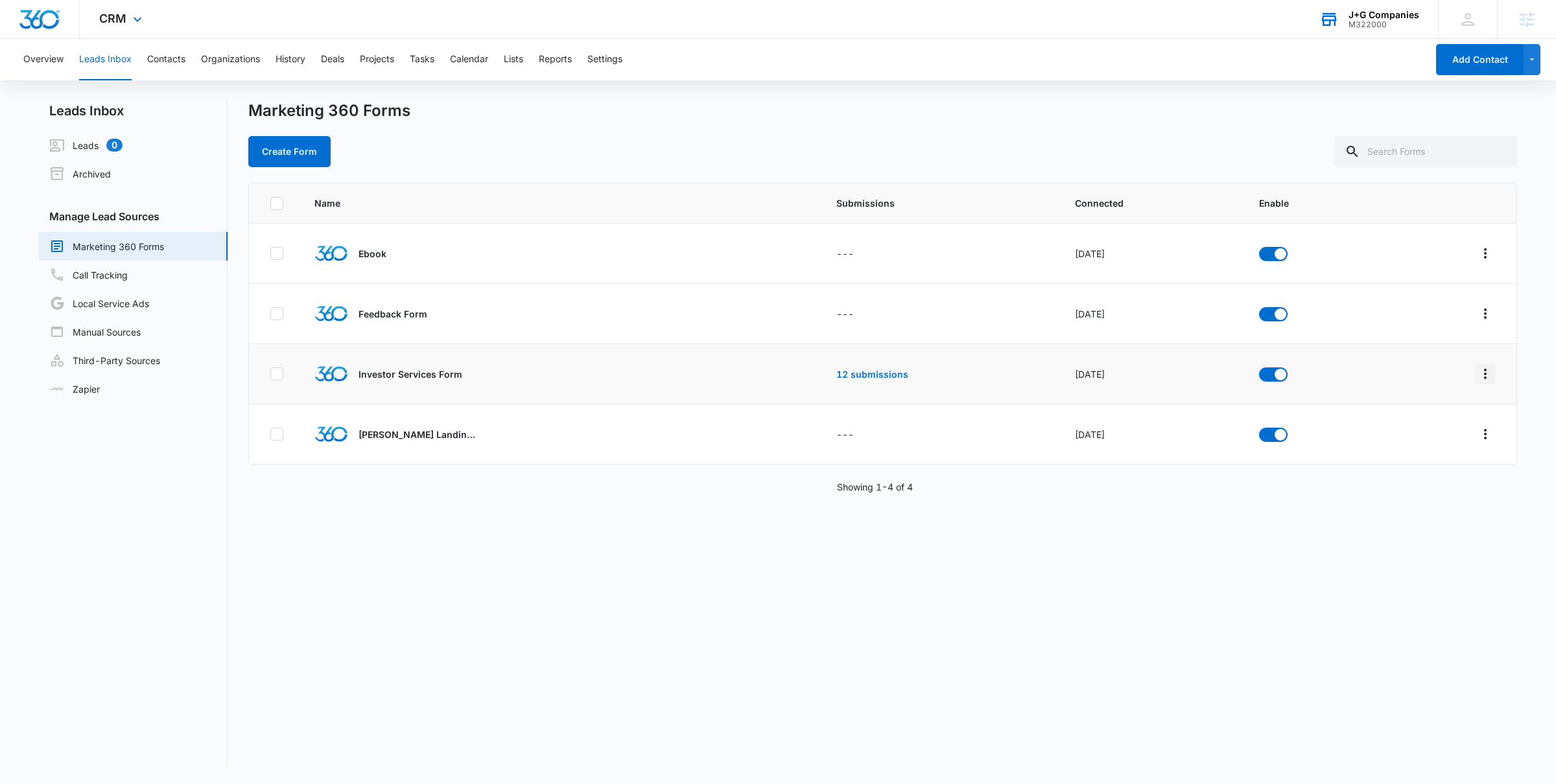
click at [1486, 374] on icon "Overflow Menu" at bounding box center [1485, 373] width 2 height 11
click at [1489, 373] on icon "Overflow Menu" at bounding box center [1485, 373] width 15 height 15
click at [1435, 445] on div "Field Mapping" at bounding box center [1427, 449] width 74 height 9
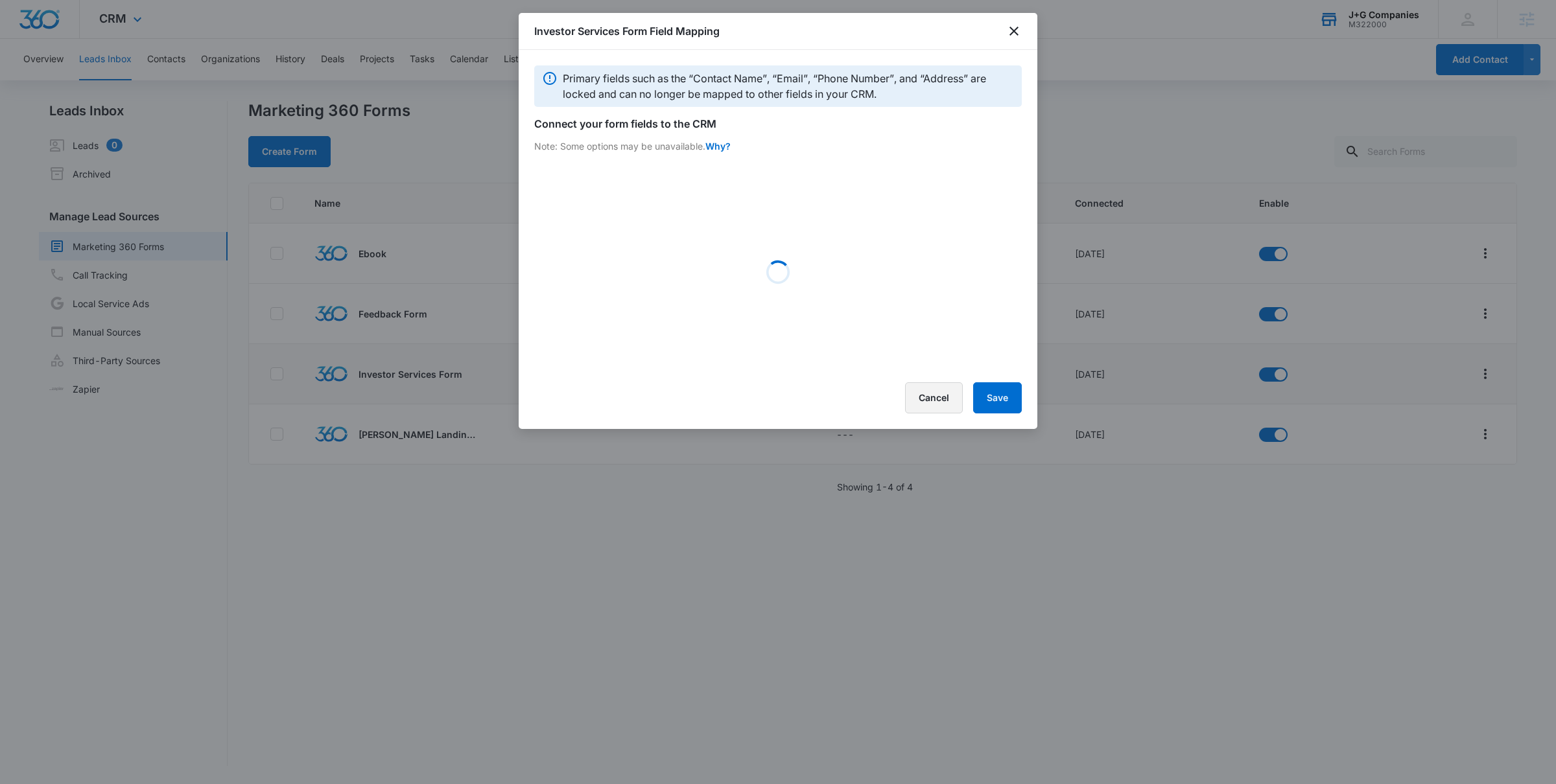
click at [941, 404] on button "Cancel" at bounding box center [933, 398] width 57 height 31
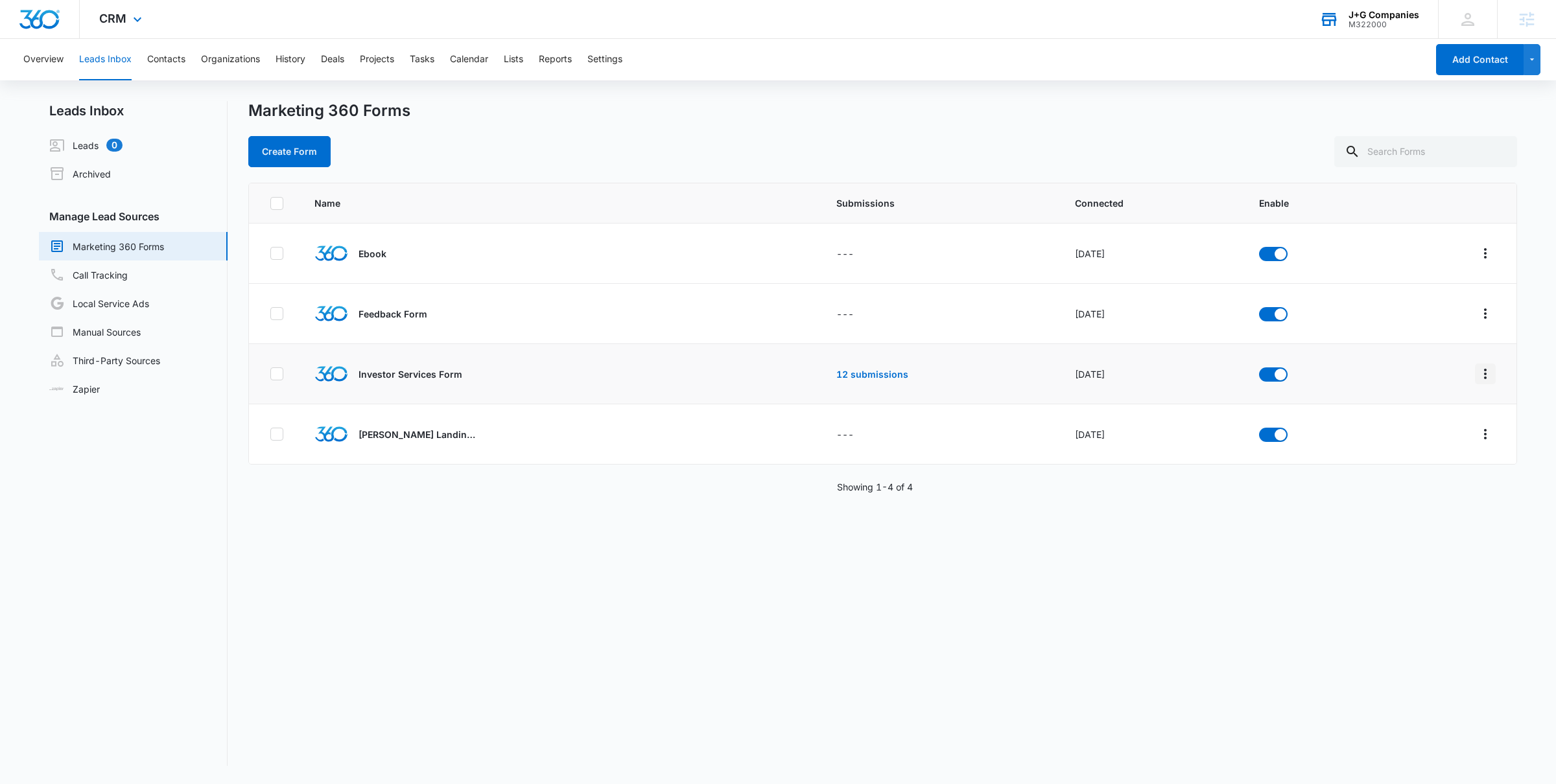
click at [1494, 369] on button "Overflow Menu" at bounding box center [1486, 374] width 21 height 21
click at [1395, 450] on div "Field Mapping" at bounding box center [1427, 449] width 74 height 9
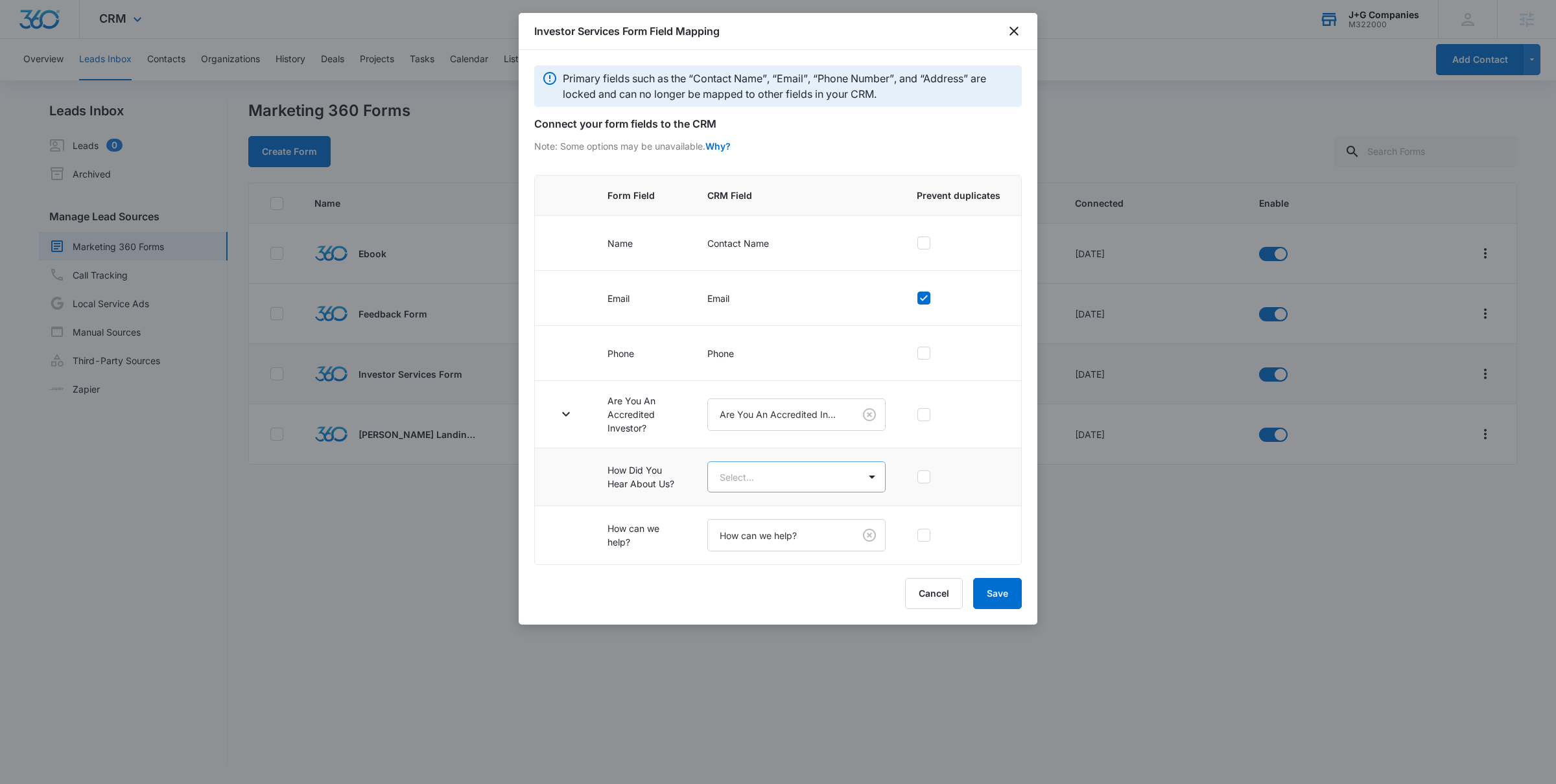
click at [802, 474] on body "CRM Apps Reputation Forms CRM Email Social POS Content Intelligence Files Brand…" at bounding box center [778, 392] width 1556 height 784
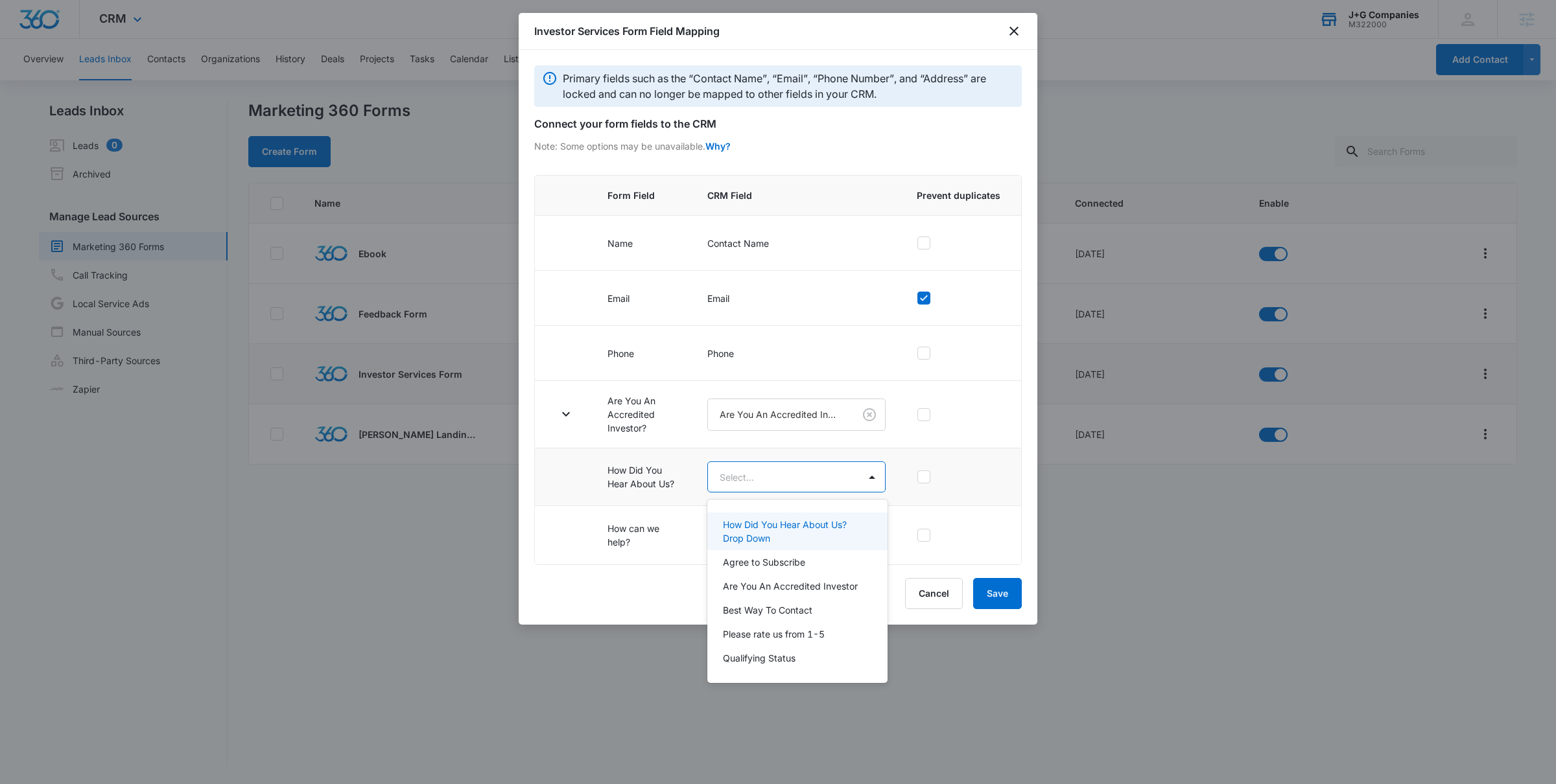
click at [793, 537] on p "How Did You Hear About Us? Drop Down" at bounding box center [796, 532] width 146 height 27
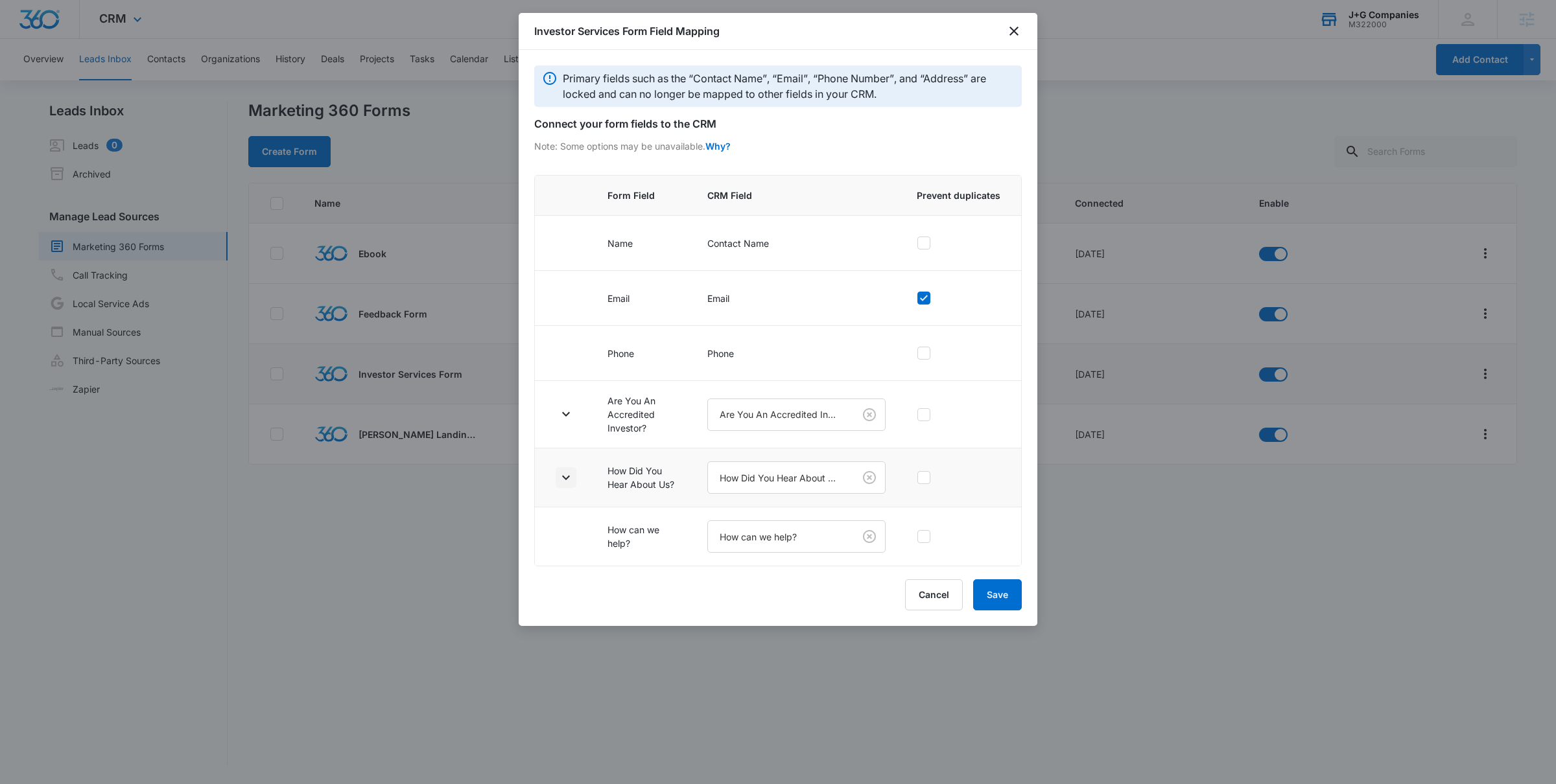
click at [567, 475] on icon "button" at bounding box center [565, 477] width 15 height 15
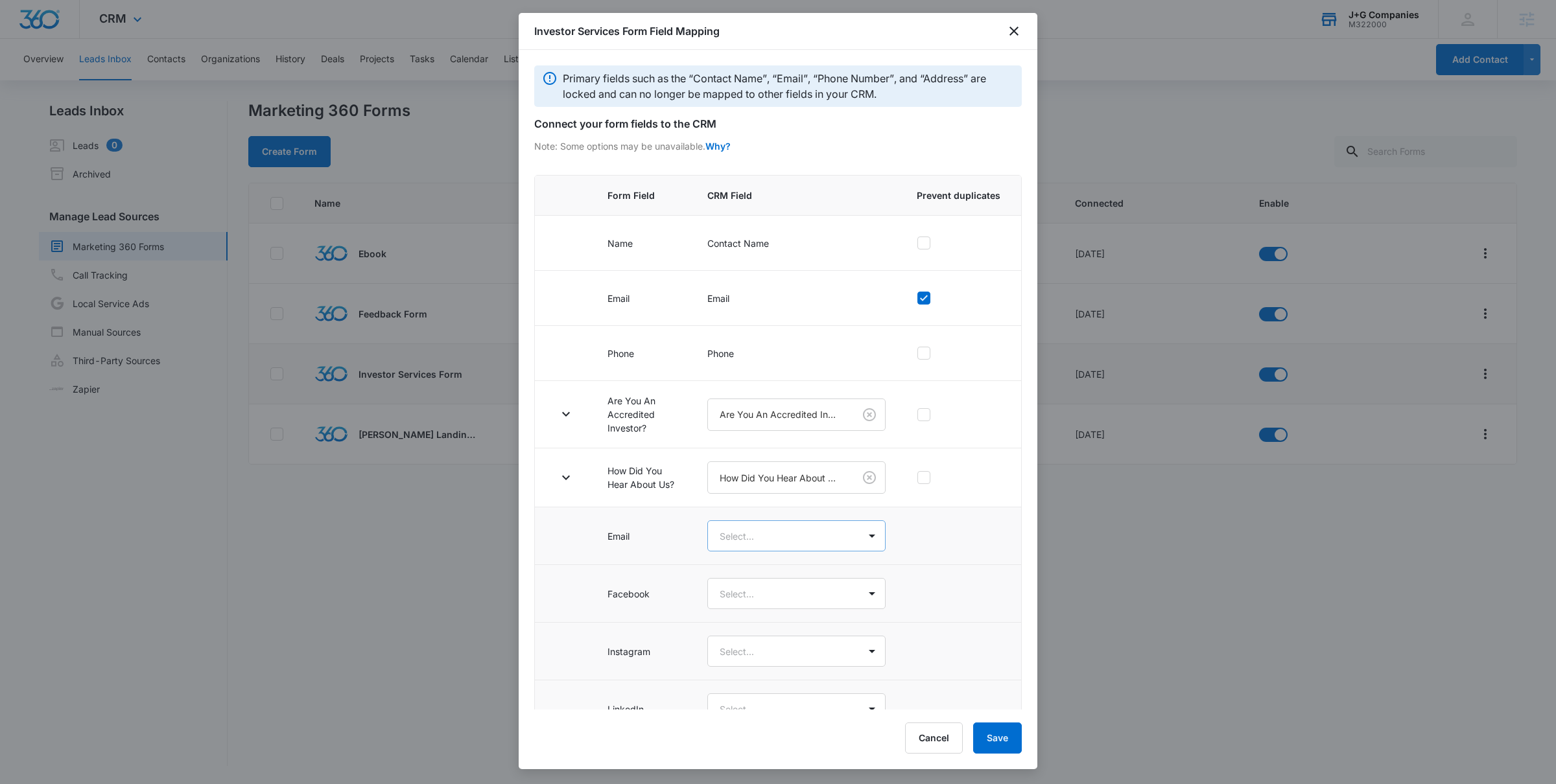
click at [751, 546] on body "CRM Apps Reputation Forms CRM Email Social POS Content Intelligence Files Brand…" at bounding box center [778, 392] width 1556 height 784
click at [749, 580] on div "Email" at bounding box center [796, 584] width 146 height 14
click at [749, 604] on body "CRM Apps Reputation Forms CRM Email Social POS Content Intelligence Files Brand…" at bounding box center [778, 392] width 1556 height 784
click at [742, 668] on p "Facebook" at bounding box center [744, 667] width 42 height 14
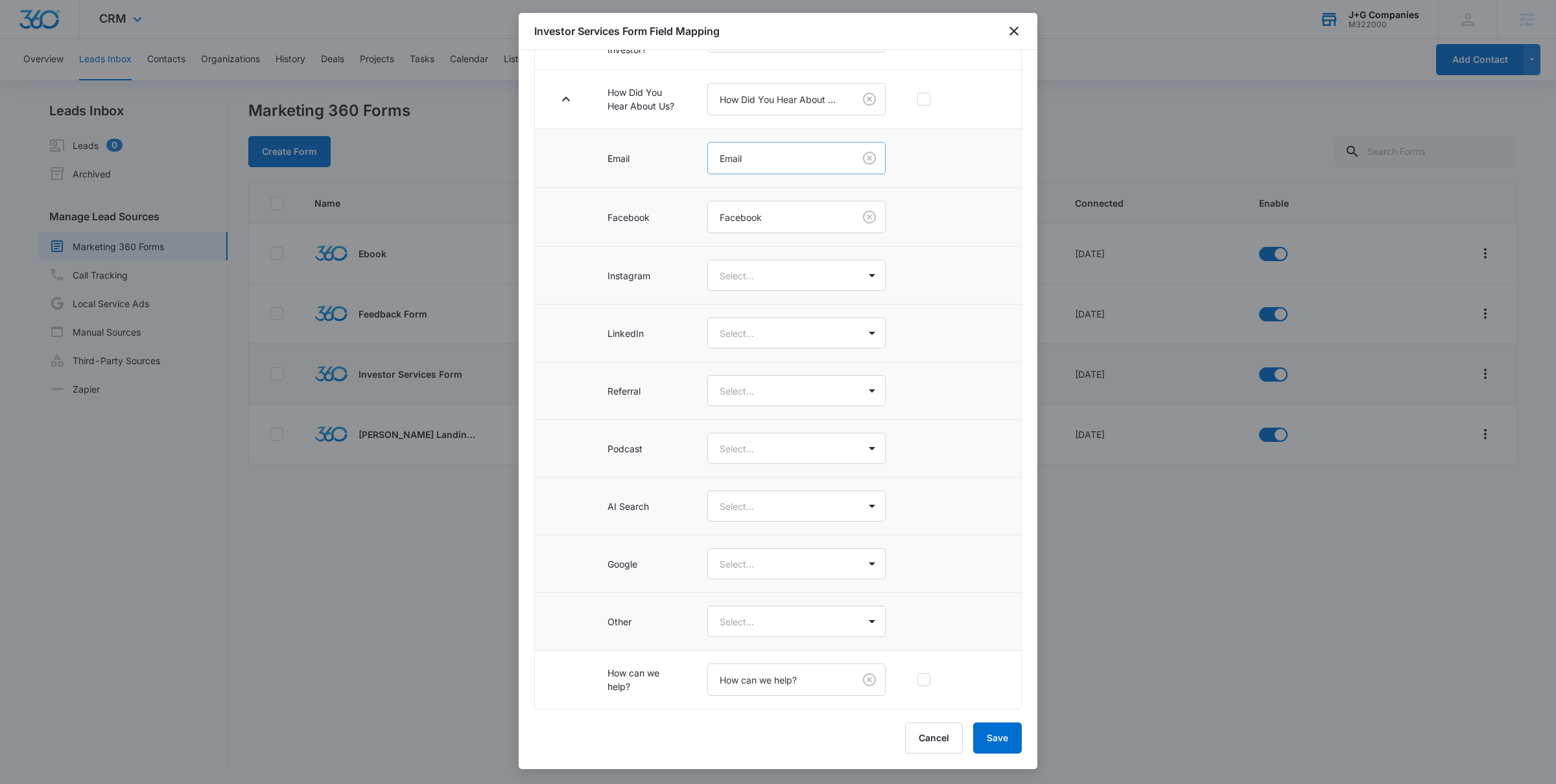
scroll to position [383, 0]
click at [787, 280] on body "CRM Apps Reputation Forms CRM Email Social POS Content Intelligence Files Brand…" at bounding box center [778, 392] width 1556 height 784
click at [784, 365] on div "Instagram" at bounding box center [796, 368] width 146 height 14
click at [788, 337] on body "CRM Apps Reputation Forms CRM Email Social POS Content Intelligence Files Brand…" at bounding box center [778, 392] width 1556 height 784
click at [778, 452] on div "LinkedIn" at bounding box center [796, 450] width 146 height 14
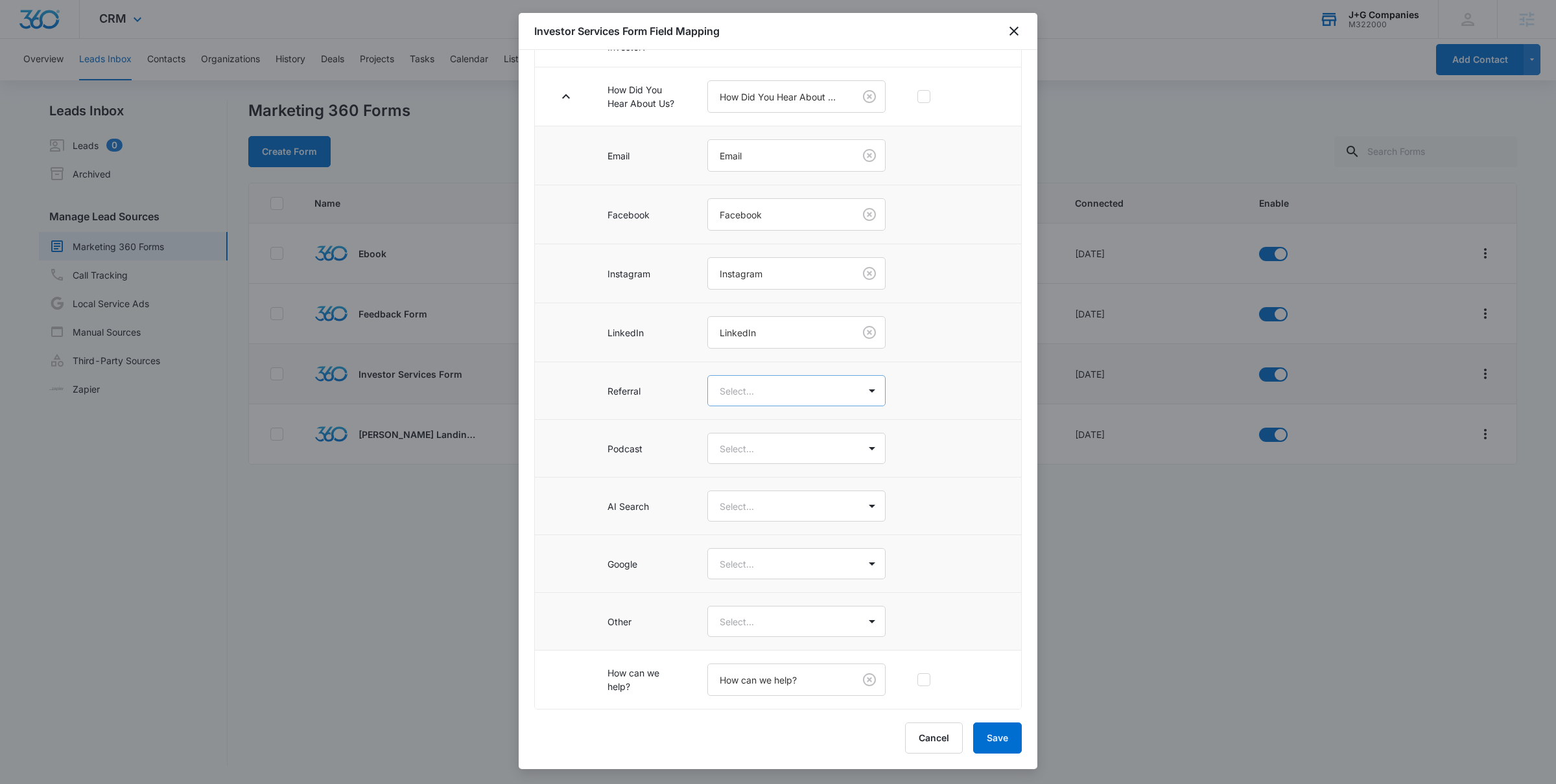
click at [782, 401] on body "CRM Apps Reputation Forms CRM Email Social POS Content Intelligence Files Brand…" at bounding box center [778, 392] width 1556 height 784
click at [756, 535] on p "Referral" at bounding box center [739, 534] width 33 height 14
click at [764, 458] on body "CRM Apps Reputation Forms CRM Email Social POS Content Intelligence Files Brand…" at bounding box center [778, 392] width 1556 height 784
click at [758, 596] on div "Podcast" at bounding box center [796, 599] width 146 height 14
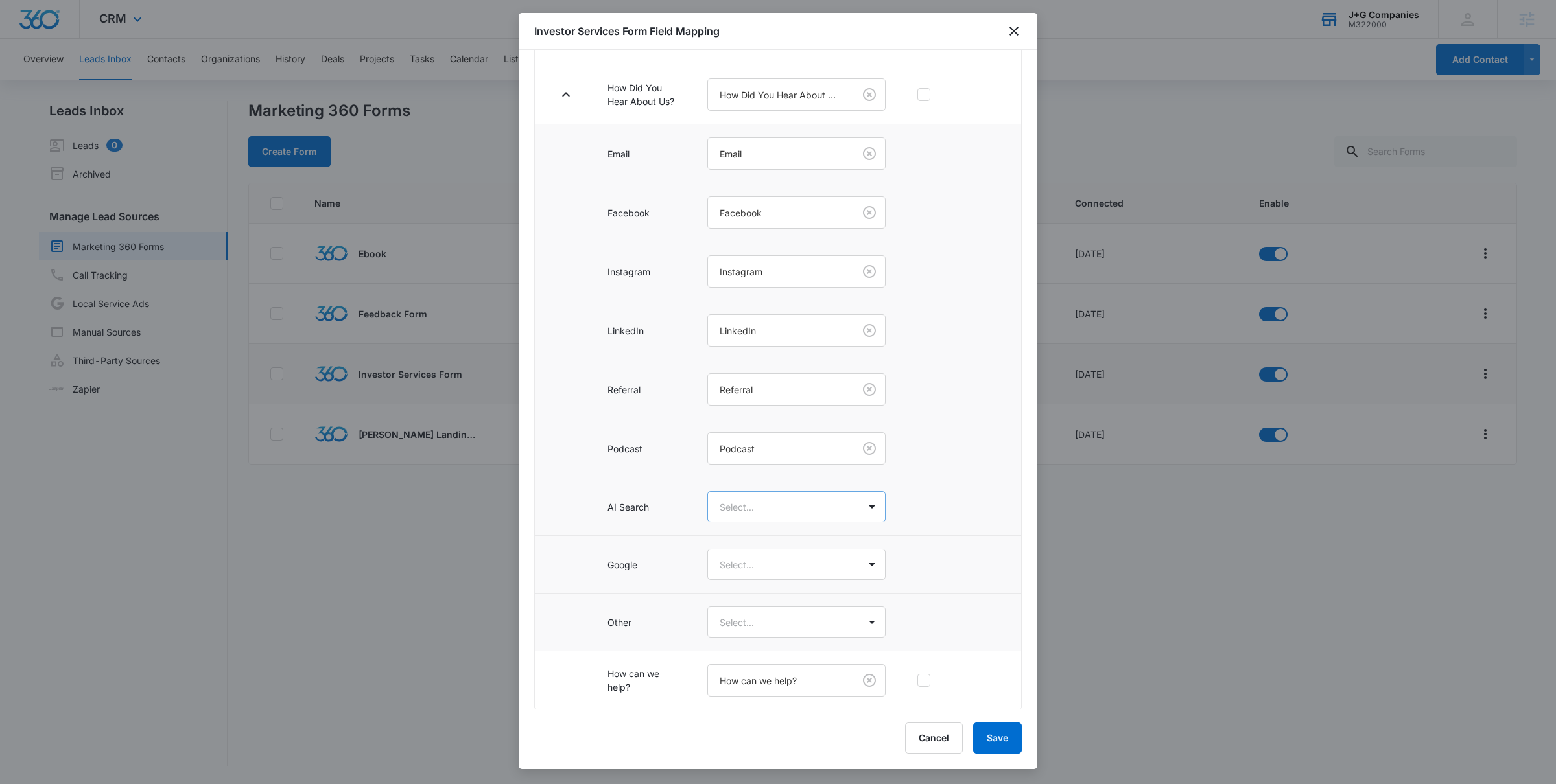
click at [782, 514] on body "CRM Apps Reputation Forms CRM Email Social POS Content Intelligence Files Brand…" at bounding box center [778, 392] width 1556 height 784
click at [748, 681] on p "AI Search" at bounding box center [743, 681] width 41 height 14
click at [760, 570] on body "CRM Apps Reputation Forms CRM Email Social POS Content Intelligence Files Brand…" at bounding box center [778, 392] width 1556 height 784
click at [746, 714] on p "Google" at bounding box center [738, 720] width 30 height 14
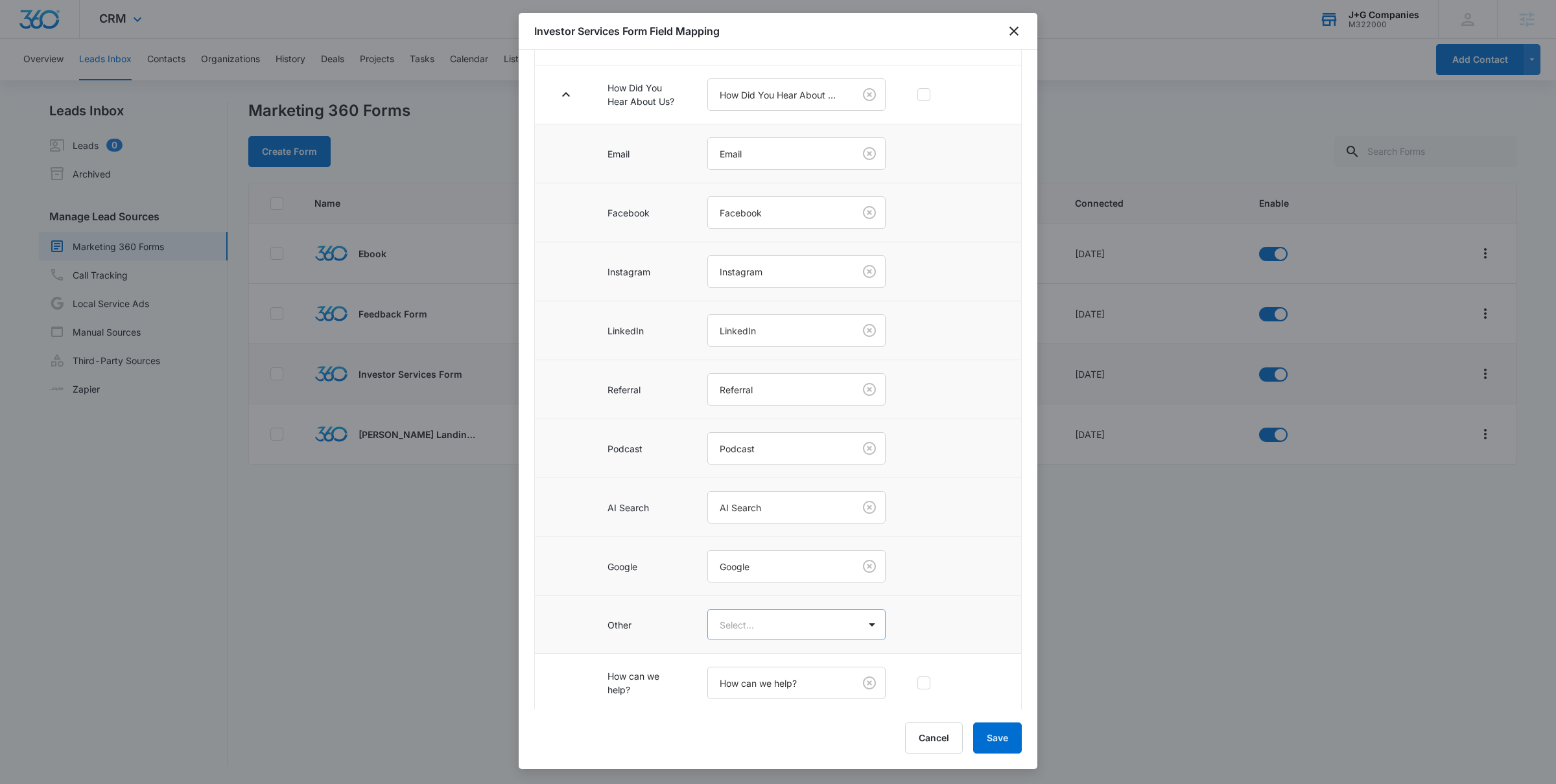
scroll to position [393, 0]
click at [752, 600] on td "Select..." at bounding box center [797, 622] width 209 height 57
click at [751, 619] on body "CRM Apps Reputation Forms CRM Email Social POS Content Intelligence Files Brand…" at bounding box center [778, 392] width 1556 height 784
click at [742, 774] on p "Other" at bounding box center [735, 775] width 24 height 14
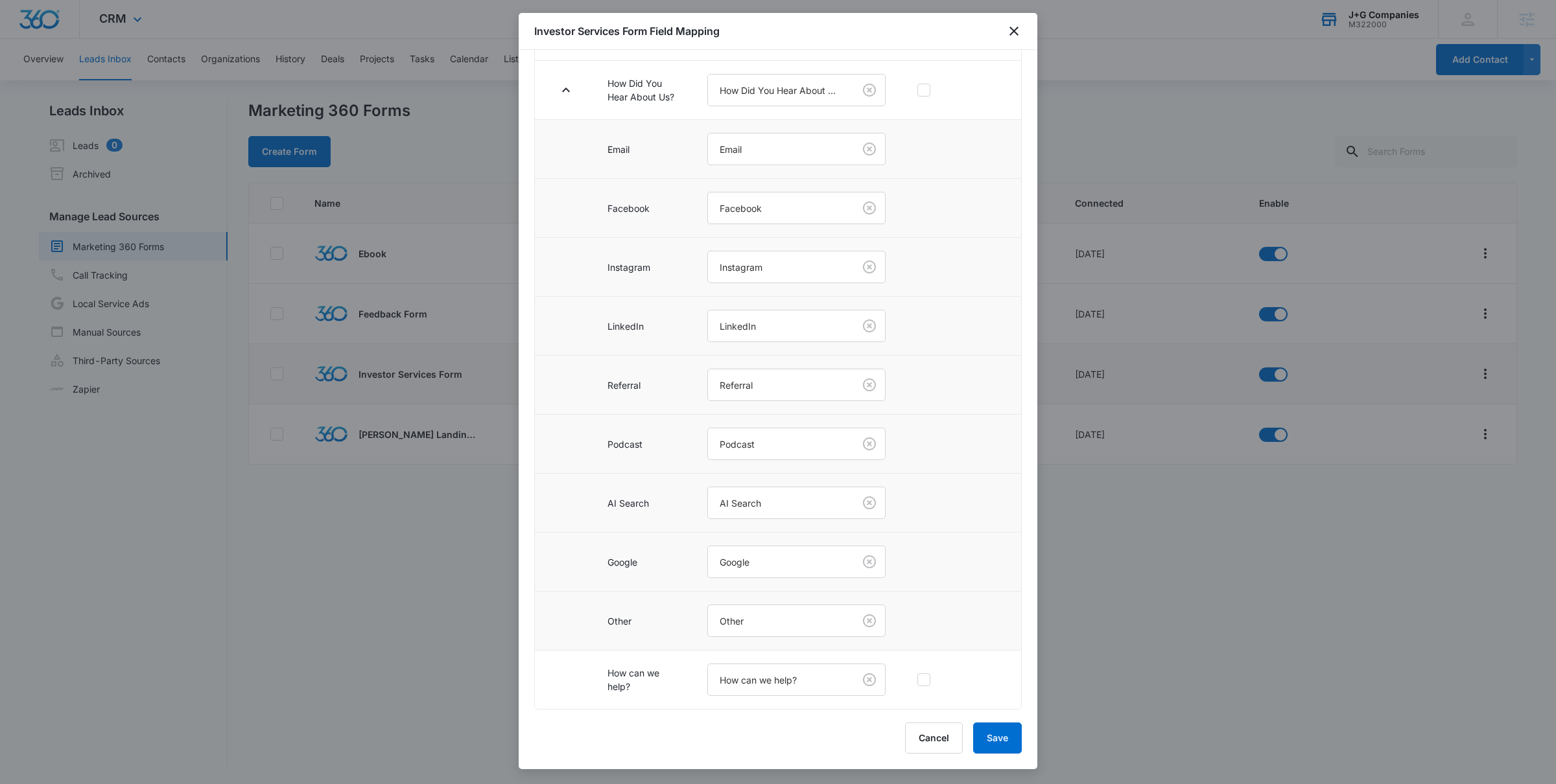
scroll to position [394, 0]
click at [993, 737] on button "Save" at bounding box center [997, 738] width 49 height 31
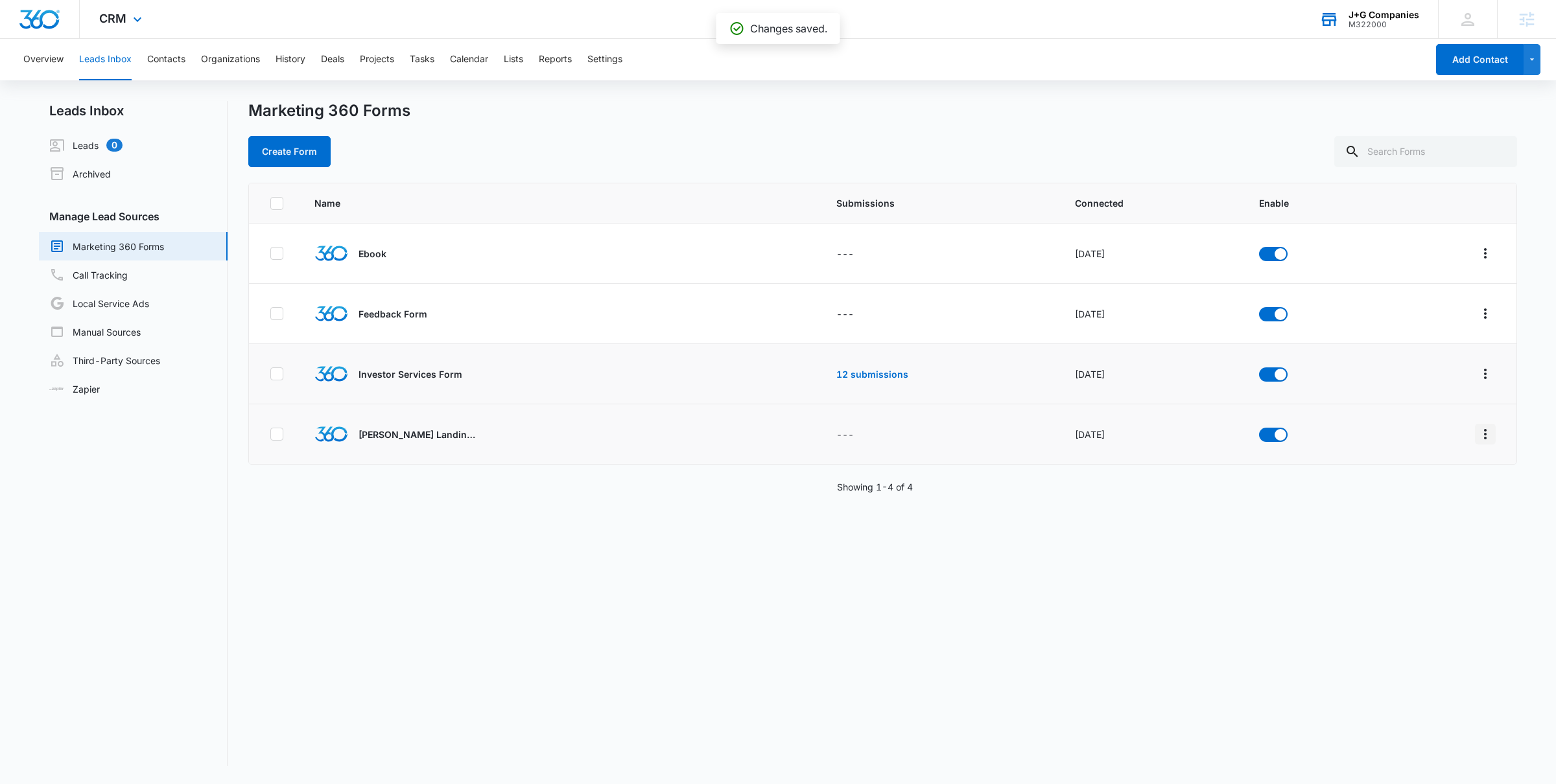
click at [1483, 432] on icon "Overflow Menu" at bounding box center [1485, 434] width 15 height 15
click at [1428, 508] on div "Field Mapping" at bounding box center [1427, 509] width 74 height 9
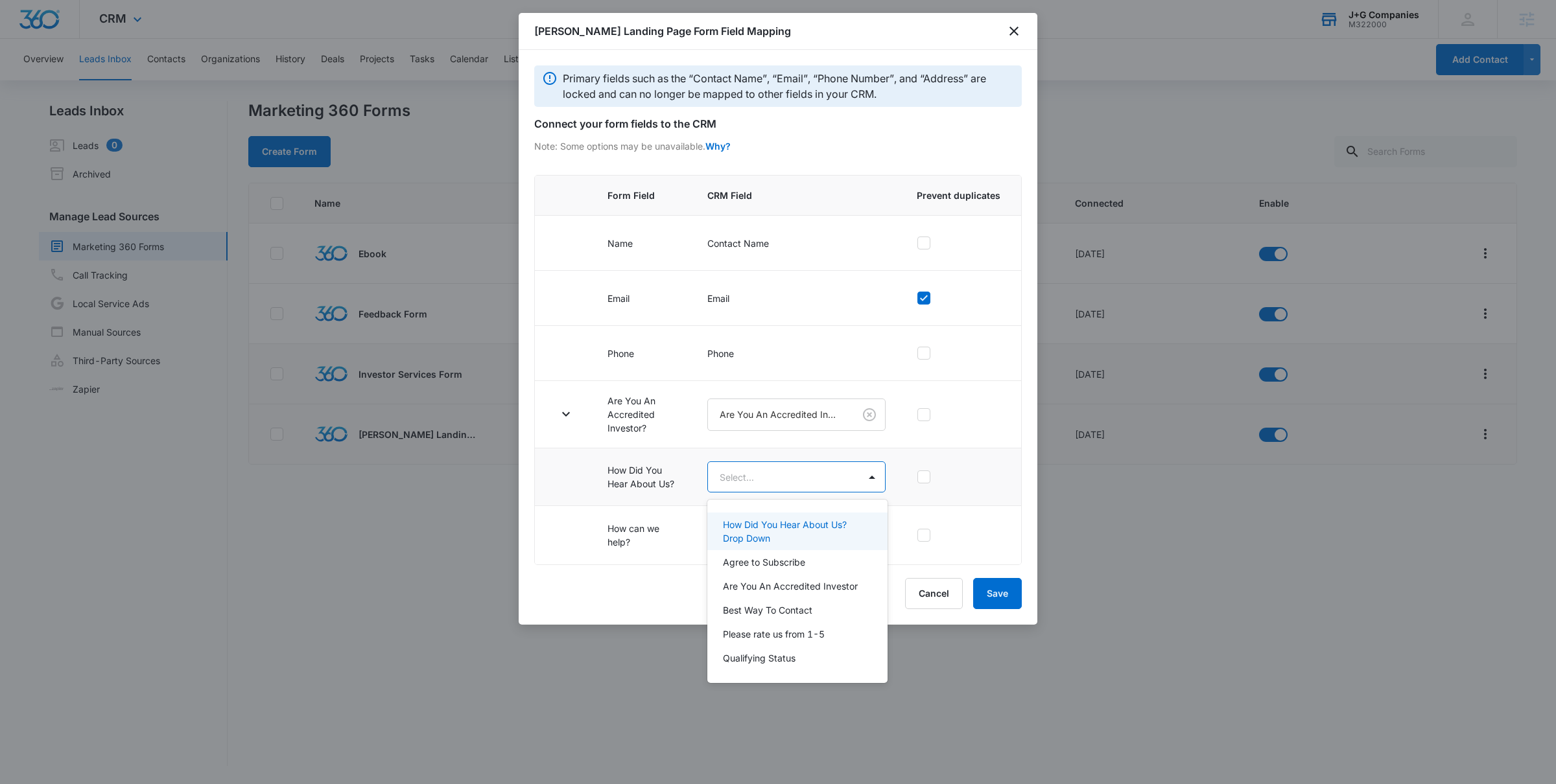
click at [766, 468] on body "CRM Apps Reputation Forms CRM Email Social POS Content Intelligence Files Brand…" at bounding box center [778, 392] width 1556 height 784
click at [785, 528] on p "How Did You Hear About Us? Drop Down" at bounding box center [796, 532] width 146 height 27
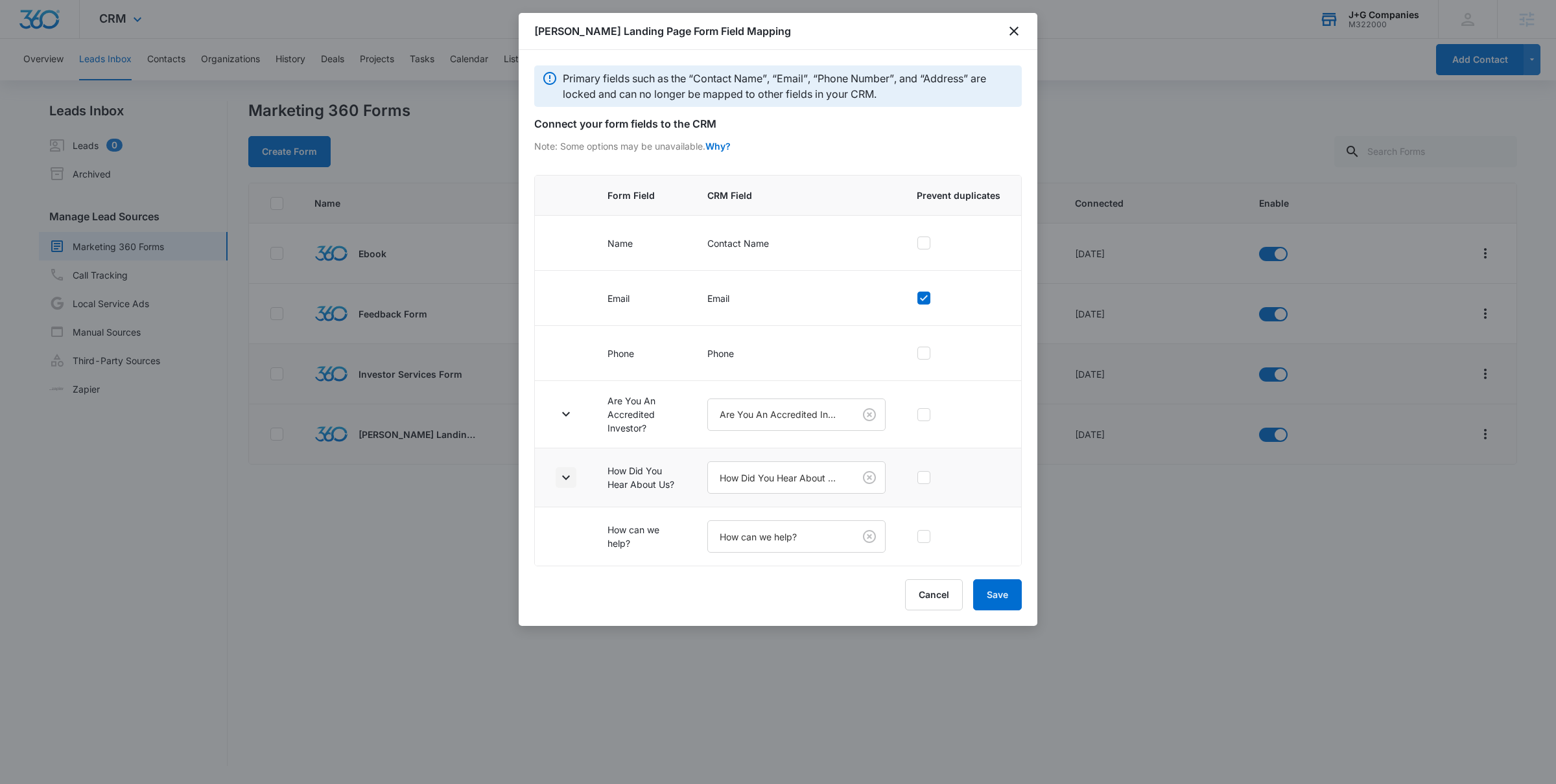
click at [573, 478] on icon "button" at bounding box center [565, 477] width 15 height 15
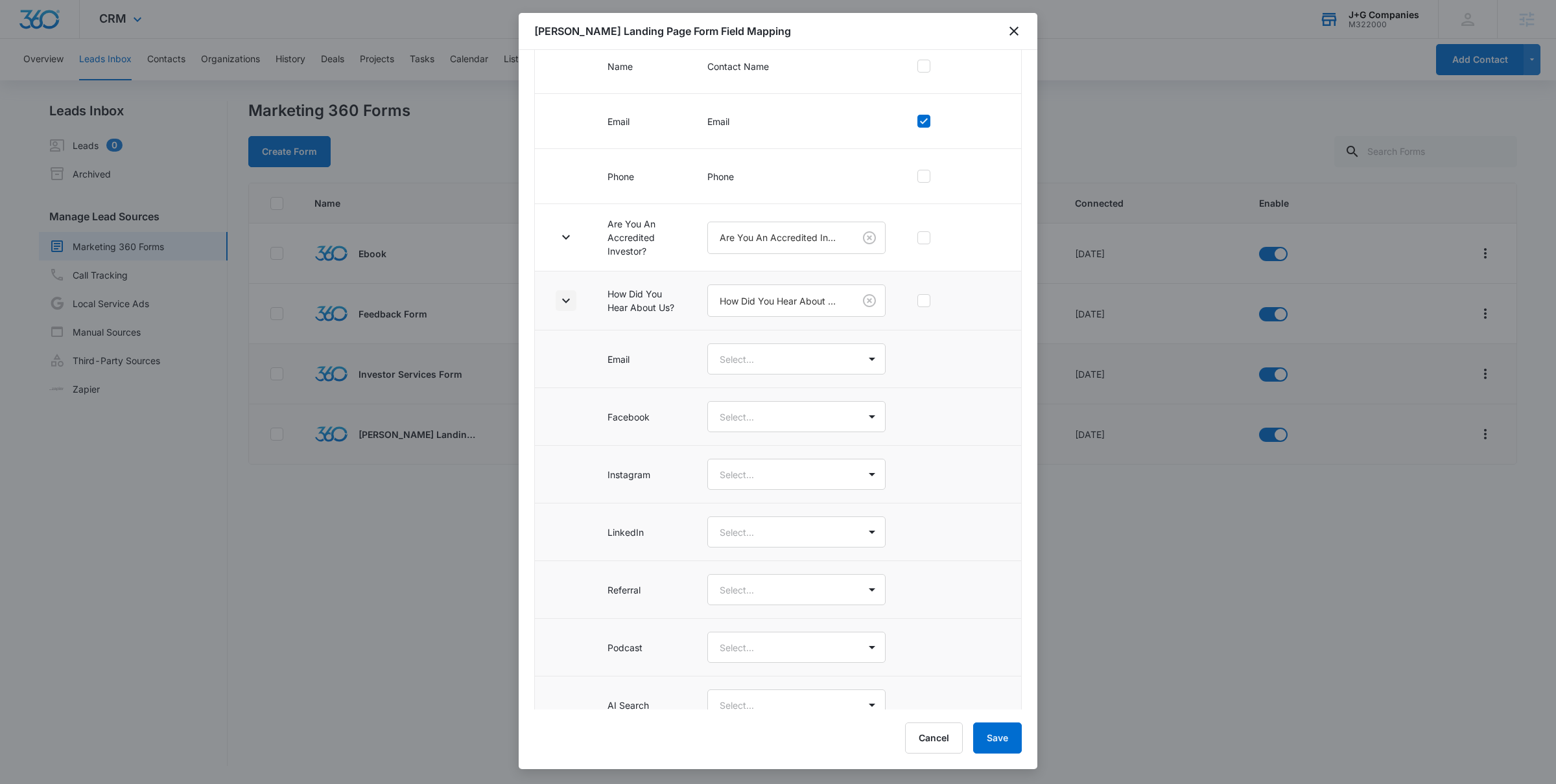
scroll to position [380, 0]
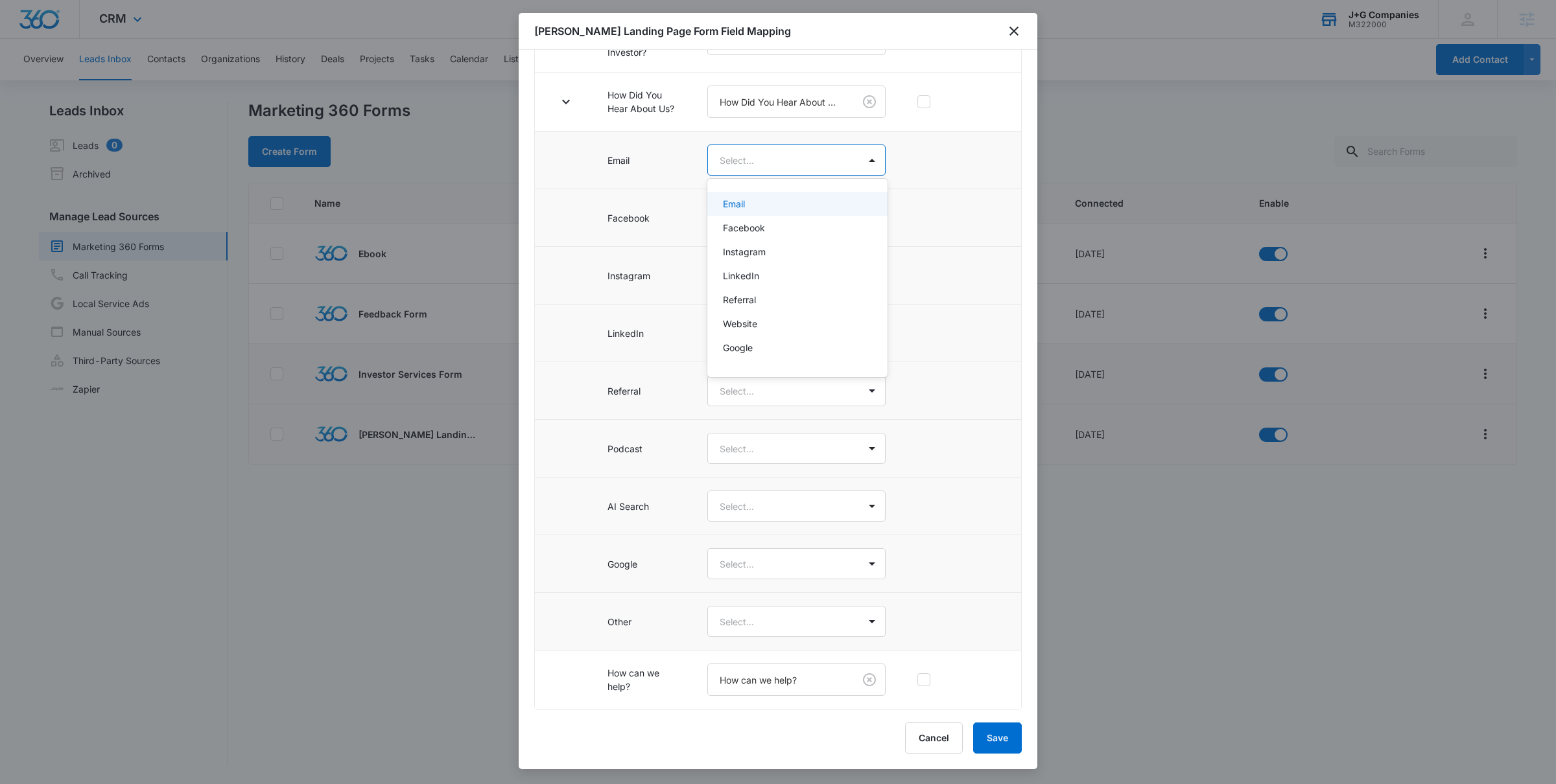
click at [828, 167] on body "CRM Apps Reputation Forms CRM Email Social POS Content Intelligence Files Brand…" at bounding box center [778, 392] width 1556 height 784
click at [818, 211] on div "Email" at bounding box center [796, 204] width 146 height 14
click at [814, 217] on body "CRM Apps Reputation Forms CRM Email Social POS Content Intelligence Files Brand…" at bounding box center [778, 392] width 1556 height 784
click at [785, 282] on div "Facebook" at bounding box center [796, 287] width 146 height 14
click at [785, 282] on body "CRM Apps Reputation Forms CRM Email Social POS Content Intelligence Files Brand…" at bounding box center [778, 392] width 1556 height 784
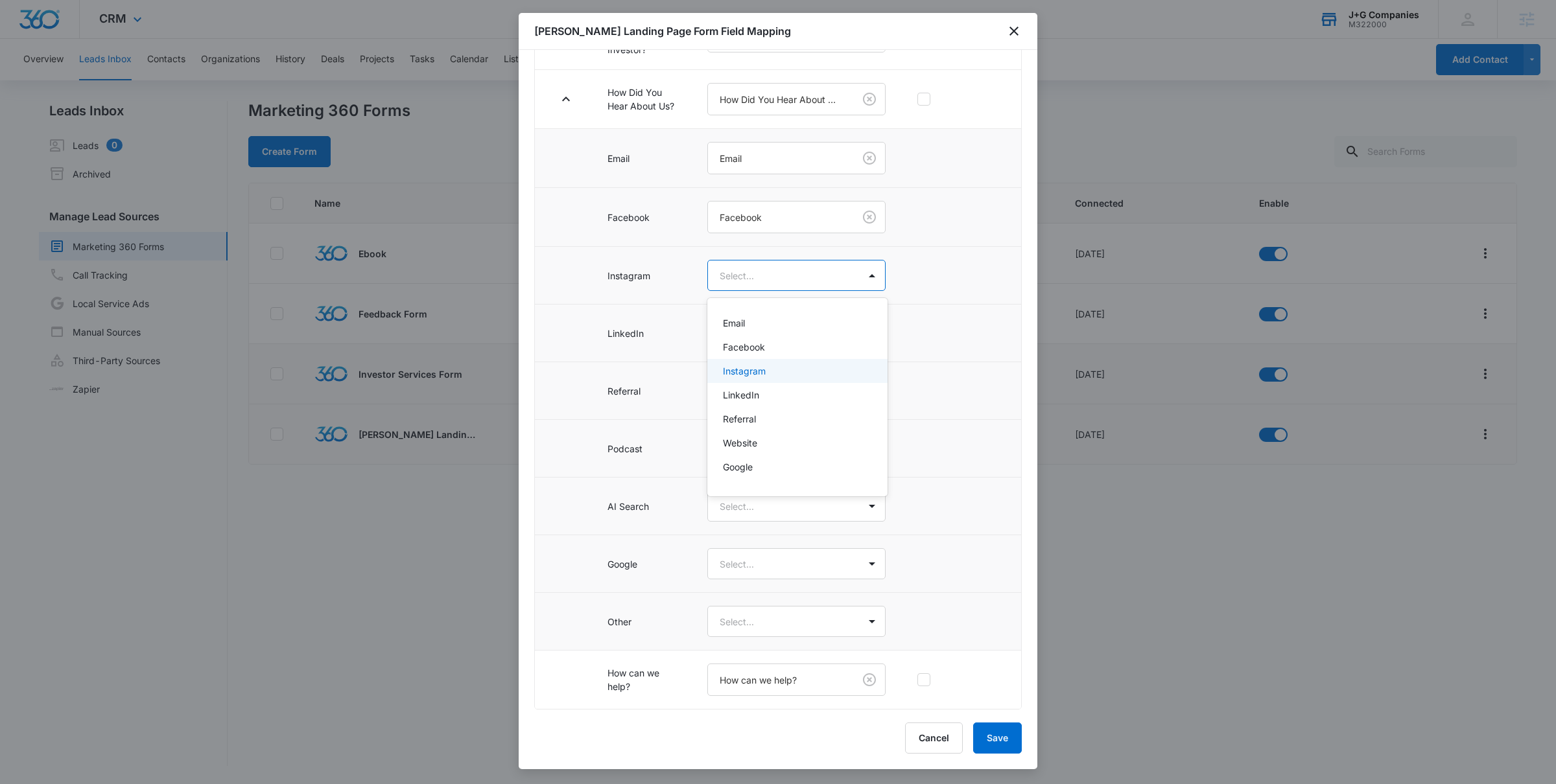
click at [769, 374] on div "Instagram" at bounding box center [796, 371] width 146 height 14
click at [778, 344] on body "CRM Apps Reputation Forms CRM Email Social POS Content Intelligence Files Brand…" at bounding box center [778, 392] width 1556 height 784
click at [774, 445] on div "LinkedIn" at bounding box center [797, 454] width 180 height 24
click at [774, 403] on body "CRM Apps Reputation Forms CRM Email Social POS Content Intelligence Files Brand…" at bounding box center [778, 392] width 1556 height 784
click at [769, 531] on div "Referral" at bounding box center [796, 537] width 146 height 14
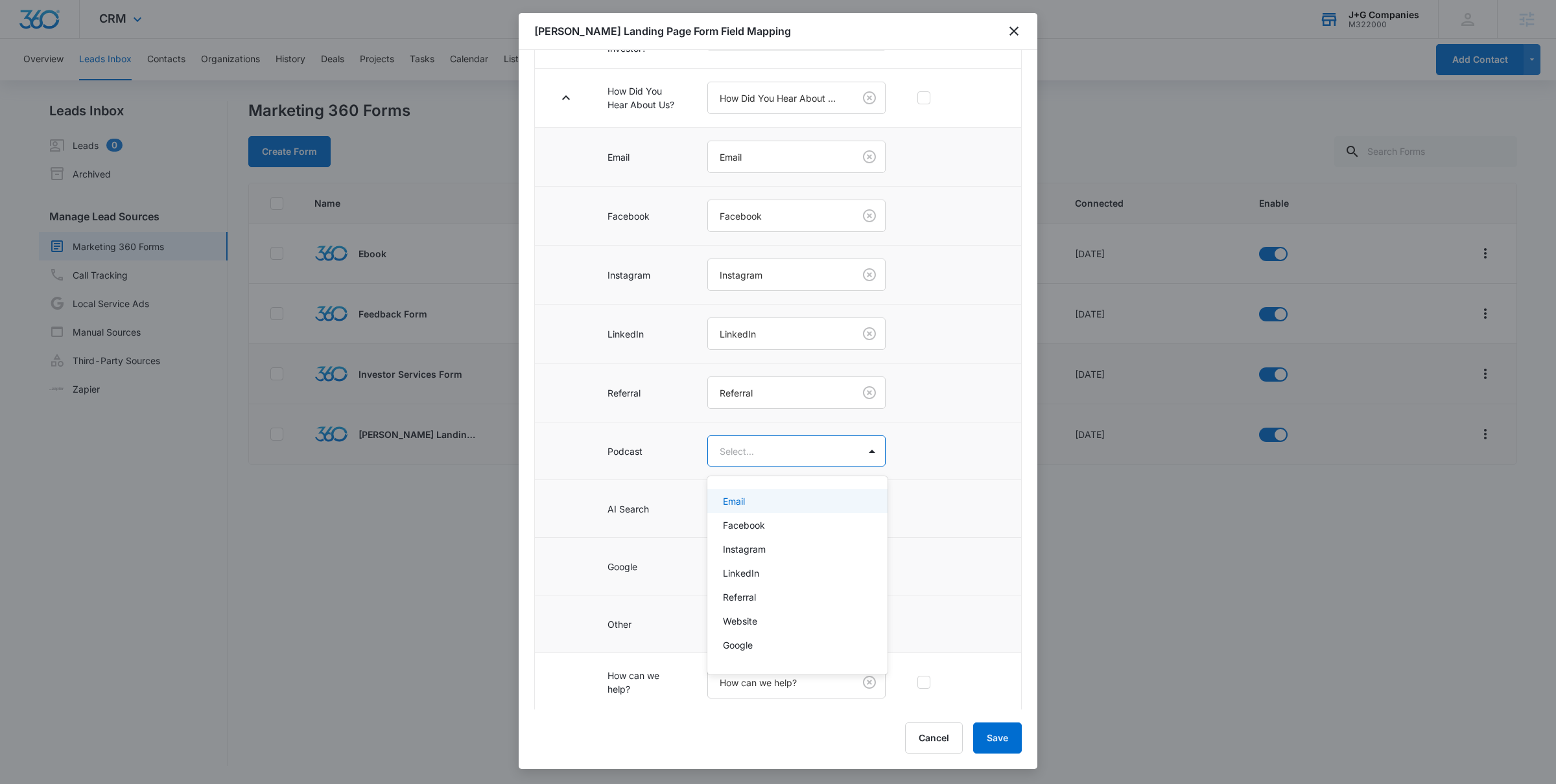
click at [789, 459] on body "CRM Apps Reputation Forms CRM Email Social POS Content Intelligence Files Brand…" at bounding box center [778, 392] width 1556 height 784
click at [763, 600] on div "Podcast" at bounding box center [796, 602] width 146 height 14
click at [789, 518] on body "CRM Apps Reputation Forms CRM Email Social POS Content Intelligence Files Brand…" at bounding box center [778, 392] width 1556 height 784
click at [764, 681] on div "AI Search" at bounding box center [796, 685] width 146 height 14
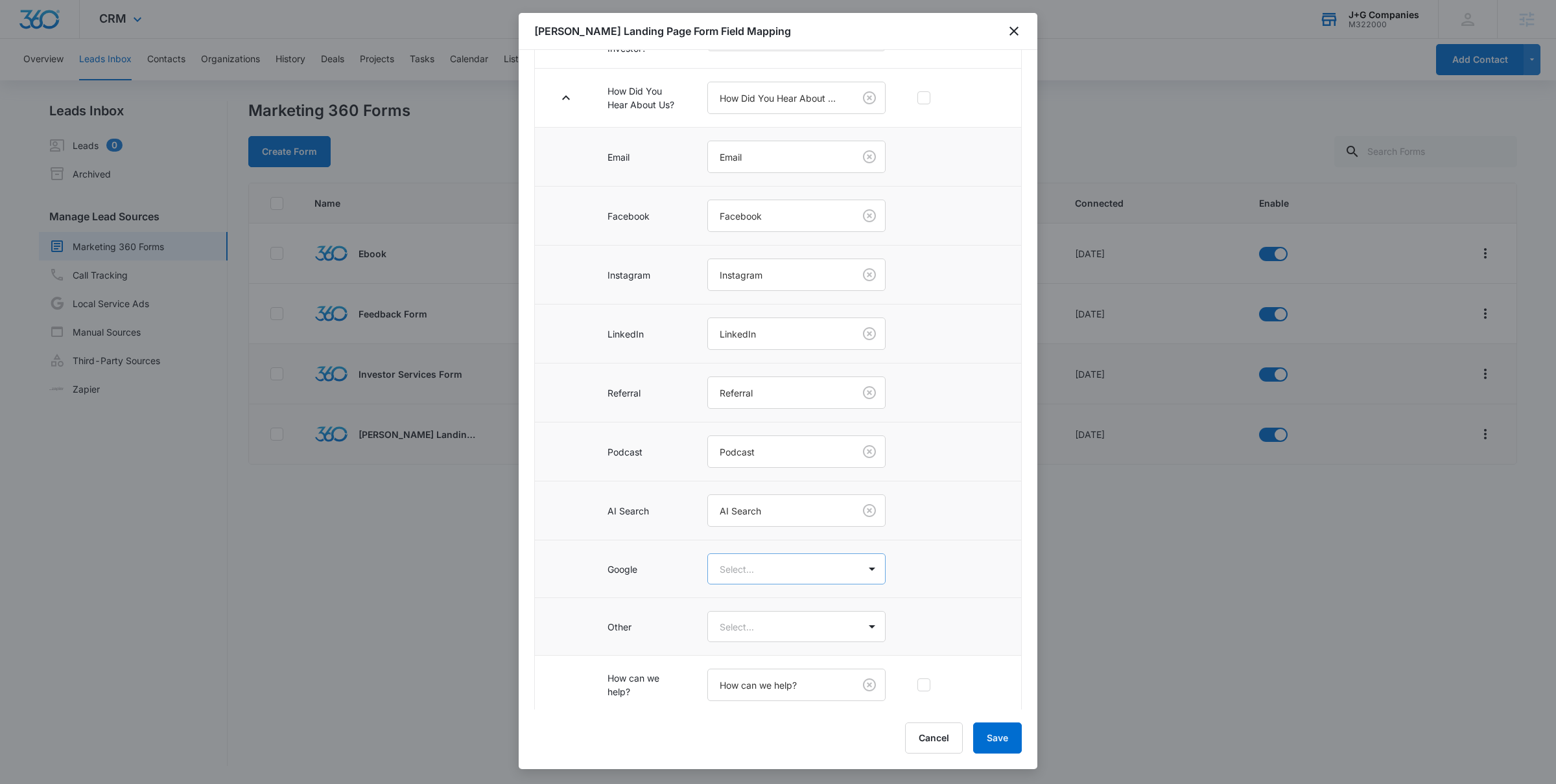
click at [780, 588] on body "CRM Apps Reputation Forms CRM Email Social POS Content Intelligence Files Brand…" at bounding box center [778, 392] width 1556 height 784
click at [758, 704] on div "Google" at bounding box center [796, 706] width 146 height 14
click at [772, 643] on body "CRM Apps Reputation Forms CRM Email Social POS Content Intelligence Files Brand…" at bounding box center [778, 392] width 1556 height 784
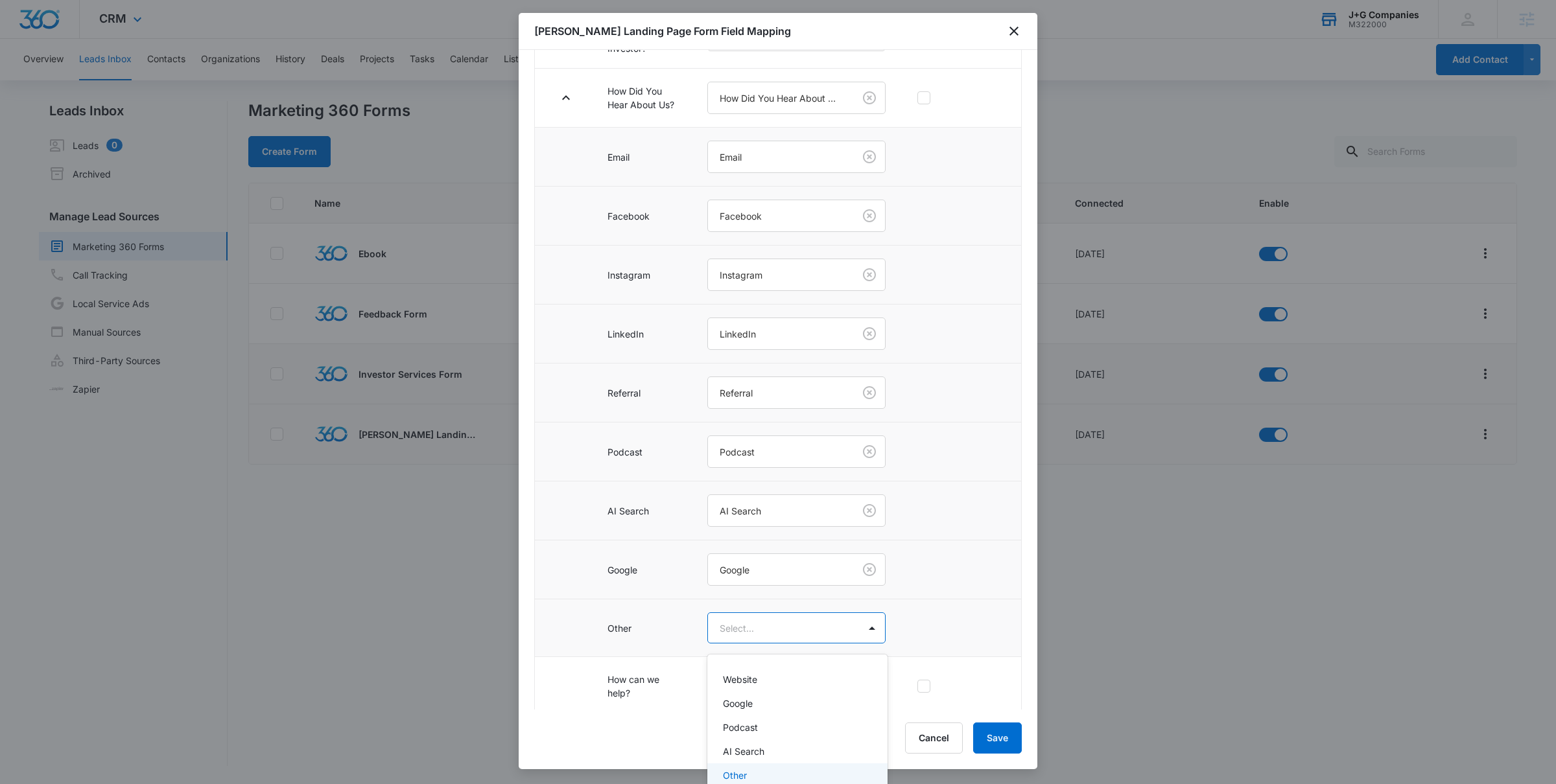
click at [747, 778] on div "Other" at bounding box center [796, 775] width 146 height 14
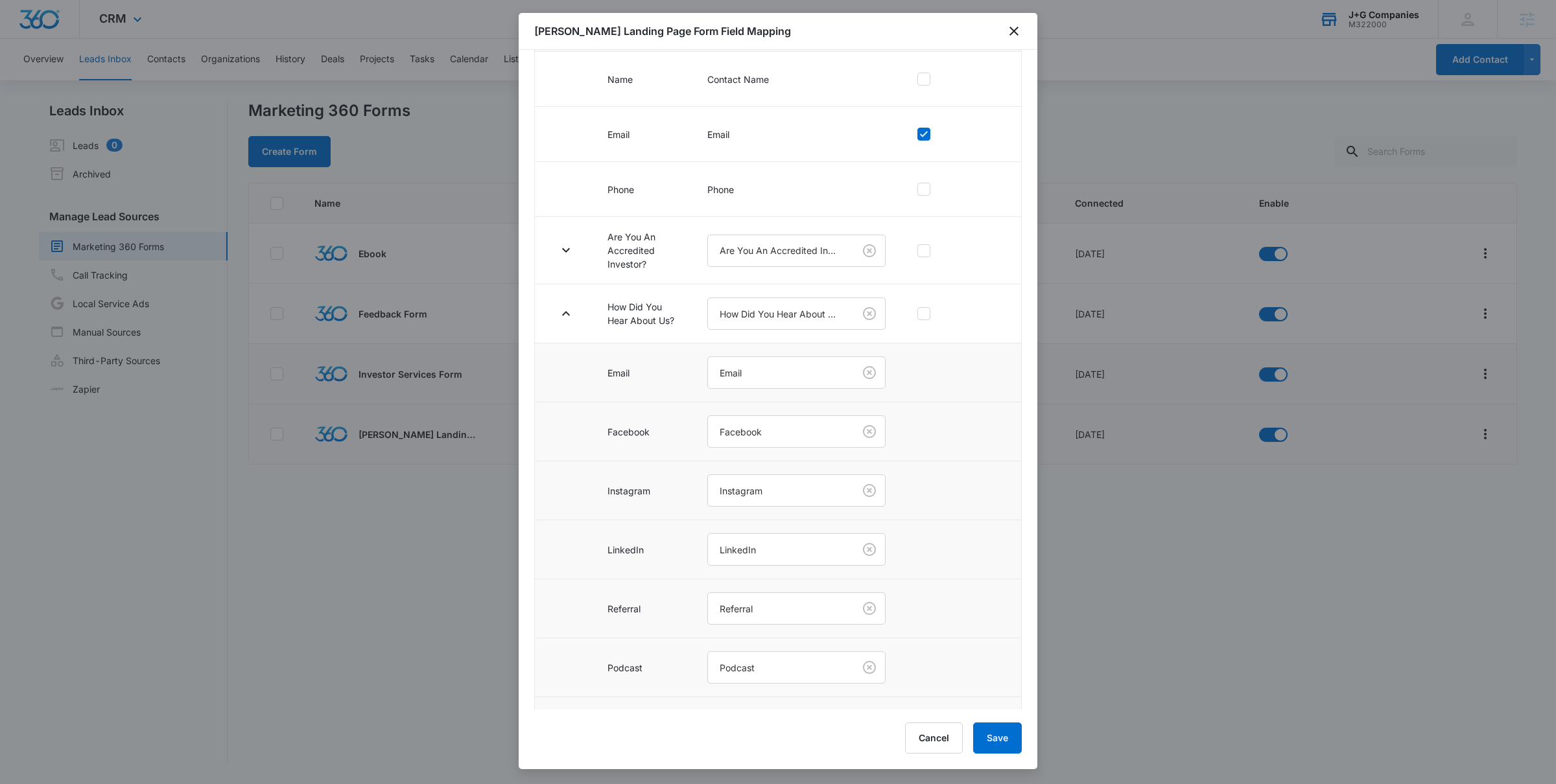
scroll to position [0, 0]
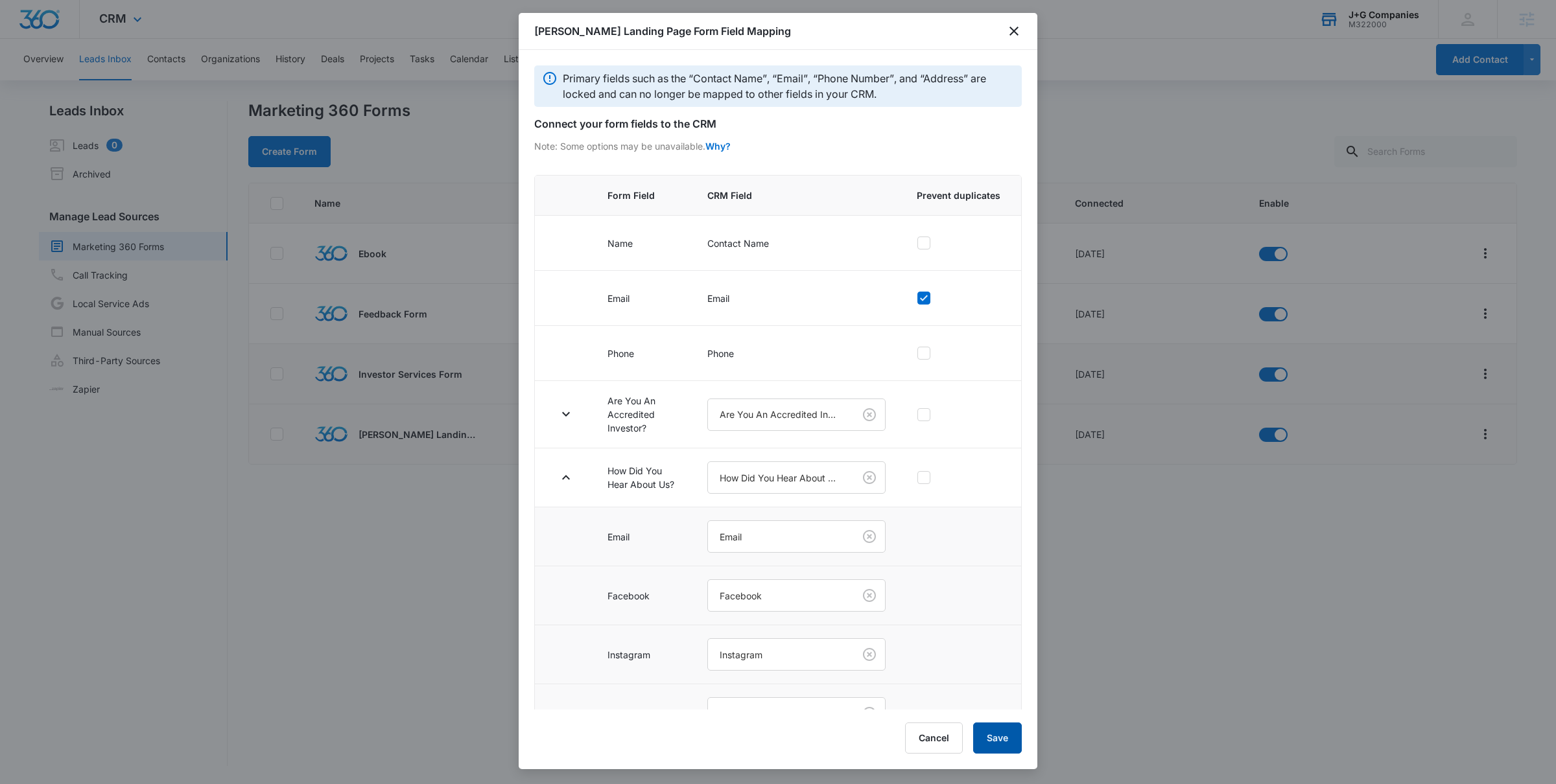
click at [987, 728] on button "Save" at bounding box center [997, 738] width 49 height 31
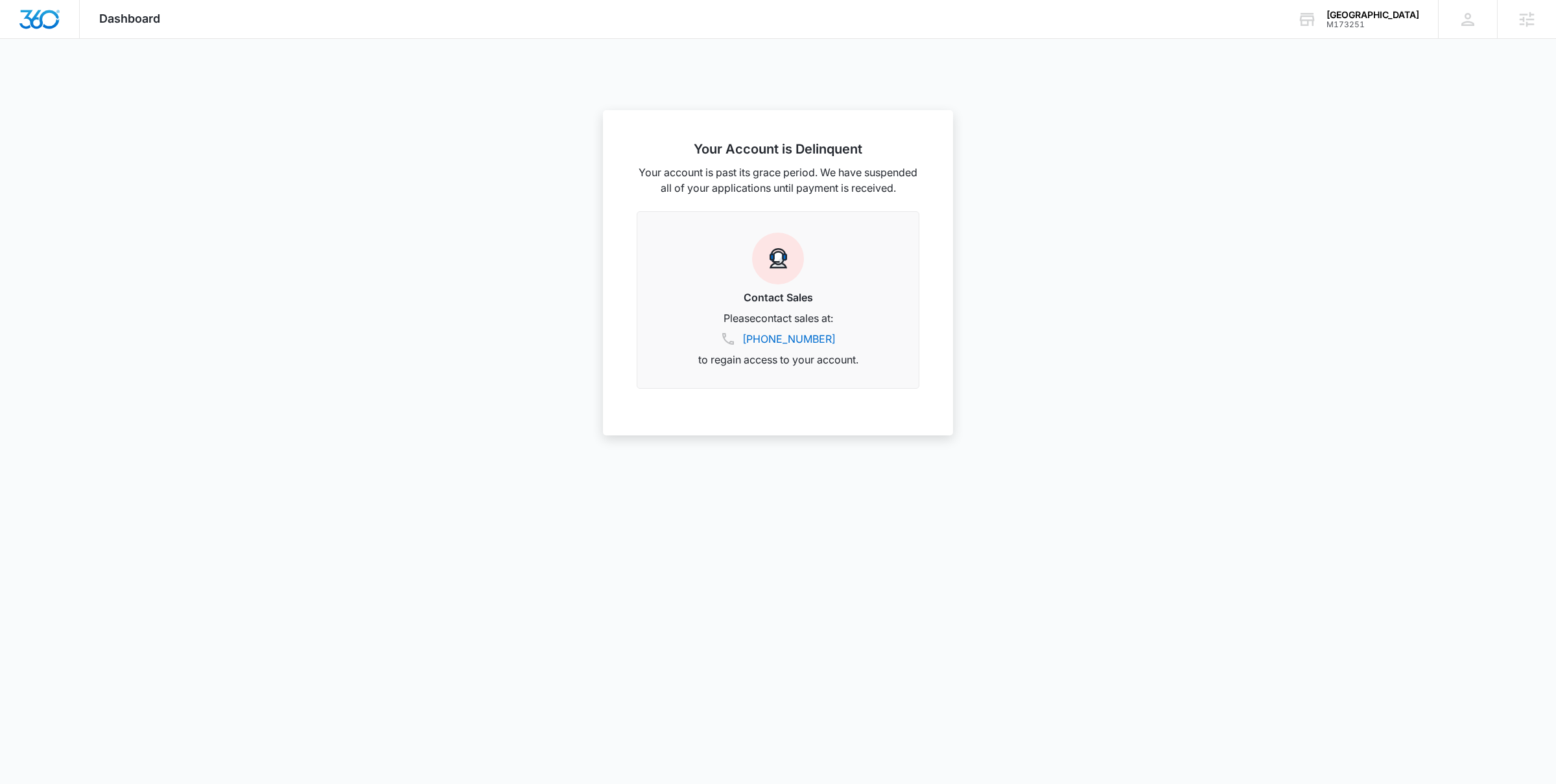
scroll to position [568, 0]
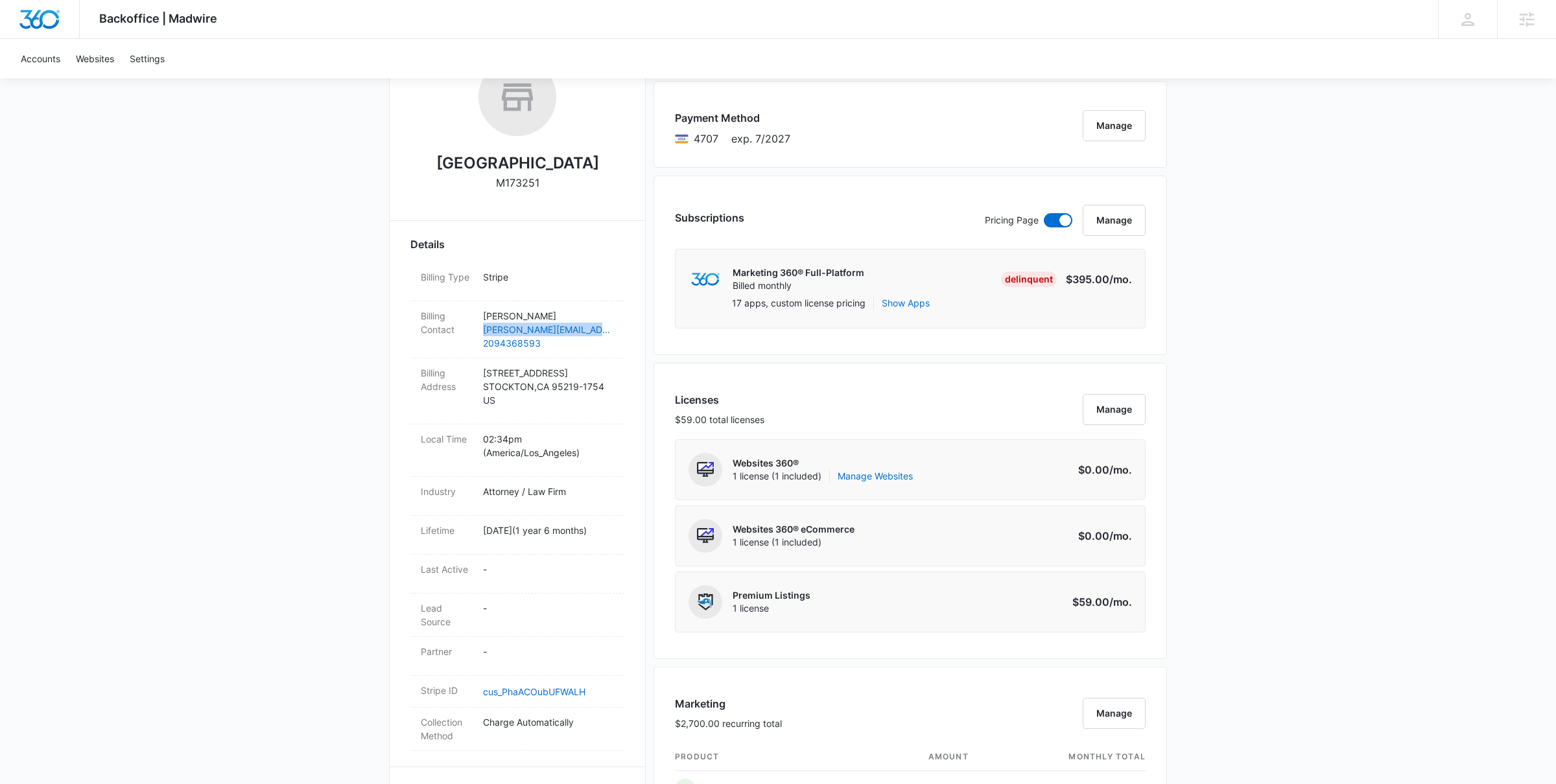
scroll to position [551, 0]
drag, startPoint x: 555, startPoint y: 181, endPoint x: 436, endPoint y: 165, distance: 120.1
click at [436, 165] on div "Aguilar Justice Center M173251" at bounding box center [518, 129] width 214 height 141
copy h2 "[GEOGRAPHIC_DATA]"
click at [517, 185] on p "M173251" at bounding box center [518, 182] width 44 height 15
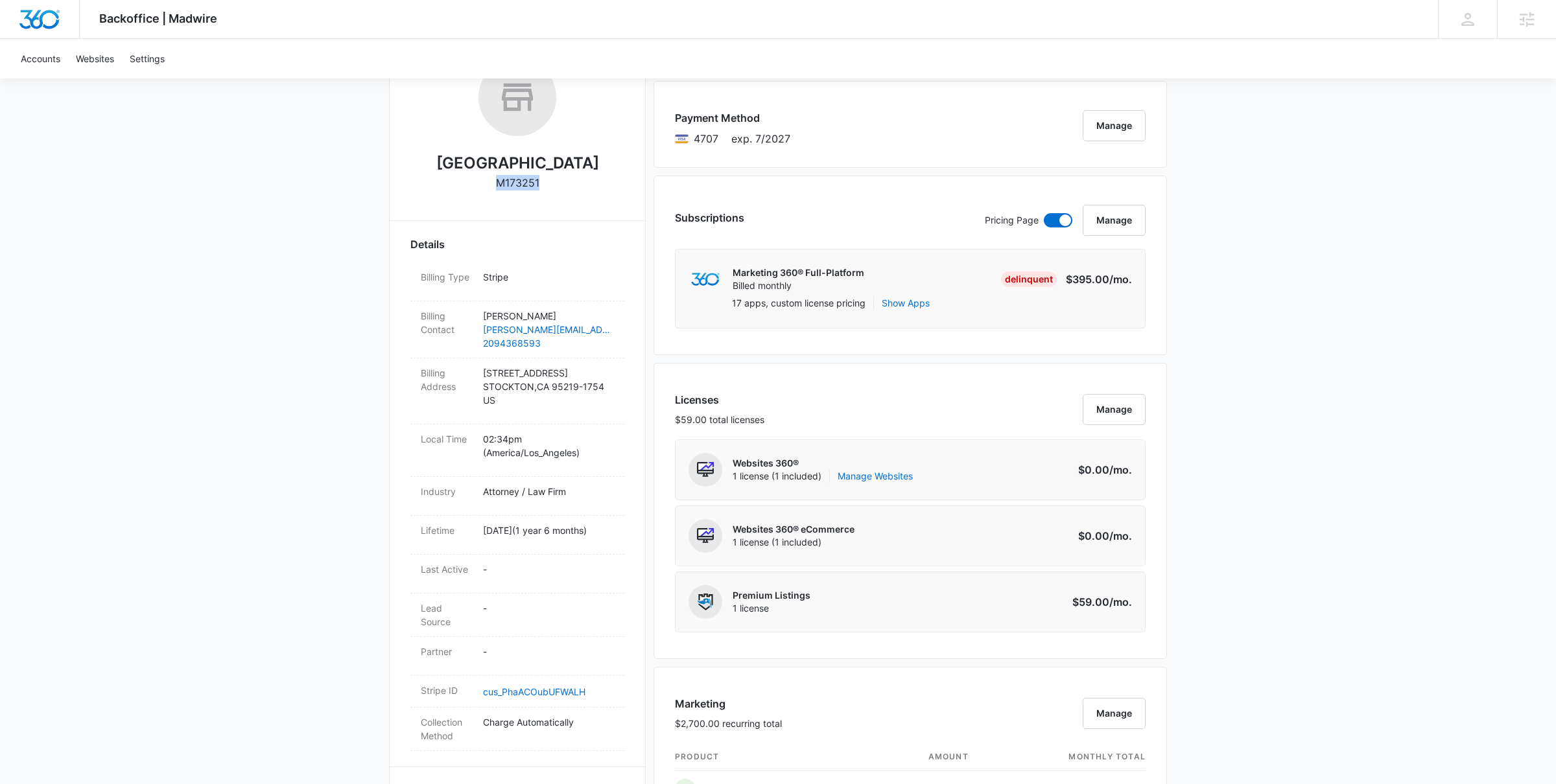
click at [517, 185] on p "M173251" at bounding box center [518, 182] width 44 height 15
copy p "M173251"
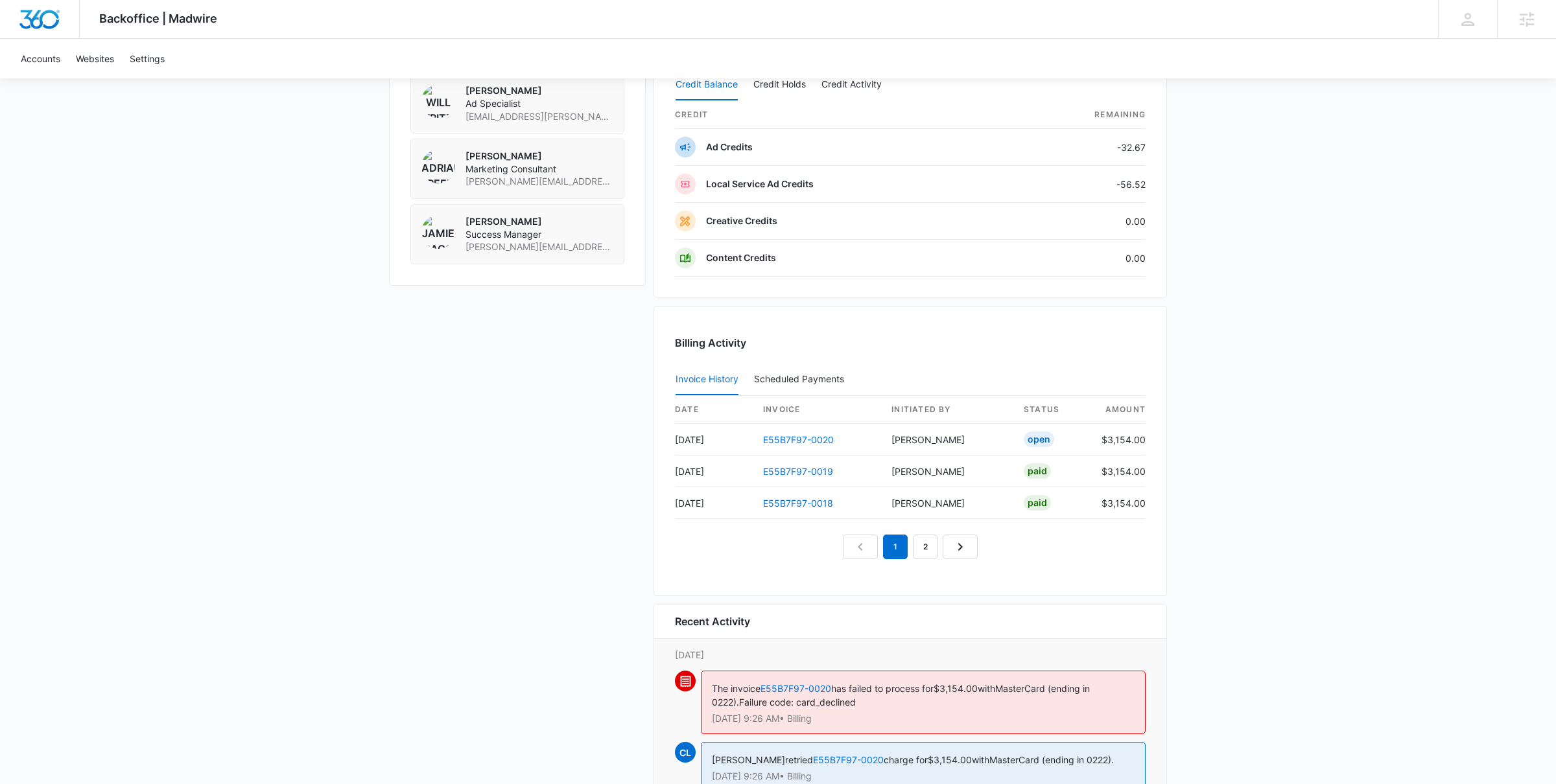
scroll to position [1417, 0]
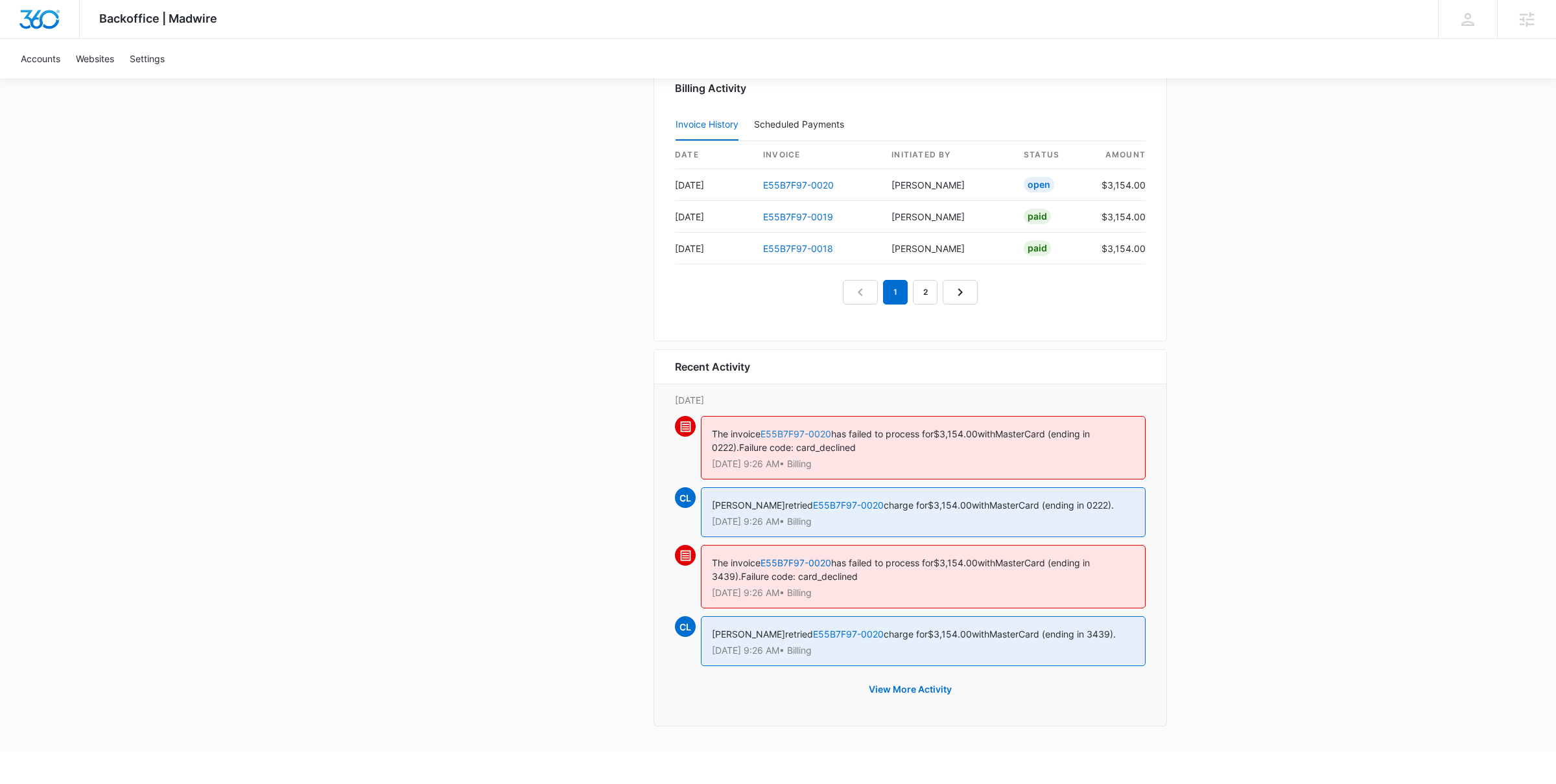
click at [810, 437] on link "E55B7F97-0020" at bounding box center [795, 434] width 70 height 11
